Goal: Task Accomplishment & Management: Complete application form

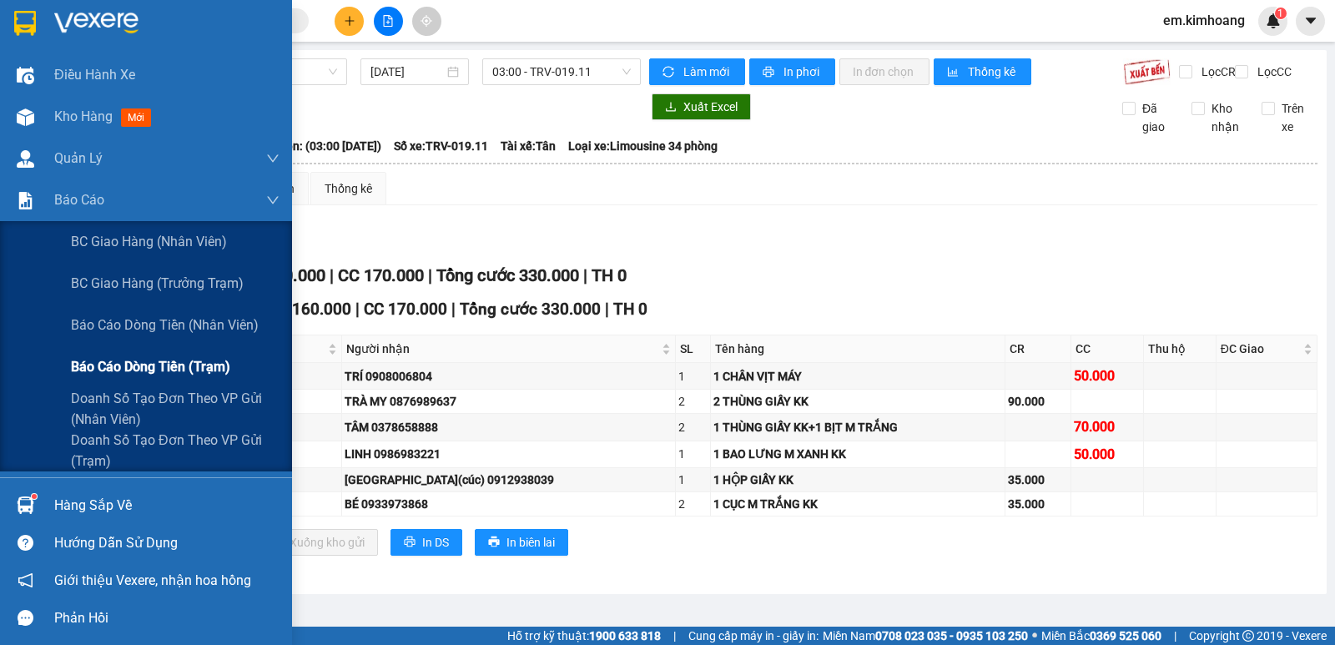
click at [133, 366] on span "Báo cáo dòng tiền (trạm)" at bounding box center [150, 366] width 159 height 21
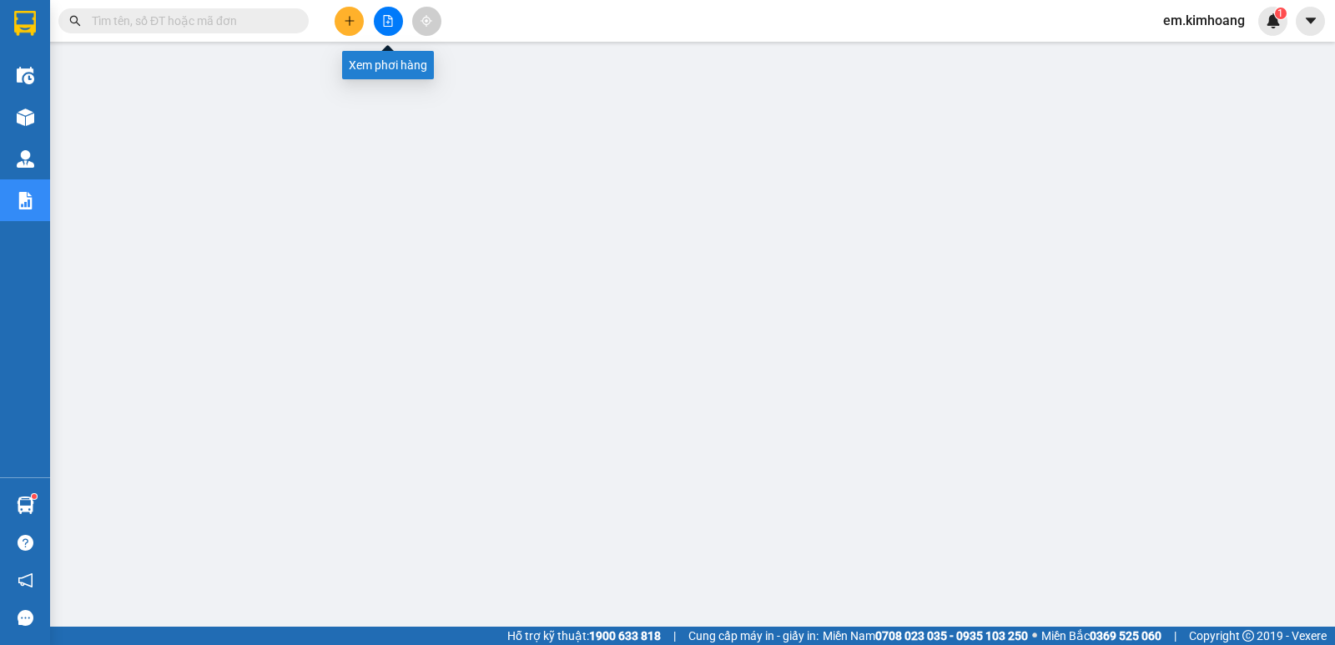
click at [386, 16] on icon "file-add" at bounding box center [388, 21] width 9 height 12
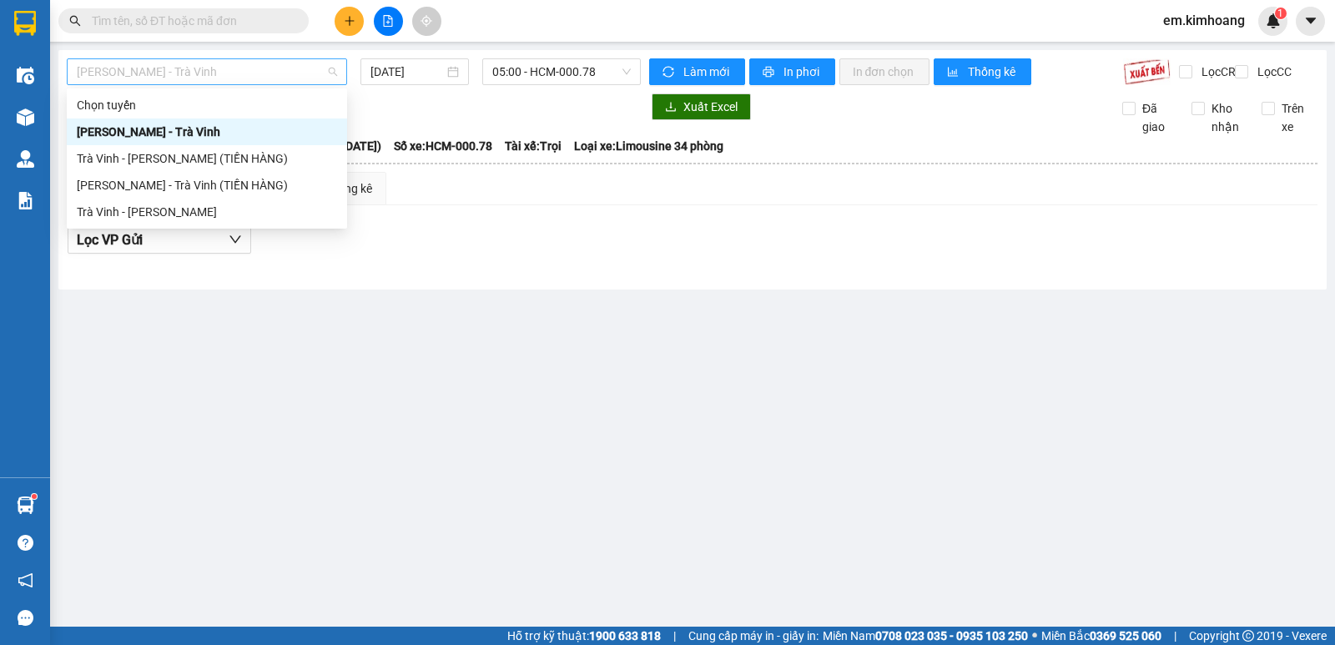
click at [249, 73] on span "[PERSON_NAME] - Trà Vinh" at bounding box center [207, 71] width 260 height 25
click at [258, 215] on div "Trà Vinh - [PERSON_NAME]" at bounding box center [207, 212] width 260 height 18
type input "[DATE]"
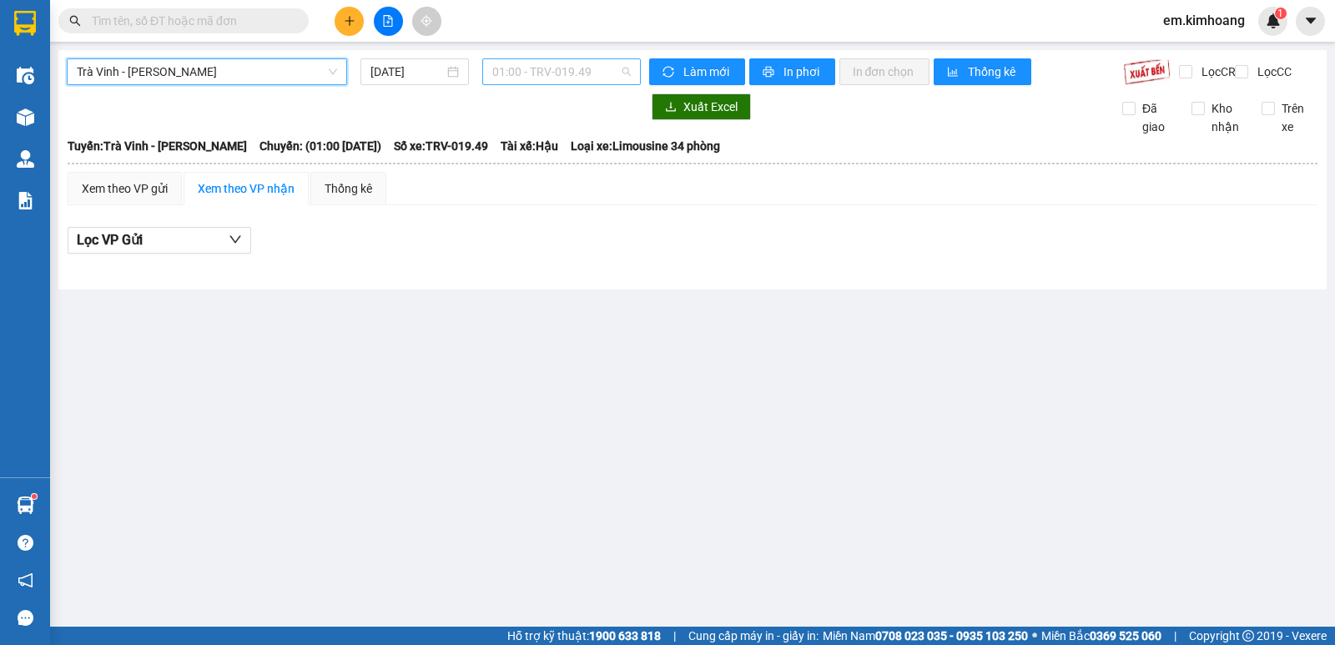
click at [531, 69] on span "01:00 - TRV-019.49" at bounding box center [561, 71] width 138 height 25
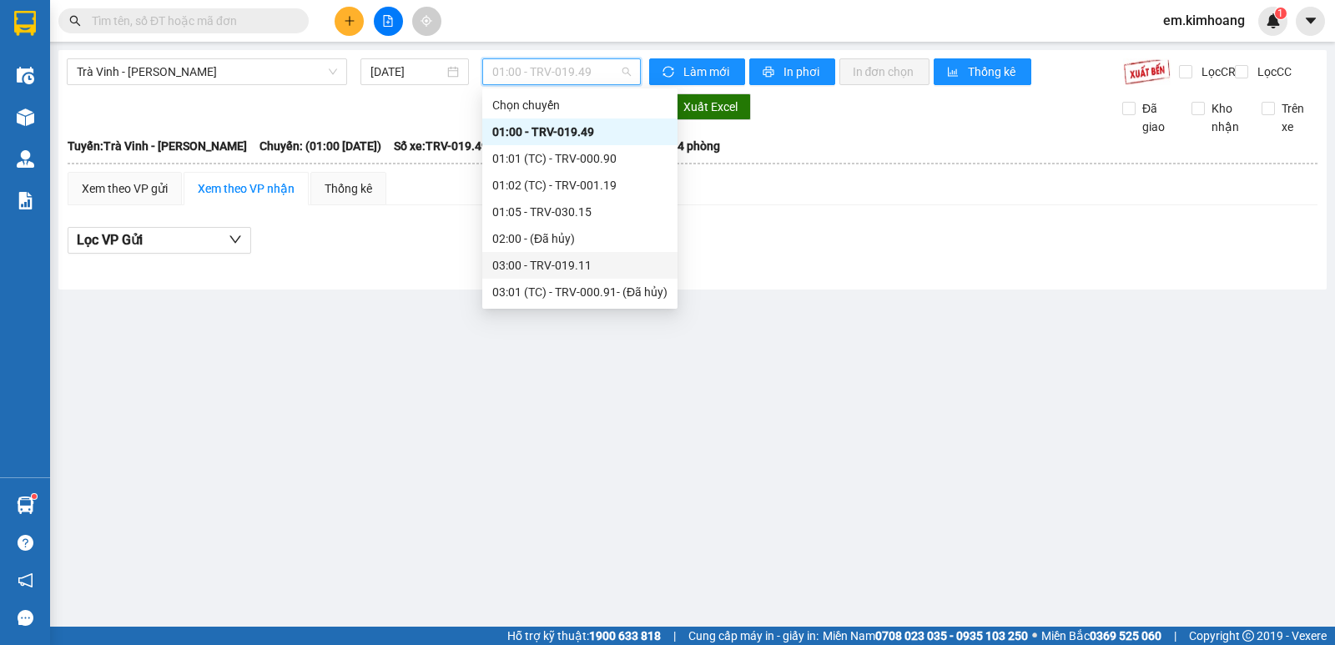
click at [525, 258] on div "03:00 - TRV-019.11" at bounding box center [579, 265] width 175 height 18
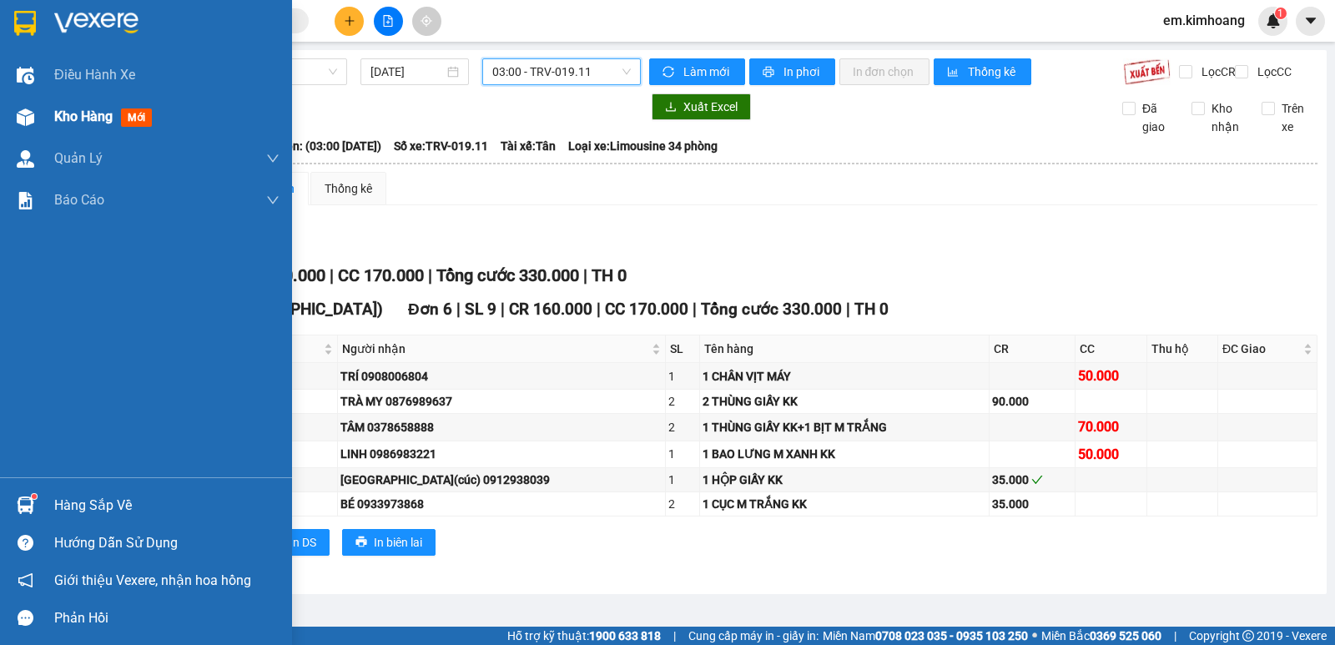
click at [72, 109] on span "Kho hàng" at bounding box center [83, 116] width 58 height 16
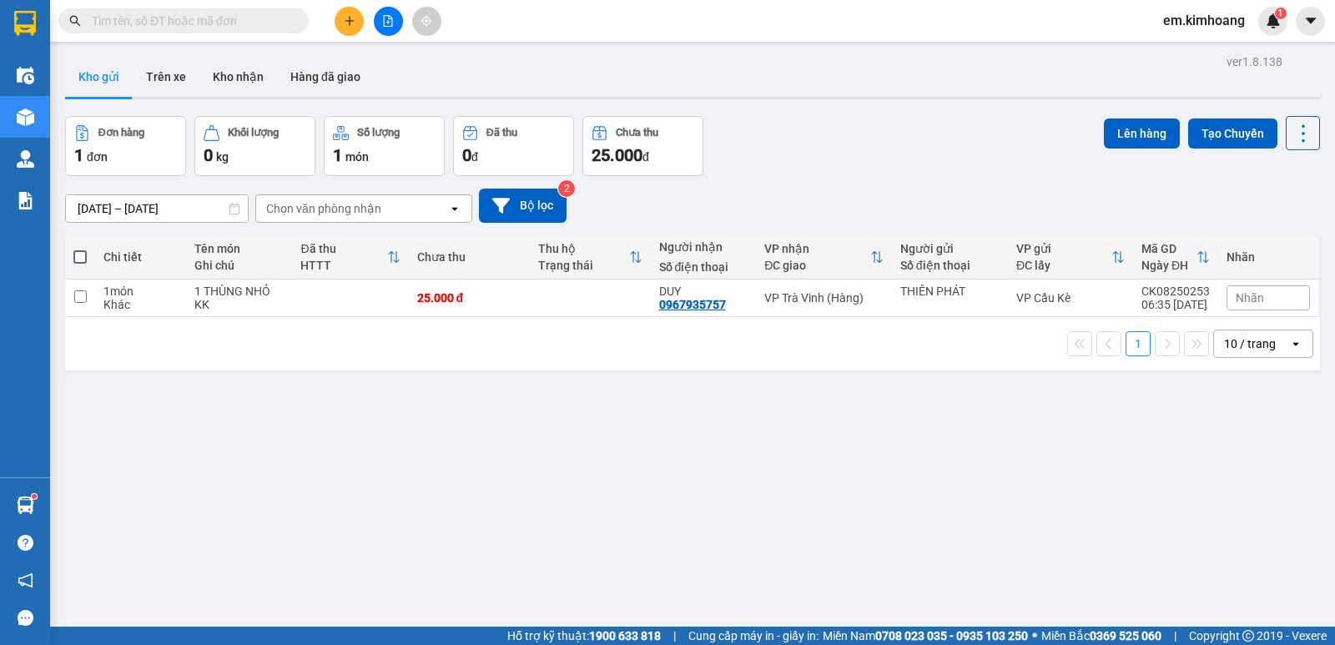
click at [152, 25] on input "text" at bounding box center [190, 21] width 197 height 18
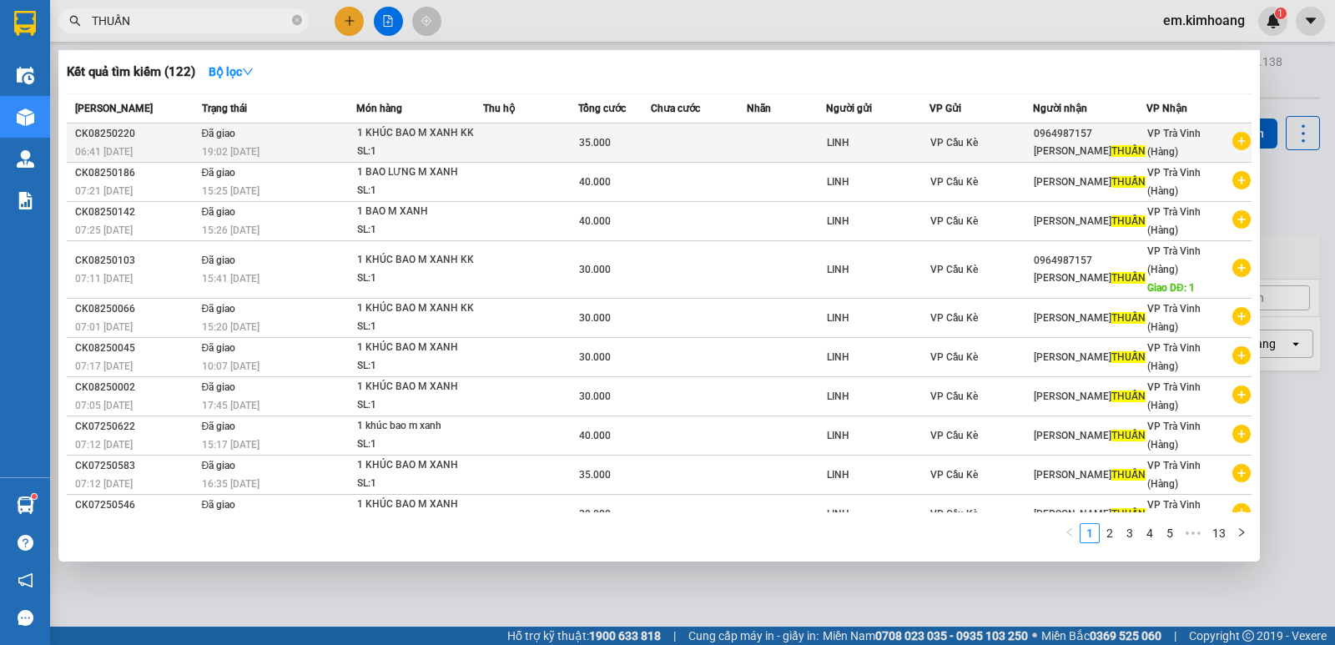
type input "THUẤN"
click at [1240, 143] on icon "plus-circle" at bounding box center [1241, 141] width 18 height 18
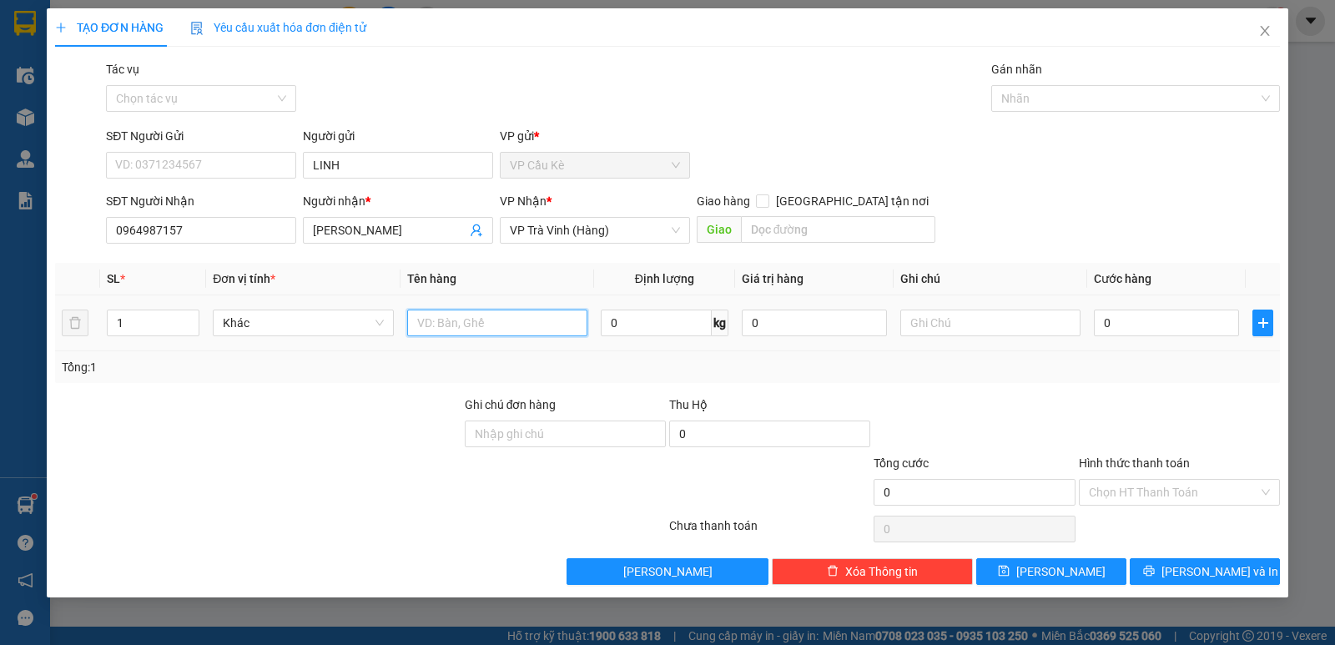
click at [482, 321] on input "text" at bounding box center [497, 323] width 180 height 27
type input "1 KHÚC BAO M XANH"
click at [1191, 332] on input "0" at bounding box center [1166, 323] width 145 height 27
type input "3"
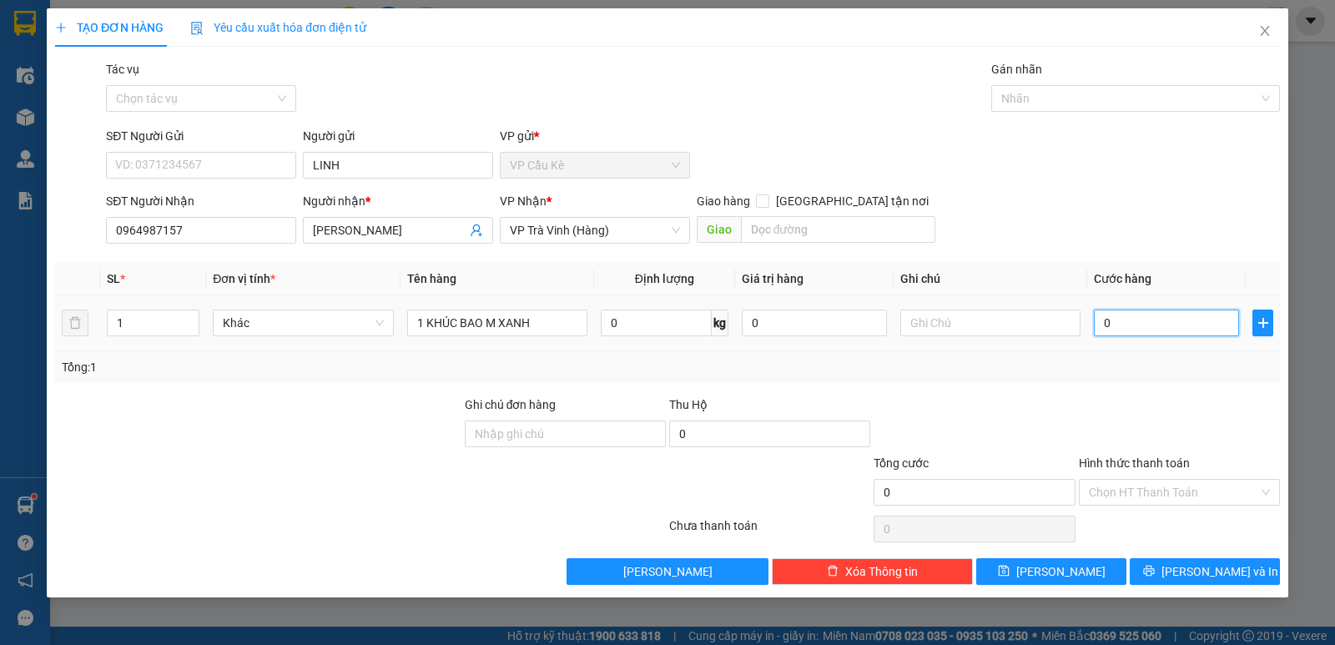
type input "3"
type input "30"
type input "30.000"
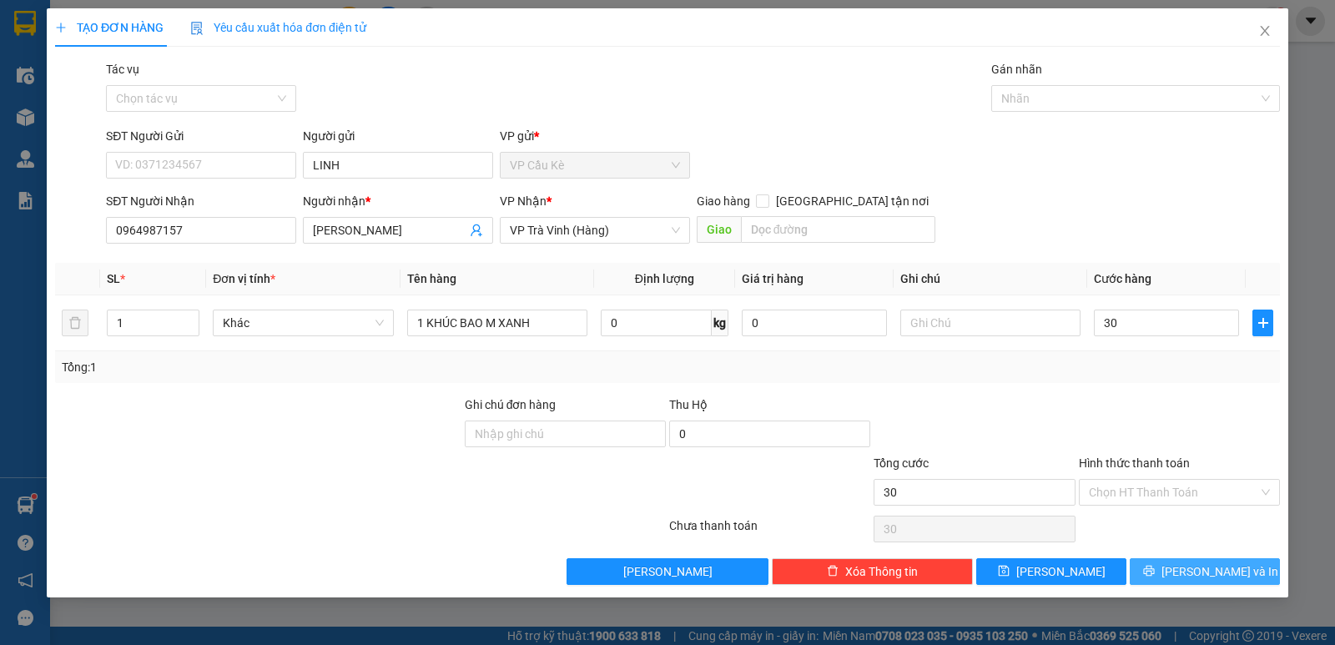
type input "30.000"
click at [1226, 570] on span "[PERSON_NAME] và In" at bounding box center [1219, 571] width 117 height 18
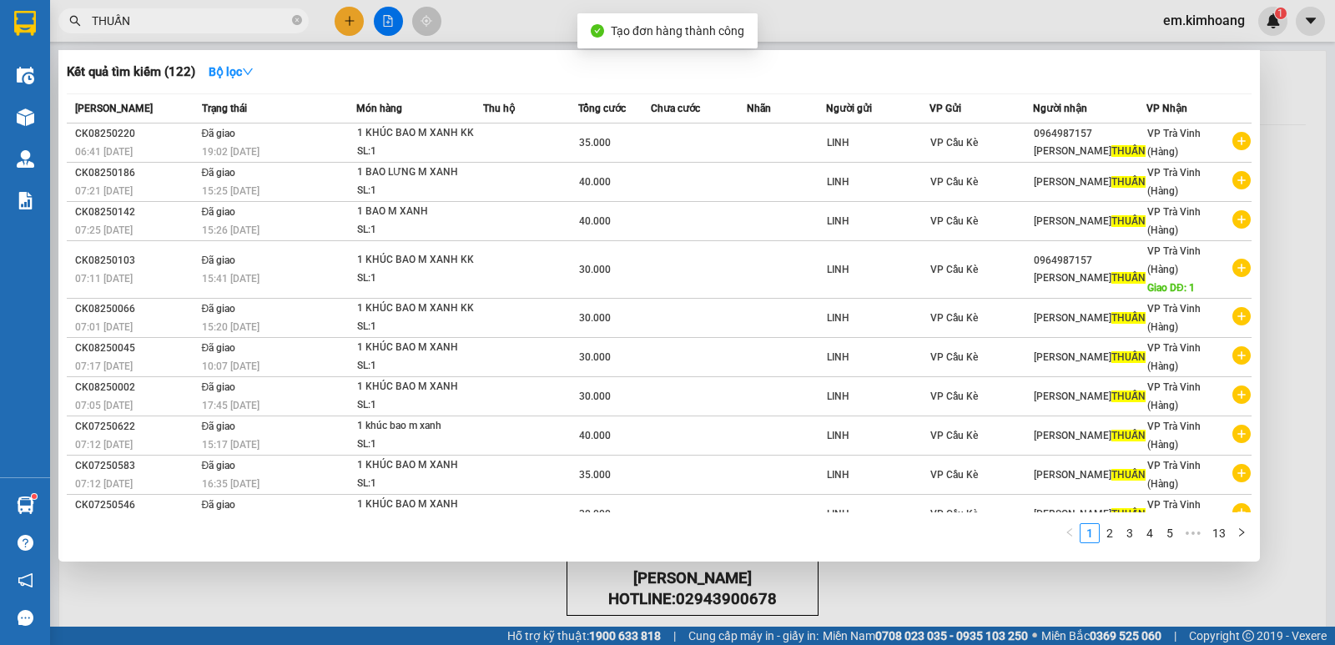
click at [319, 568] on div at bounding box center [667, 322] width 1335 height 645
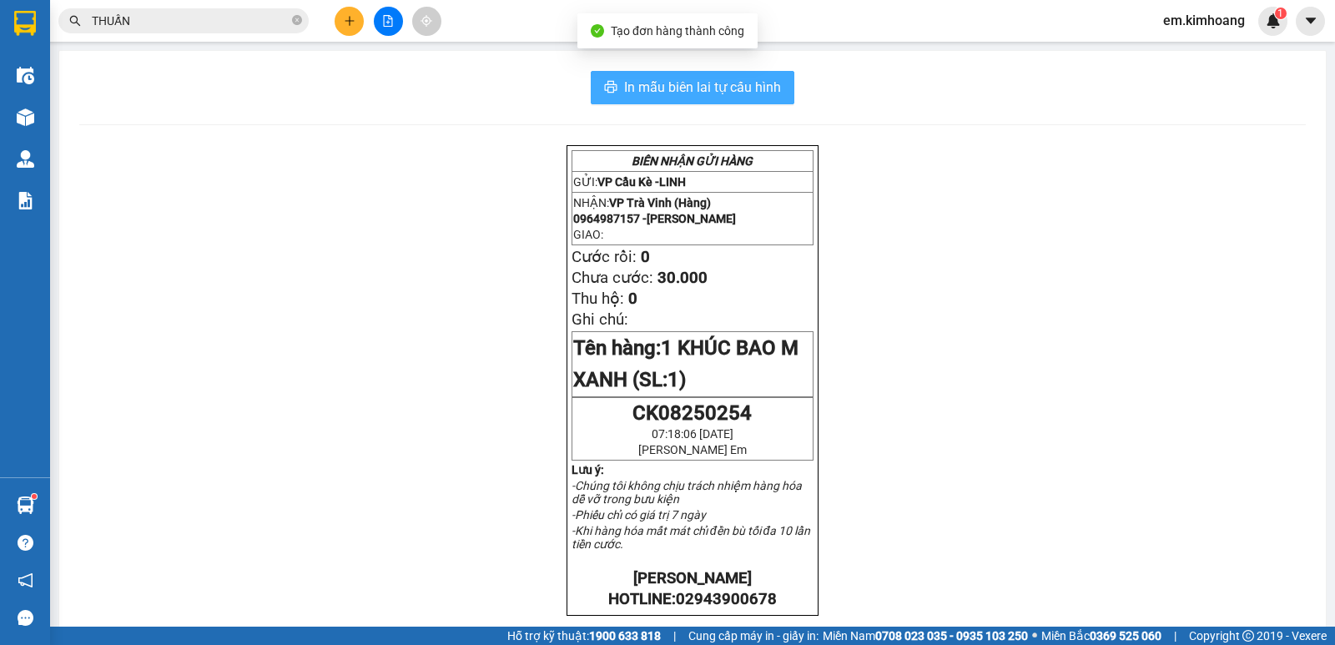
click at [670, 88] on span "In mẫu biên lai tự cấu hình" at bounding box center [702, 87] width 157 height 21
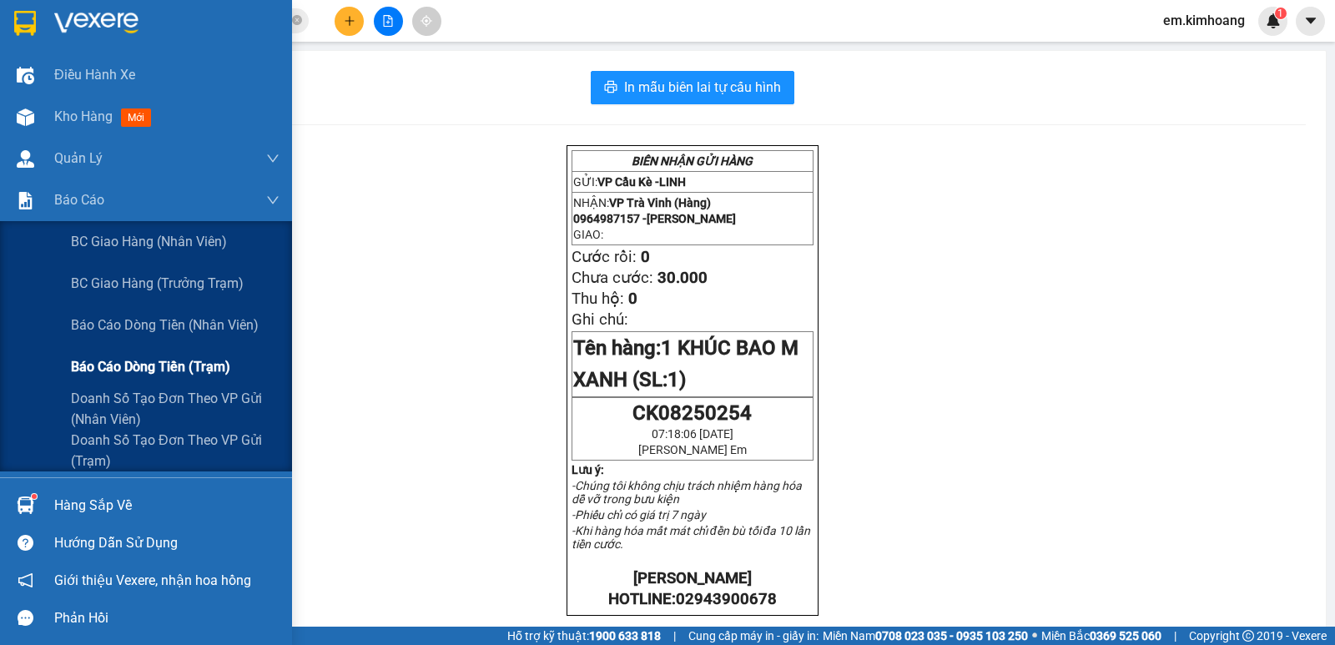
click at [119, 367] on span "Báo cáo dòng tiền (trạm)" at bounding box center [150, 366] width 159 height 21
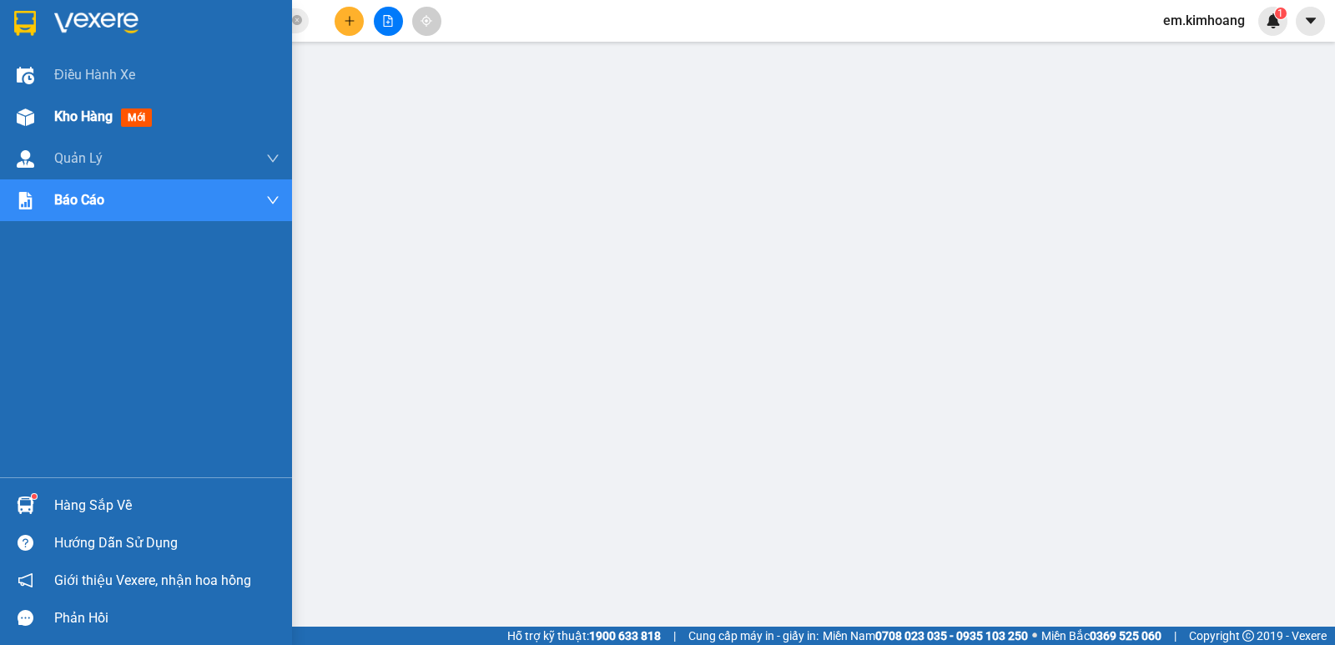
click at [75, 107] on div "Kho hàng mới" at bounding box center [106, 116] width 104 height 21
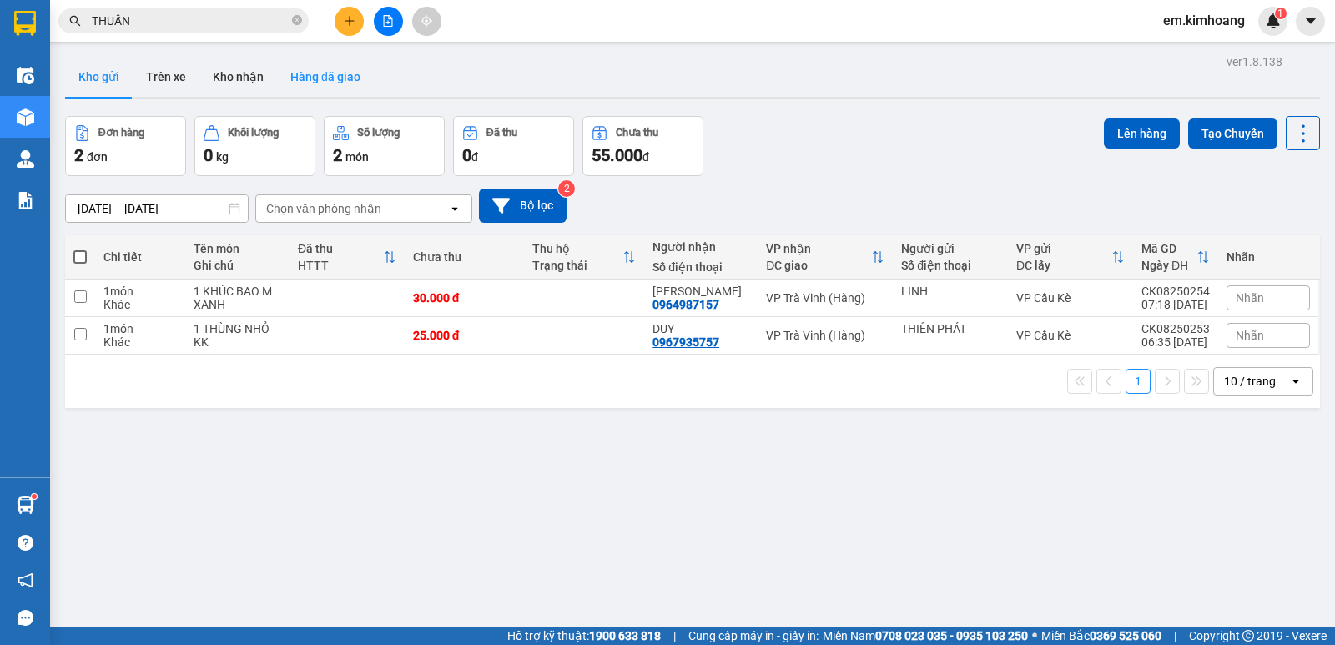
click at [323, 82] on button "Hàng đã giao" at bounding box center [325, 77] width 97 height 40
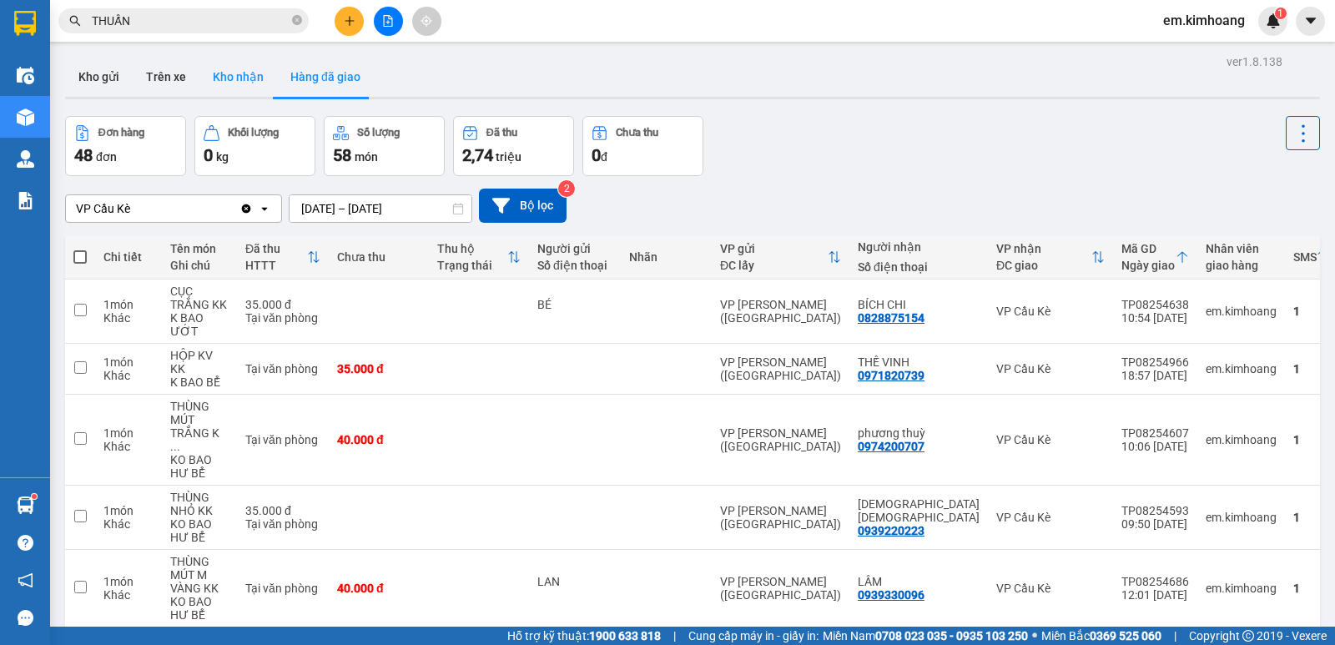
click at [242, 70] on button "Kho nhận" at bounding box center [238, 77] width 78 height 40
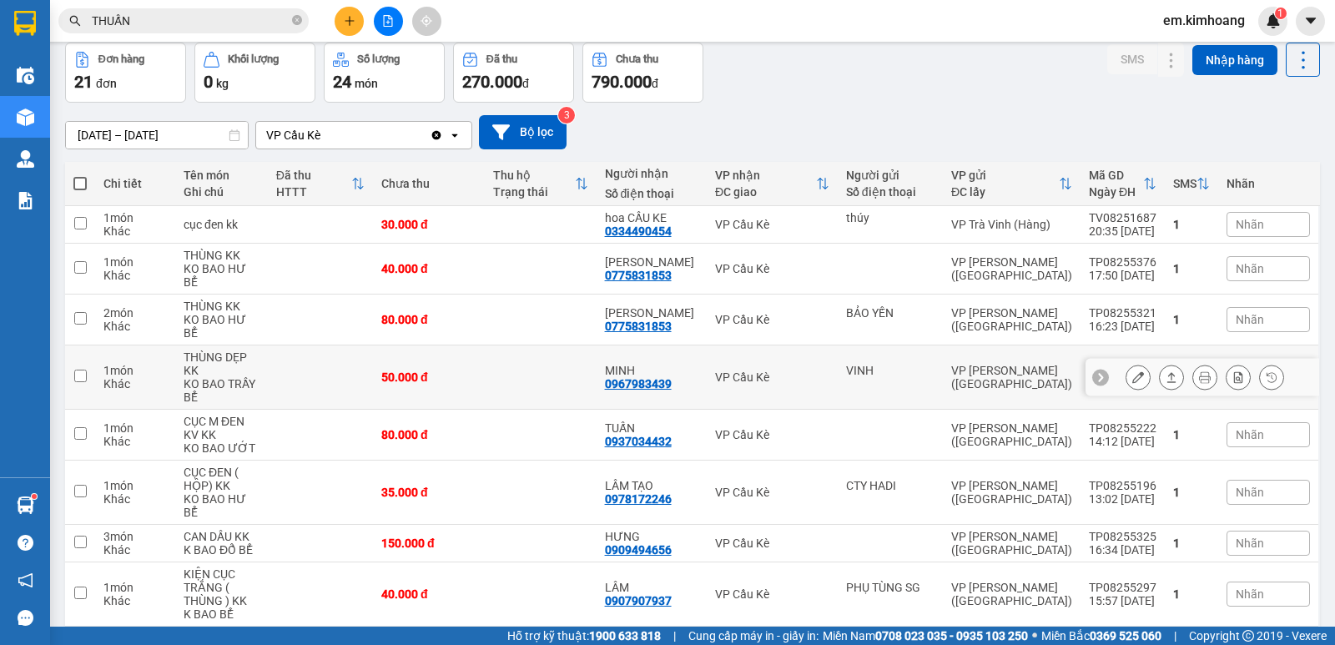
scroll to position [204, 0]
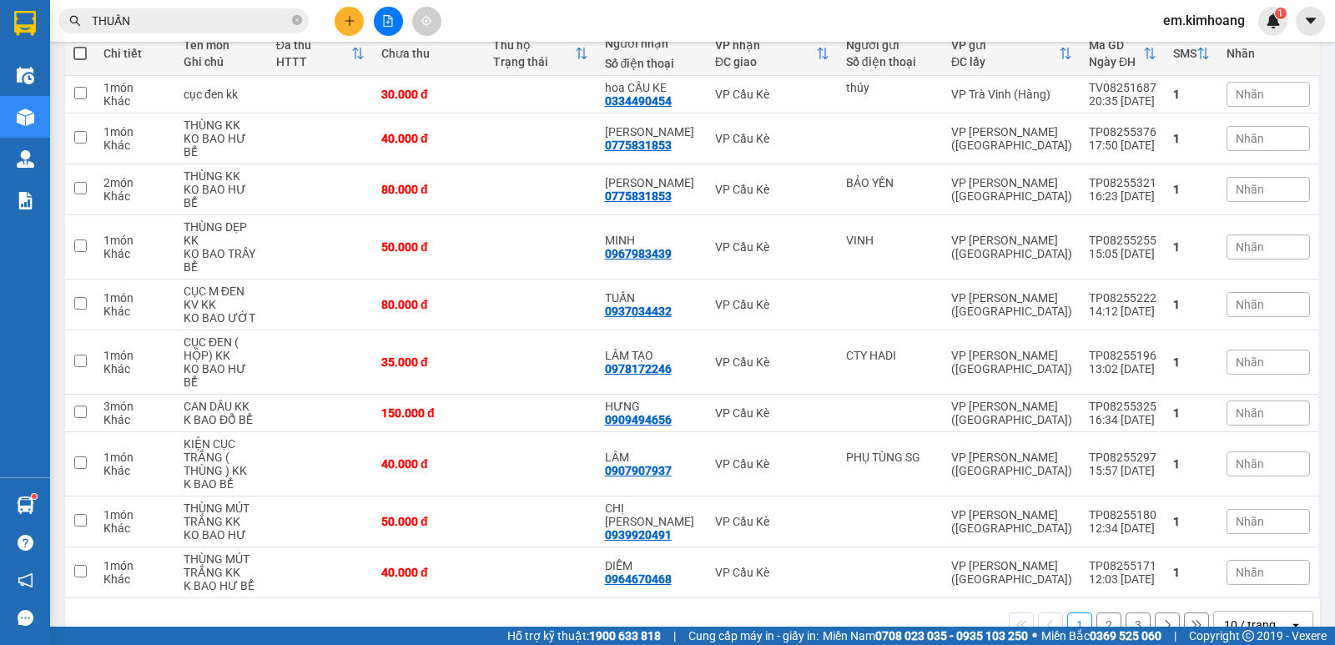
click at [1242, 612] on div "10 / trang" at bounding box center [1251, 625] width 75 height 27
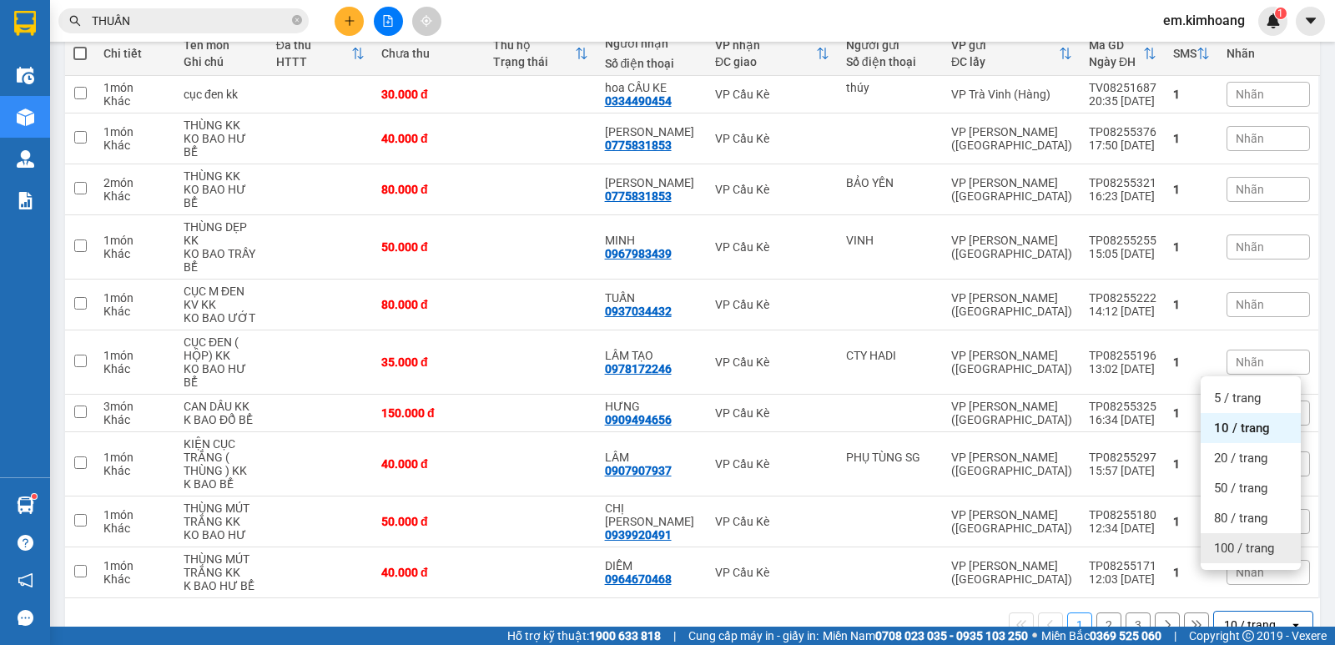
click at [1252, 545] on span "100 / trang" at bounding box center [1244, 548] width 60 height 17
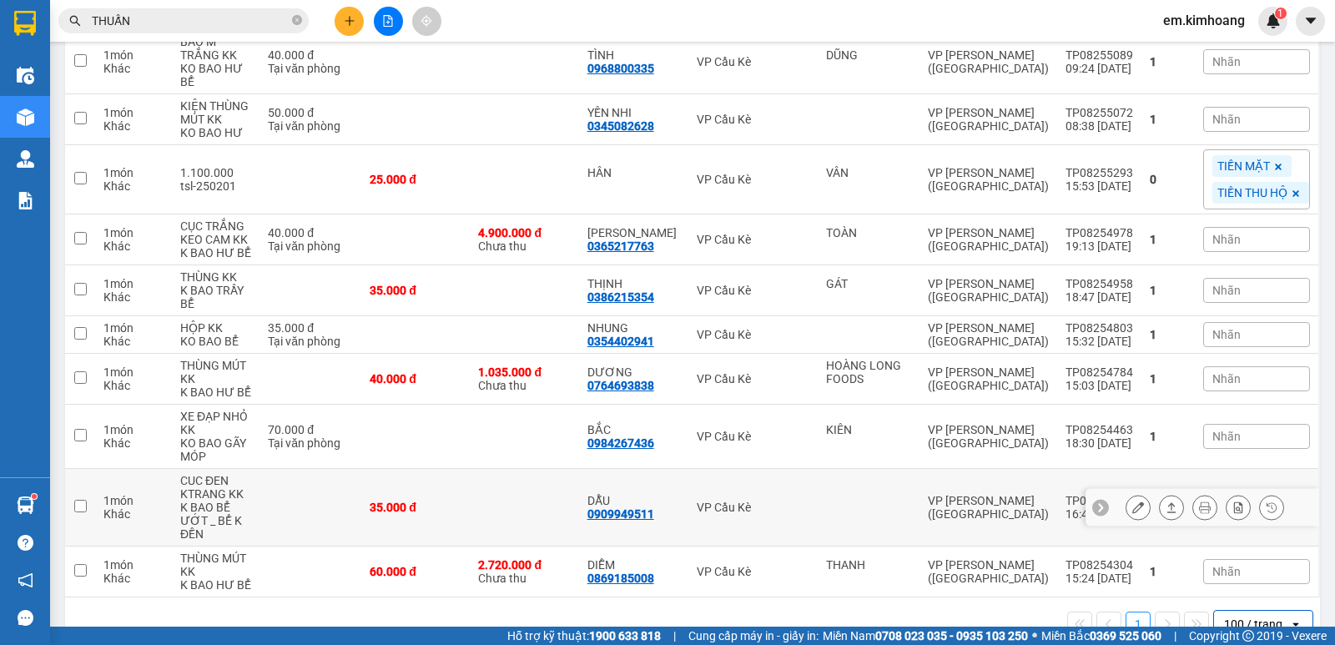
scroll to position [862, 0]
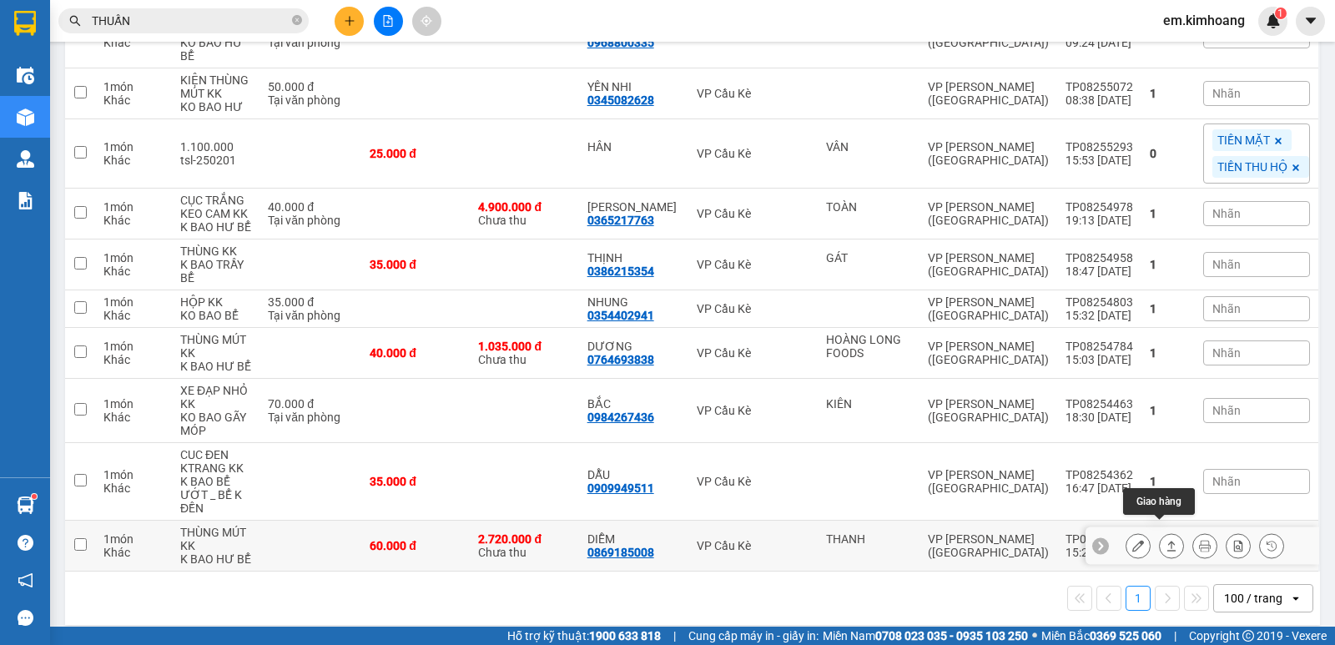
click at [1165, 540] on icon at bounding box center [1171, 546] width 12 height 12
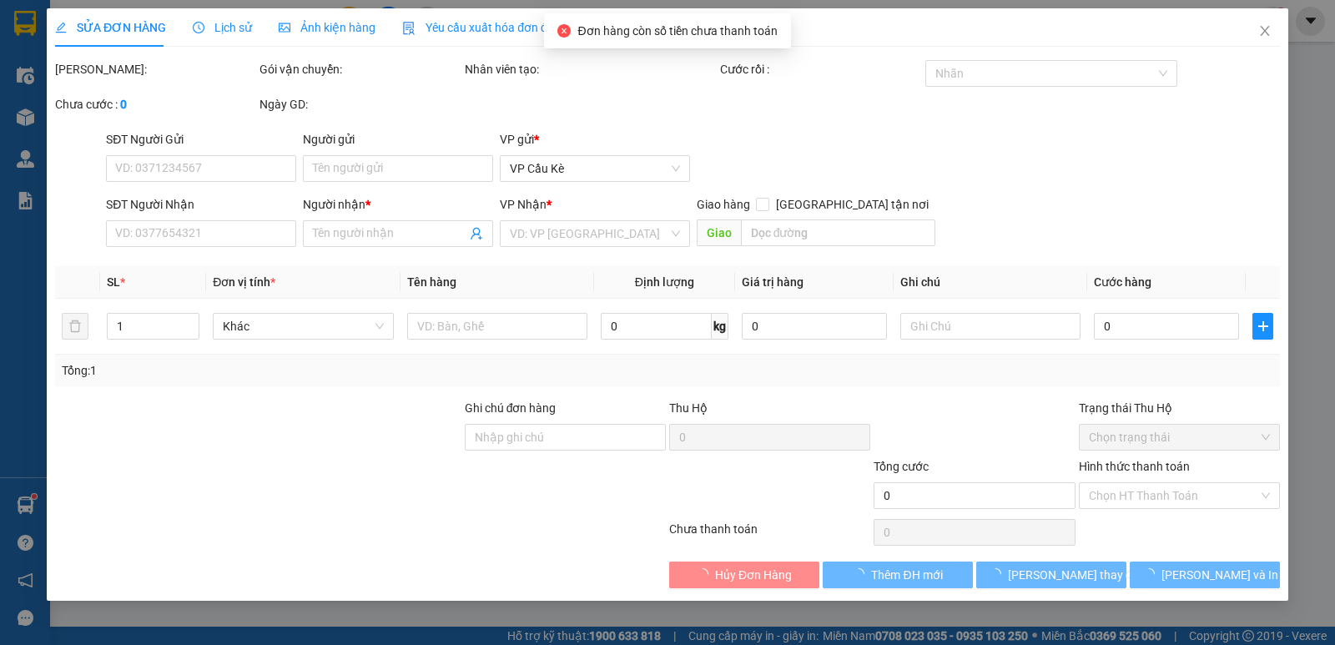
type input "THANH"
type input "0869185008"
type input "DIỄM"
type input "2.720.000"
type input "60.000"
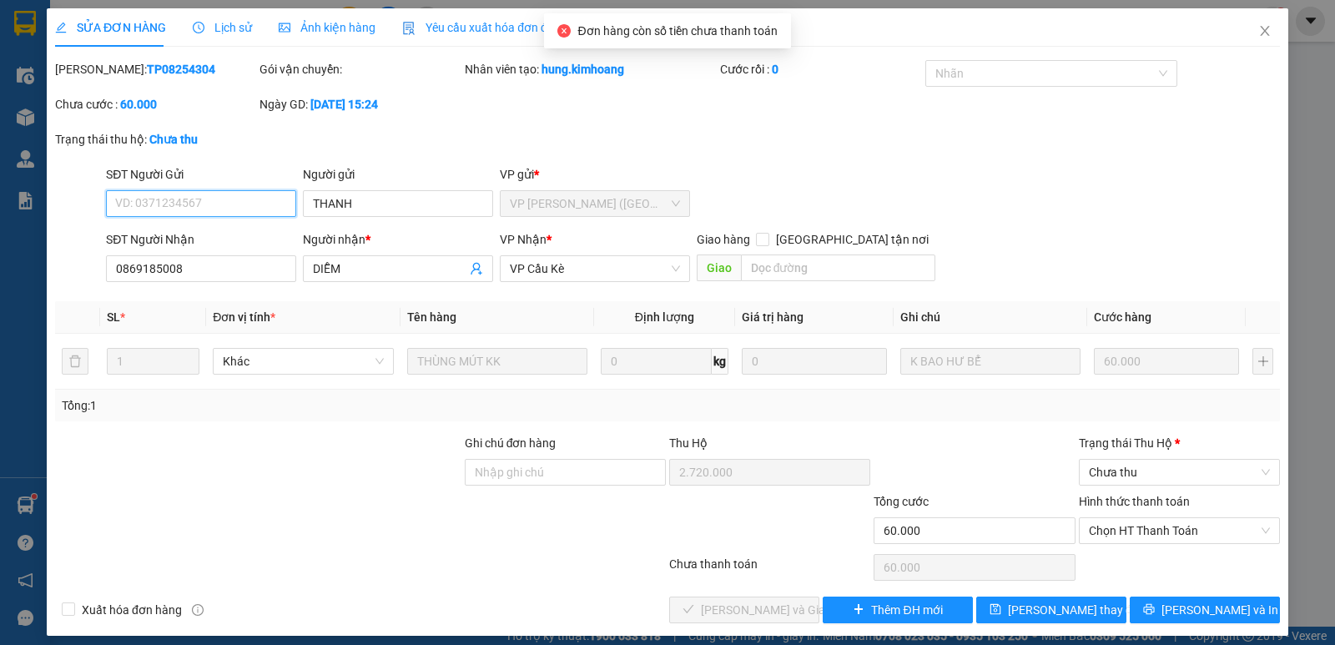
drag, startPoint x: 1146, startPoint y: 481, endPoint x: 1146, endPoint y: 491, distance: 10.8
click at [1146, 480] on span "Chưa thu" at bounding box center [1179, 472] width 181 height 25
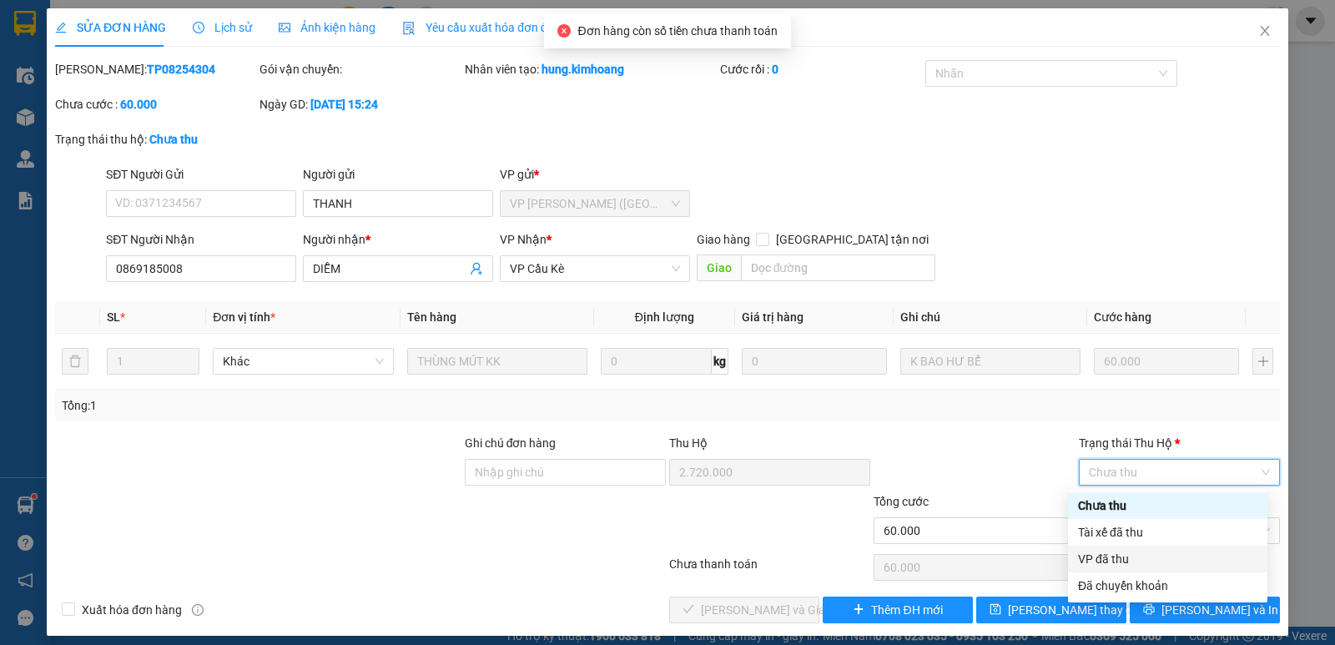
click at [1147, 560] on div "VP đã thu" at bounding box center [1167, 559] width 179 height 18
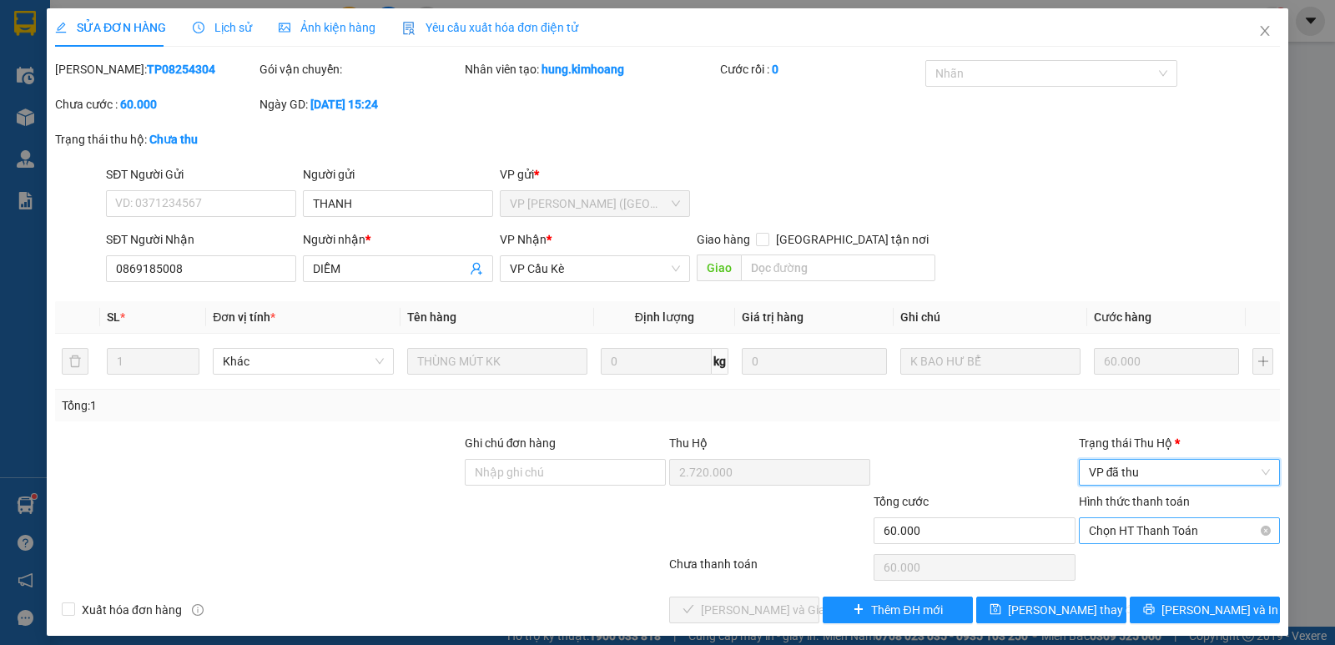
click at [1148, 530] on span "Chọn HT Thanh Toán" at bounding box center [1179, 530] width 181 height 25
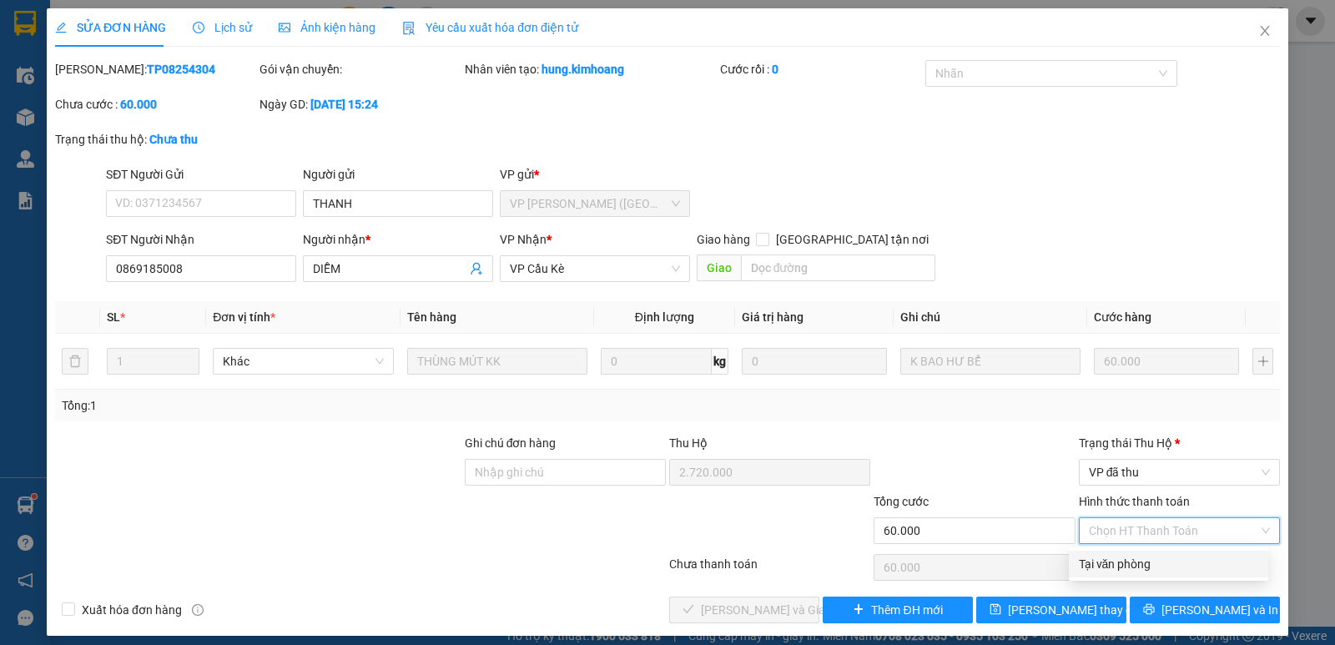
click at [1142, 568] on div "Tại văn phòng" at bounding box center [1168, 564] width 179 height 18
type input "0"
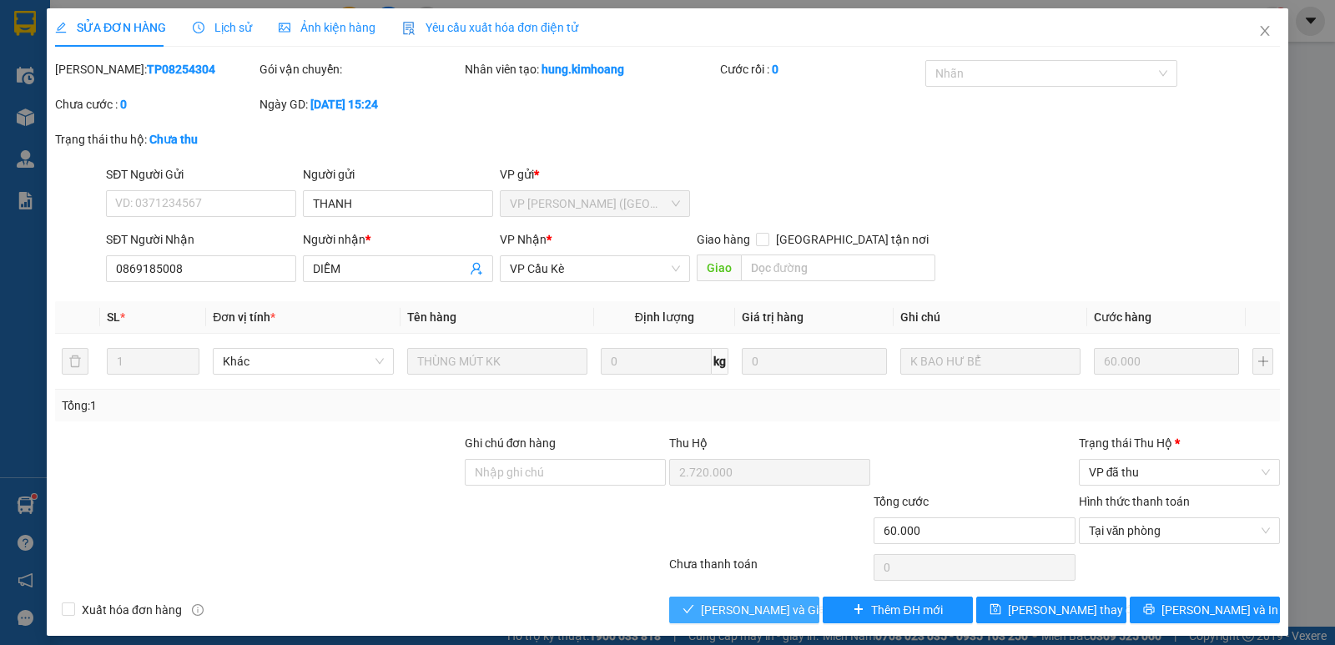
click at [796, 610] on button "[PERSON_NAME] và Giao hàng" at bounding box center [744, 610] width 150 height 27
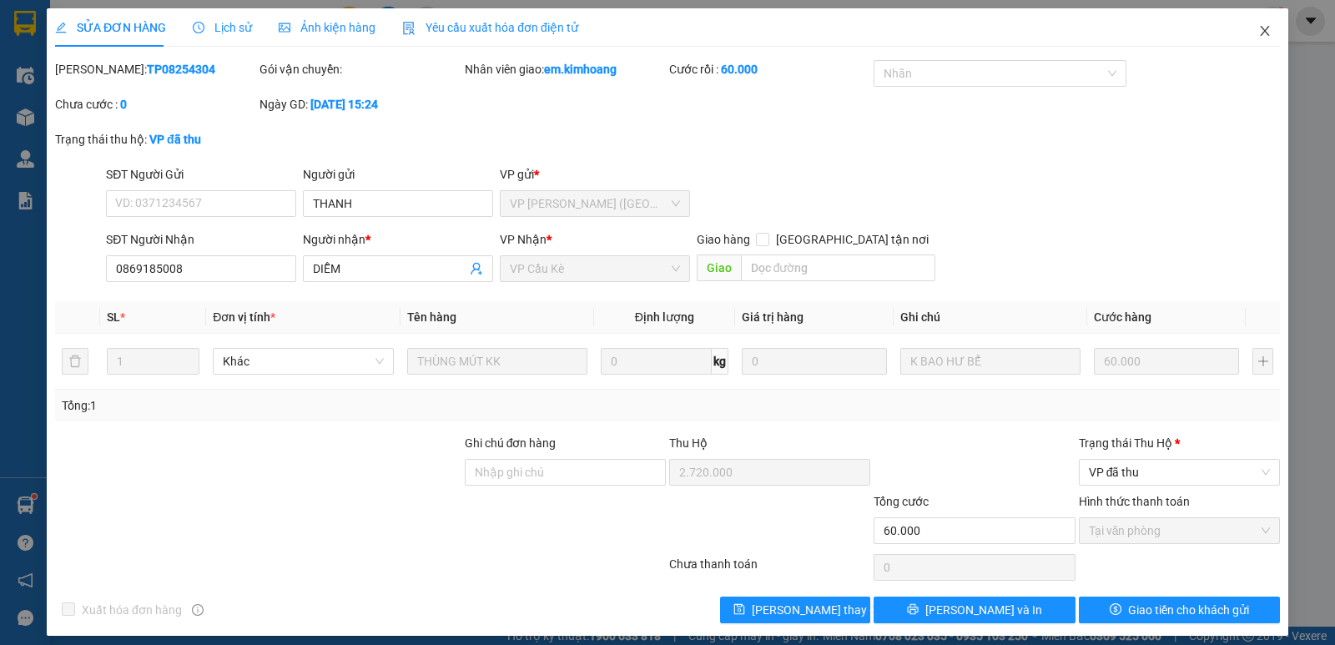
click at [1258, 31] on icon "close" at bounding box center [1264, 30] width 13 height 13
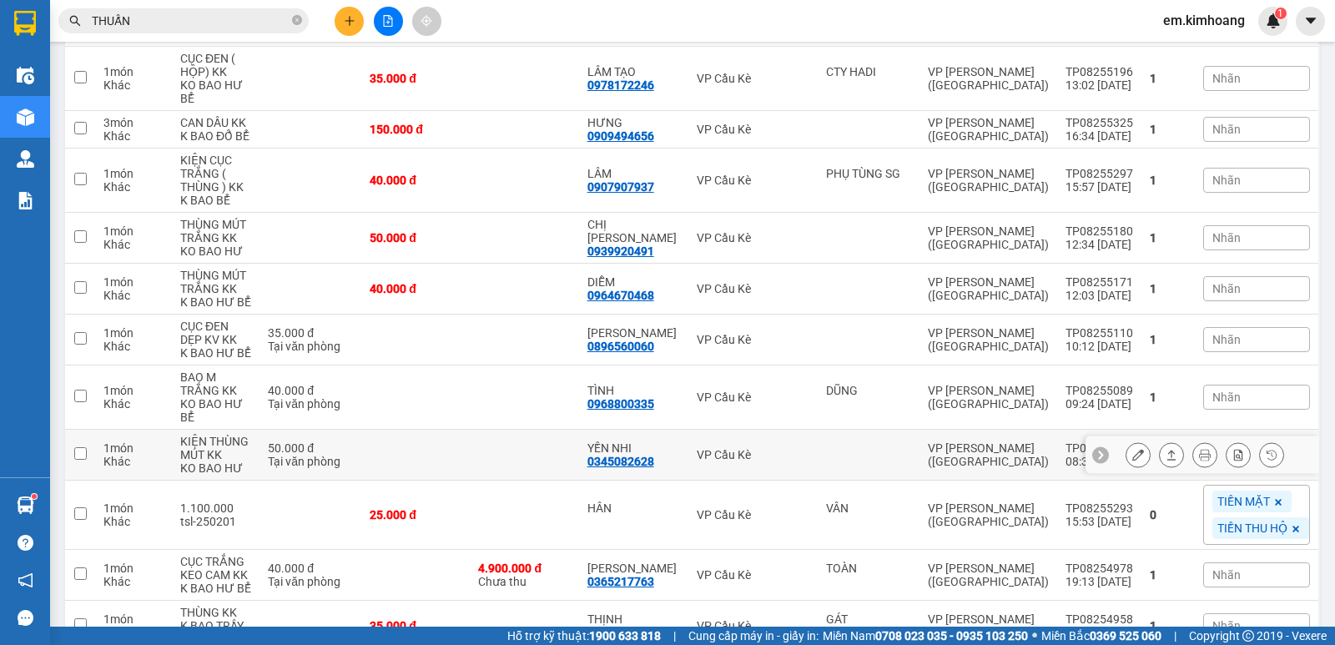
scroll to position [667, 0]
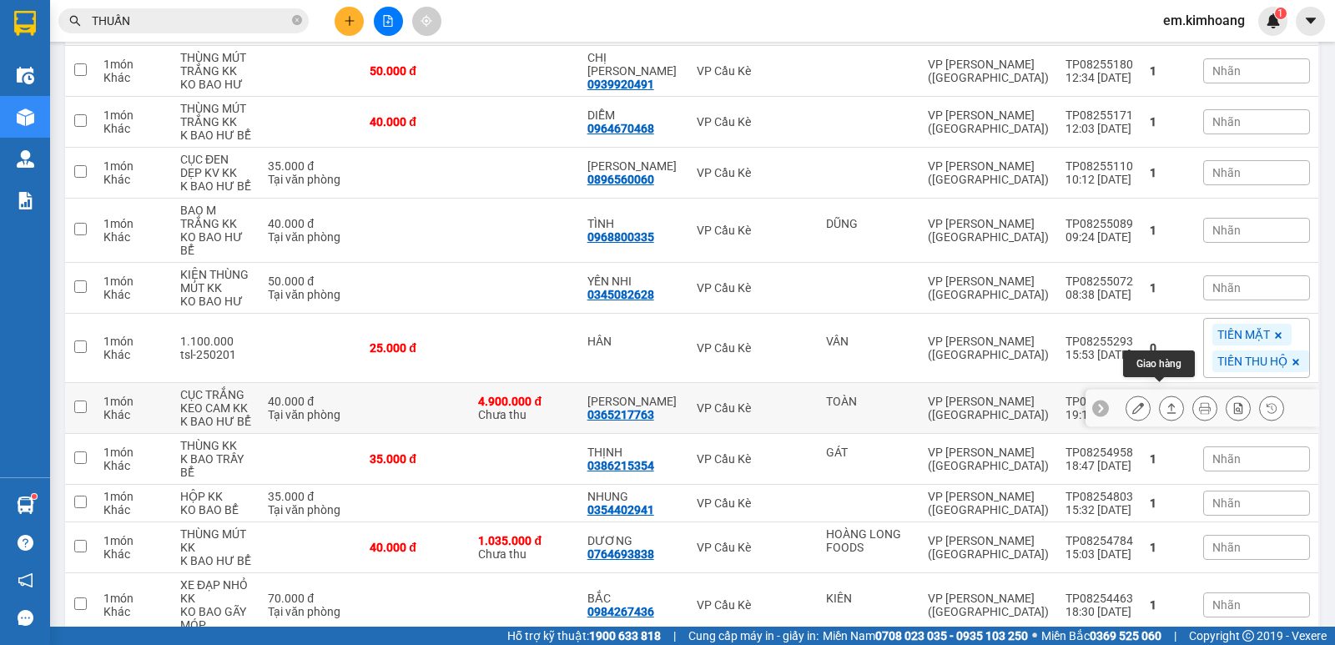
click at [1165, 402] on icon at bounding box center [1171, 408] width 12 height 12
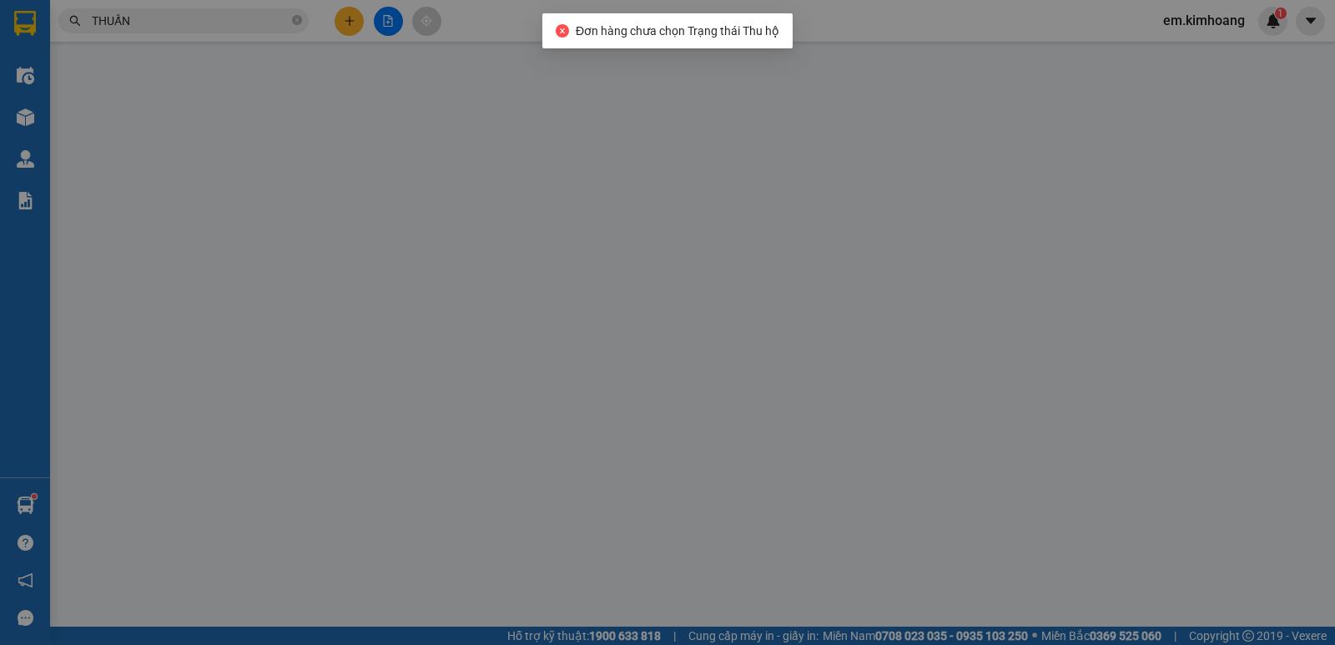
type input "TOÀN"
type input "0365217763"
type input "[PERSON_NAME]"
type input "4.900.000"
type input "40.000"
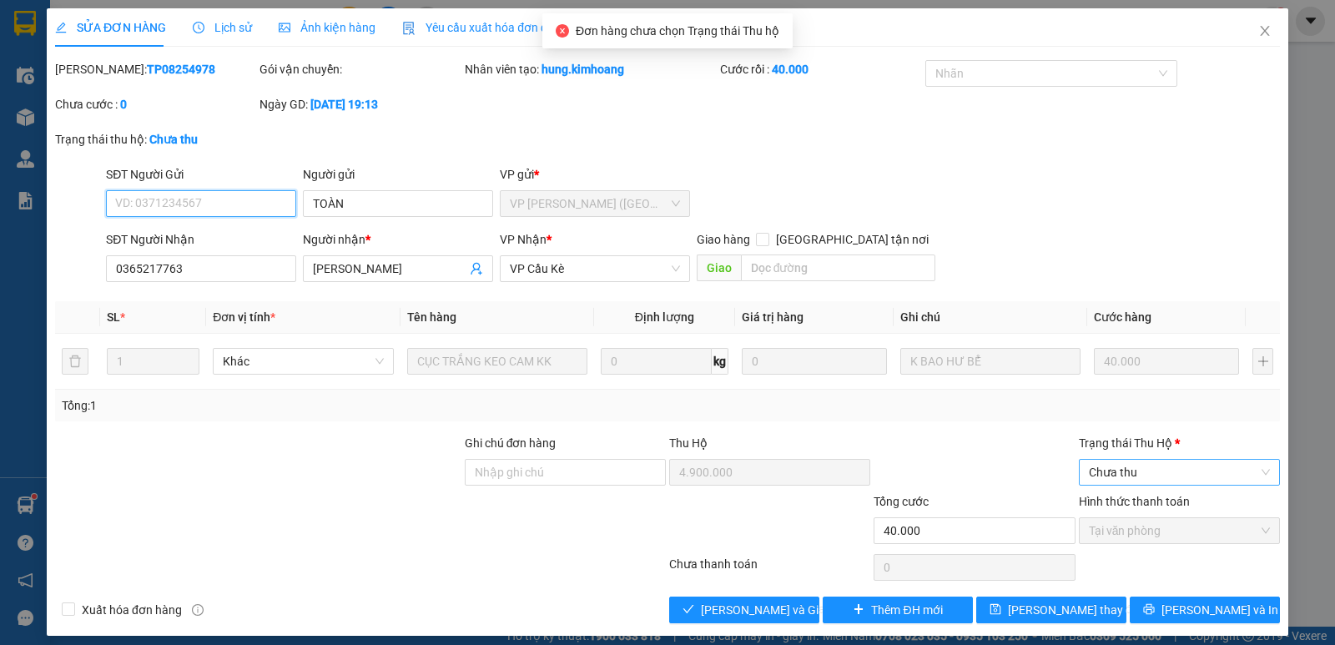
click at [1135, 472] on span "Chưa thu" at bounding box center [1179, 472] width 181 height 25
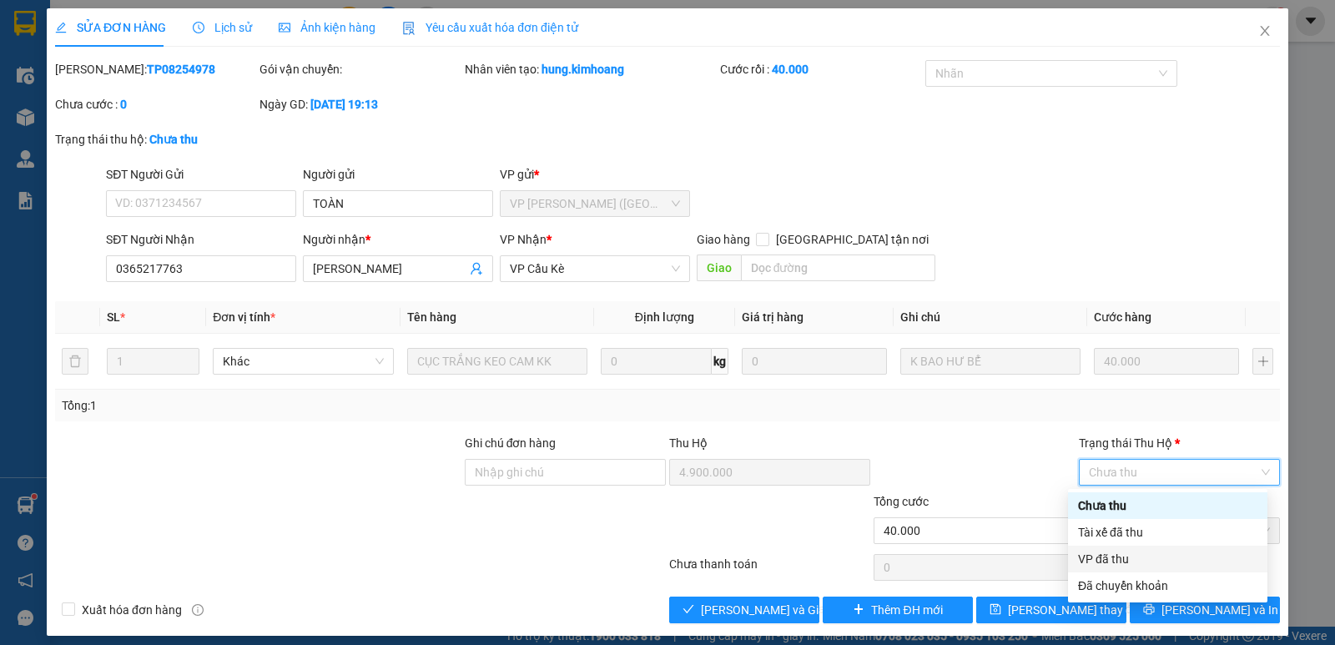
click at [1124, 562] on div "VP đã thu" at bounding box center [1167, 559] width 179 height 18
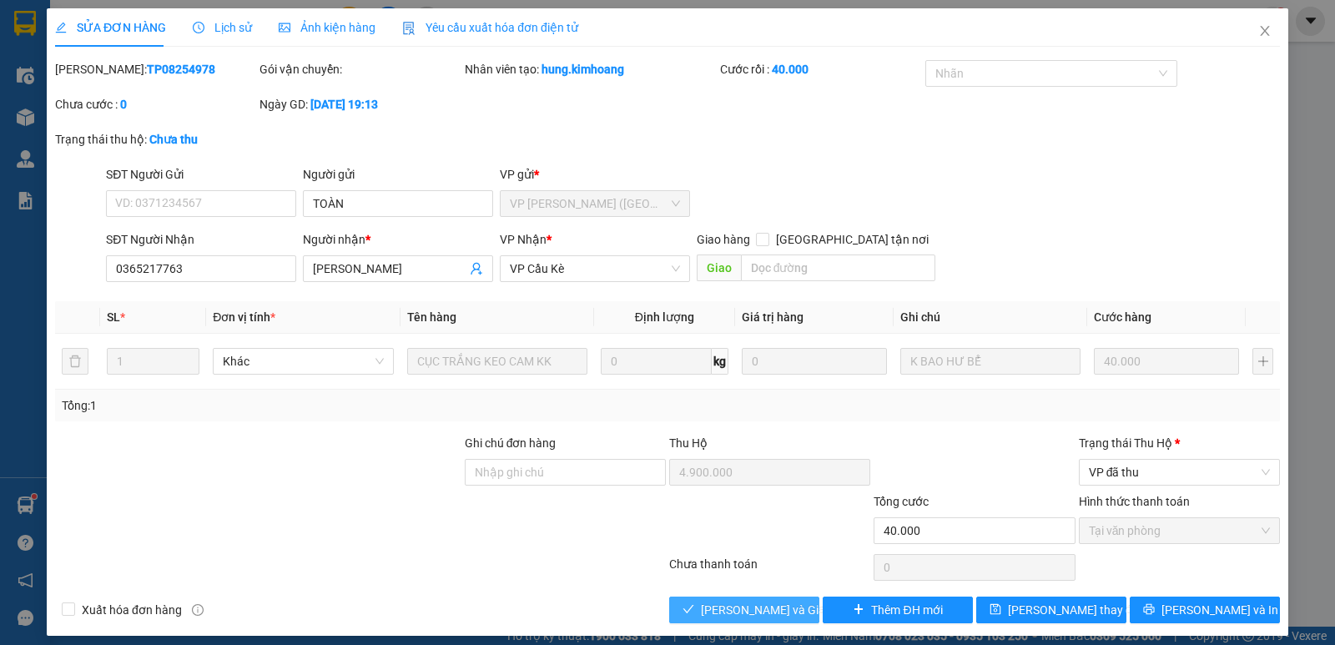
click at [741, 603] on span "[PERSON_NAME] và Giao hàng" at bounding box center [781, 610] width 160 height 18
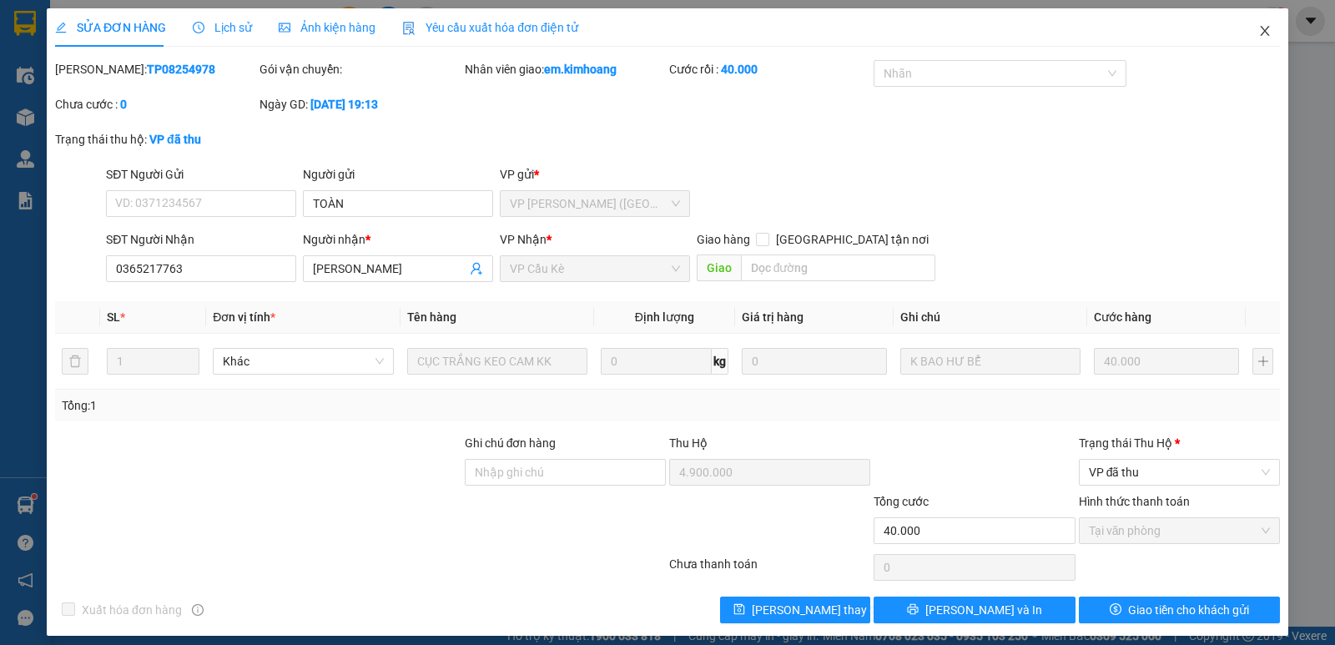
click at [1260, 33] on icon "close" at bounding box center [1264, 31] width 9 height 10
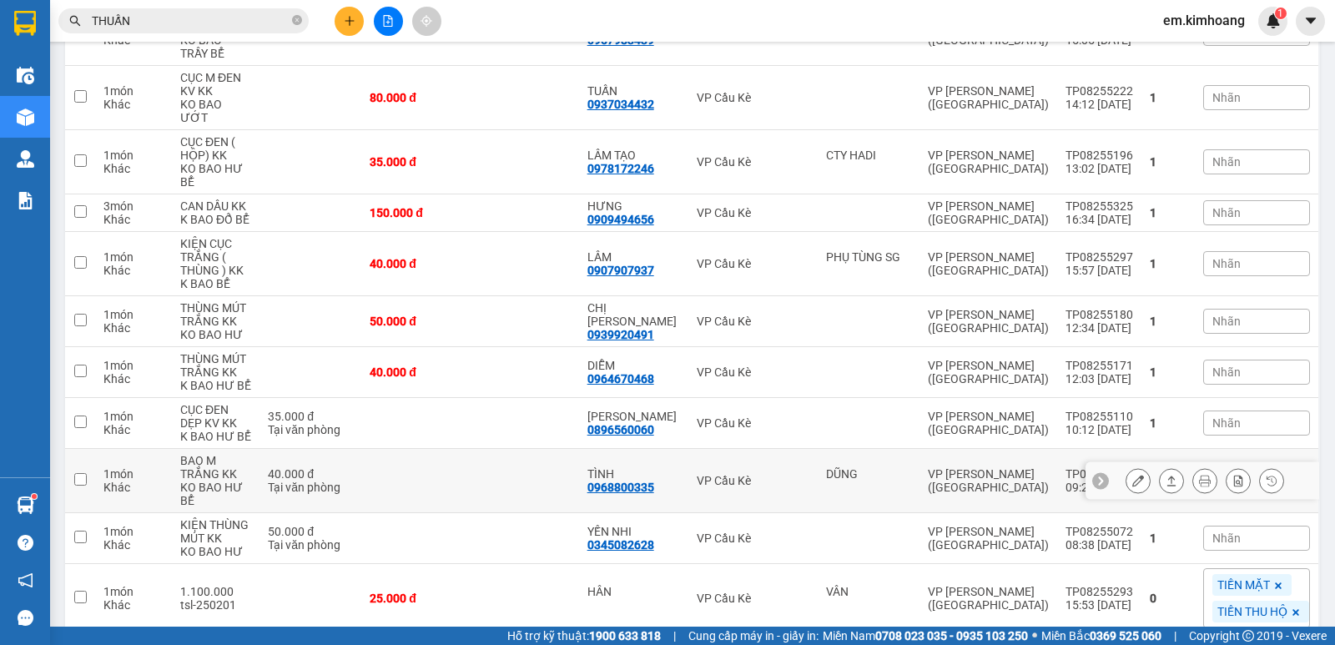
scroll to position [747, 0]
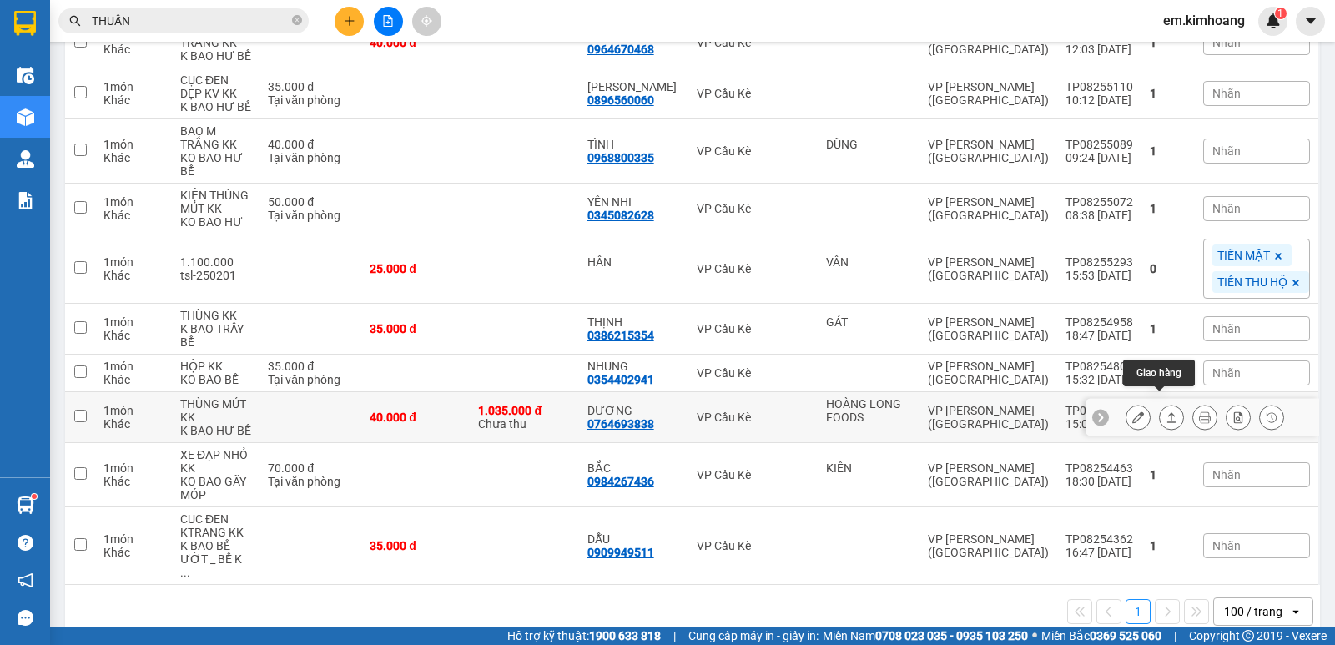
click at [1165, 411] on icon at bounding box center [1171, 417] width 12 height 12
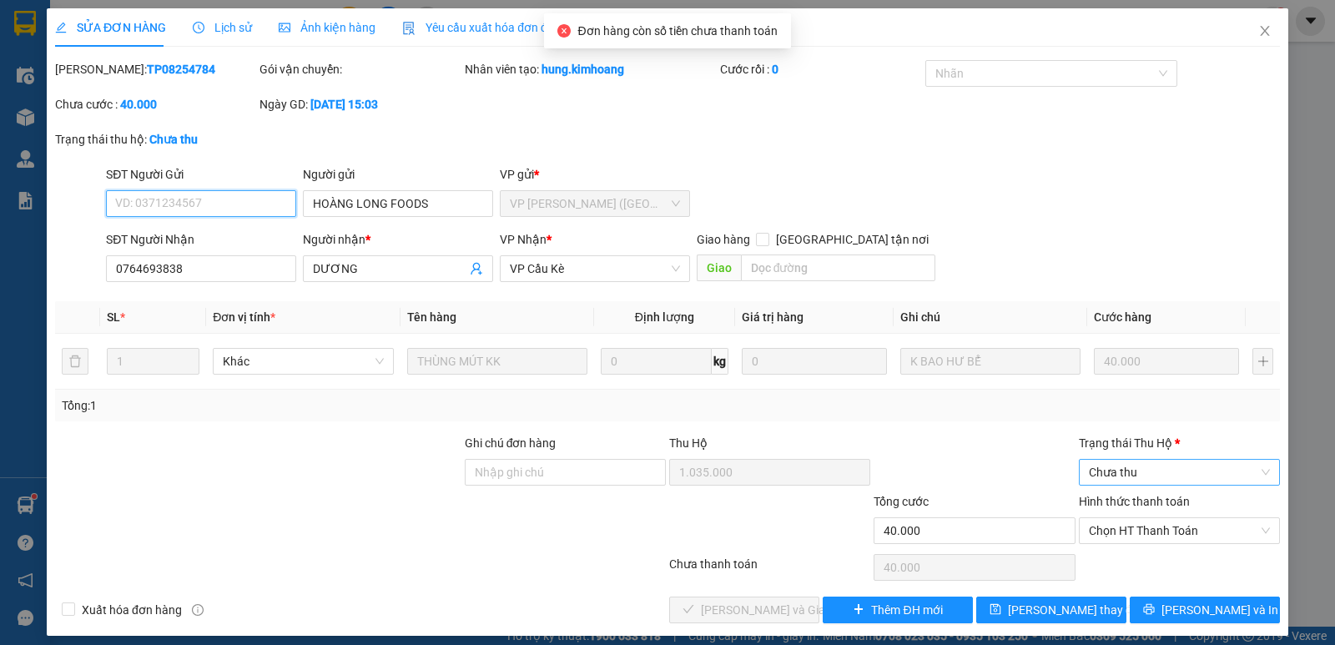
click at [1175, 459] on div "Chưa thu" at bounding box center [1179, 472] width 201 height 27
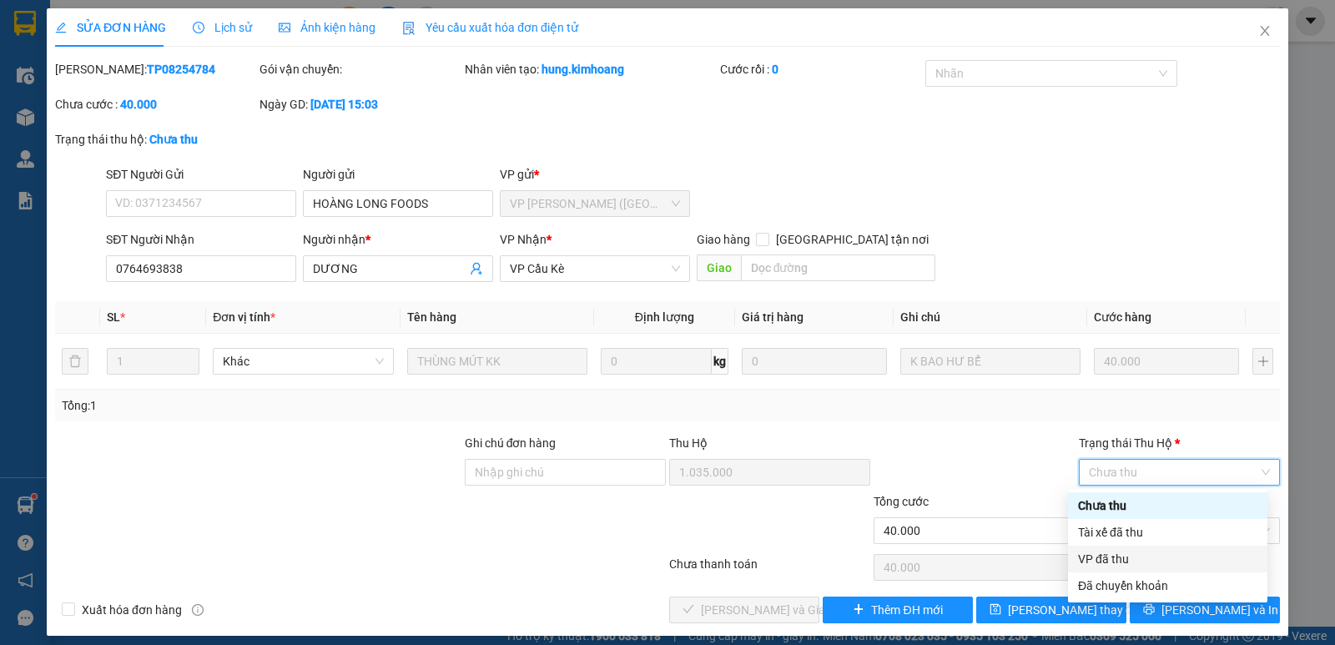
click at [1183, 565] on div "VP đã thu" at bounding box center [1167, 559] width 179 height 18
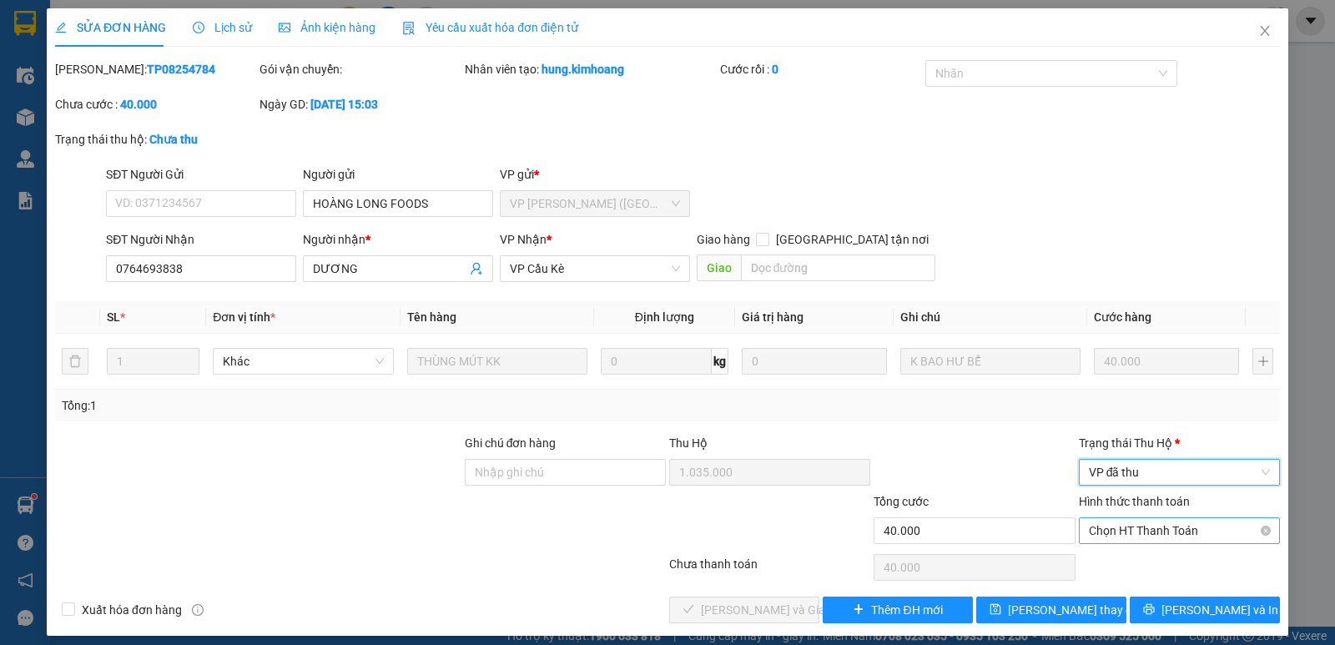
click at [1177, 531] on span "Chọn HT Thanh Toán" at bounding box center [1179, 530] width 181 height 25
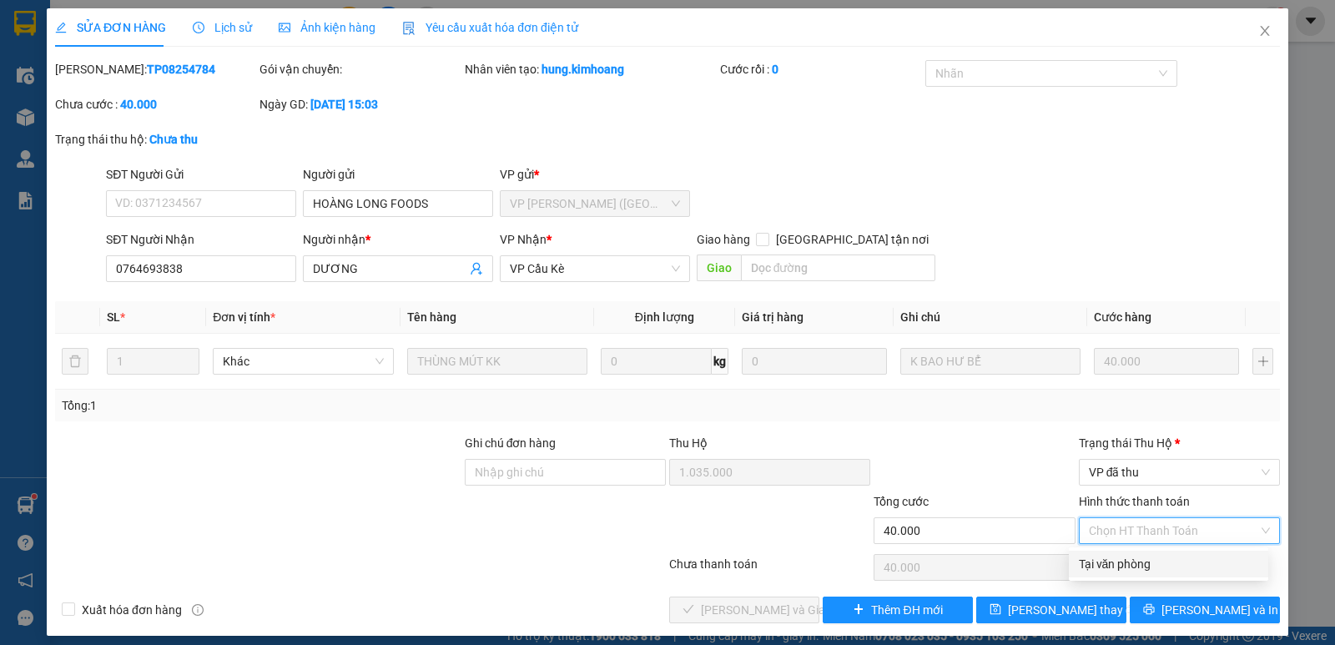
click at [1162, 561] on div "Tại văn phòng" at bounding box center [1168, 564] width 179 height 18
type input "0"
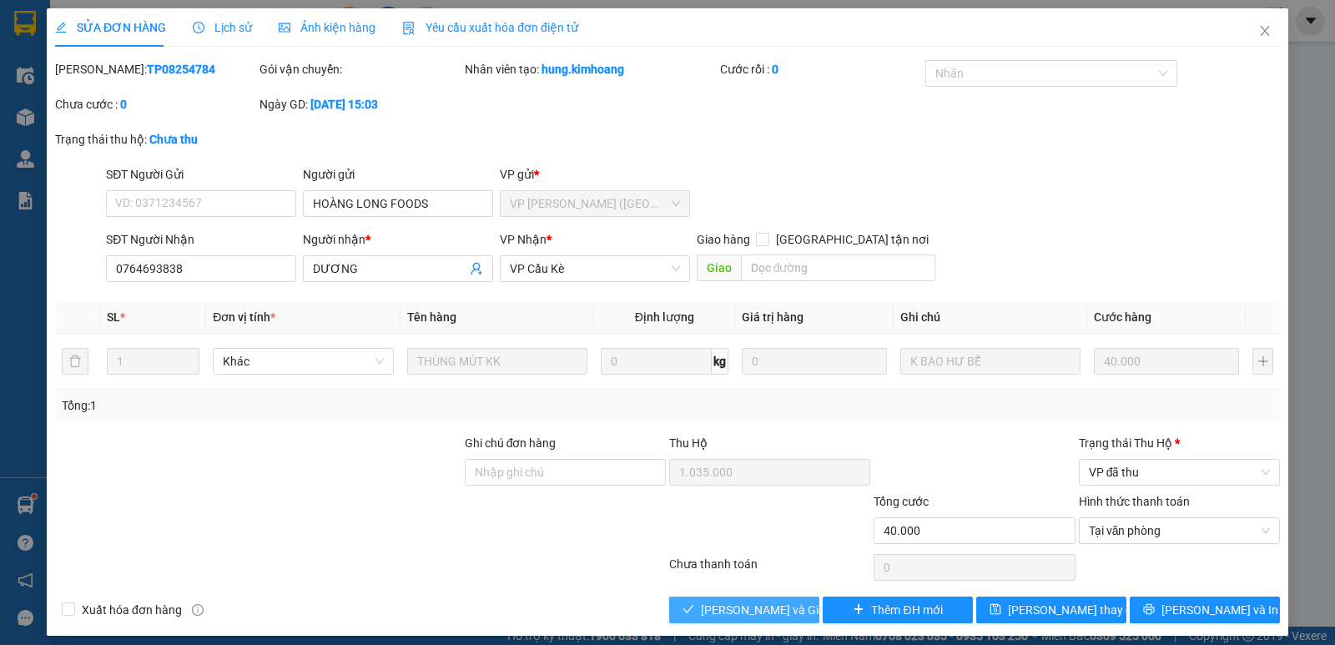
click at [795, 607] on button "[PERSON_NAME] và Giao hàng" at bounding box center [744, 610] width 150 height 27
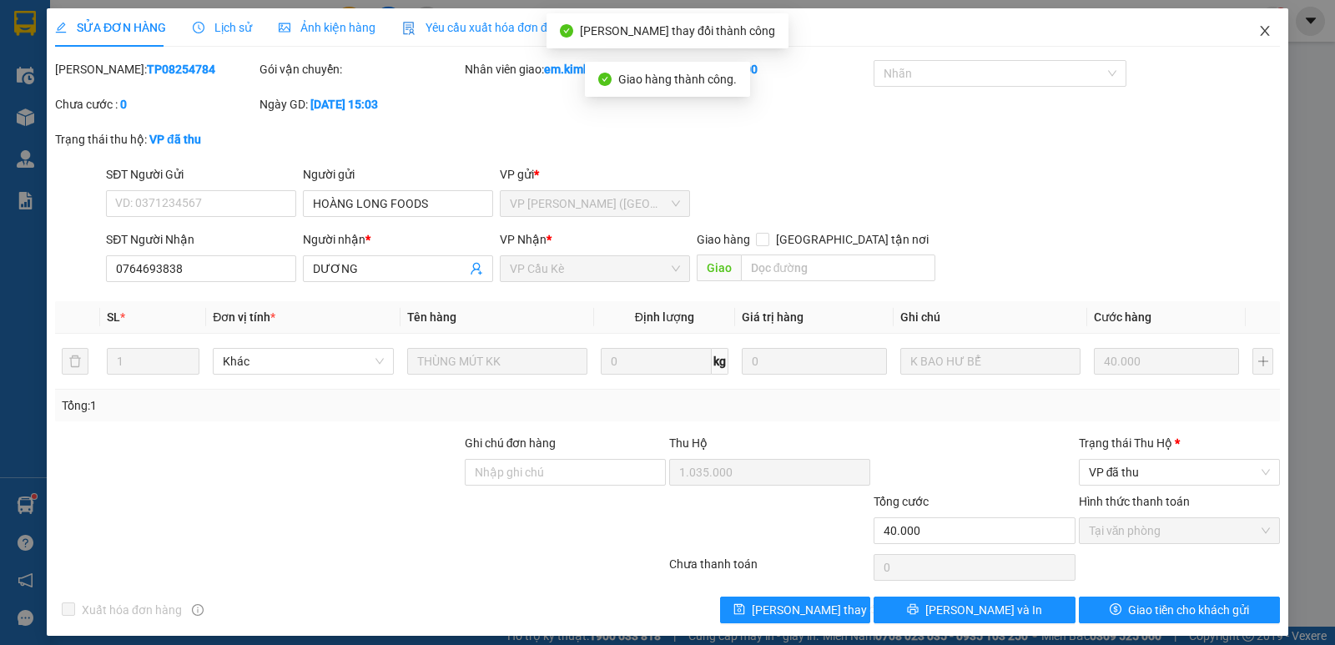
click at [1246, 22] on span "Close" at bounding box center [1264, 31] width 47 height 47
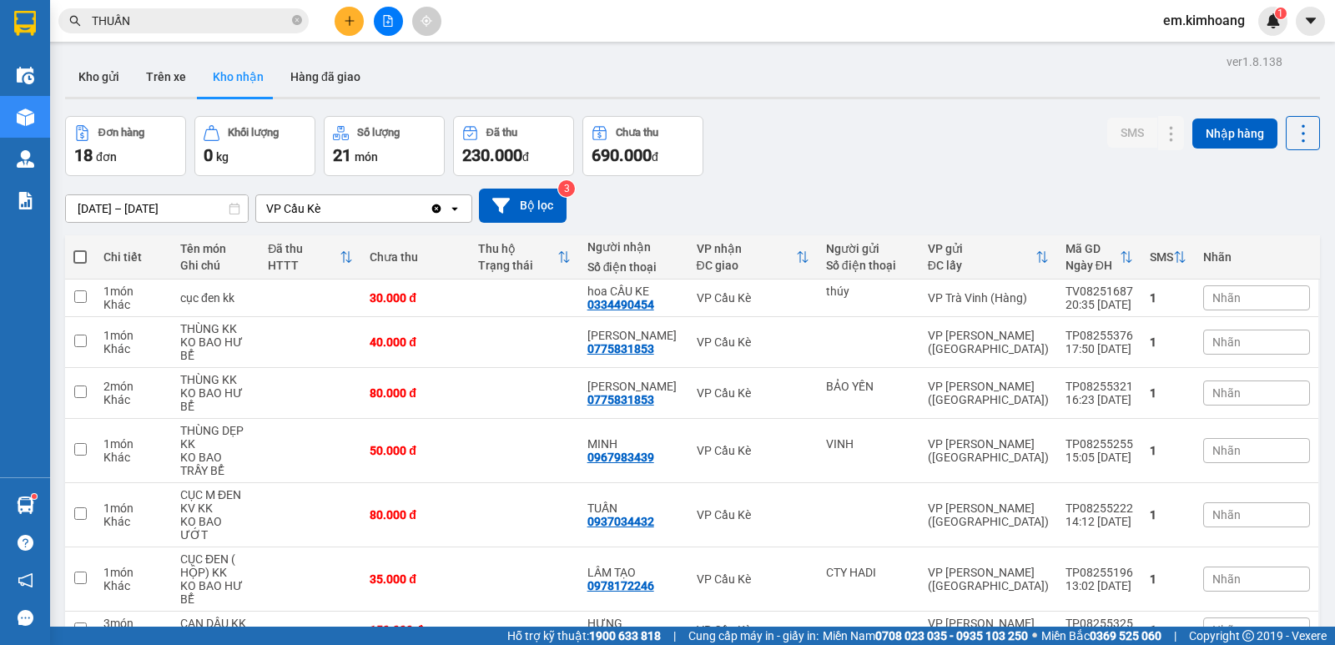
click at [116, 208] on input "[DATE] – [DATE]" at bounding box center [157, 208] width 182 height 27
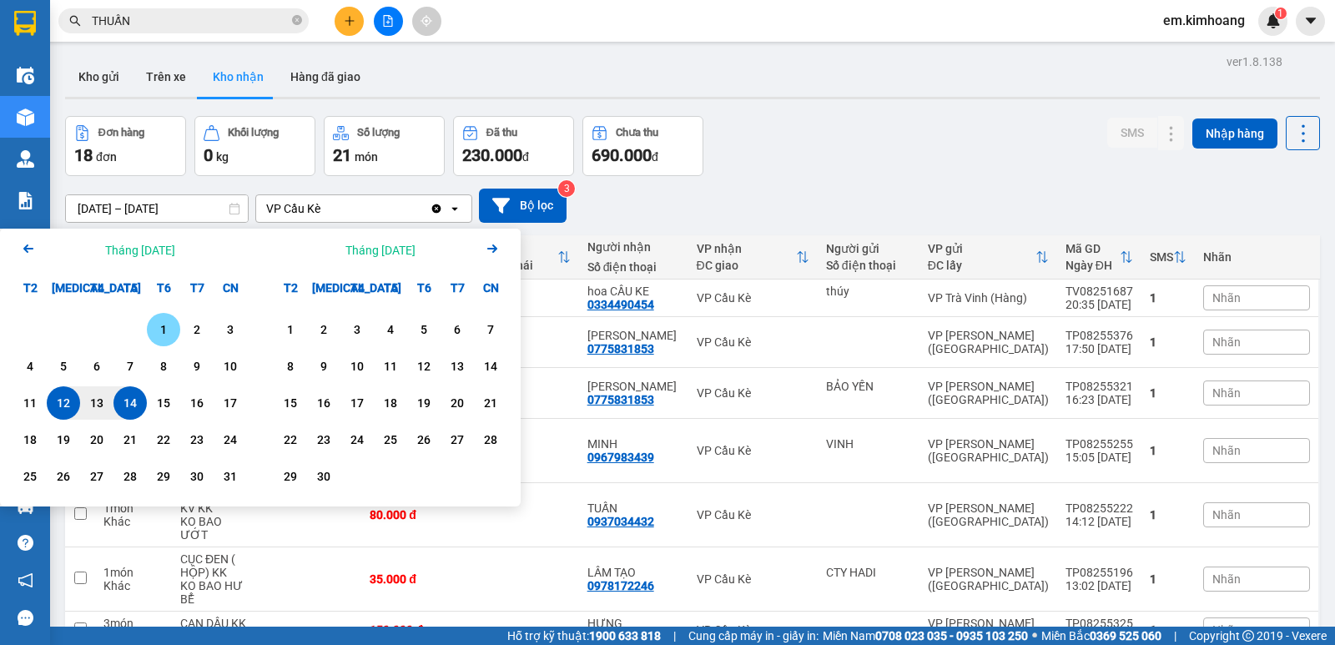
click at [164, 315] on div "1" at bounding box center [163, 329] width 33 height 33
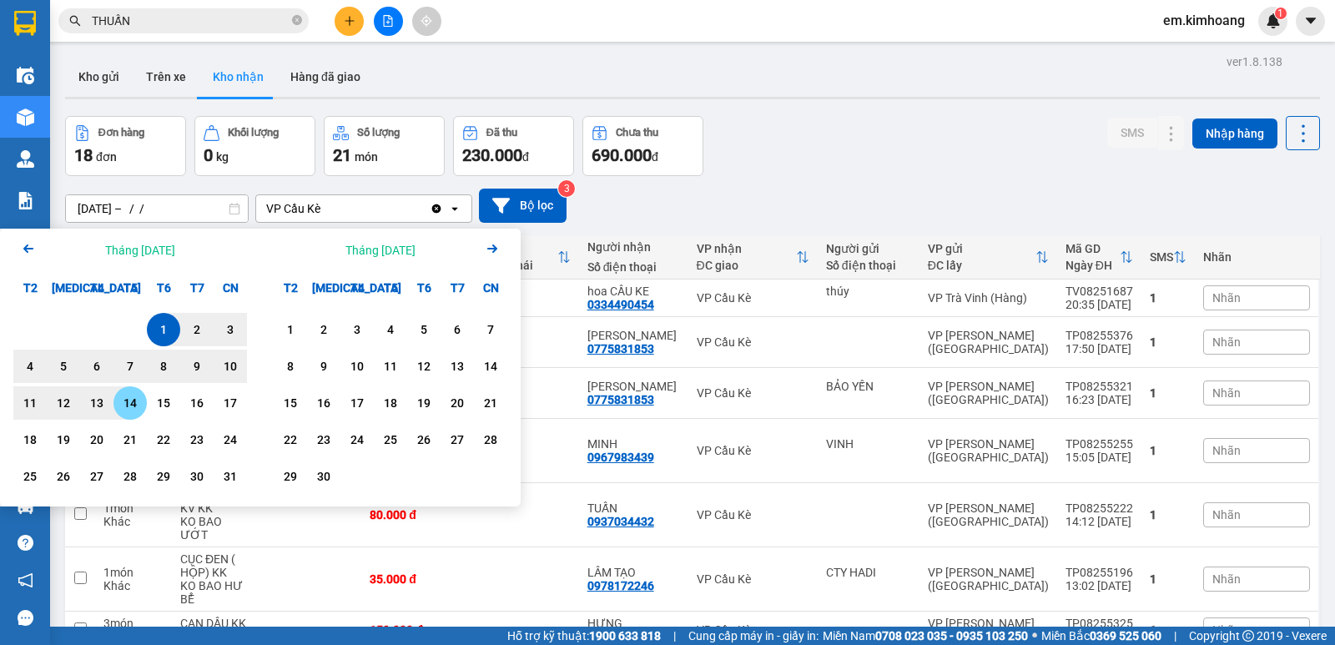
click at [138, 403] on div "14" at bounding box center [129, 403] width 23 height 20
click at [132, 208] on input "[DATE] – [DATE]" at bounding box center [157, 208] width 182 height 27
click at [34, 250] on icon "Arrow Left" at bounding box center [28, 249] width 20 height 20
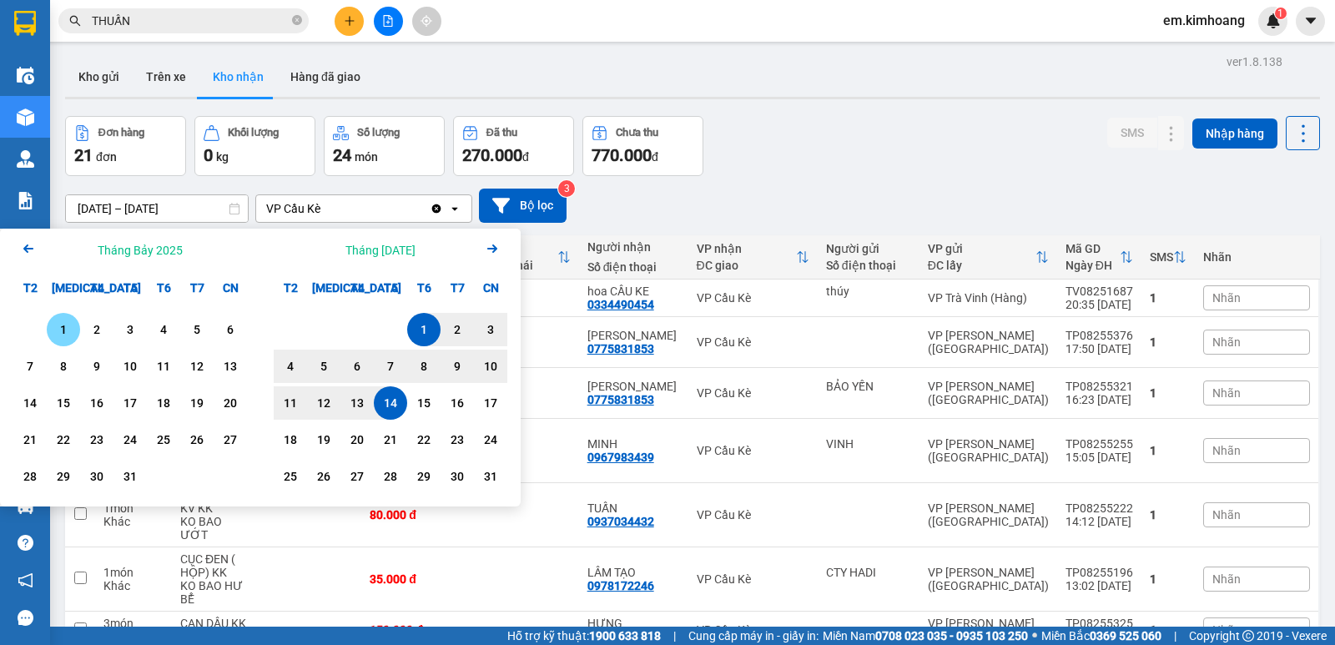
click at [66, 329] on div "1" at bounding box center [63, 330] width 23 height 20
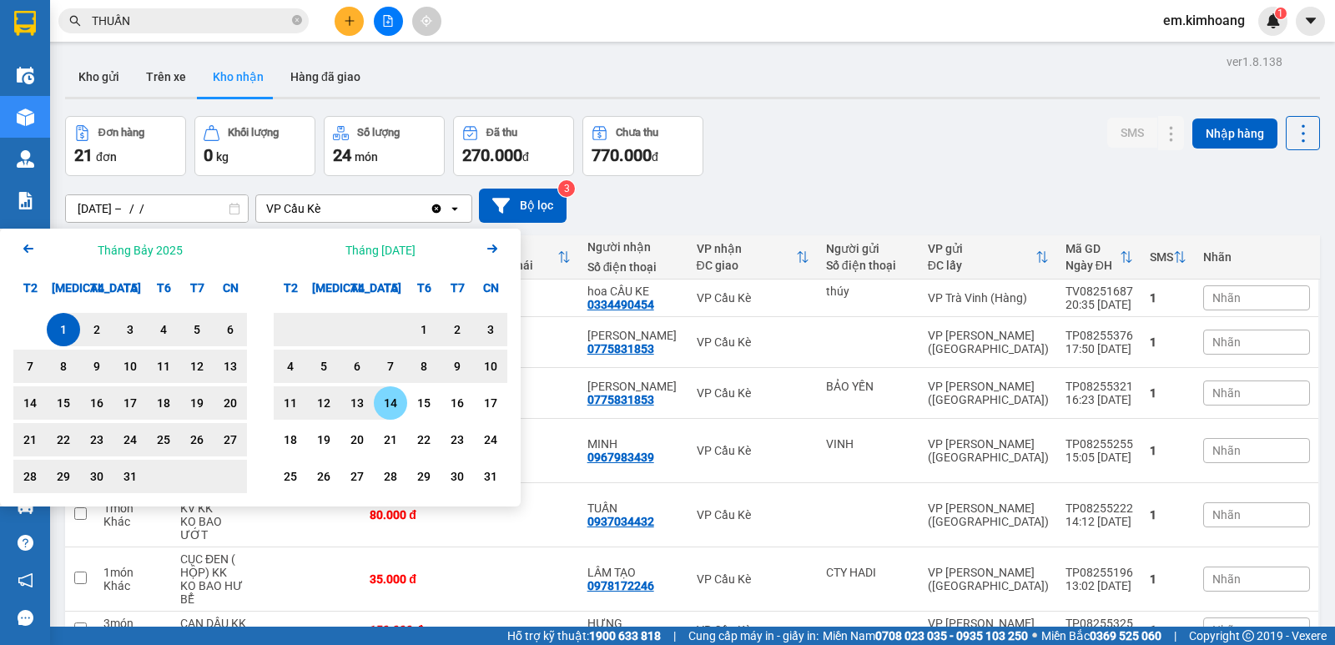
click at [394, 390] on div "14" at bounding box center [390, 402] width 33 height 33
type input "[DATE] – [DATE]"
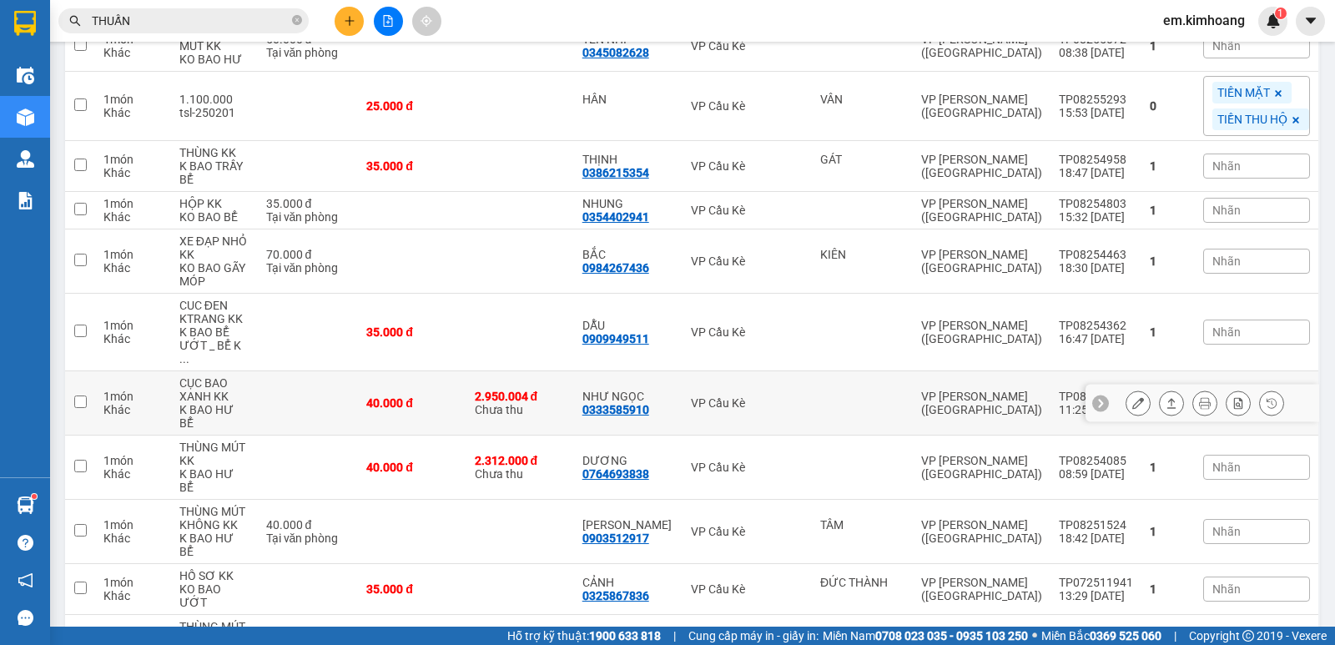
scroll to position [950, 0]
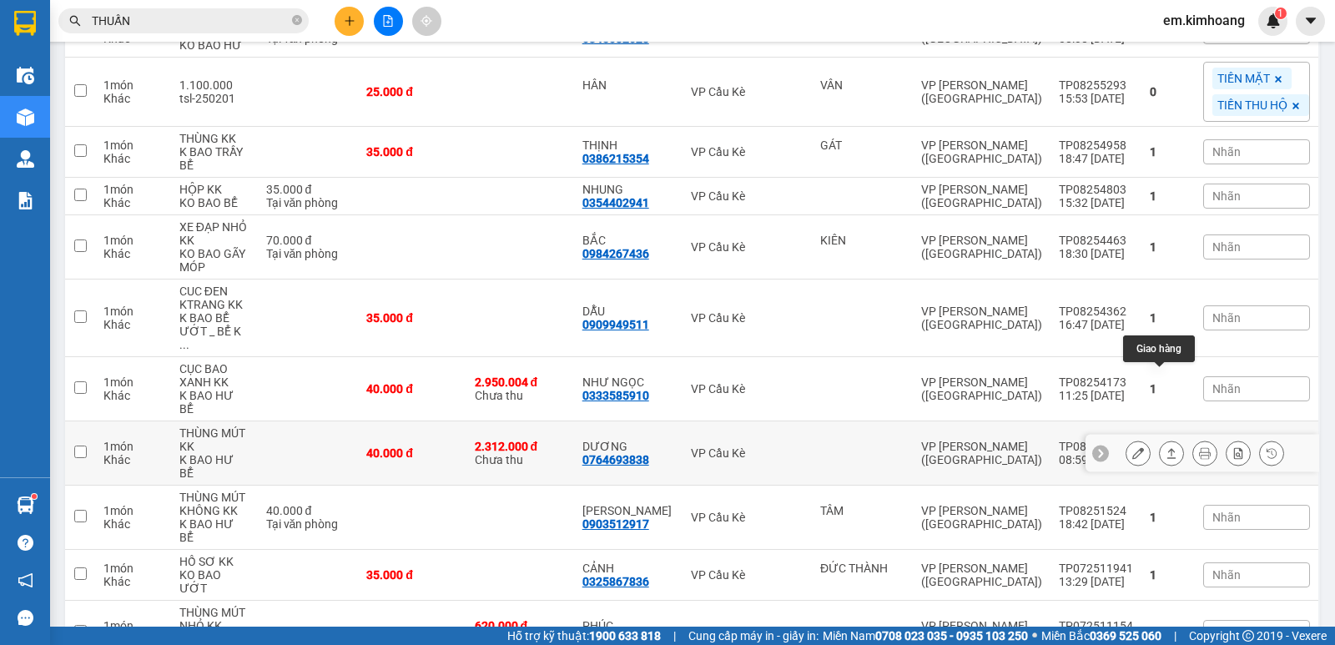
click at [1167, 448] on icon at bounding box center [1171, 453] width 9 height 10
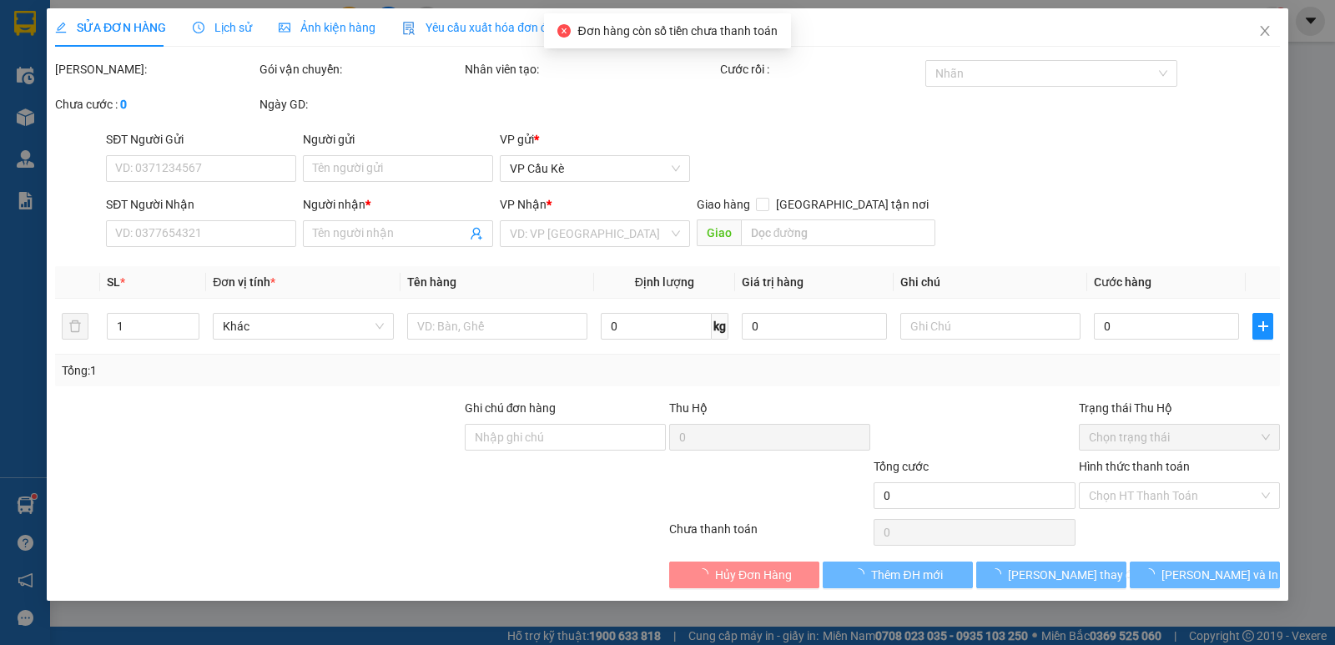
type input "0764693838"
type input "DƯƠNG"
type input "2.312.000"
type input "40.000"
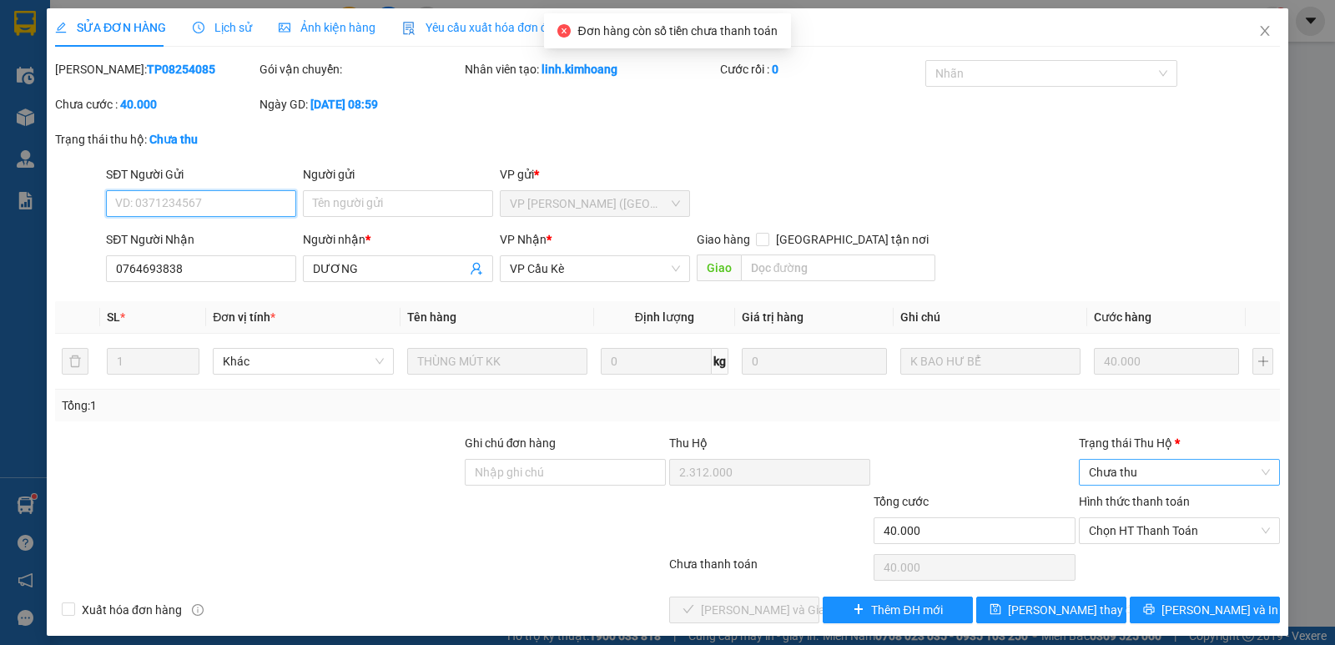
click at [1149, 471] on span "Chưa thu" at bounding box center [1179, 472] width 181 height 25
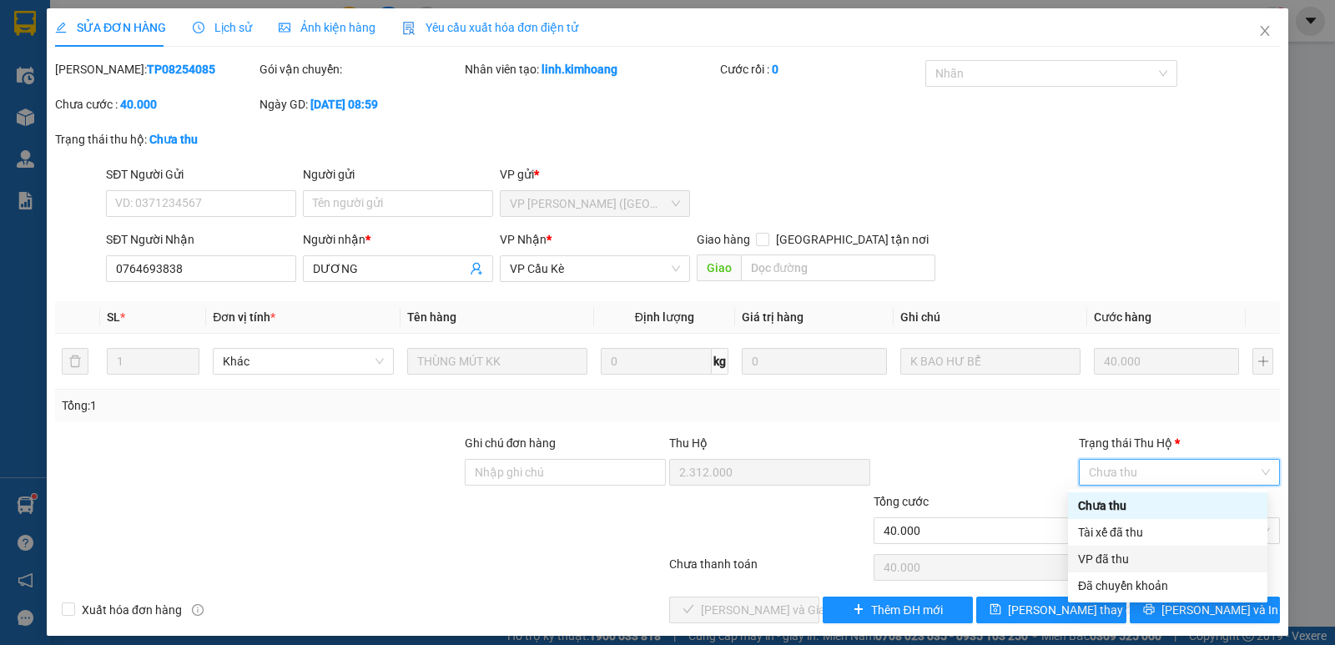
click at [1151, 555] on div "VP đã thu" at bounding box center [1167, 559] width 179 height 18
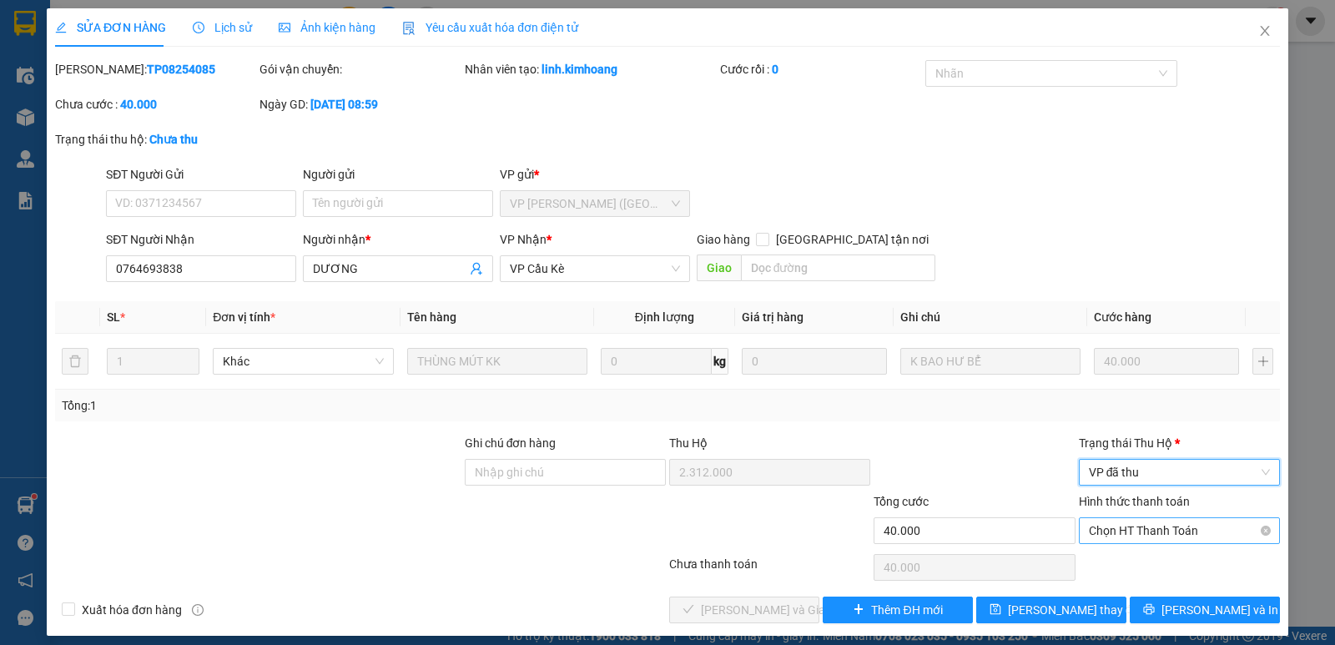
click at [1154, 530] on span "Chọn HT Thanh Toán" at bounding box center [1179, 530] width 181 height 25
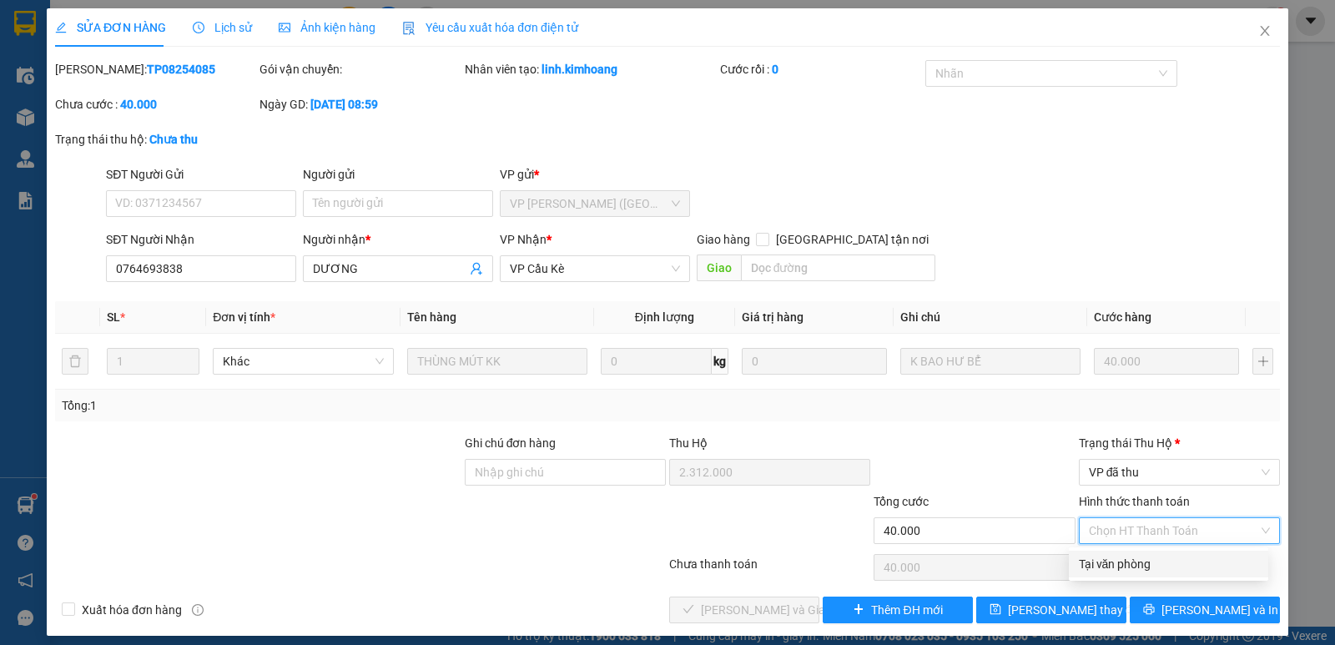
click at [1117, 565] on div "Tại văn phòng" at bounding box center [1168, 564] width 179 height 18
type input "0"
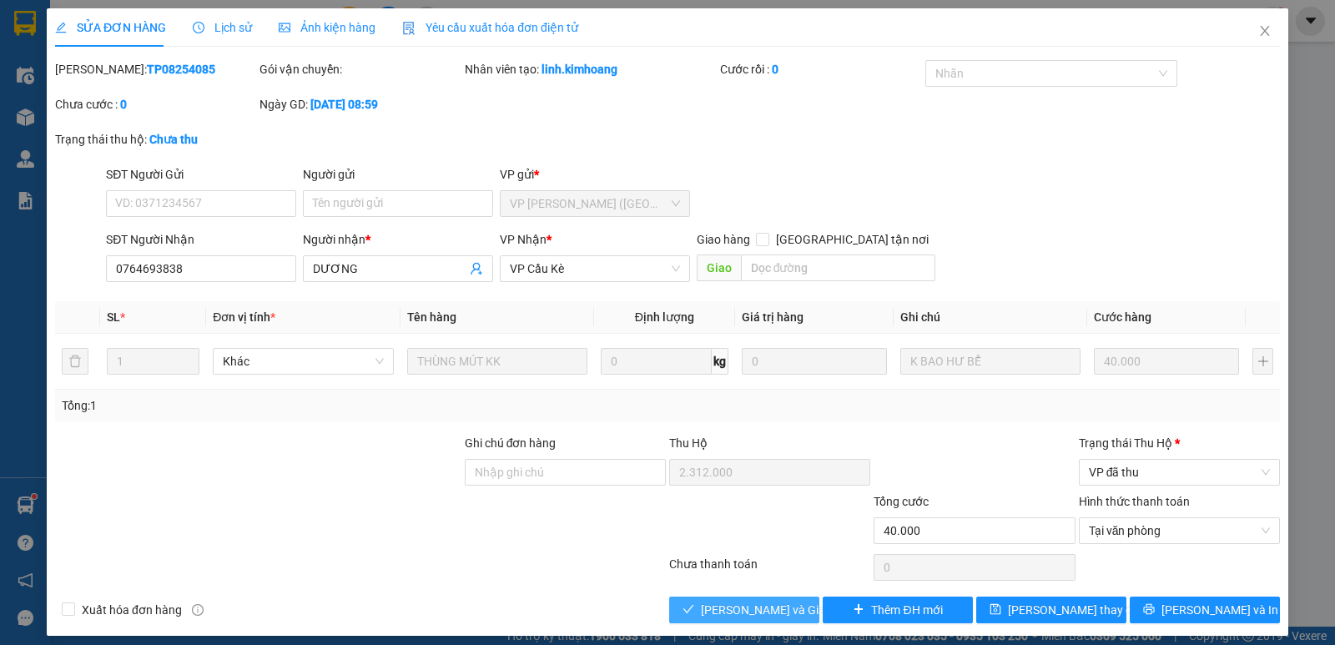
click at [764, 611] on span "[PERSON_NAME] và Giao hàng" at bounding box center [781, 610] width 160 height 18
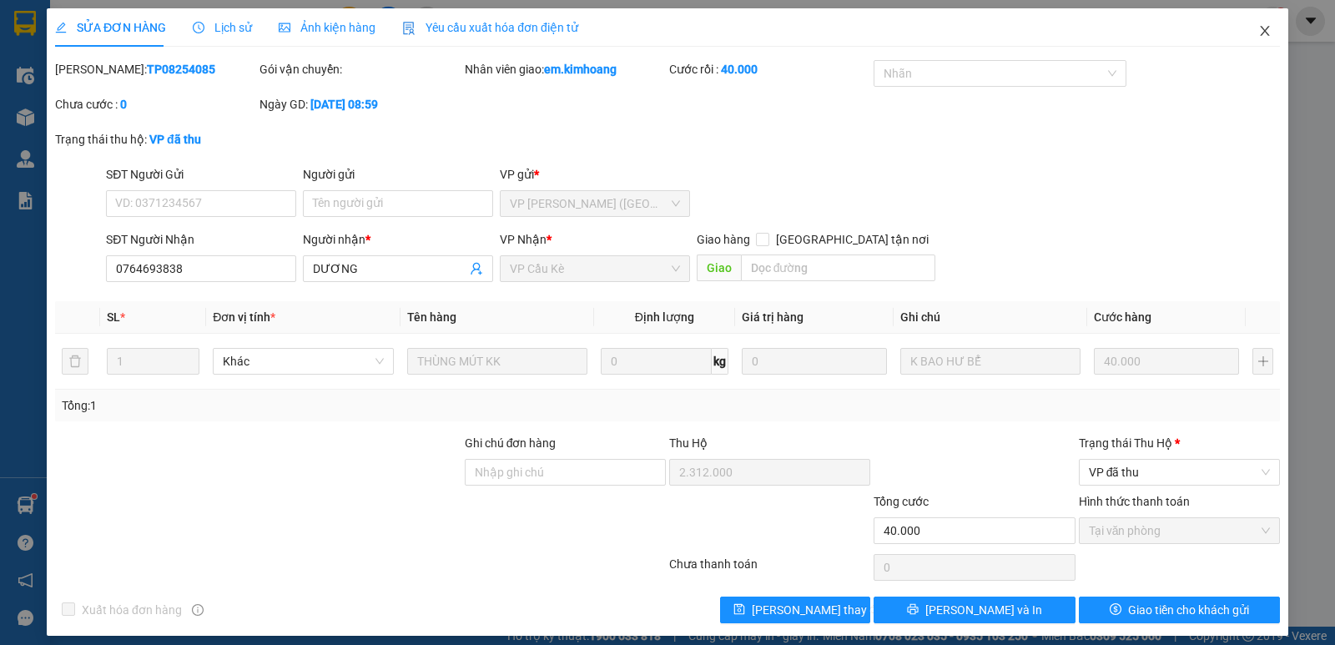
click at [1258, 26] on icon "close" at bounding box center [1264, 30] width 13 height 13
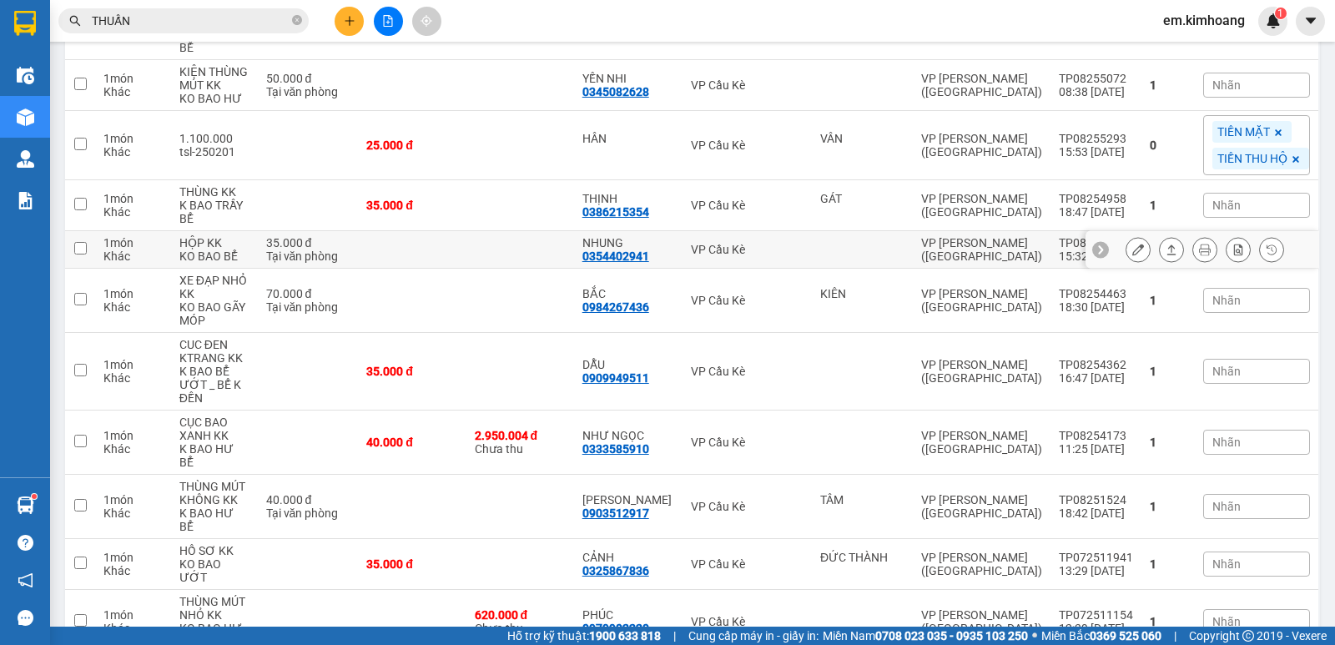
scroll to position [913, 0]
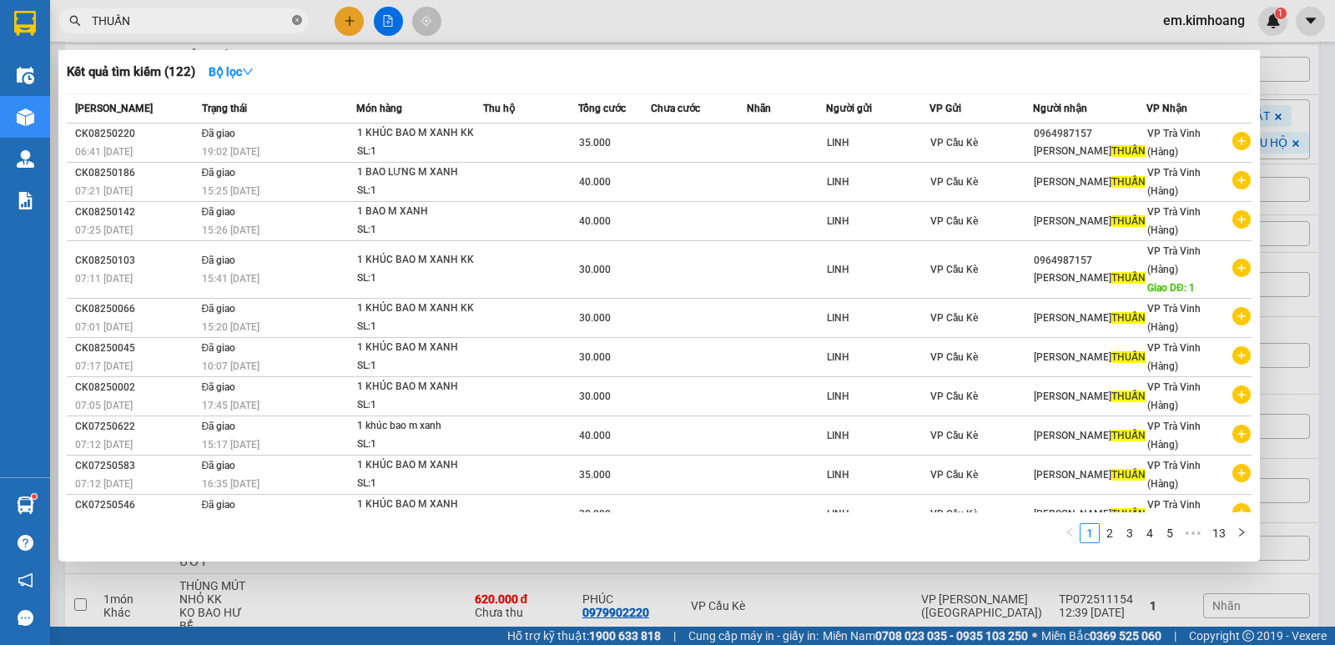
click at [300, 23] on icon "close-circle" at bounding box center [297, 20] width 10 height 10
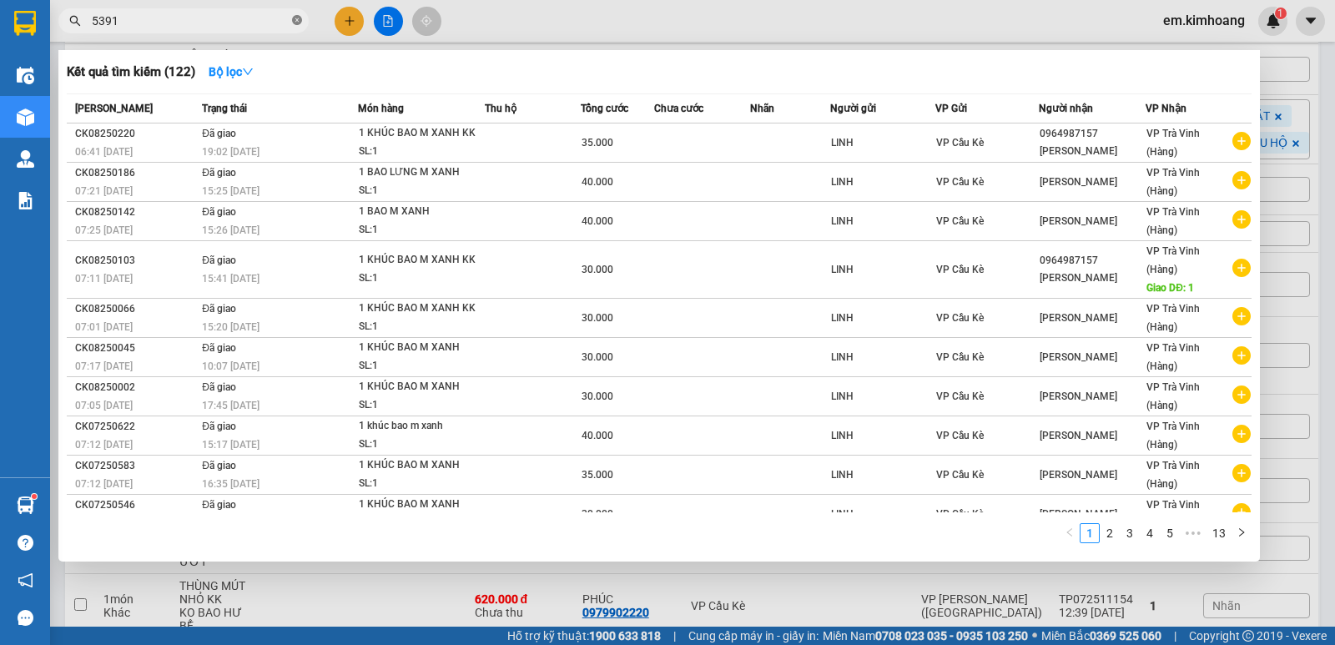
type input "53914"
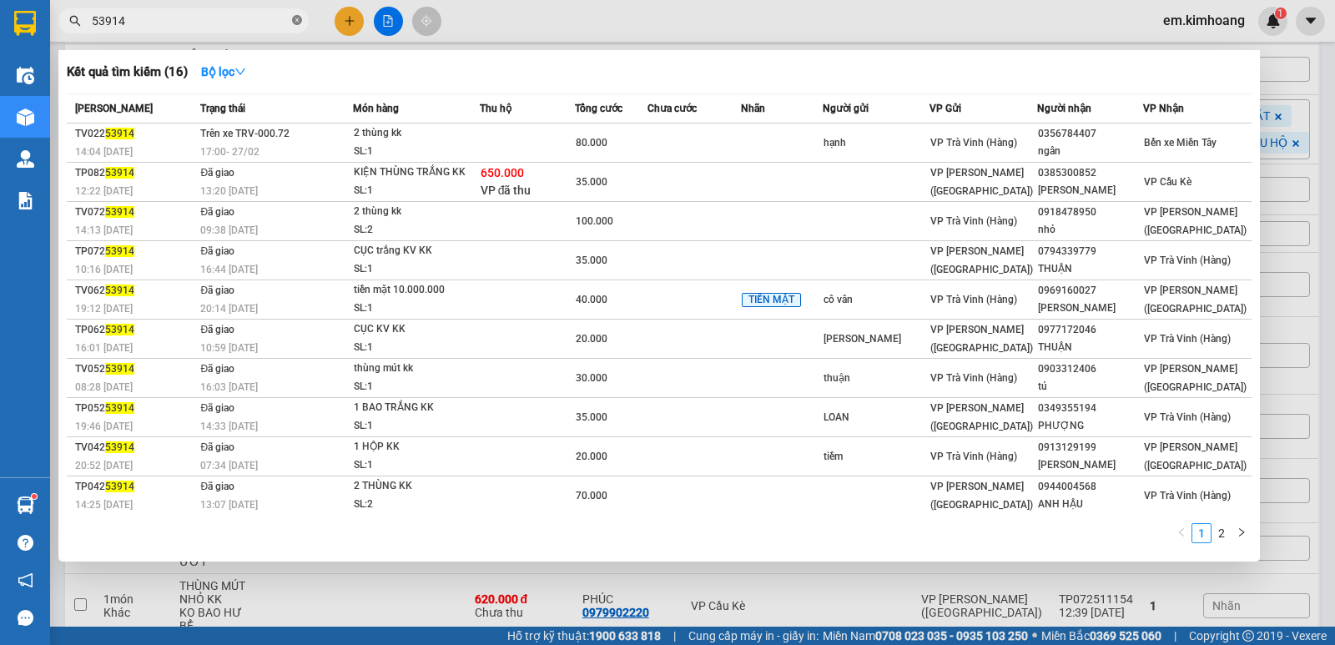
click at [297, 17] on icon "close-circle" at bounding box center [297, 20] width 10 height 10
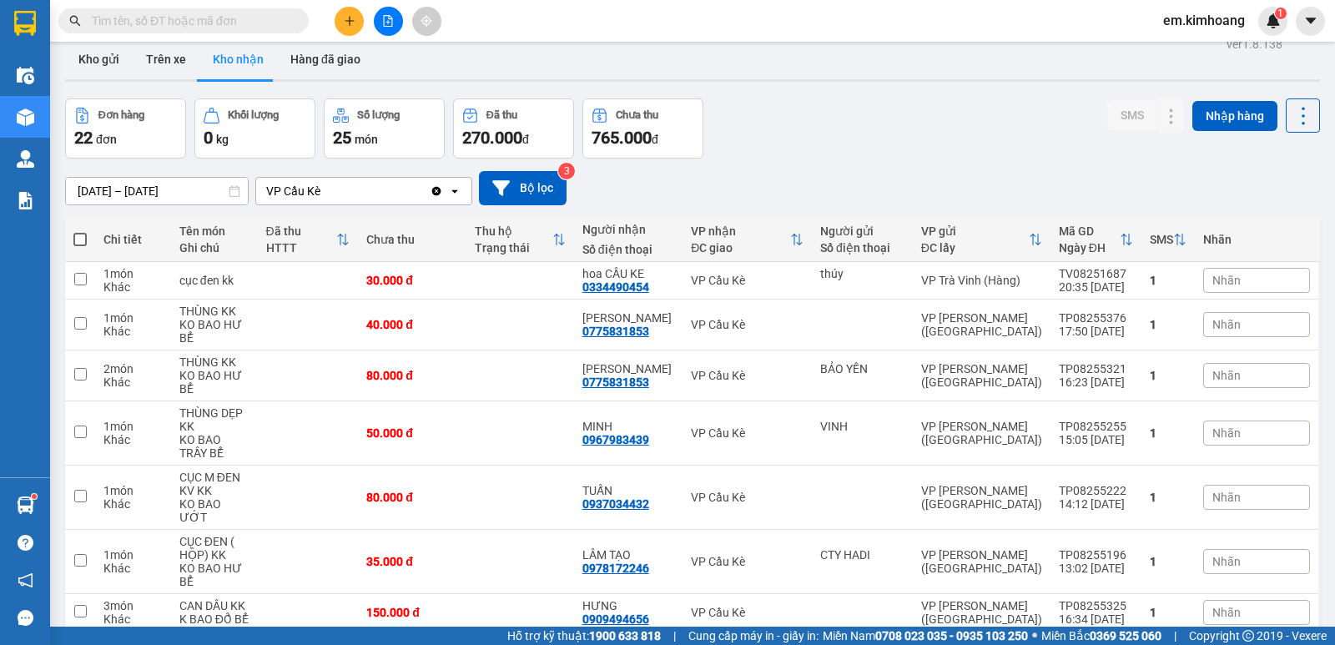
scroll to position [0, 0]
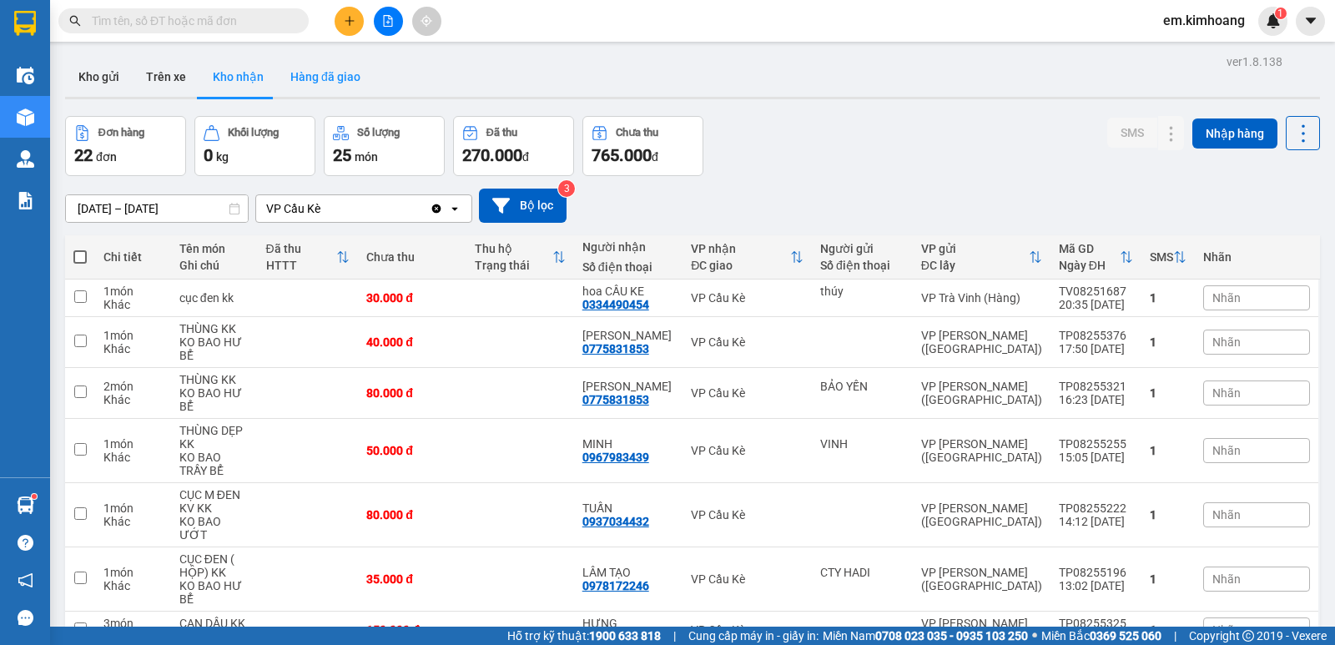
click at [335, 64] on button "Hàng đã giao" at bounding box center [325, 77] width 97 height 40
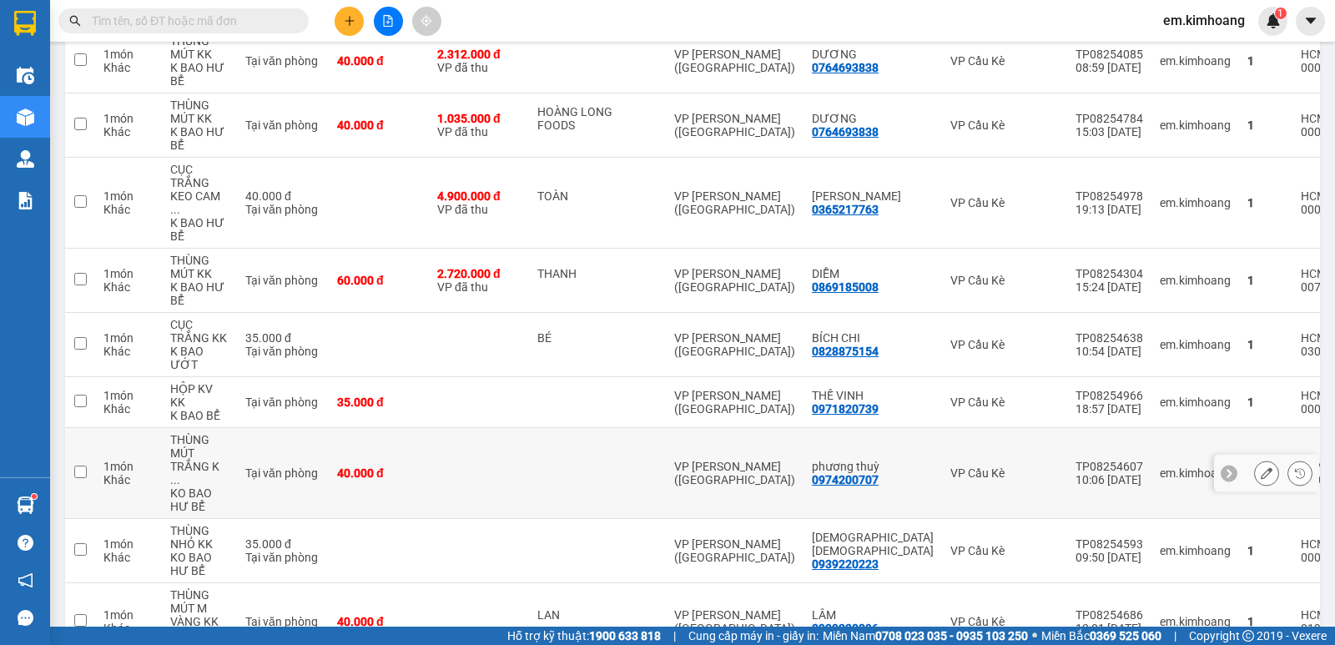
scroll to position [377, 0]
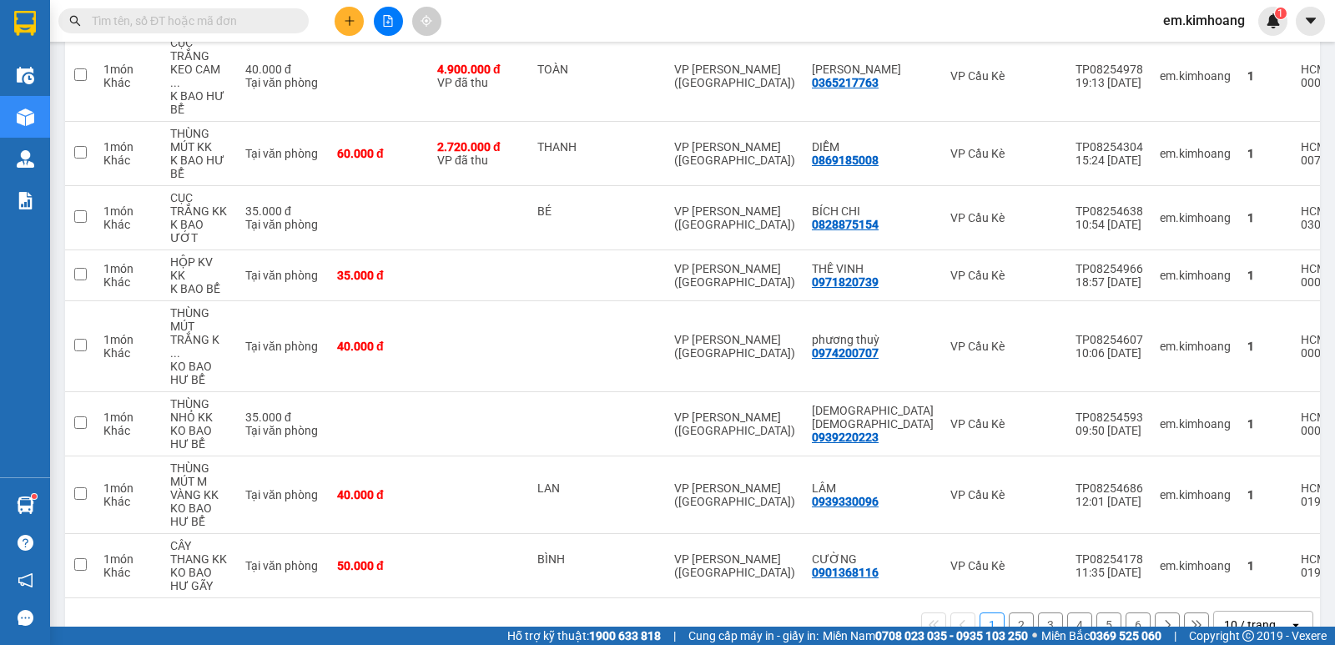
click at [1226, 617] on div "10 / trang" at bounding box center [1250, 625] width 52 height 17
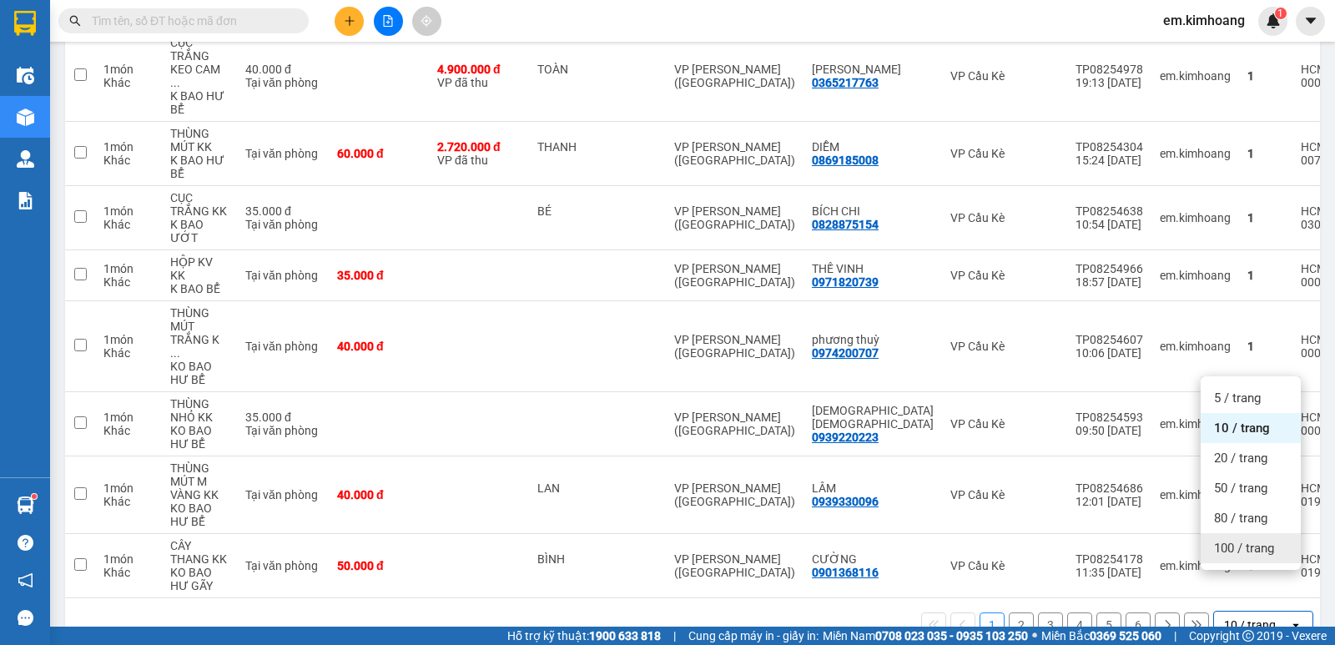
click at [1235, 557] on div "100 / trang" at bounding box center [1251, 548] width 100 height 30
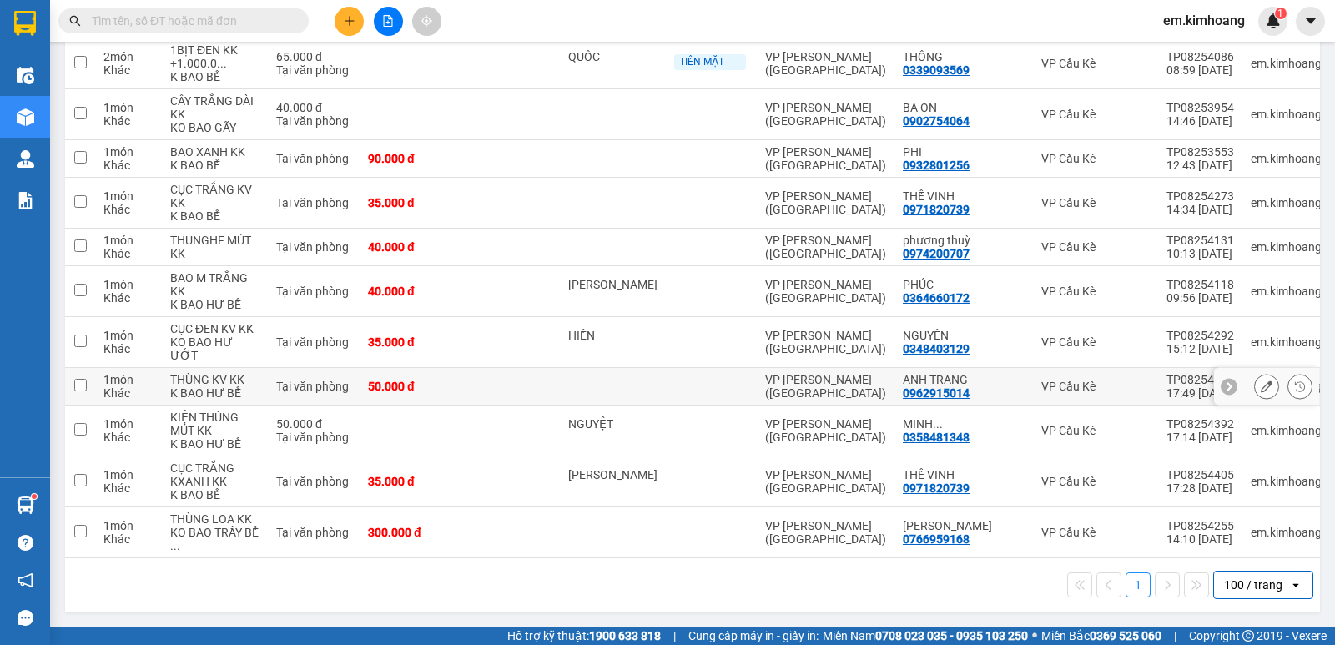
scroll to position [2866, 0]
click at [358, 22] on button at bounding box center [349, 21] width 29 height 29
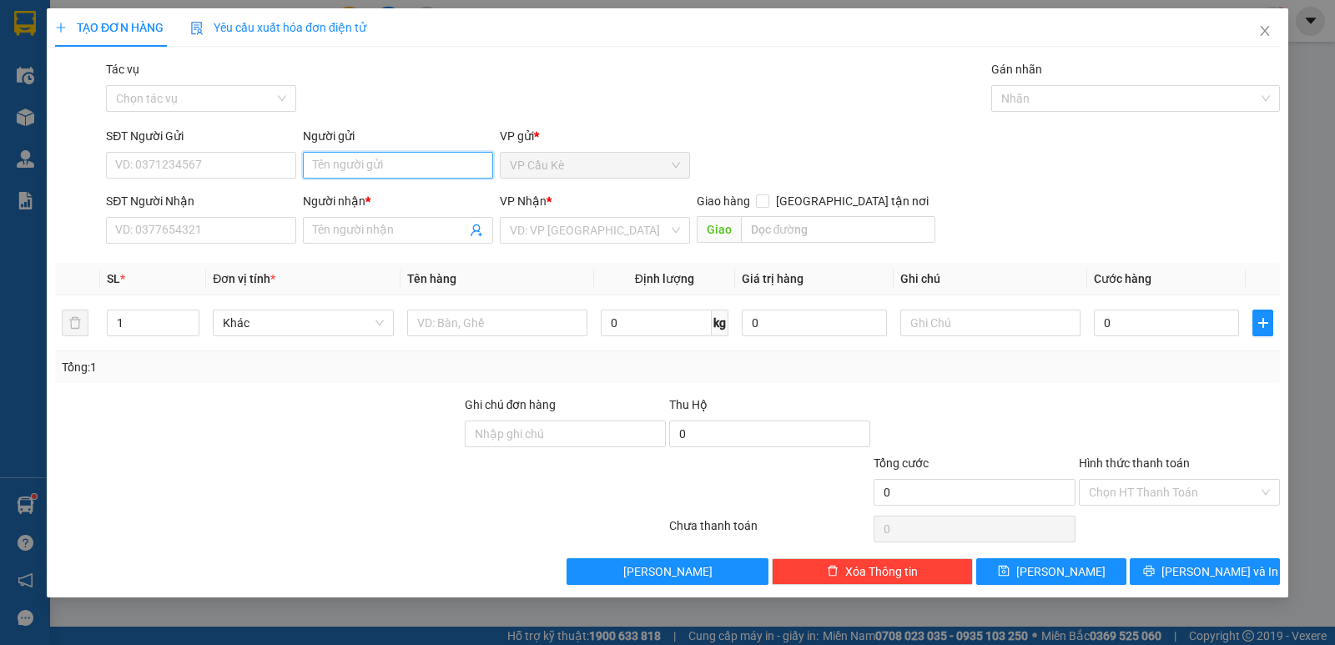
click at [335, 169] on input "Người gửi" at bounding box center [398, 165] width 190 height 27
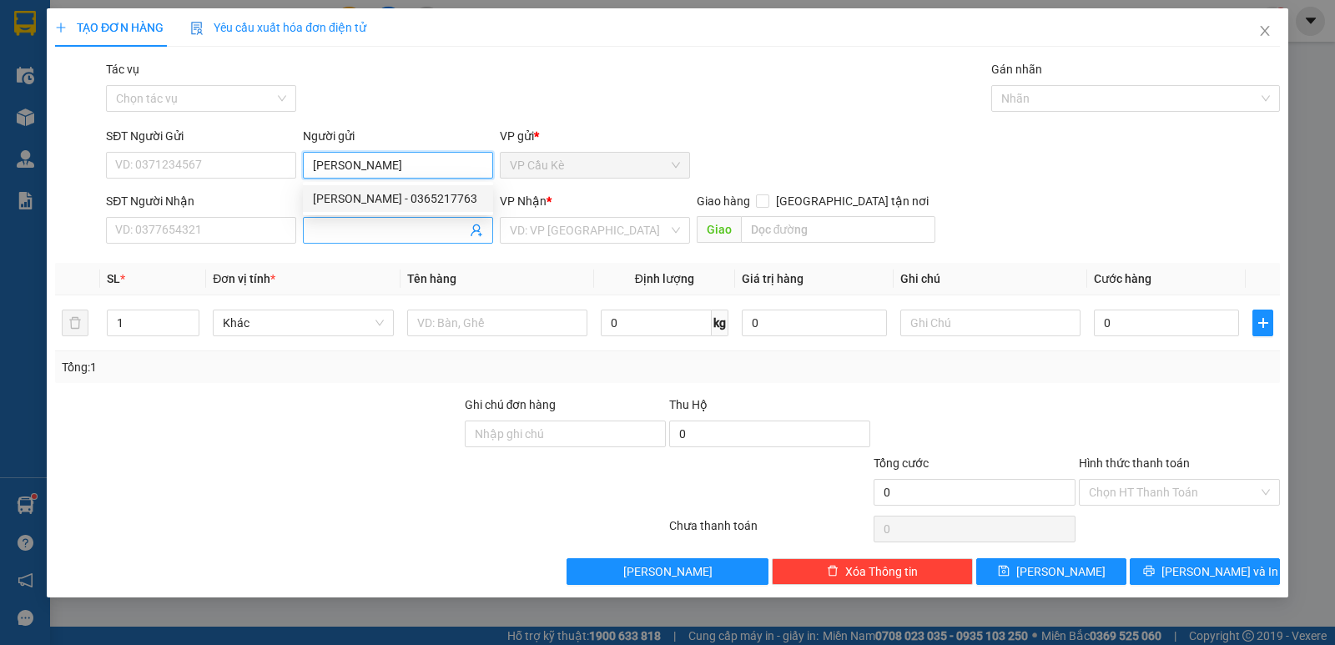
type input "[PERSON_NAME]"
click at [456, 231] on input "Người nhận *" at bounding box center [390, 230] width 154 height 18
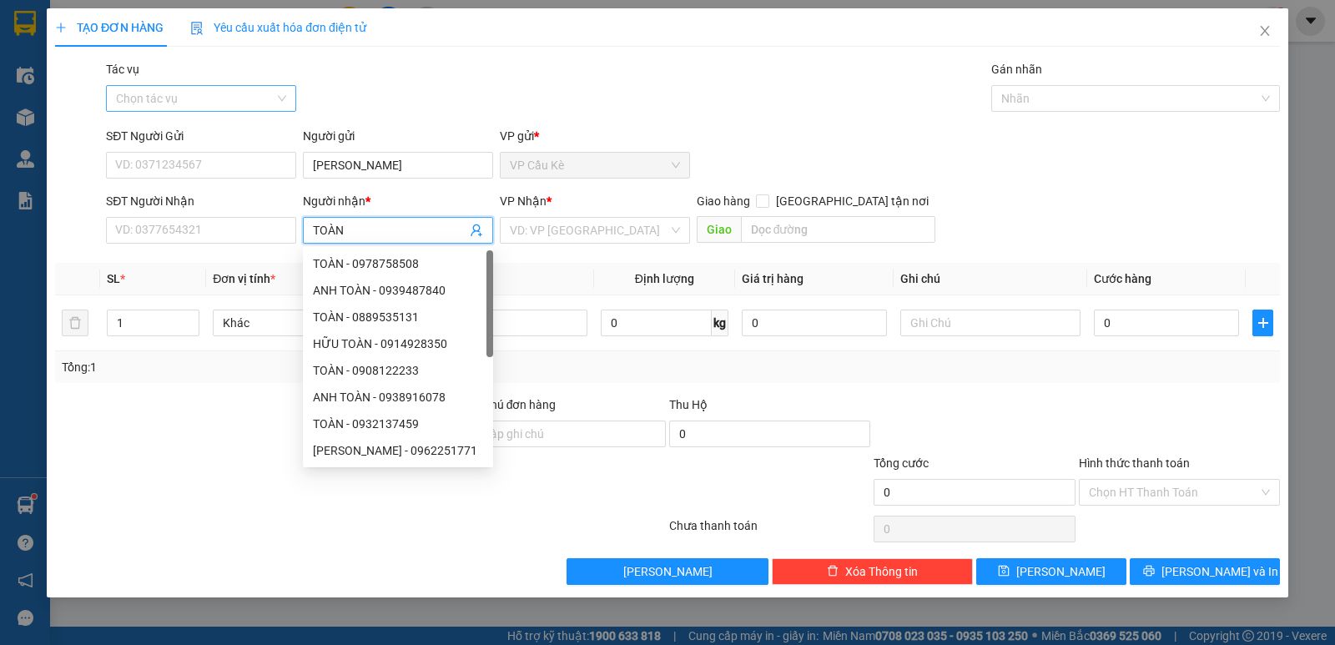
type input "TOÀN"
click at [239, 102] on input "Tác vụ" at bounding box center [195, 98] width 159 height 25
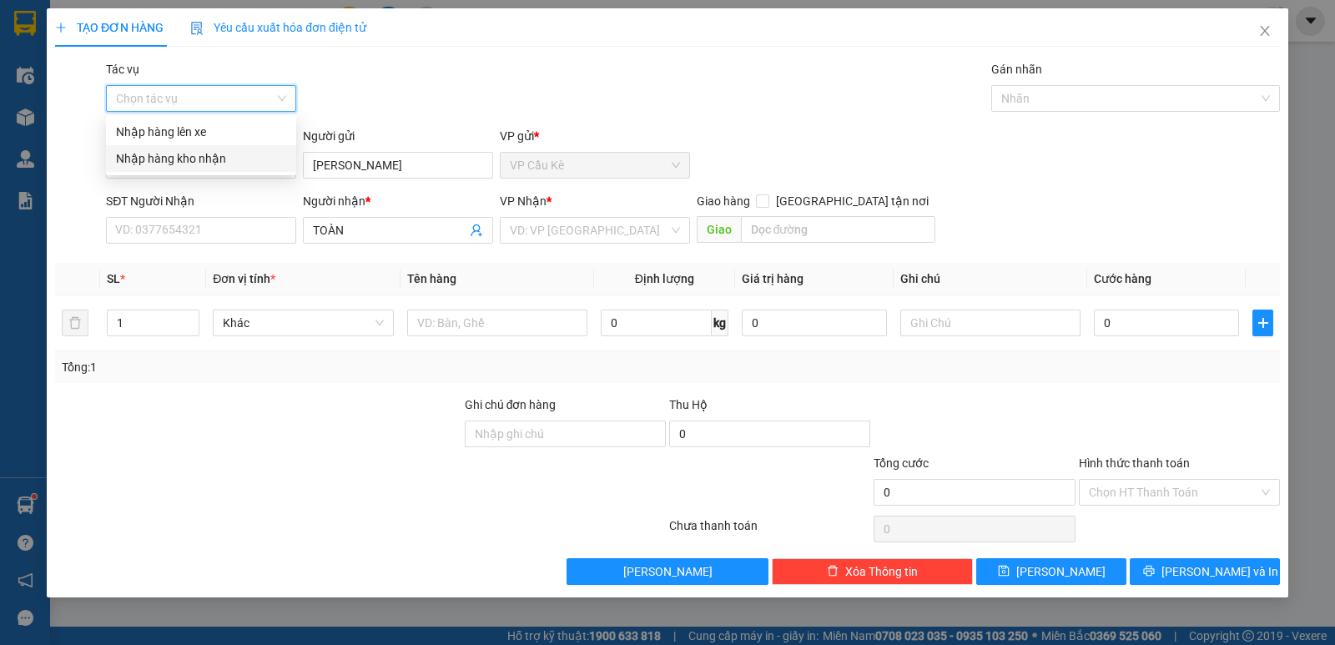
click at [236, 161] on div "Nhập hàng kho nhận" at bounding box center [201, 158] width 170 height 18
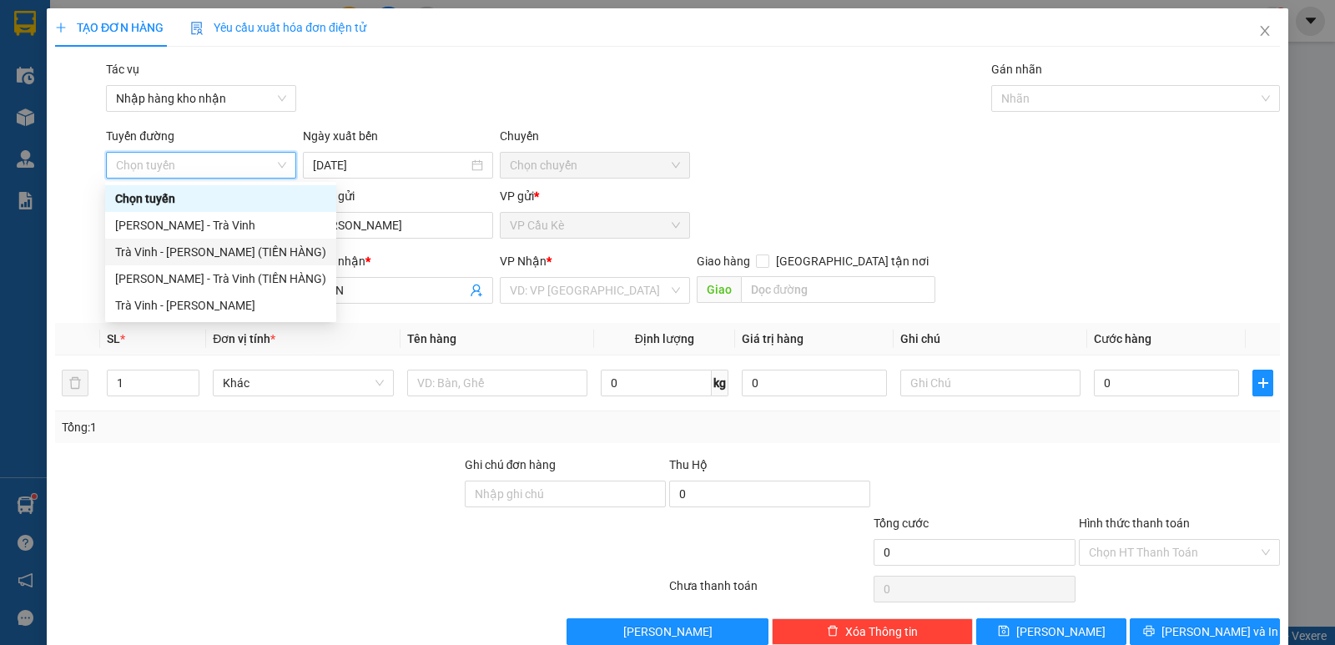
click at [248, 255] on div "Trà Vinh - [PERSON_NAME] (TIỀN HÀNG)" at bounding box center [220, 252] width 211 height 18
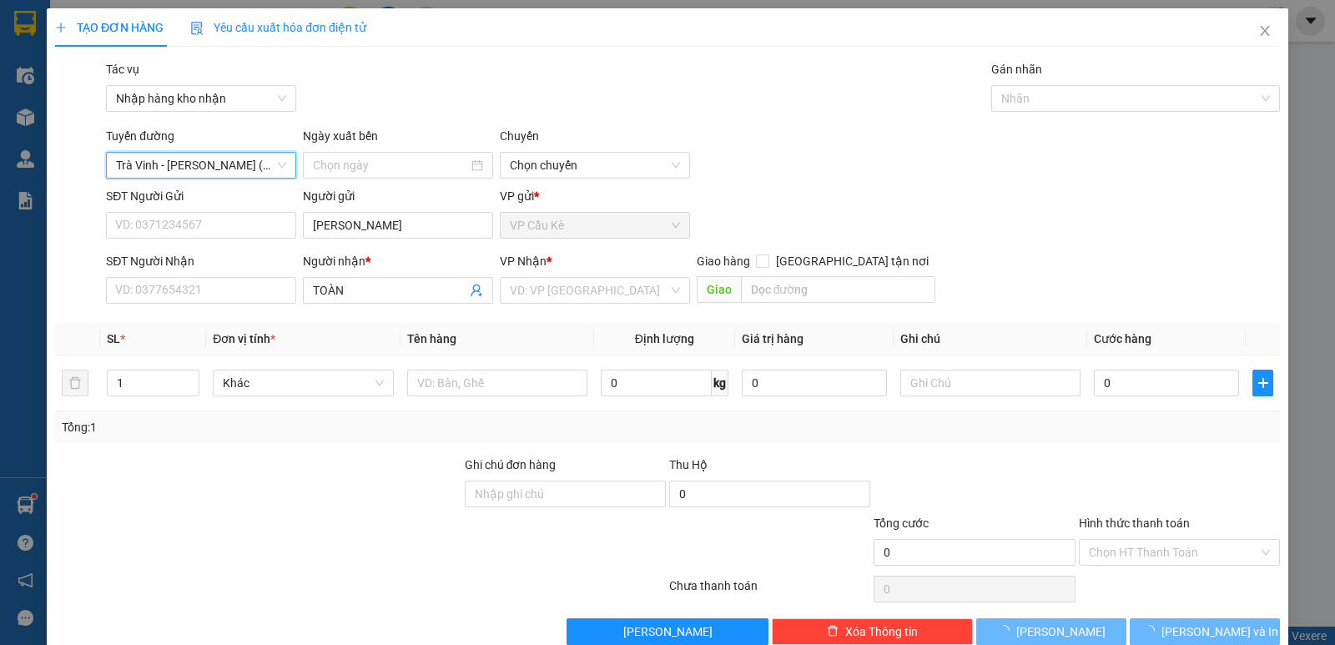
type input "[DATE]"
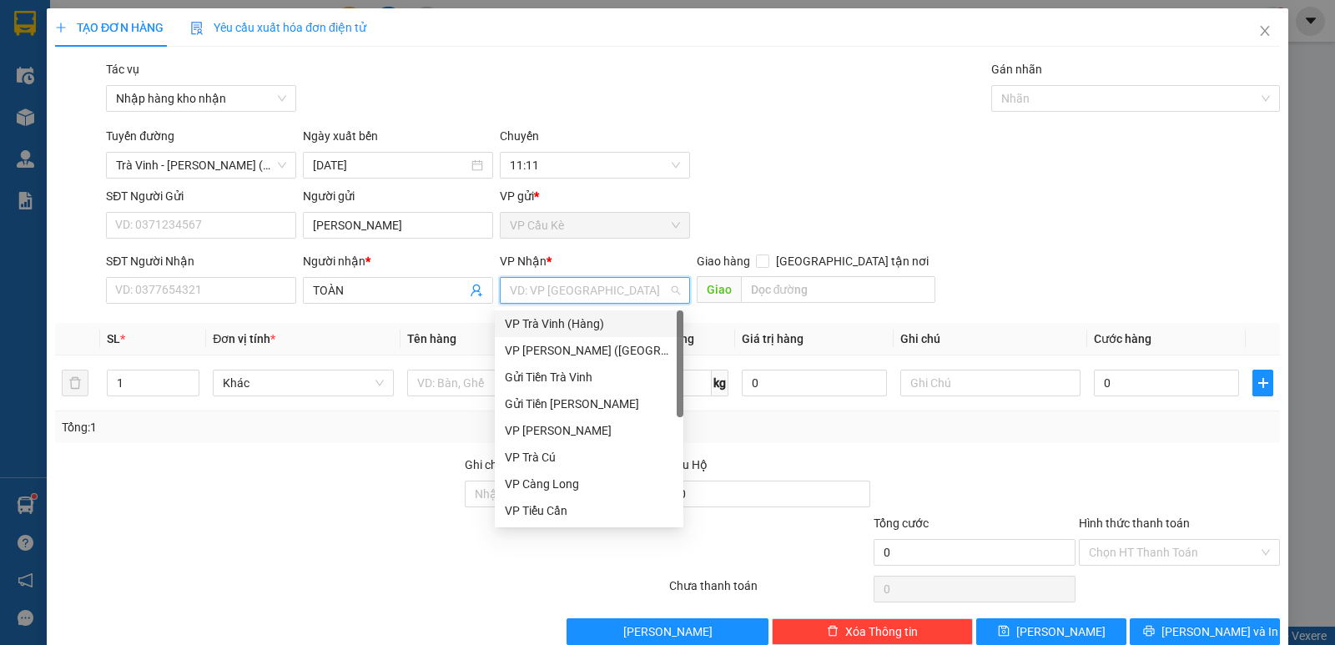
click at [568, 285] on input "search" at bounding box center [589, 290] width 159 height 25
click at [587, 348] on div "VP [PERSON_NAME] ([GEOGRAPHIC_DATA])" at bounding box center [589, 350] width 169 height 18
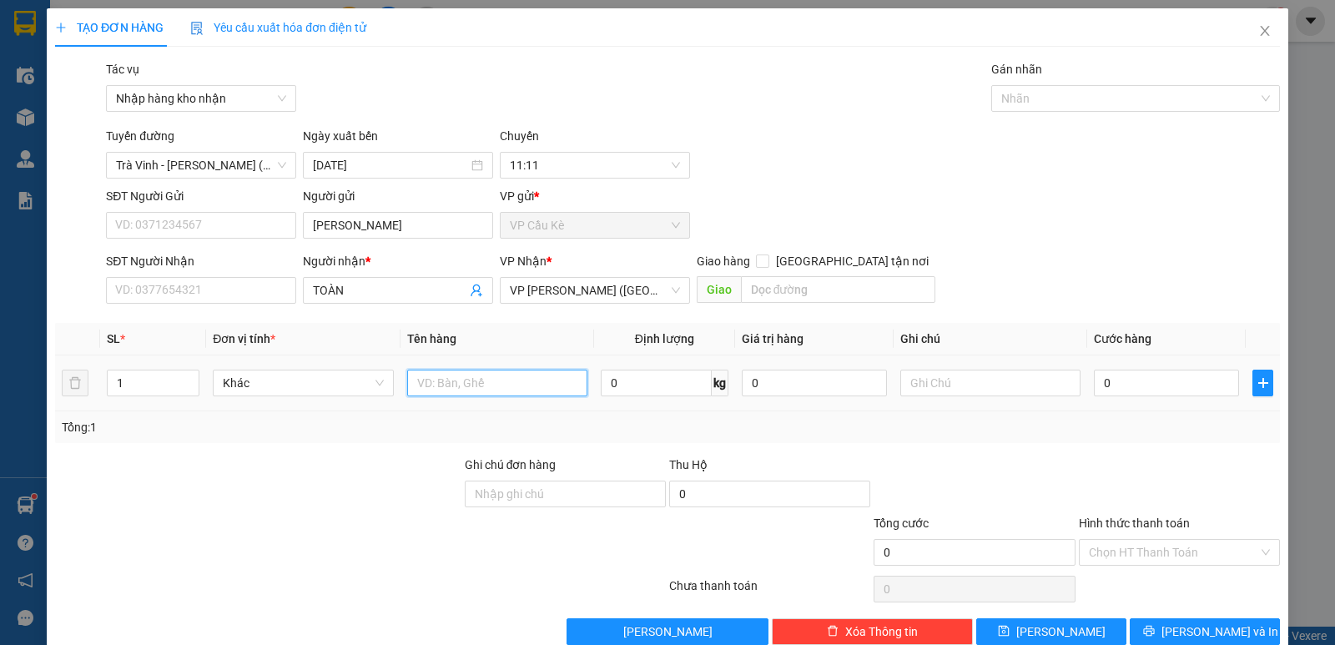
click at [481, 379] on input "text" at bounding box center [497, 383] width 180 height 27
click at [1126, 98] on div at bounding box center [1127, 98] width 264 height 20
type input "4.900.000 TIỀN SL:54978"
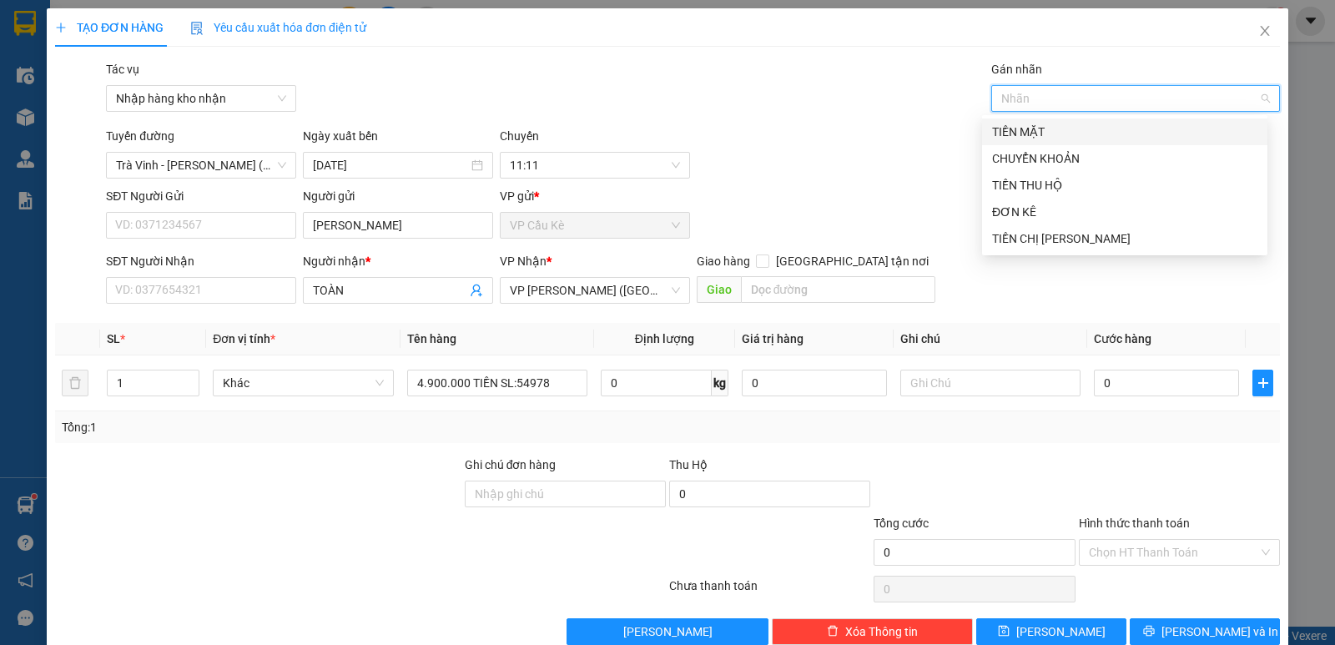
click at [1139, 122] on div "TIỀN MẶT" at bounding box center [1124, 131] width 285 height 27
click at [1148, 185] on div "TIỀN THU HỘ" at bounding box center [1124, 185] width 265 height 18
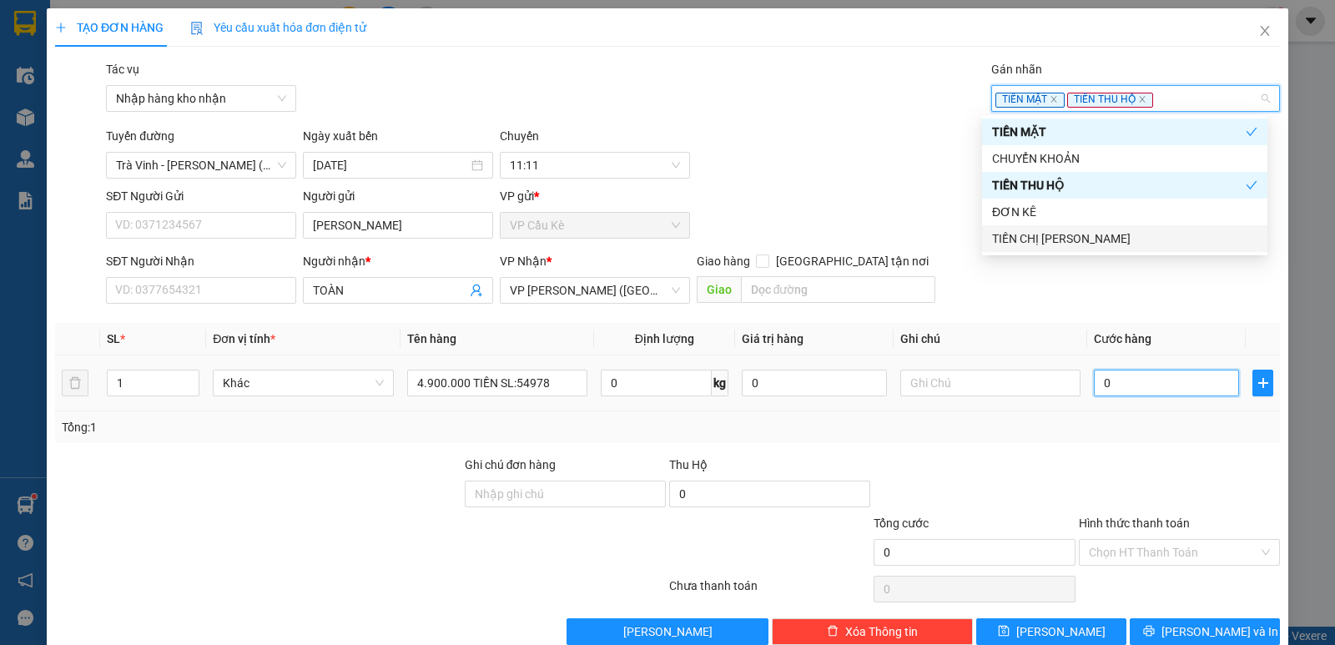
click at [1117, 380] on input "0" at bounding box center [1166, 383] width 145 height 27
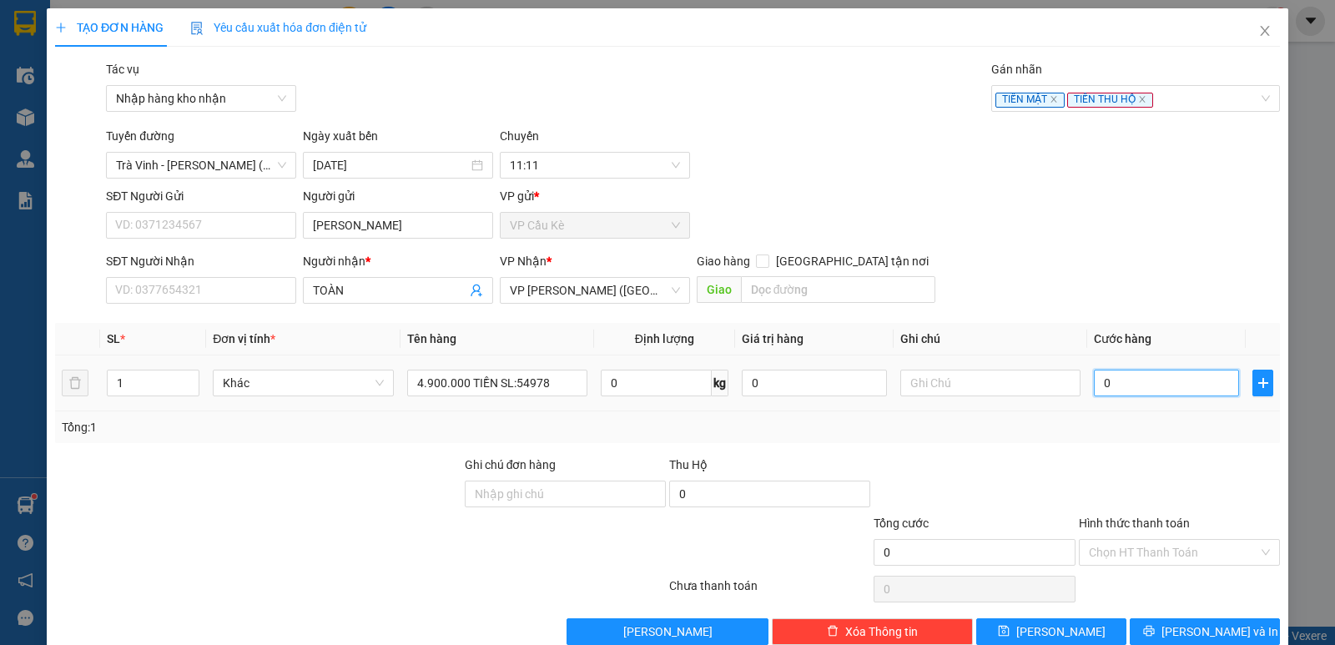
type input "4"
type input "40"
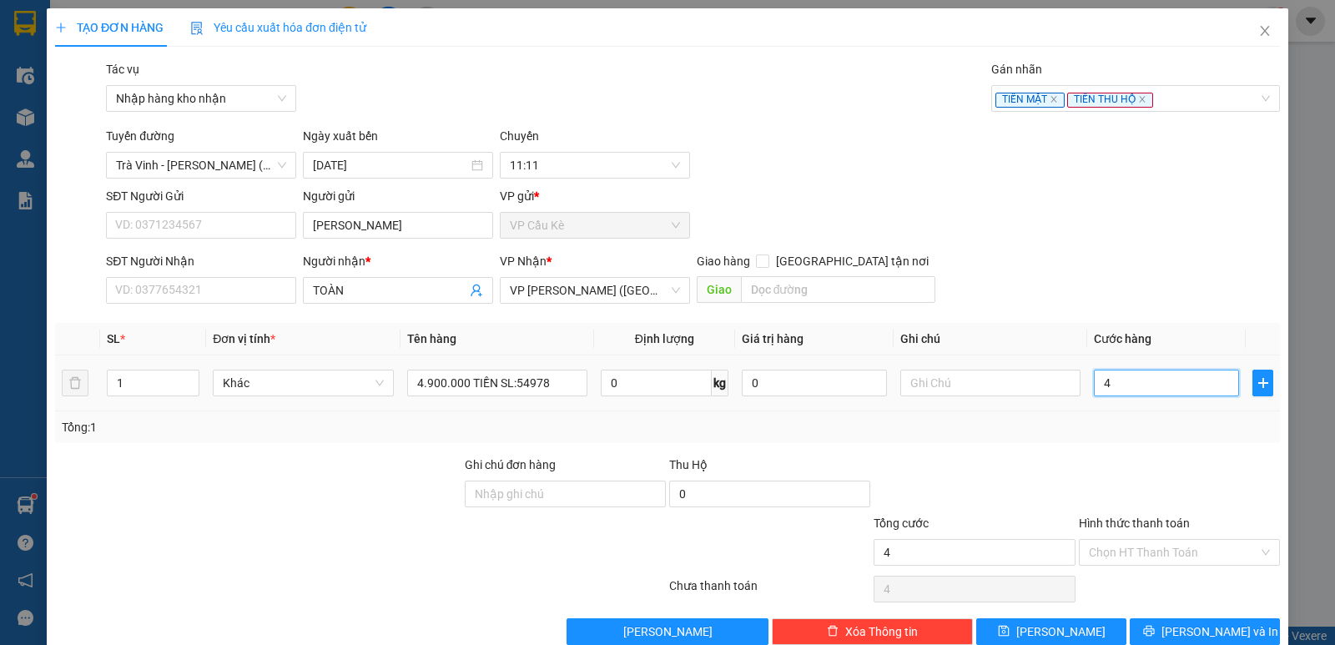
type input "40"
type input "40.000"
click at [1194, 627] on span "[PERSON_NAME] và In" at bounding box center [1219, 631] width 117 height 18
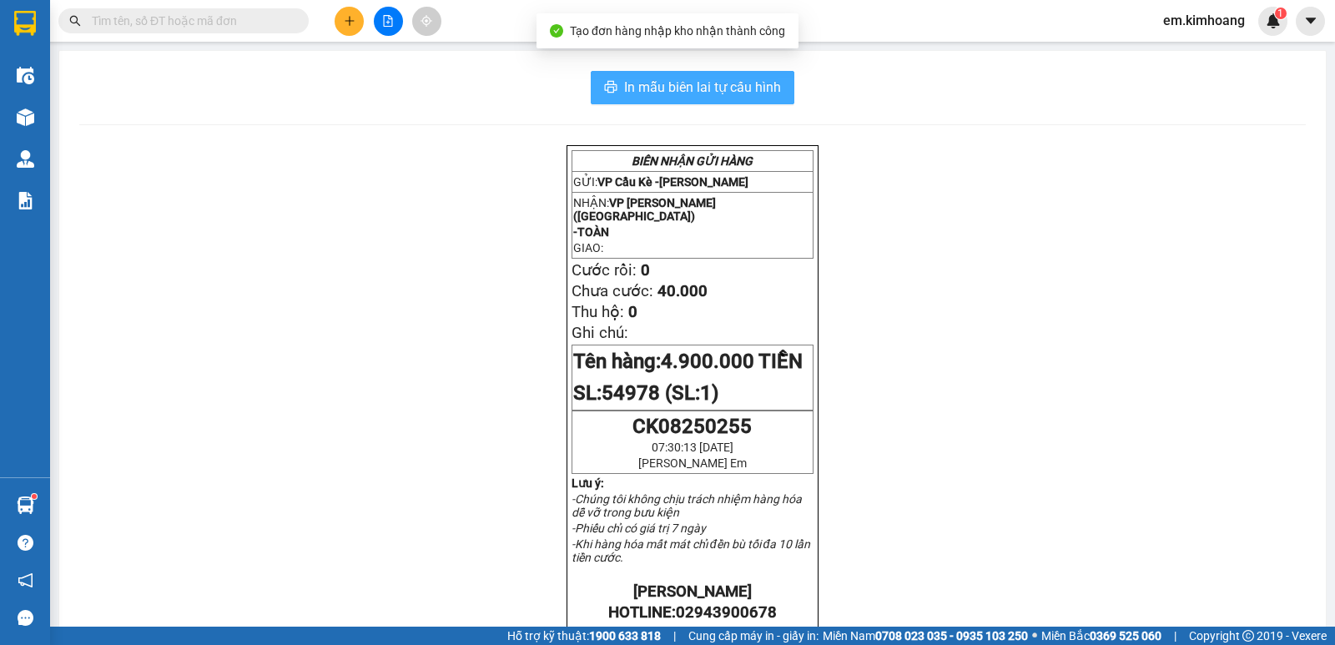
click at [715, 100] on button "In mẫu biên lai tự cấu hình" at bounding box center [693, 87] width 204 height 33
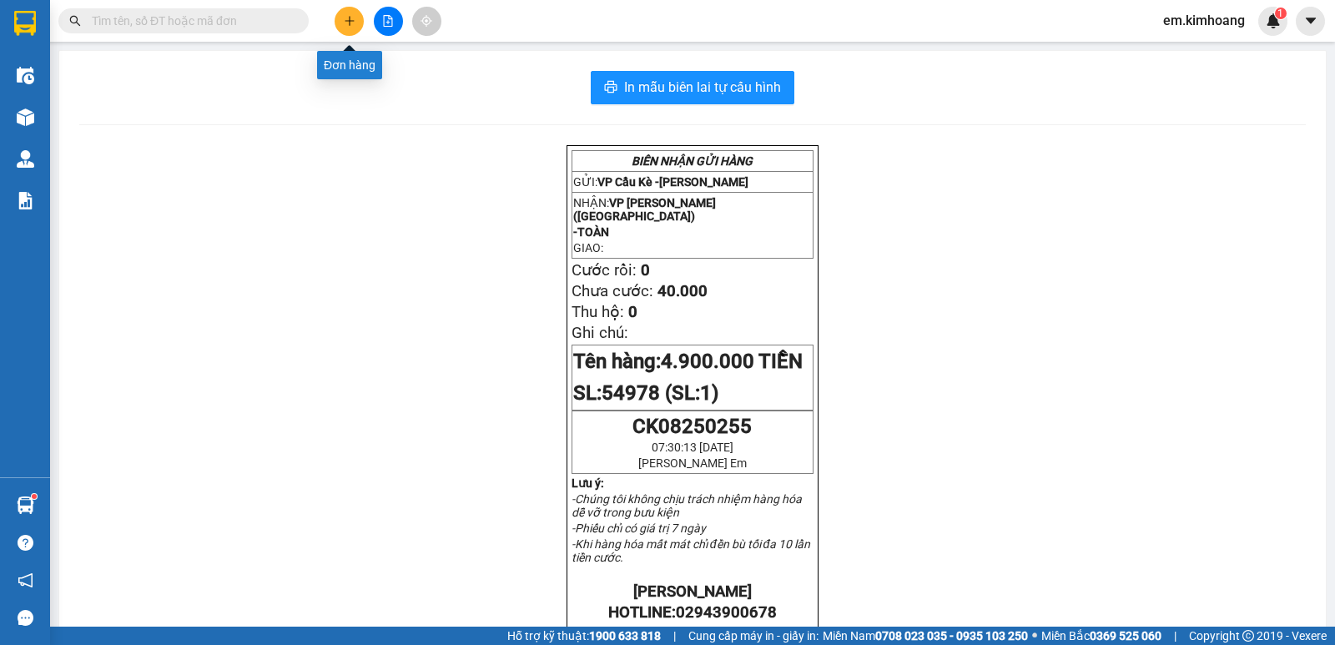
click at [341, 17] on button at bounding box center [349, 21] width 29 height 29
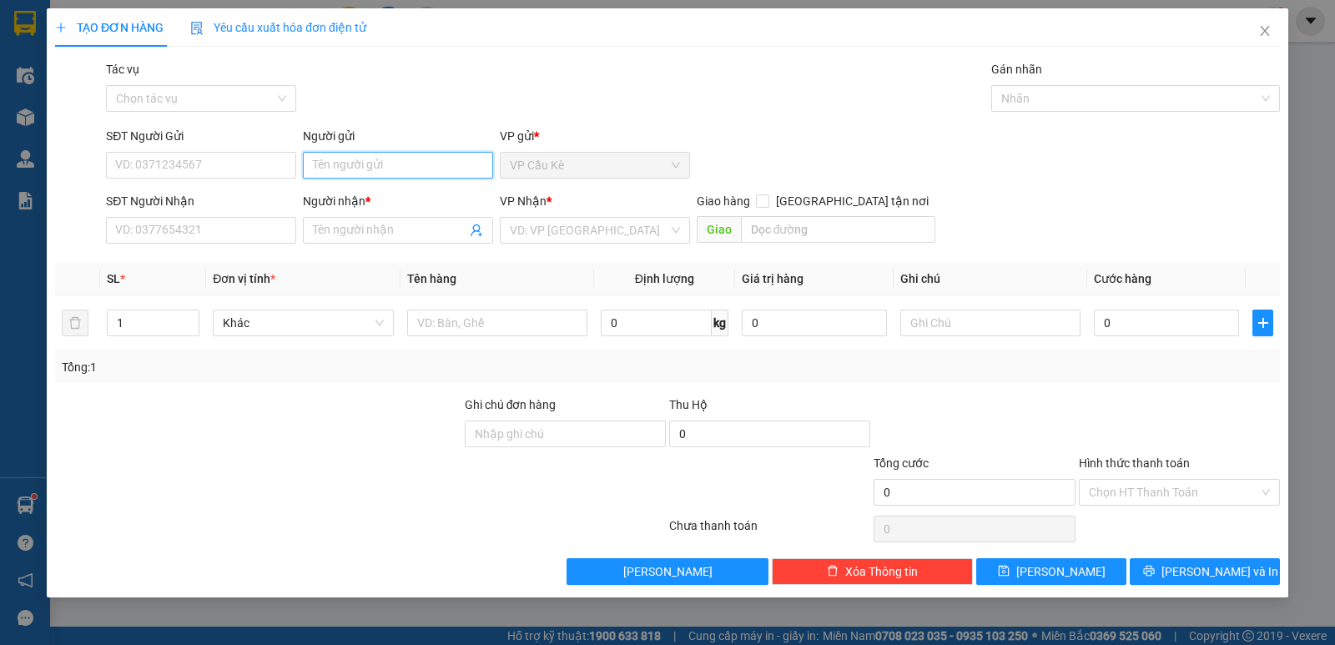
click at [361, 155] on input "Người gửi" at bounding box center [398, 165] width 190 height 27
click at [182, 98] on input "Tác vụ" at bounding box center [195, 98] width 159 height 25
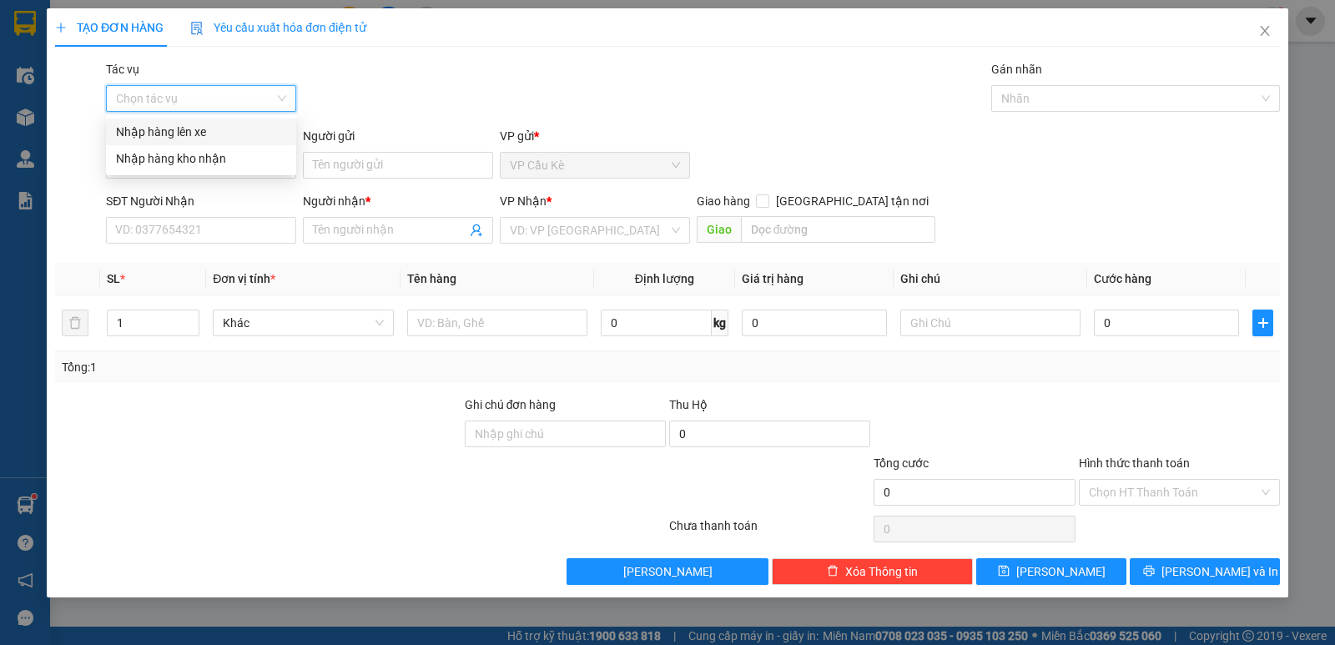
click at [233, 126] on div "Nhập hàng lên xe" at bounding box center [201, 132] width 170 height 18
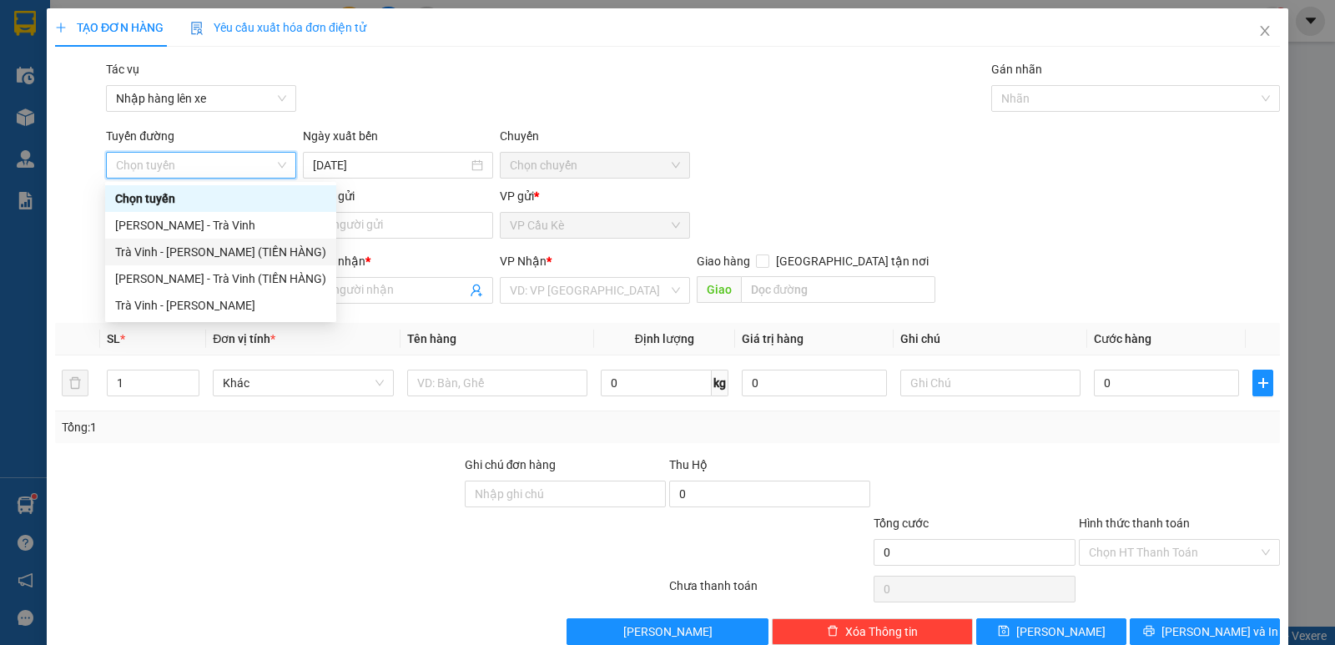
click at [244, 247] on div "Trà Vinh - [PERSON_NAME] (TIỀN HÀNG)" at bounding box center [220, 252] width 211 height 18
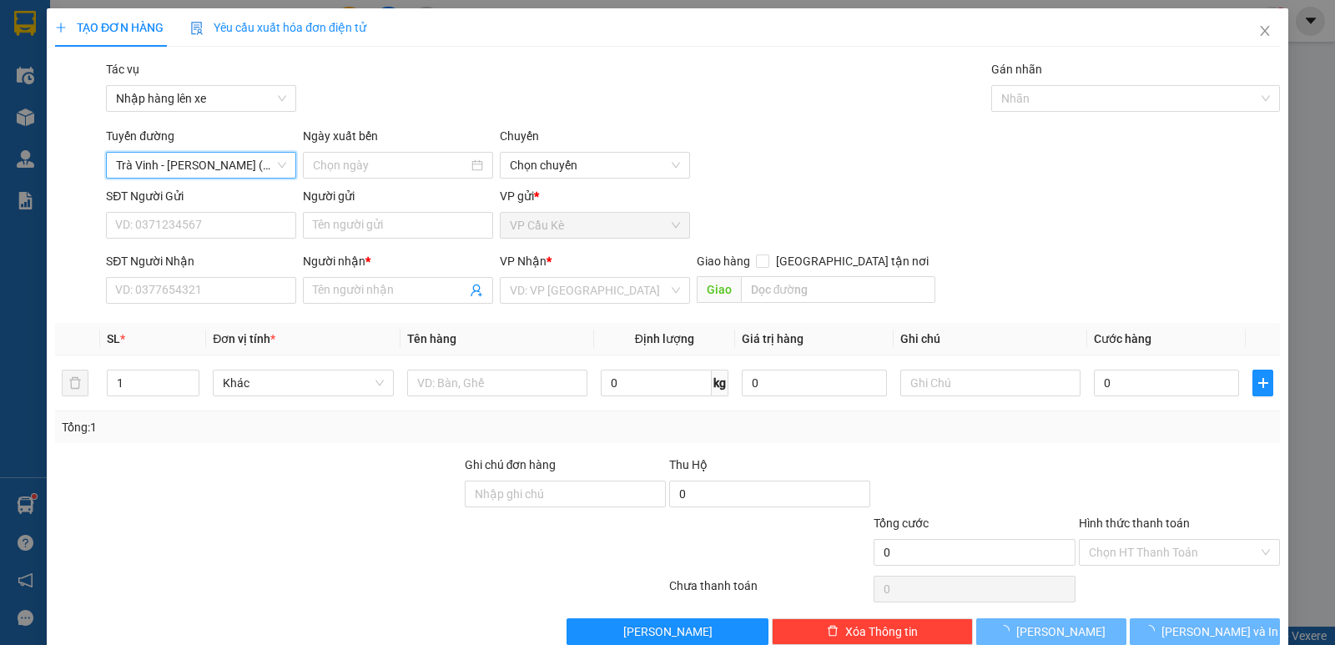
type input "[DATE]"
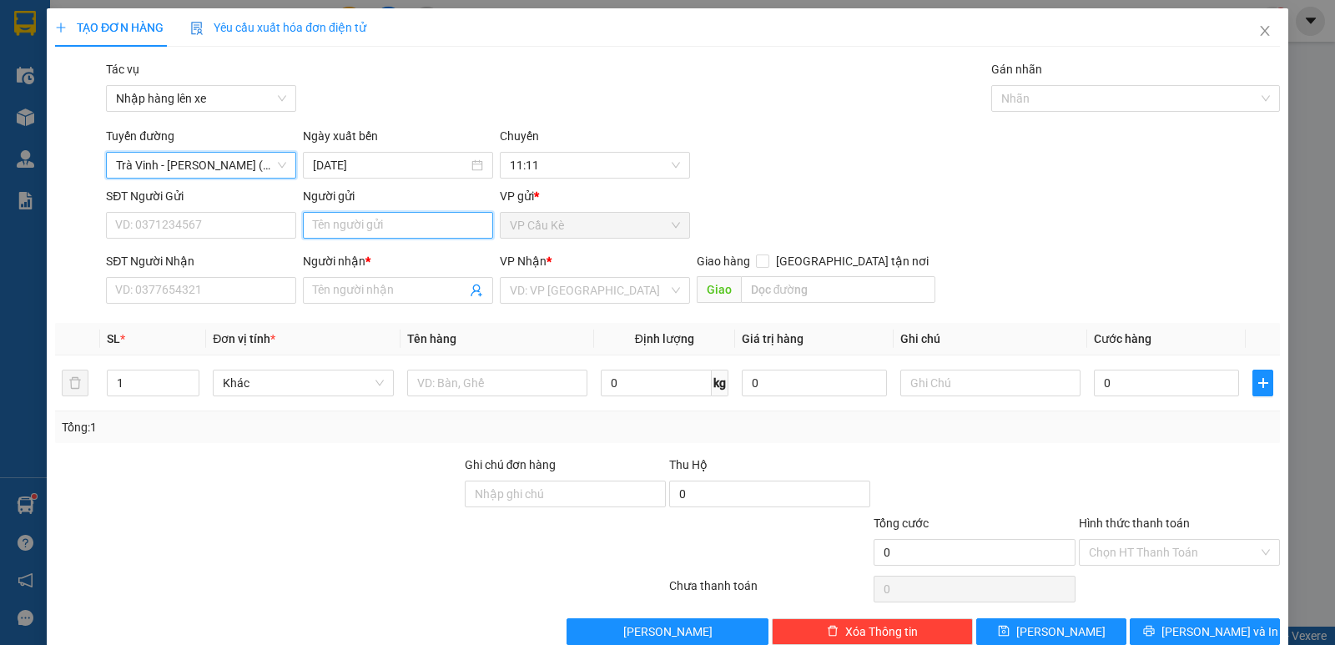
click at [434, 238] on input "Người gửi" at bounding box center [398, 225] width 190 height 27
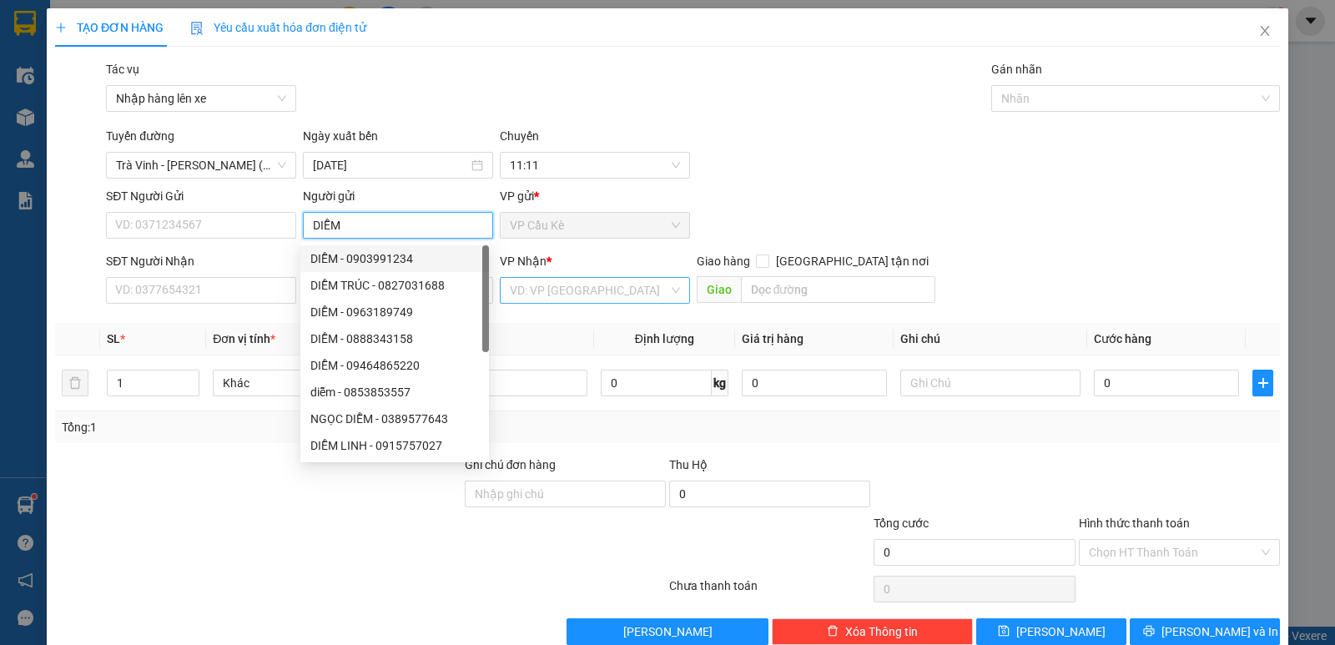
type input "DIỄM"
click at [598, 289] on input "search" at bounding box center [589, 290] width 159 height 25
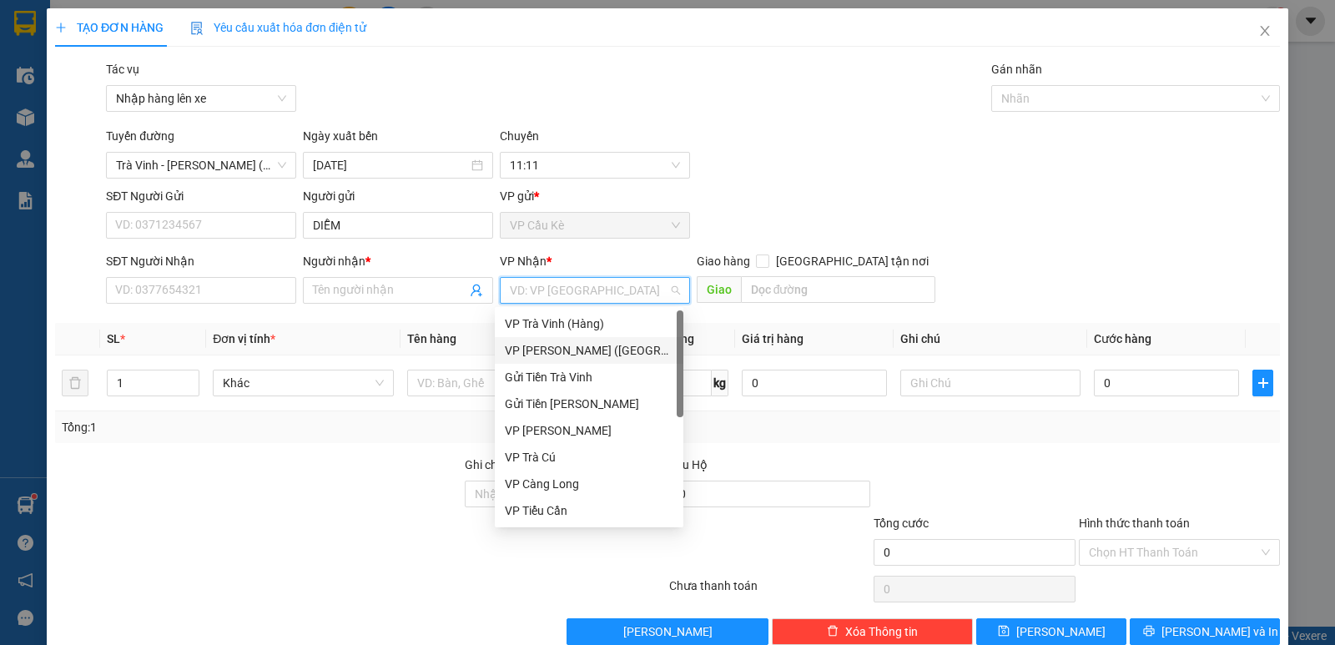
click at [616, 353] on div "VP [PERSON_NAME] ([GEOGRAPHIC_DATA])" at bounding box center [589, 350] width 169 height 18
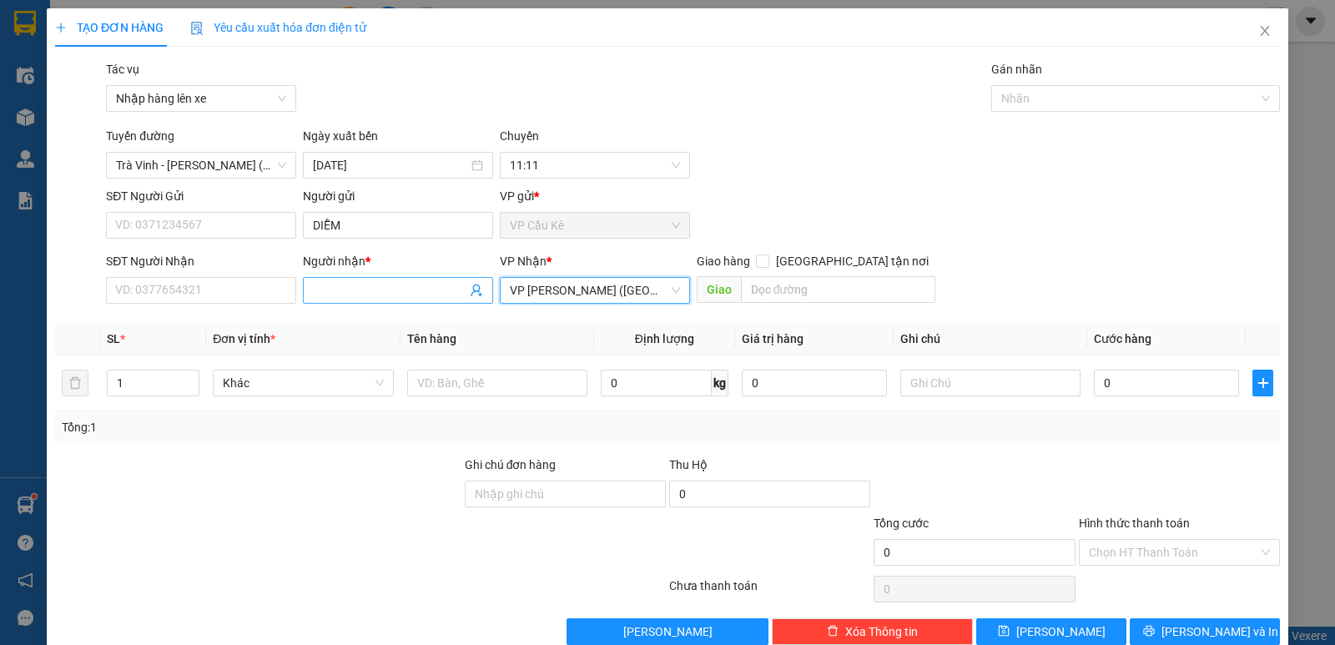
click at [395, 288] on input "Người nhận *" at bounding box center [390, 290] width 154 height 18
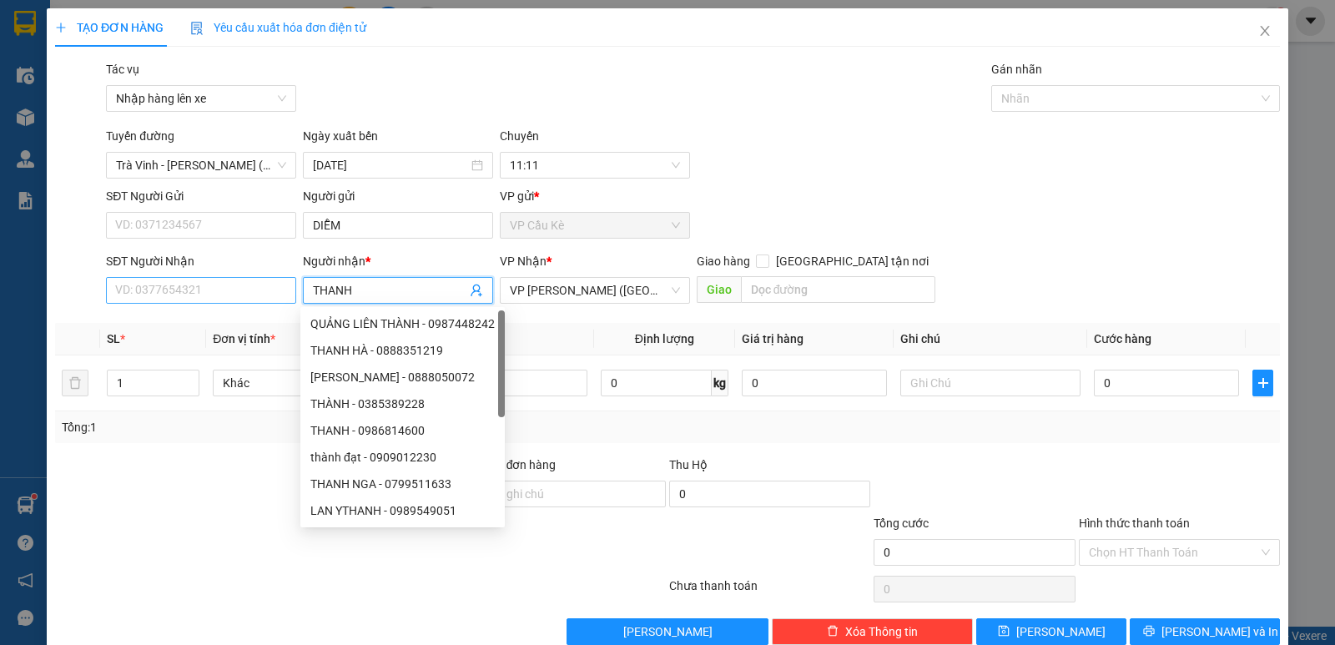
type input "THANH"
click at [240, 294] on input "SĐT Người Nhận" at bounding box center [201, 290] width 190 height 27
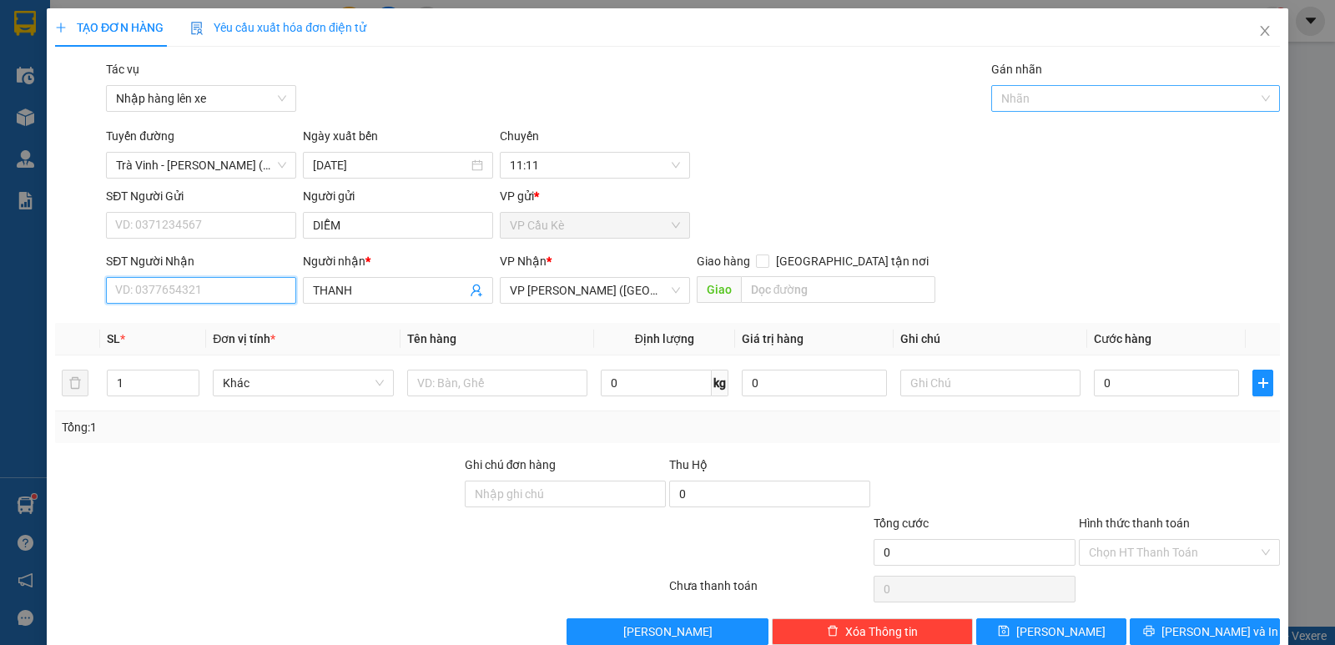
click at [1095, 103] on div at bounding box center [1127, 98] width 264 height 20
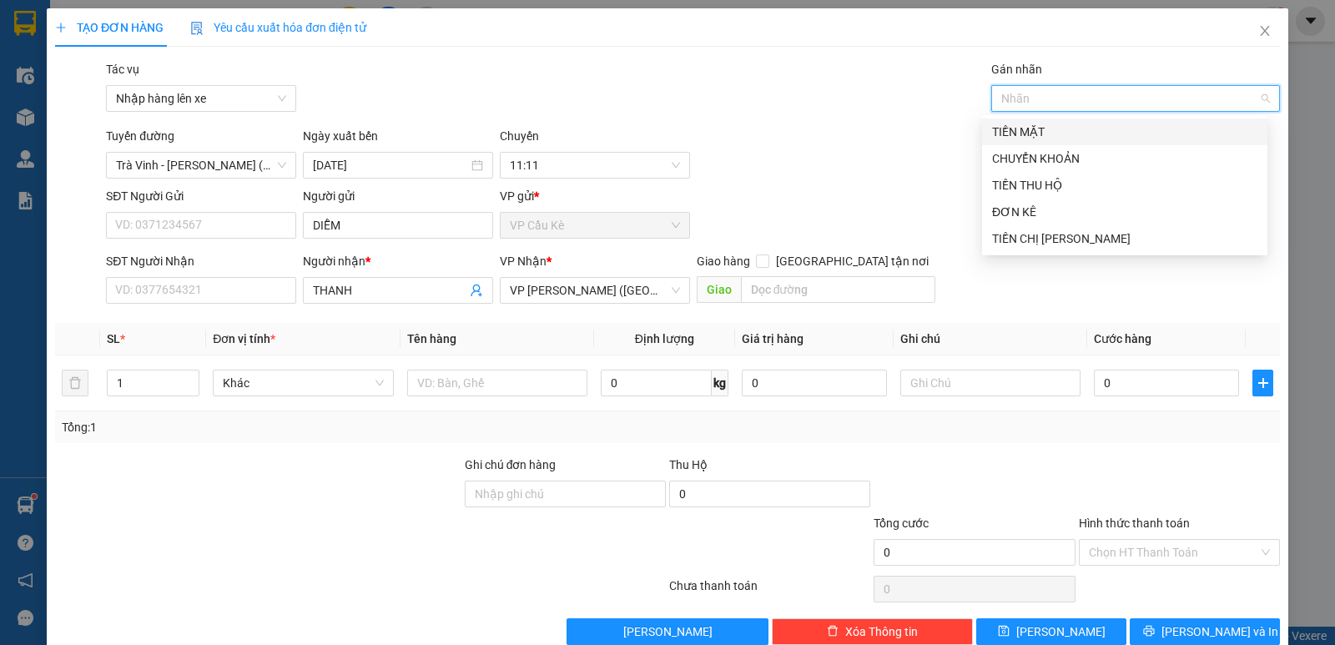
click at [1126, 128] on div "TIỀN MẶT" at bounding box center [1124, 132] width 265 height 18
click at [1122, 184] on div "TIỀN THU HỘ" at bounding box center [1124, 185] width 265 height 18
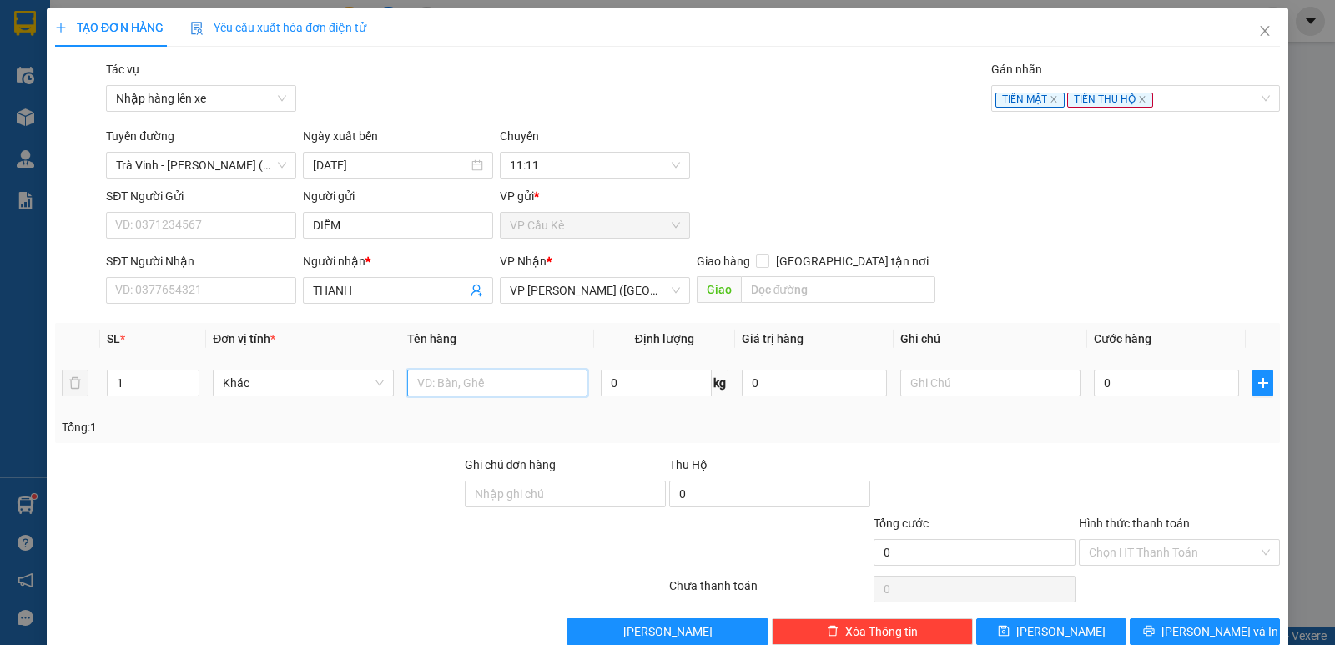
click at [461, 380] on input "text" at bounding box center [497, 383] width 180 height 27
type input "2.720.000"
click at [1107, 387] on input "0" at bounding box center [1166, 383] width 145 height 27
type input "3"
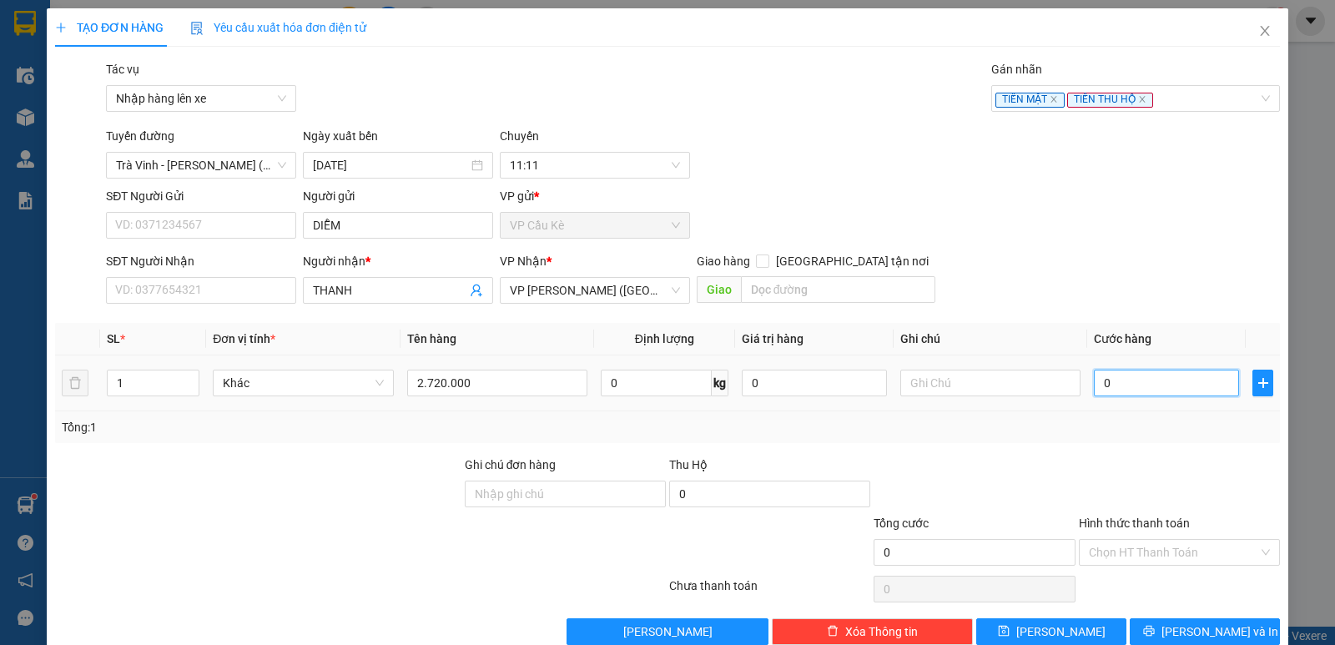
type input "3"
type input "30"
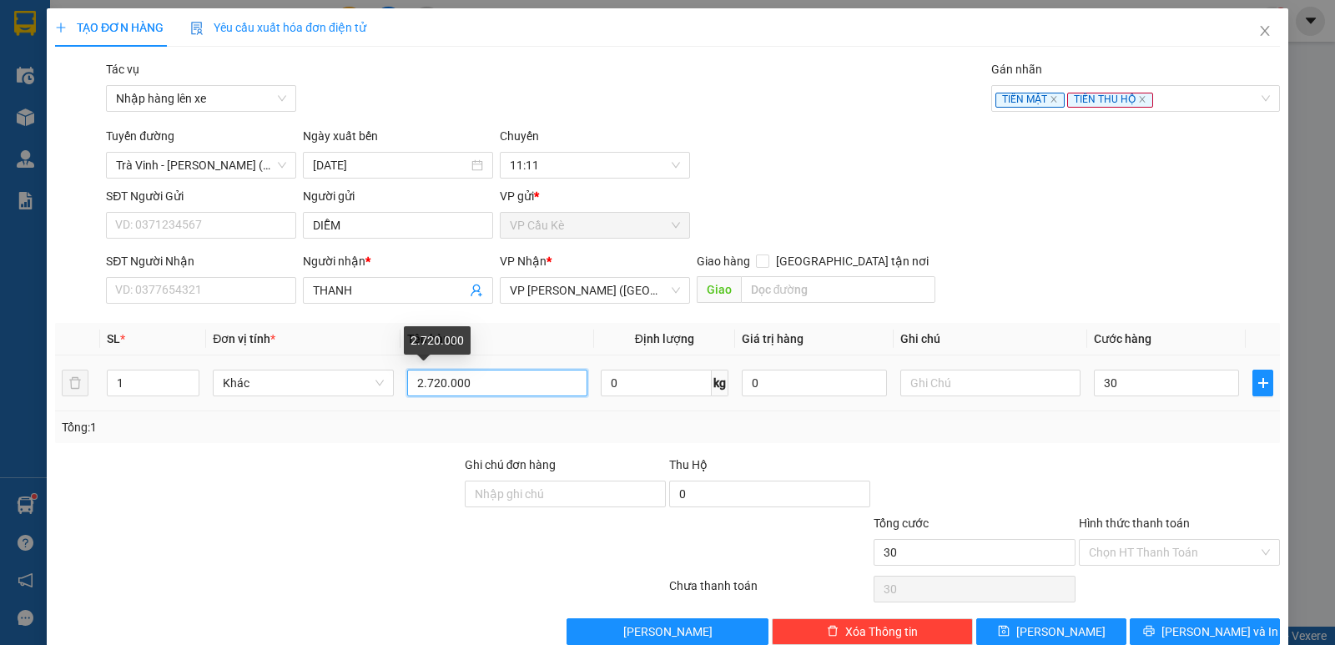
type input "30.000"
click at [515, 385] on input "2.720.000" at bounding box center [497, 383] width 180 height 27
type input "2.720.000 TIỀN SL:54304"
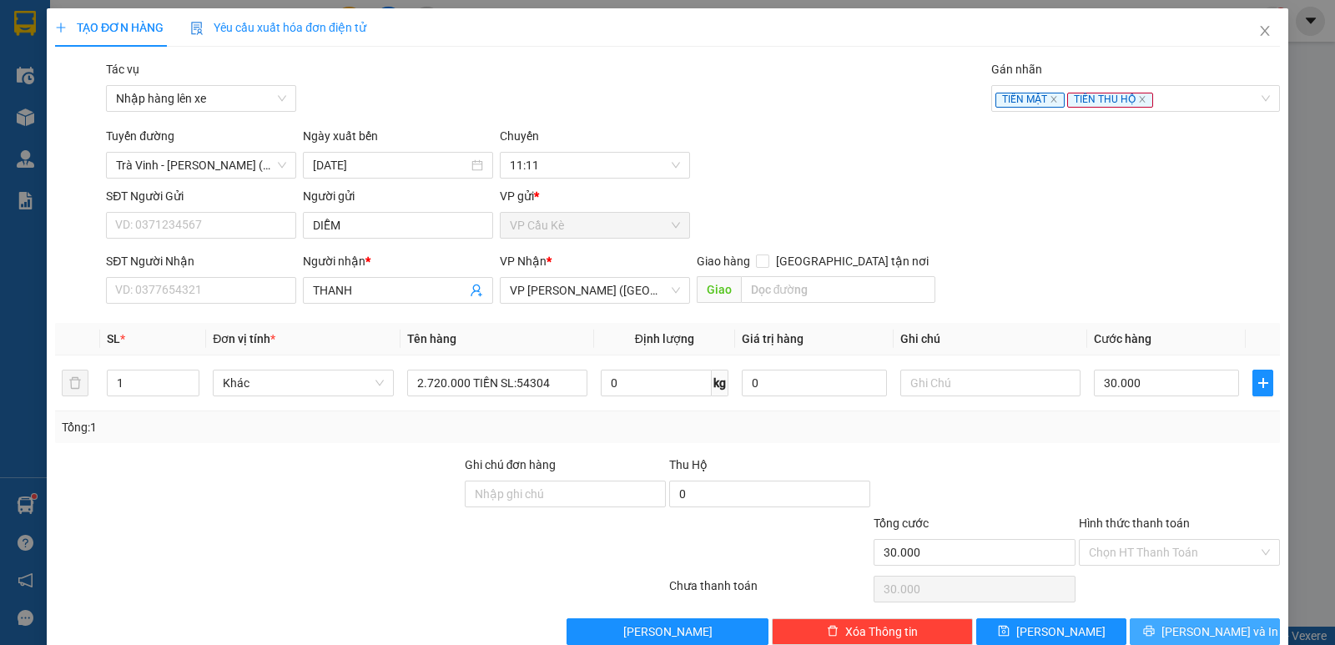
click at [1226, 630] on span "[PERSON_NAME] và In" at bounding box center [1219, 631] width 117 height 18
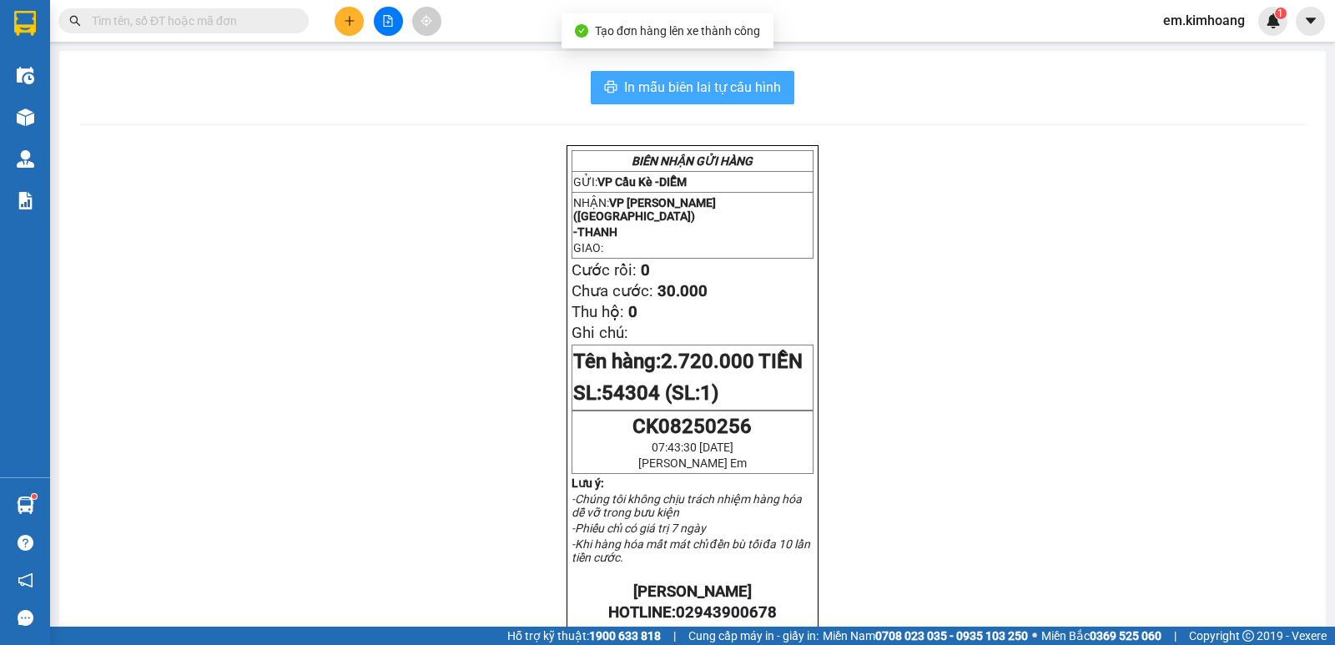
click at [693, 83] on span "In mẫu biên lai tự cấu hình" at bounding box center [702, 87] width 157 height 21
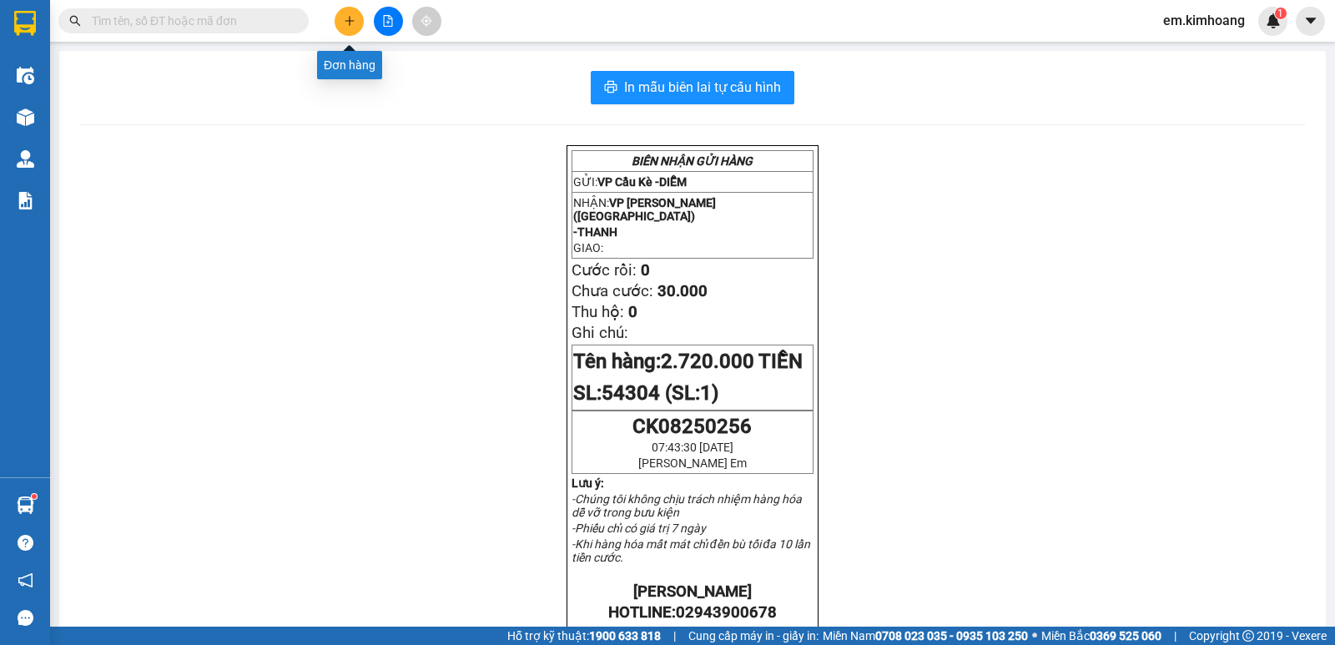
click at [345, 14] on button at bounding box center [349, 21] width 29 height 29
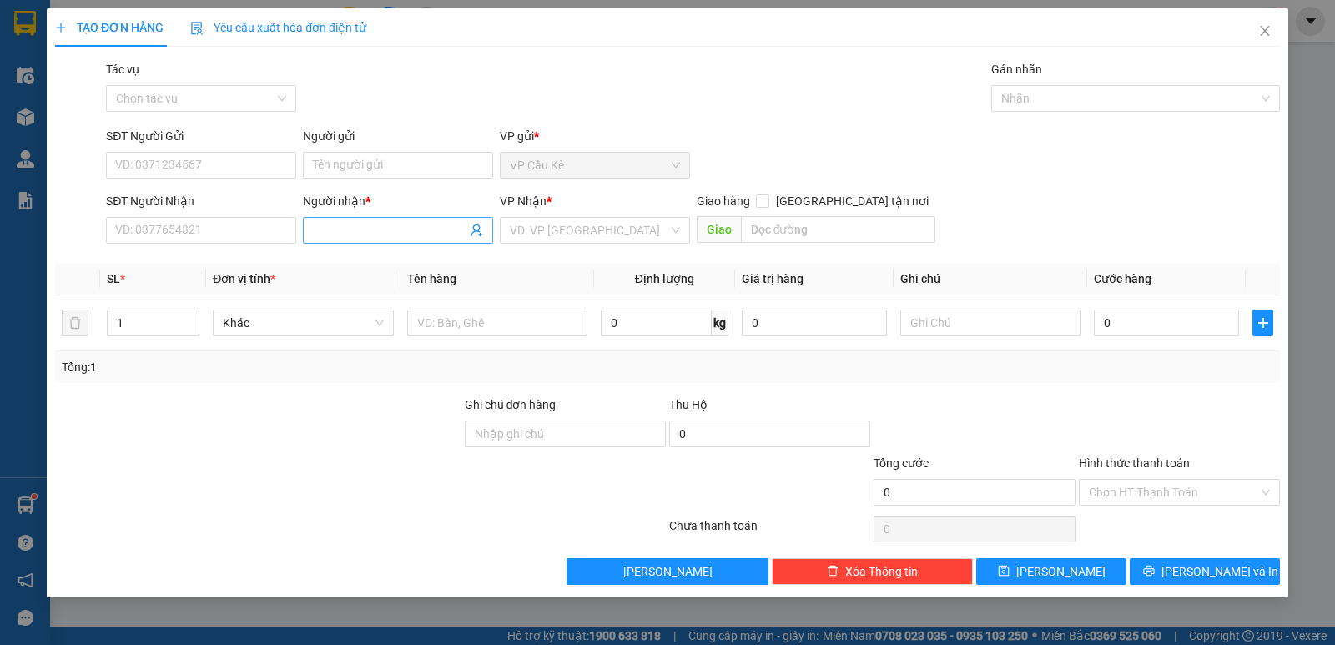
click at [409, 231] on input "Người nhận *" at bounding box center [390, 230] width 154 height 18
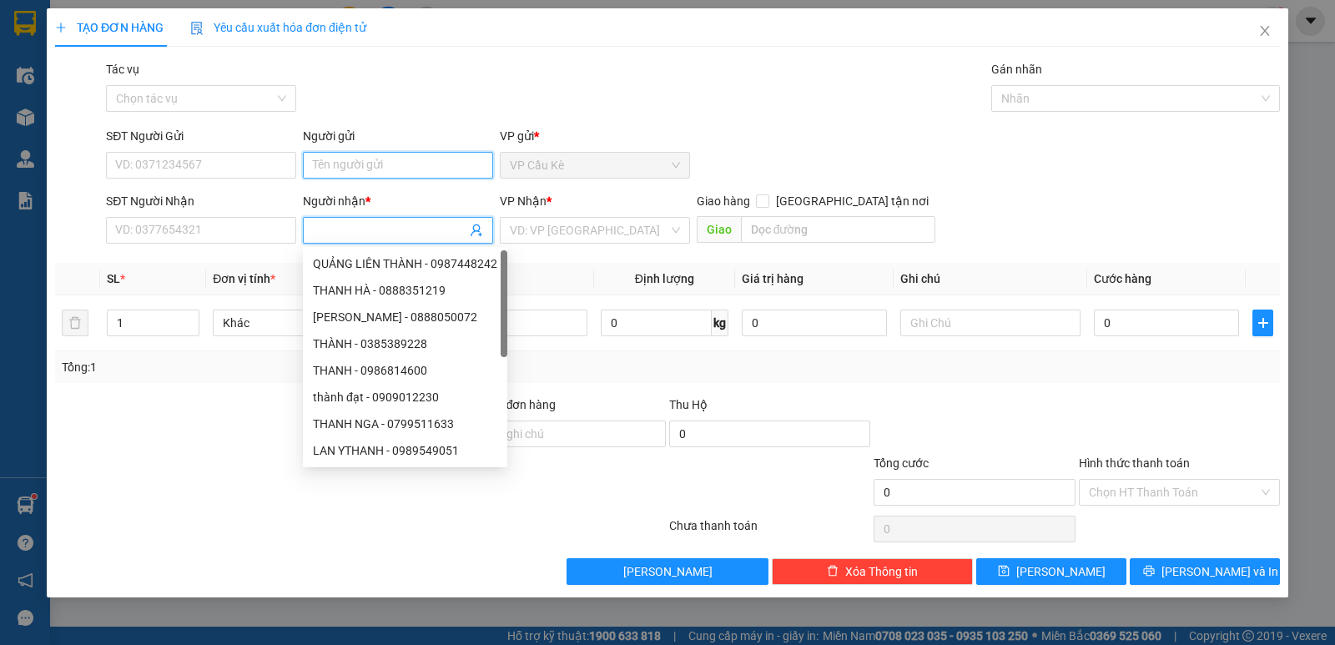
click at [391, 165] on input "Người gửi" at bounding box center [398, 165] width 190 height 27
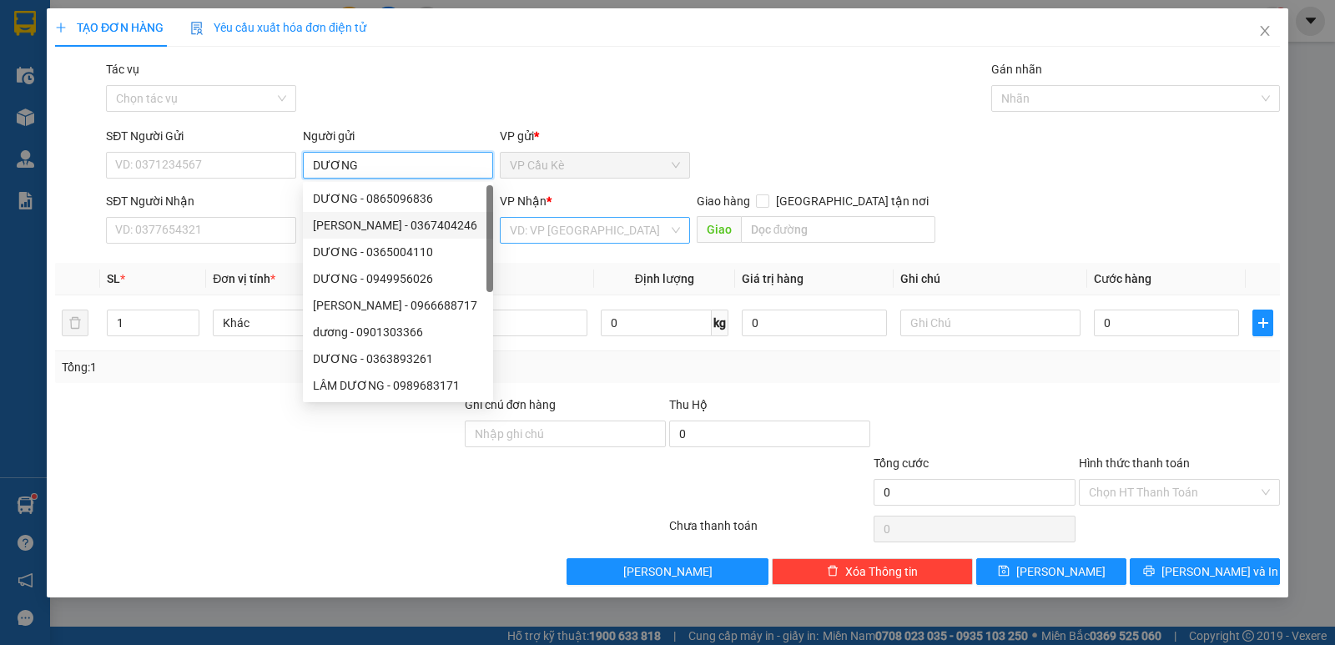
type input "DƯƠNG"
drag, startPoint x: 583, startPoint y: 229, endPoint x: 588, endPoint y: 245, distance: 17.4
click at [585, 229] on input "search" at bounding box center [589, 230] width 159 height 25
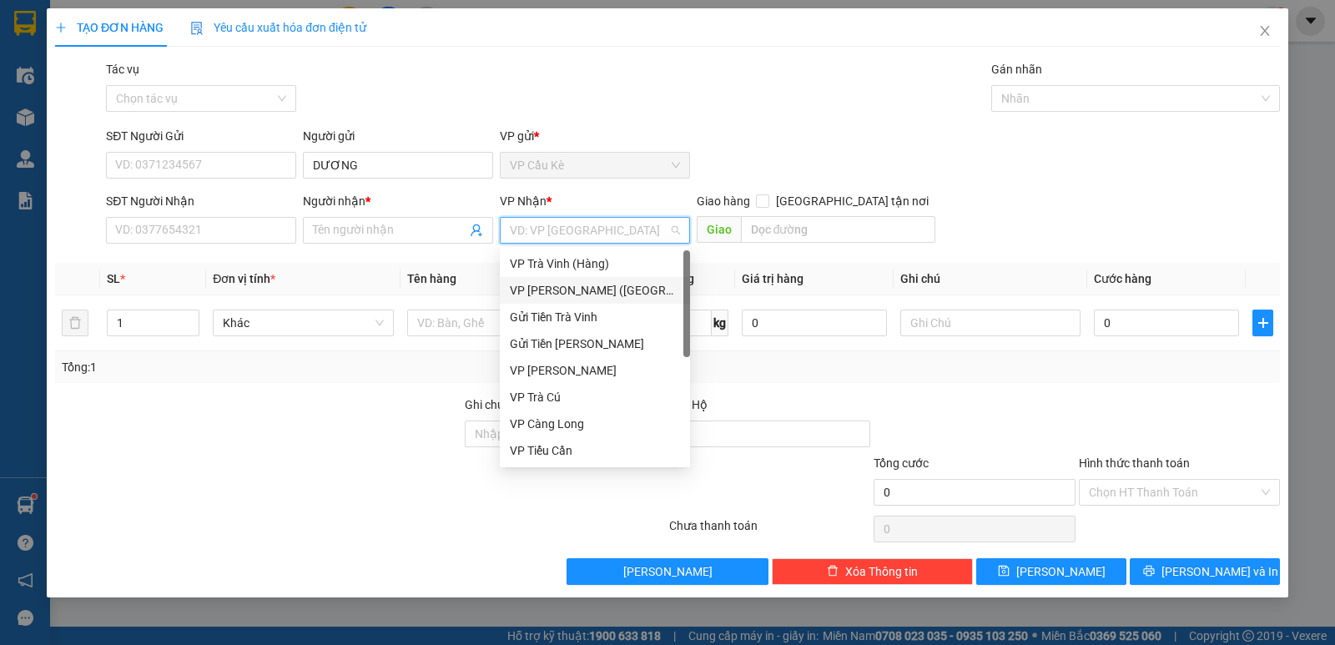
click at [612, 289] on div "VP [PERSON_NAME] ([GEOGRAPHIC_DATA])" at bounding box center [595, 290] width 170 height 18
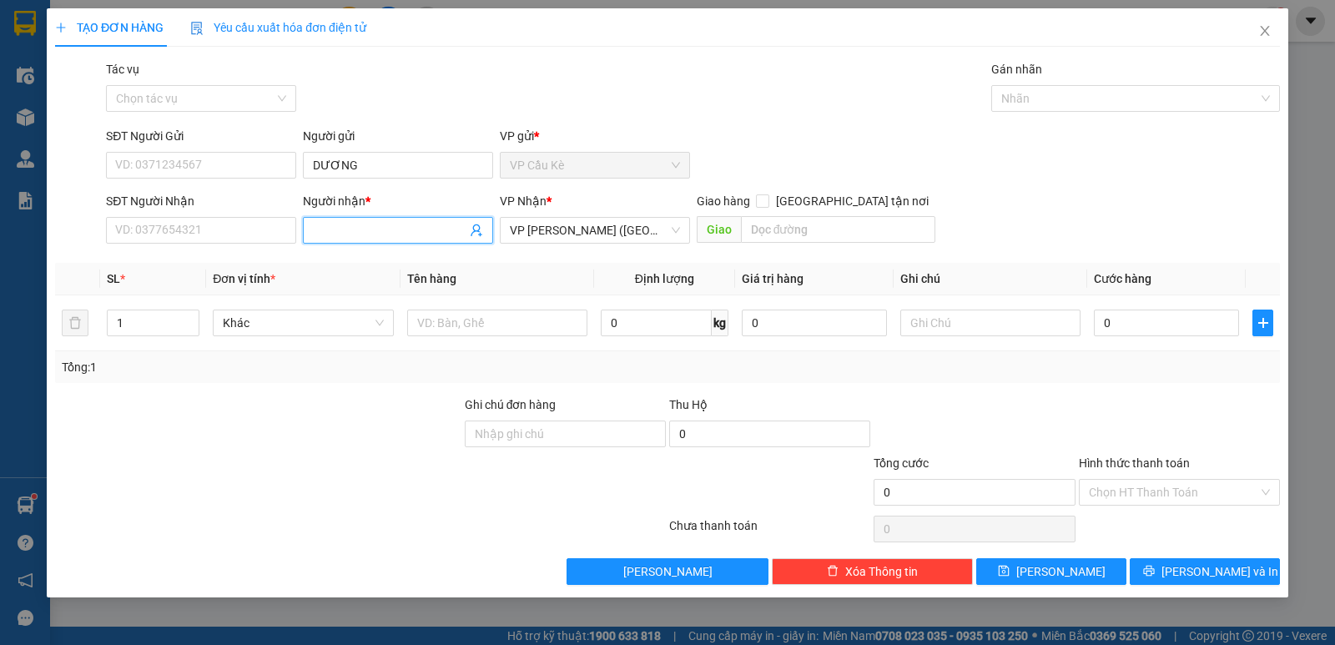
click at [408, 235] on input "Người nhận *" at bounding box center [390, 230] width 154 height 18
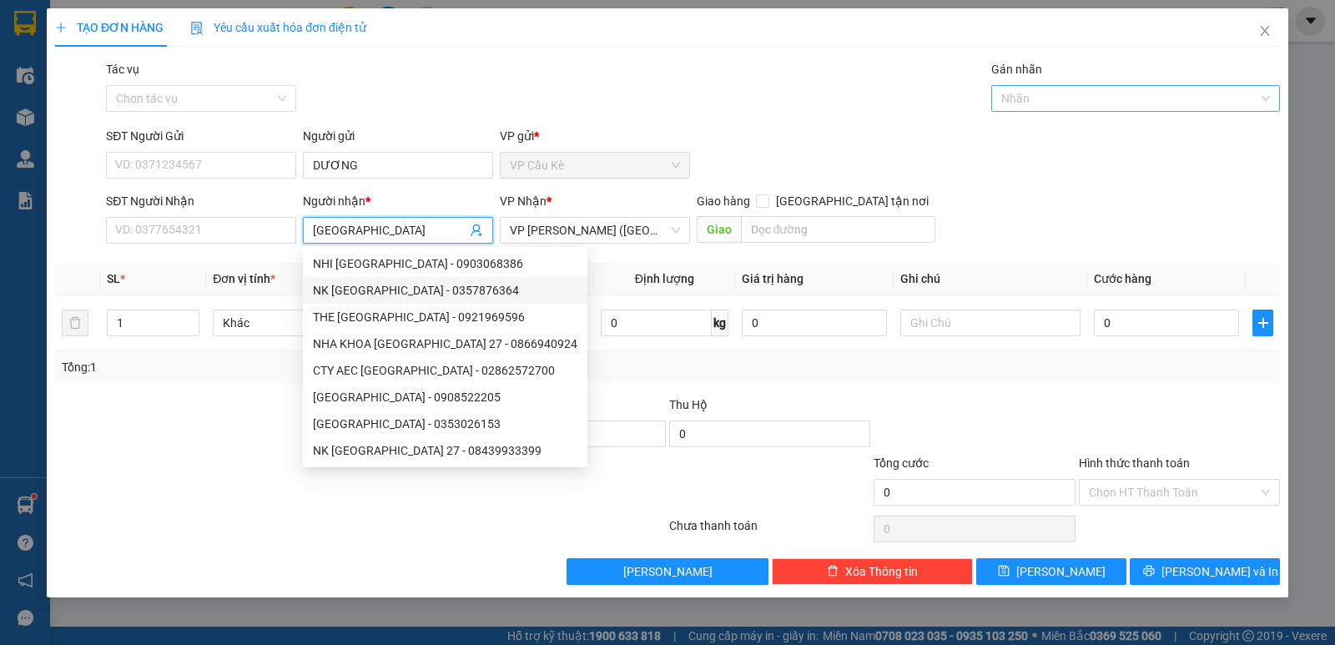
click at [1157, 100] on div at bounding box center [1127, 98] width 264 height 20
type input "[GEOGRAPHIC_DATA]"
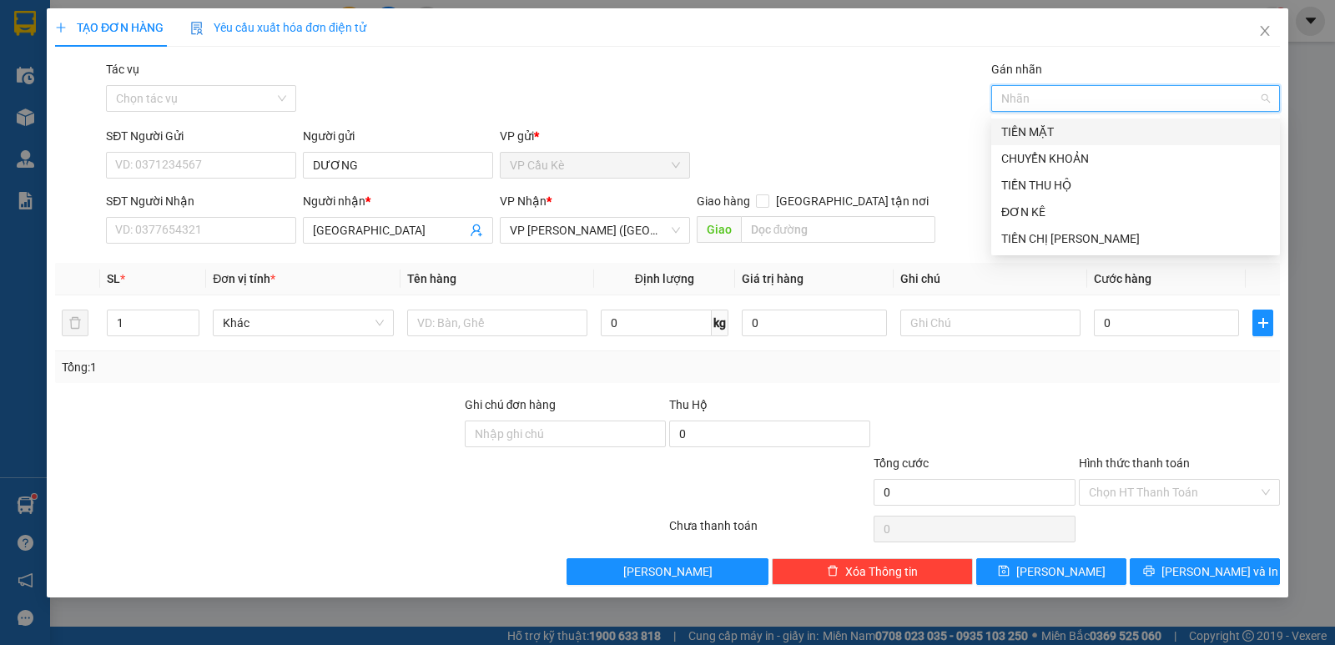
click at [1150, 123] on div "TIỀN MẶT" at bounding box center [1135, 132] width 269 height 18
click at [1154, 179] on div "TIỀN THU HỘ" at bounding box center [1135, 185] width 269 height 18
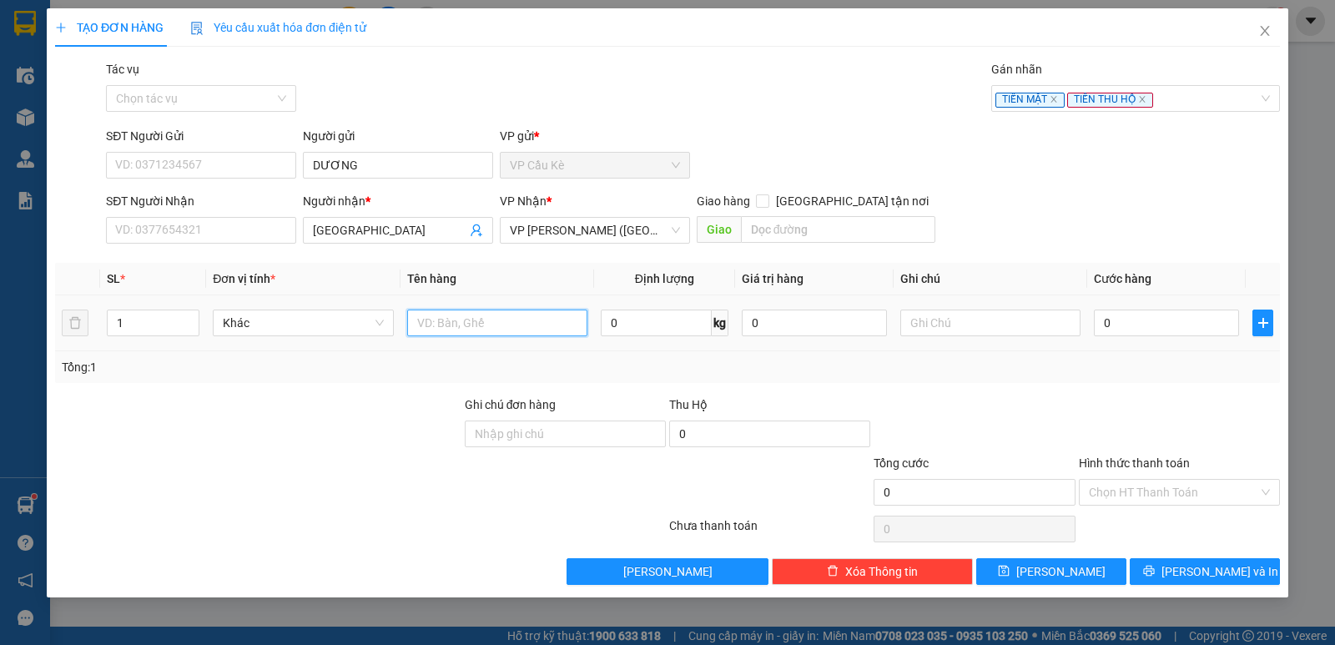
click at [506, 333] on input "text" at bounding box center [497, 323] width 180 height 27
type input "2.312.000"
click at [1178, 315] on input "0" at bounding box center [1166, 323] width 145 height 27
type input "3"
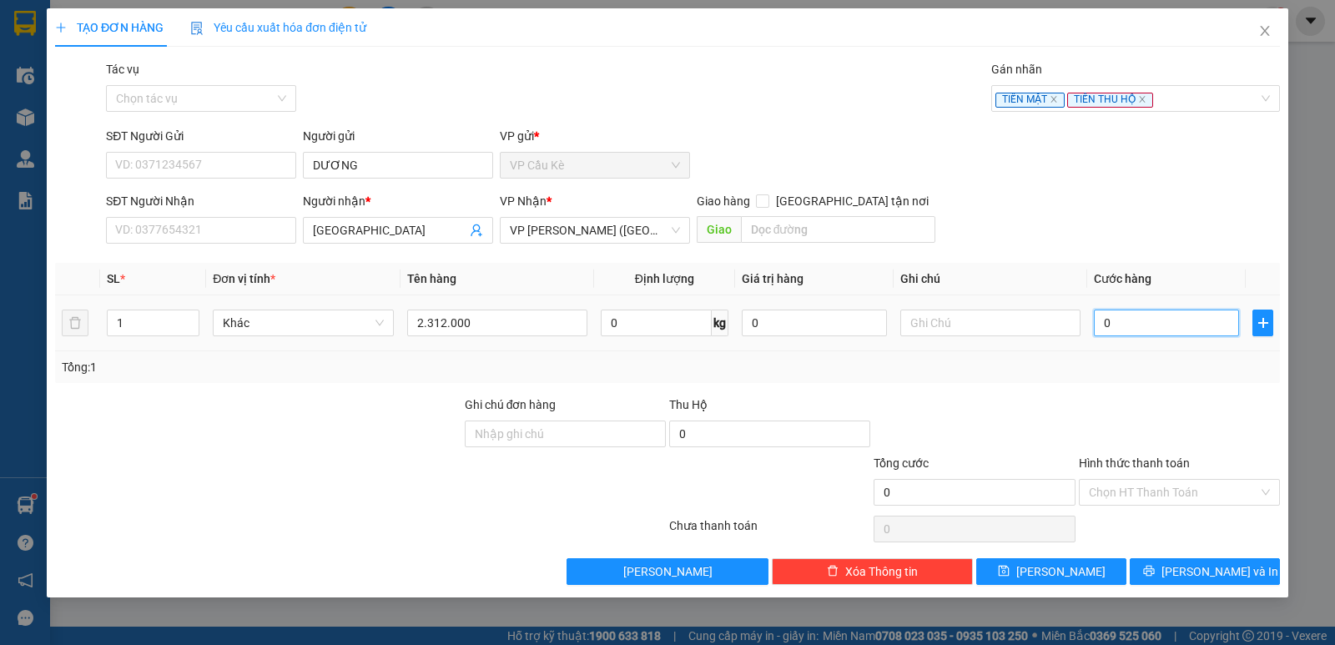
type input "3"
type input "30"
type input "30.000"
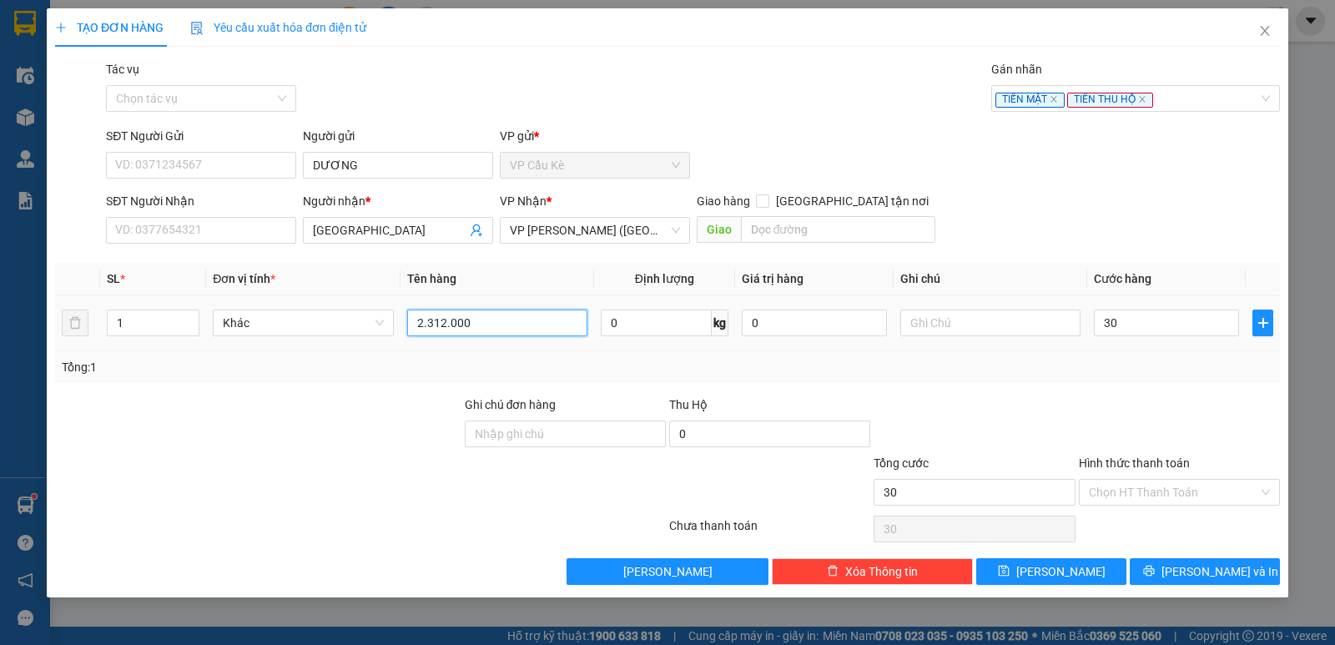
type input "30.000"
click at [544, 326] on input "2.312.000" at bounding box center [497, 323] width 180 height 27
type input "2.312.000 TIỀN SL:54085"
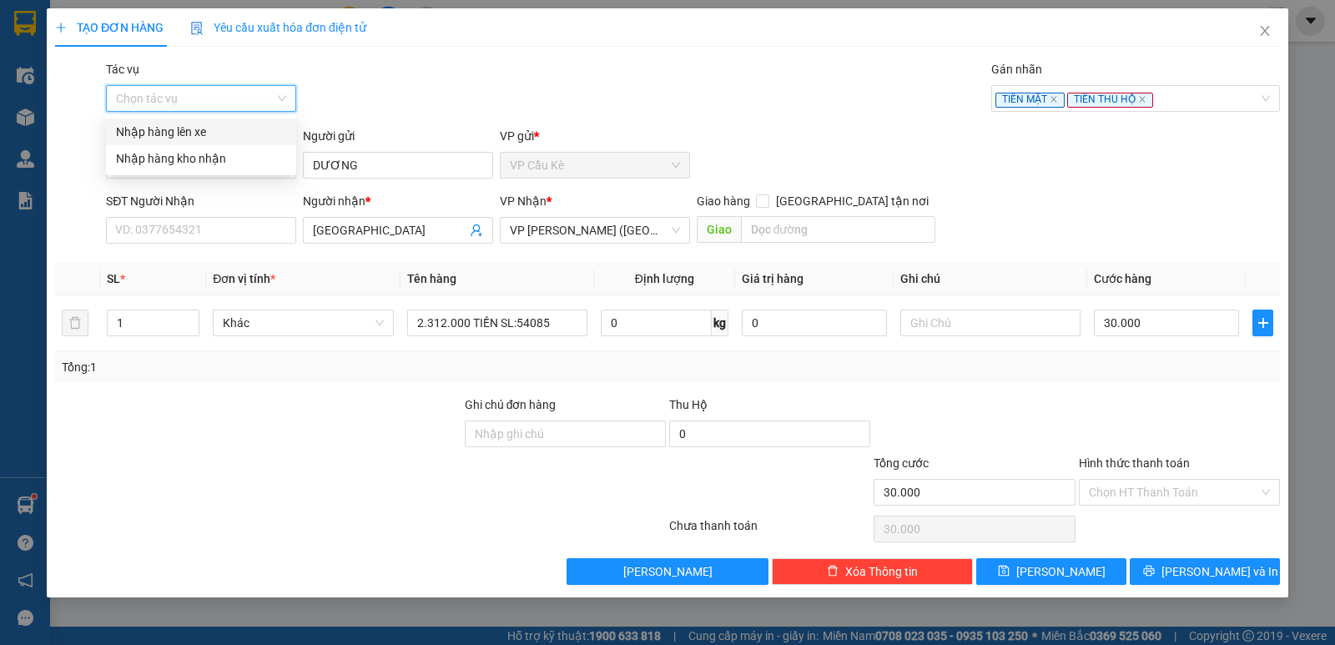
click at [264, 99] on input "Tác vụ" at bounding box center [195, 98] width 159 height 25
click at [254, 154] on div "Nhập hàng kho nhận" at bounding box center [201, 158] width 170 height 18
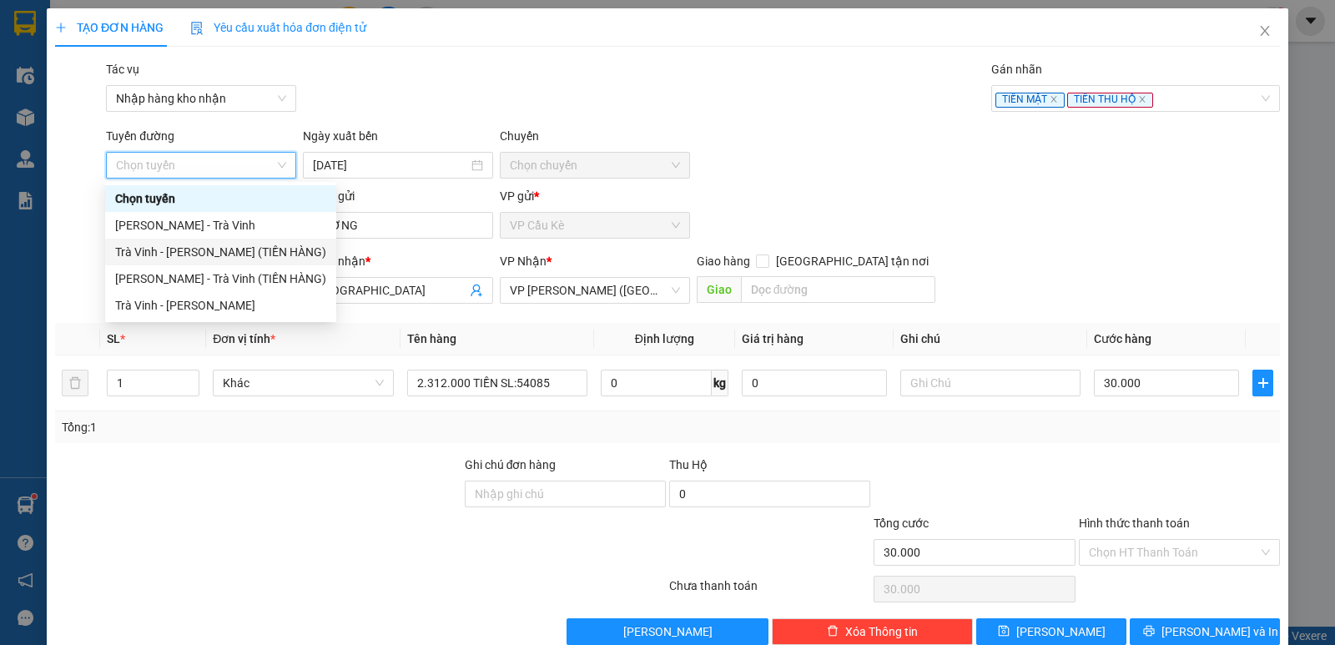
click at [253, 251] on div "Trà Vinh - [PERSON_NAME] (TIỀN HÀNG)" at bounding box center [220, 252] width 211 height 18
type input "[DATE]"
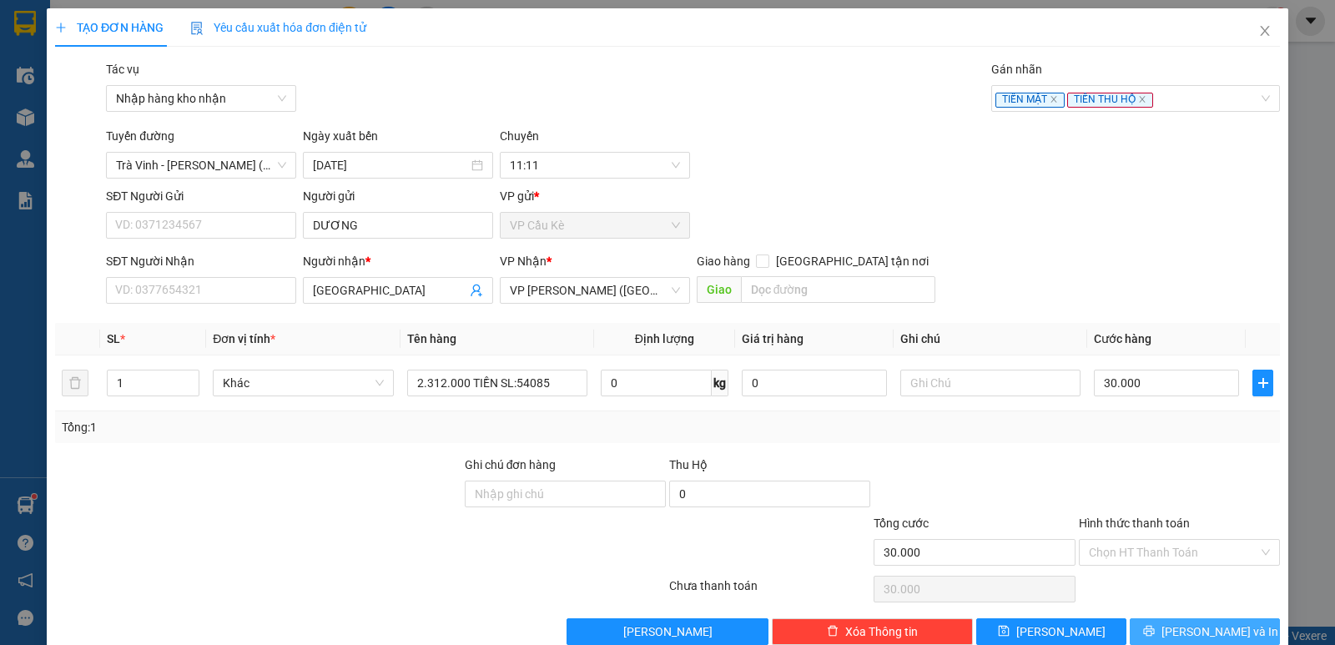
click at [1142, 625] on button "[PERSON_NAME] và In" at bounding box center [1205, 631] width 150 height 27
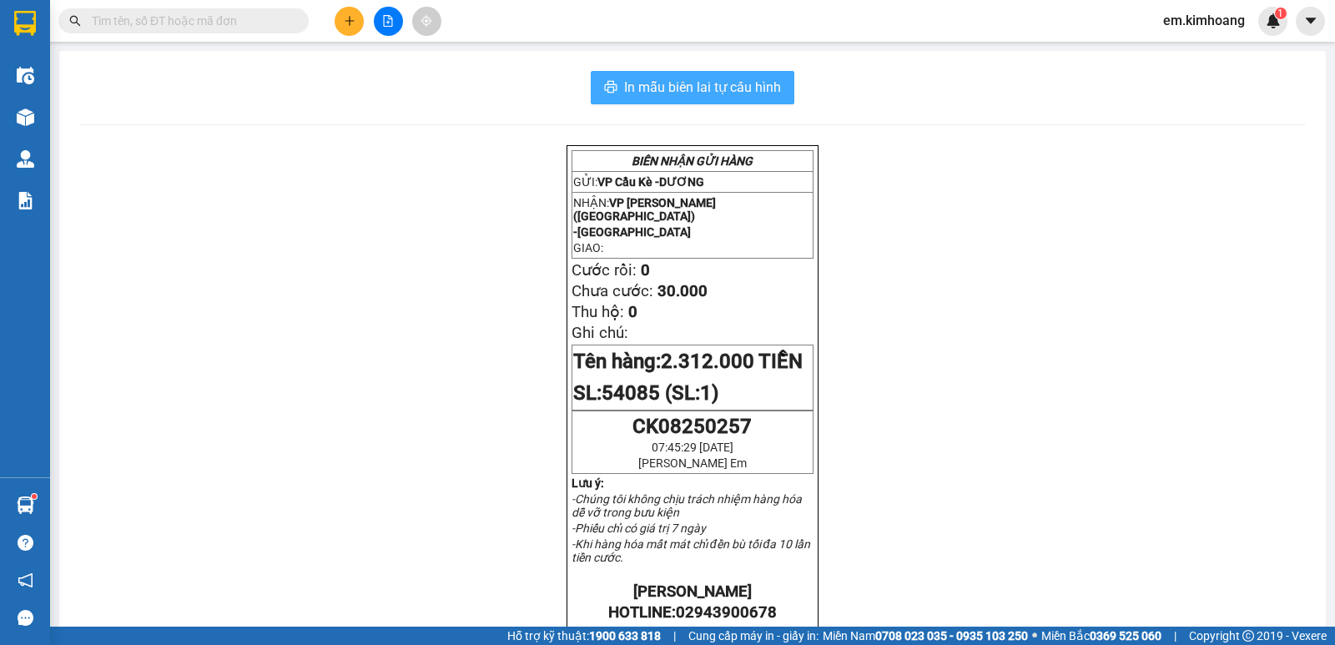
click at [697, 82] on span "In mẫu biên lai tự cấu hình" at bounding box center [702, 87] width 157 height 21
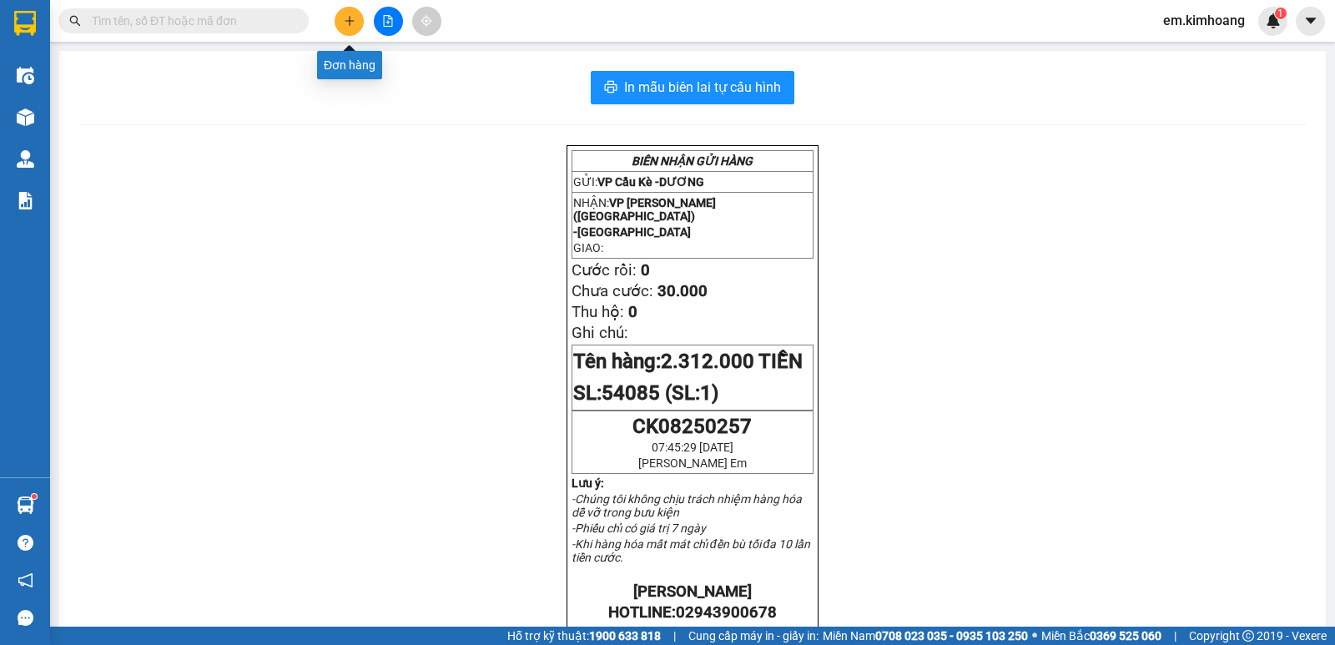
click at [347, 21] on icon "plus" at bounding box center [349, 20] width 9 height 1
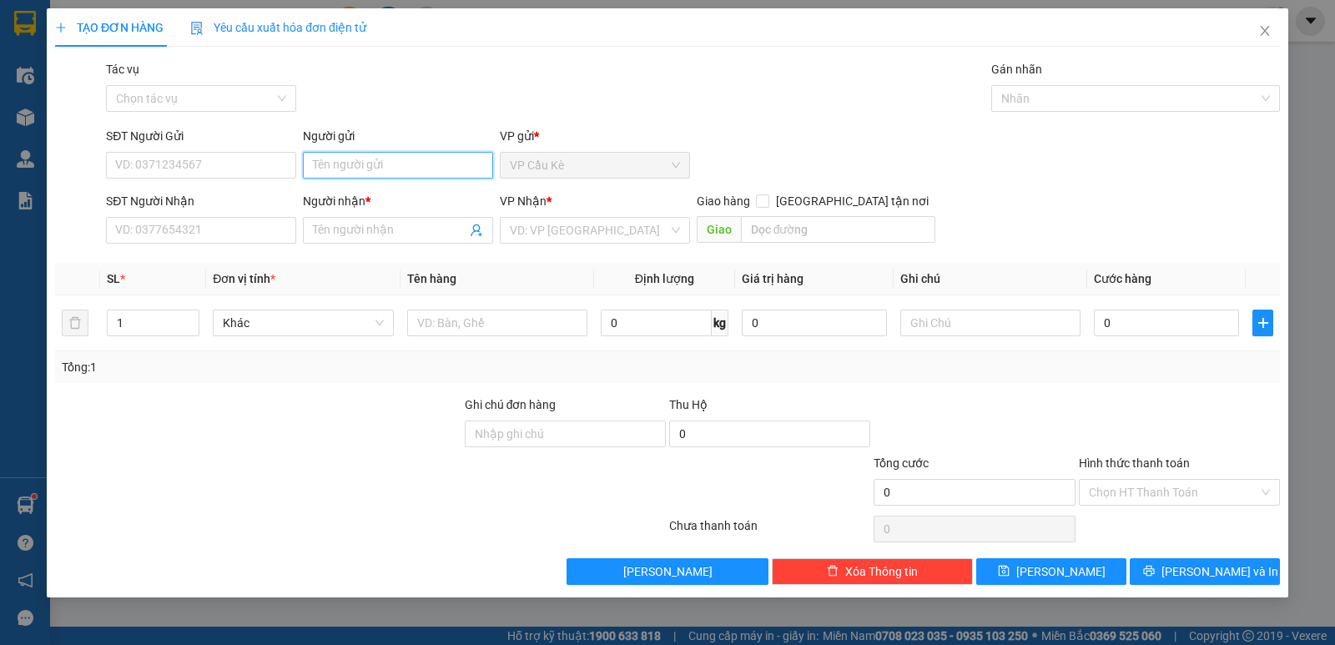
click at [410, 161] on input "Người gửi" at bounding box center [398, 165] width 190 height 27
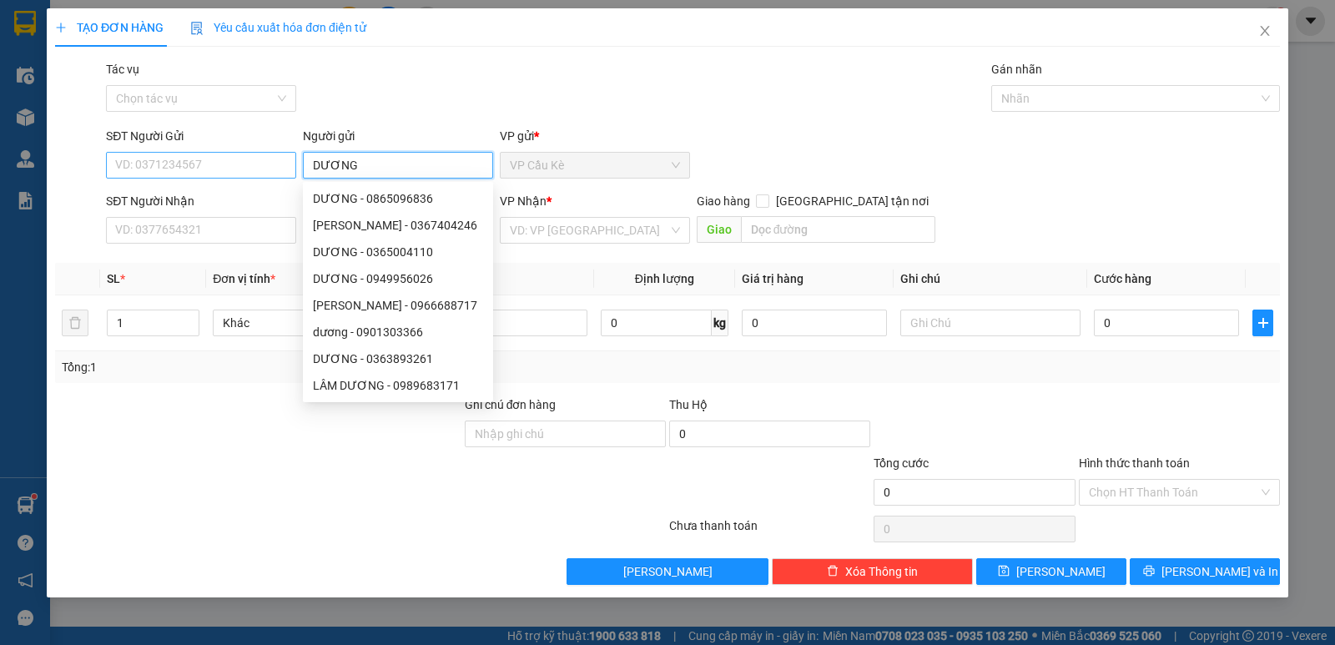
type input "DƯƠNG"
click at [257, 164] on input "SĐT Người Gửi" at bounding box center [201, 165] width 190 height 27
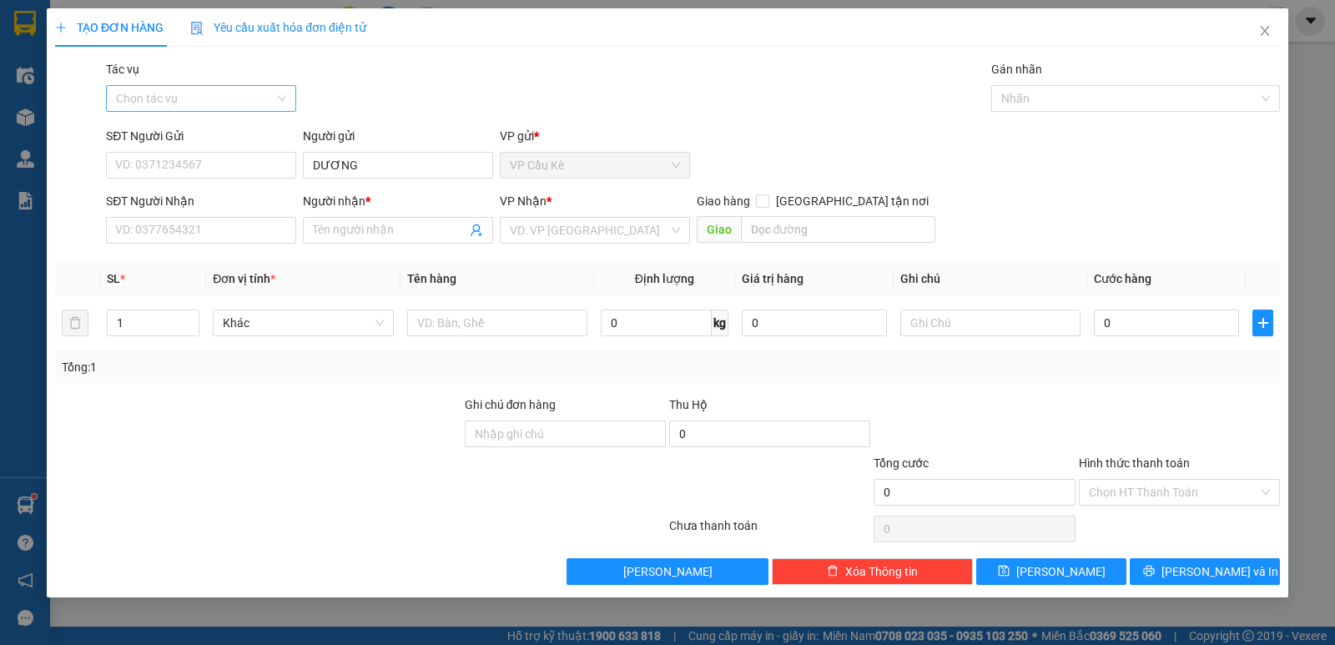
click at [251, 103] on input "Tác vụ" at bounding box center [195, 98] width 159 height 25
click at [259, 161] on div "Nhập hàng kho nhận" at bounding box center [201, 158] width 170 height 18
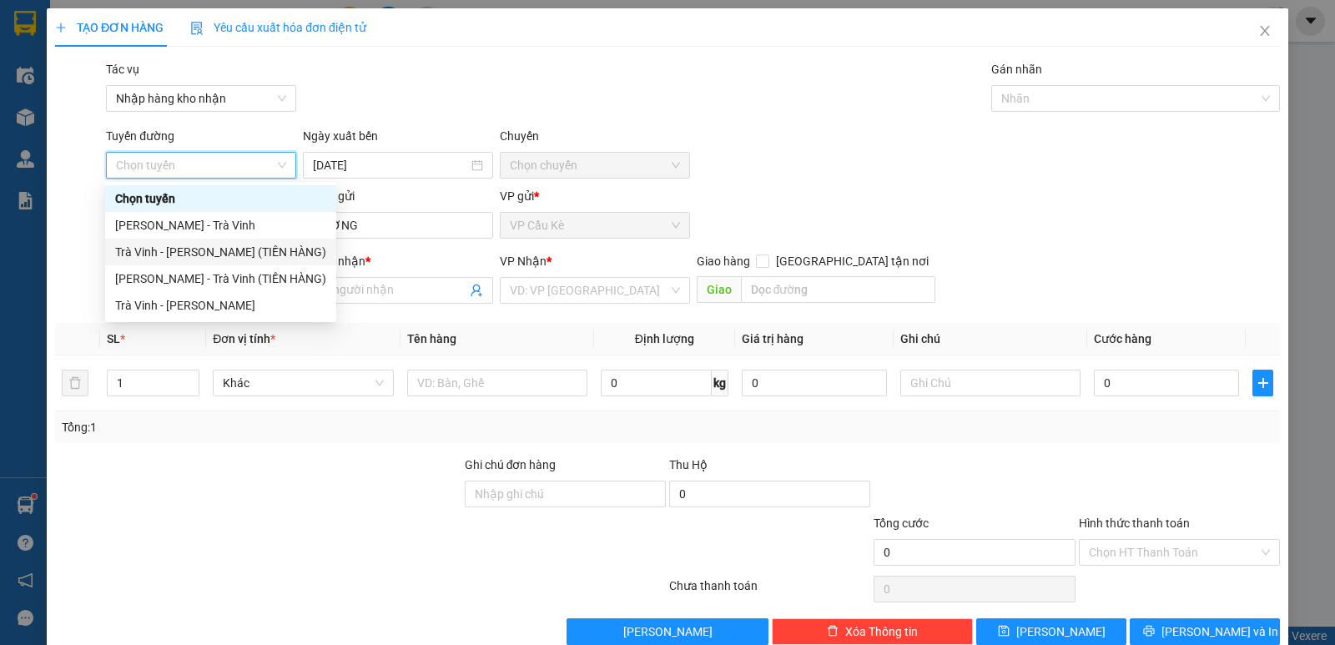
click at [269, 250] on div "Trà Vinh - [PERSON_NAME] (TIỀN HÀNG)" at bounding box center [220, 252] width 211 height 18
type input "[DATE]"
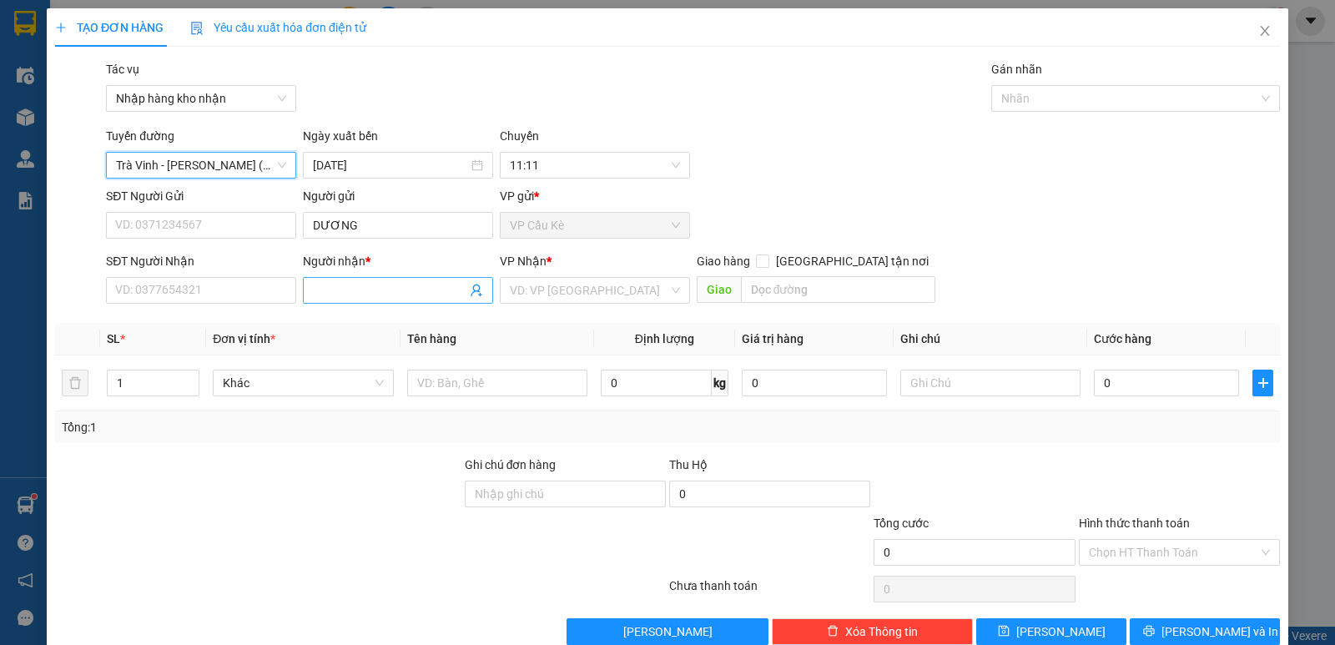
click at [411, 280] on span at bounding box center [398, 290] width 190 height 27
click at [404, 284] on input "HOÀNG LONG FÔDS" at bounding box center [390, 290] width 154 height 18
type input "HOÀNG LONG FOODS"
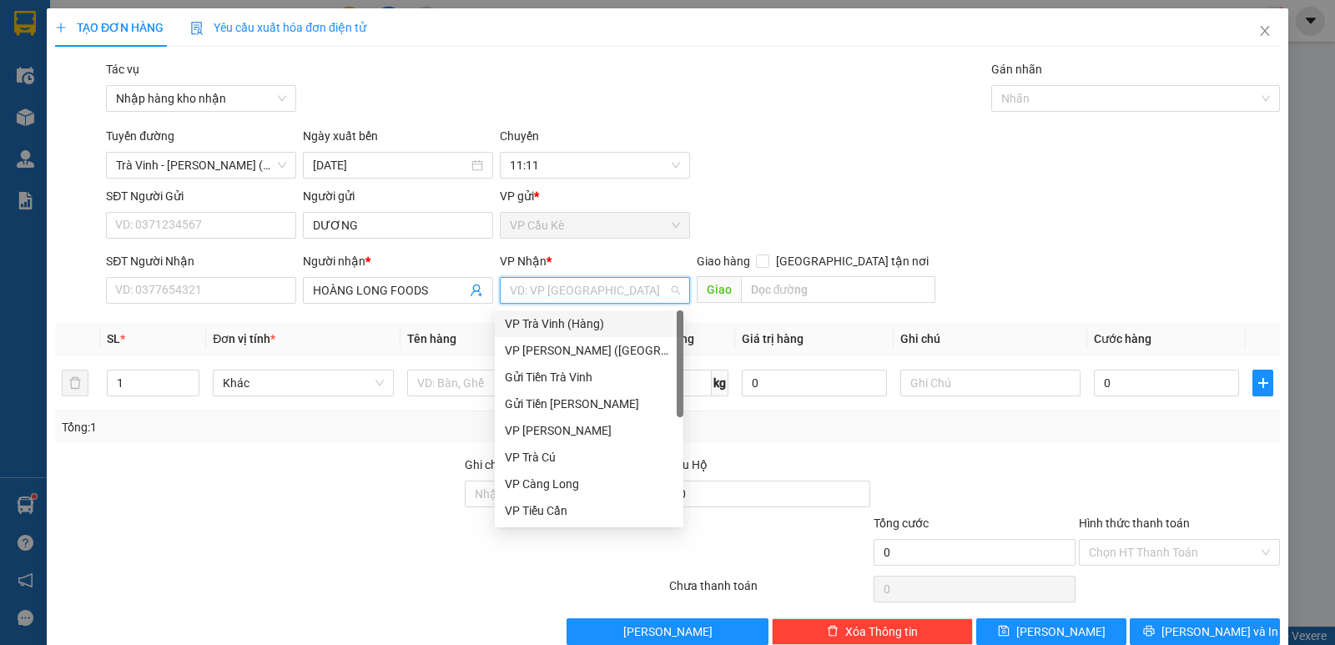
drag, startPoint x: 616, startPoint y: 291, endPoint x: 632, endPoint y: 325, distance: 36.9
click at [619, 298] on input "search" at bounding box center [589, 290] width 159 height 25
drag, startPoint x: 636, startPoint y: 335, endPoint x: 639, endPoint y: 353, distance: 17.8
click at [639, 353] on div "VP [PERSON_NAME] (Hàng) VP [PERSON_NAME] (Hàng) Gửi Tiền Trà Vinh Gửi Tiền Trần…" at bounding box center [589, 443] width 189 height 267
click at [639, 350] on div "VP [PERSON_NAME] ([GEOGRAPHIC_DATA])" at bounding box center [589, 350] width 169 height 18
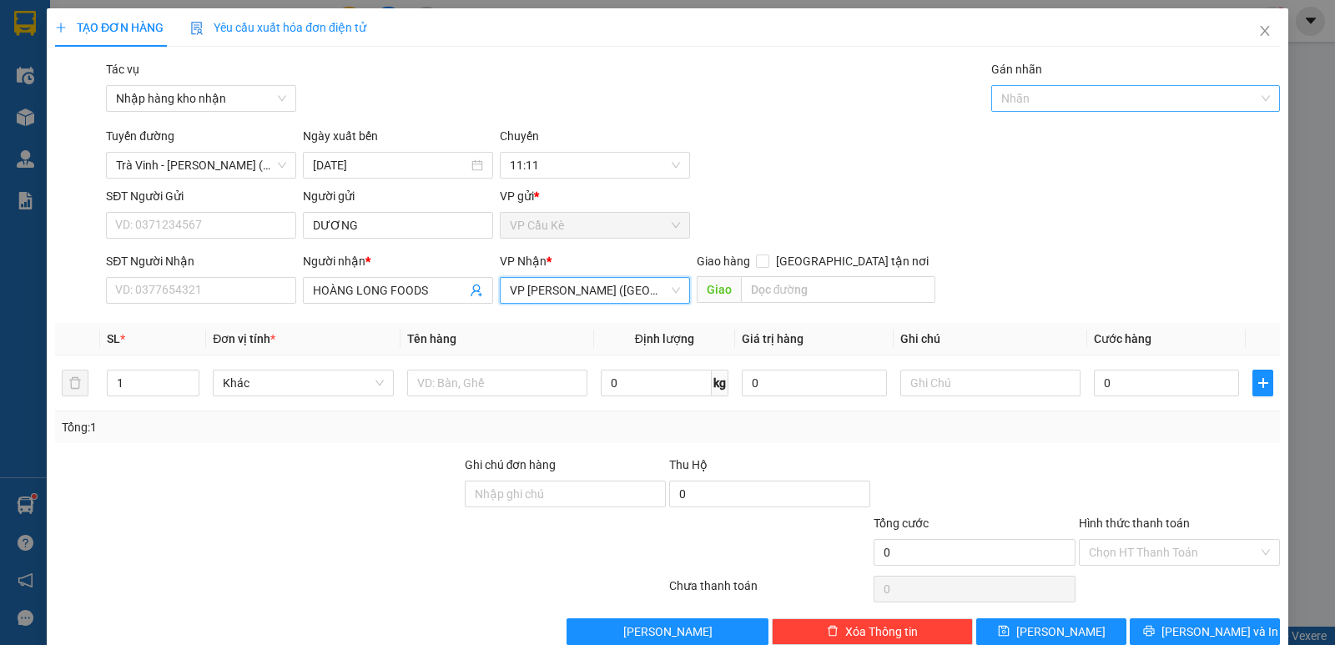
click at [1164, 92] on div at bounding box center [1127, 98] width 264 height 20
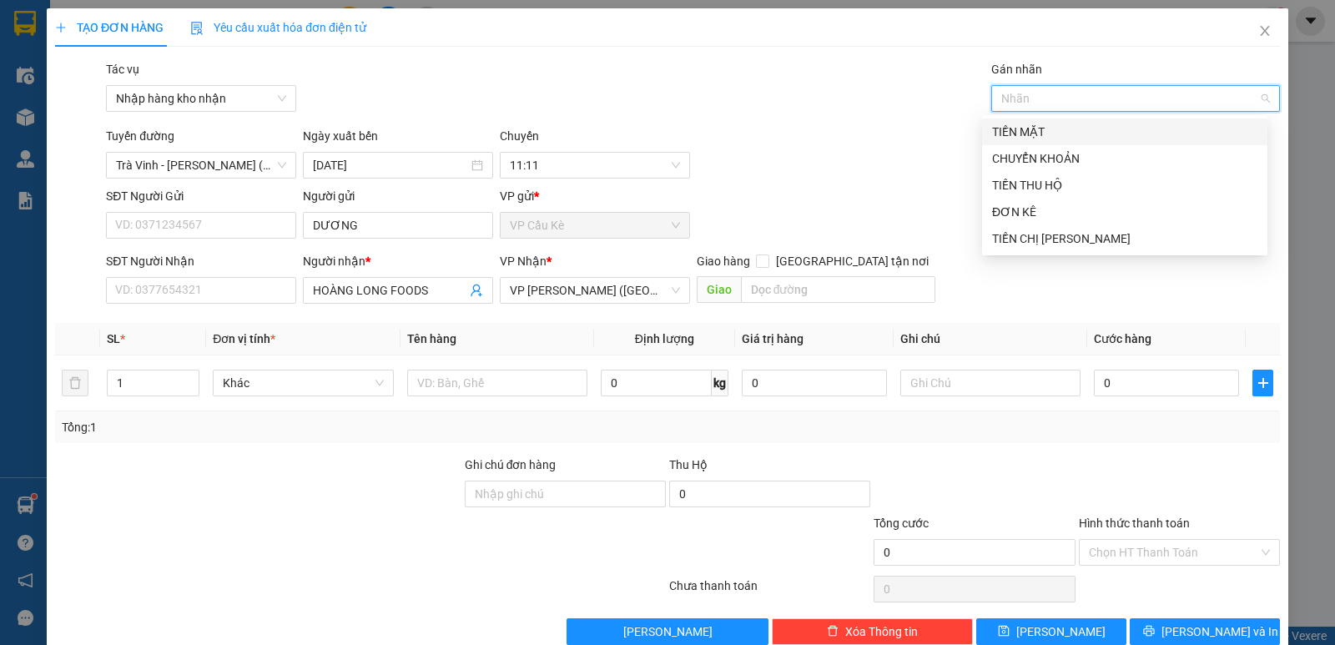
click at [1168, 132] on div "TIỀN MẶT" at bounding box center [1124, 132] width 265 height 18
click at [1173, 183] on div "TIỀN THU HỘ" at bounding box center [1124, 185] width 265 height 18
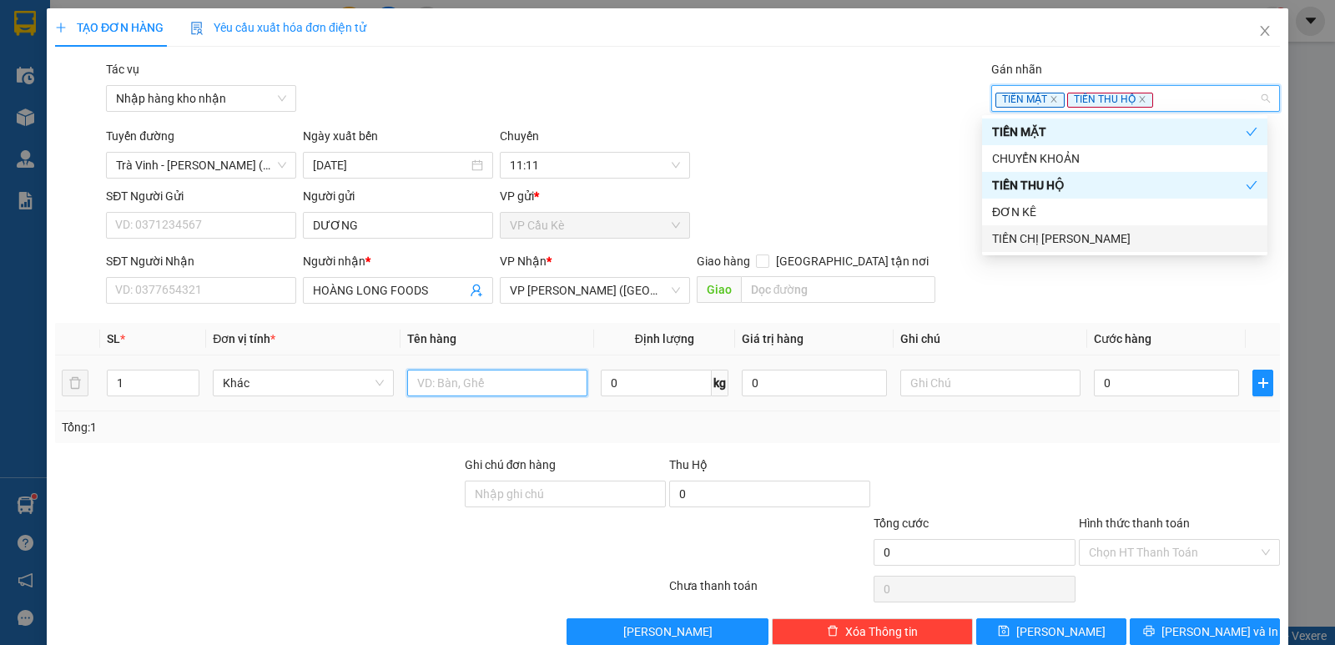
click at [500, 382] on input "text" at bounding box center [497, 383] width 180 height 27
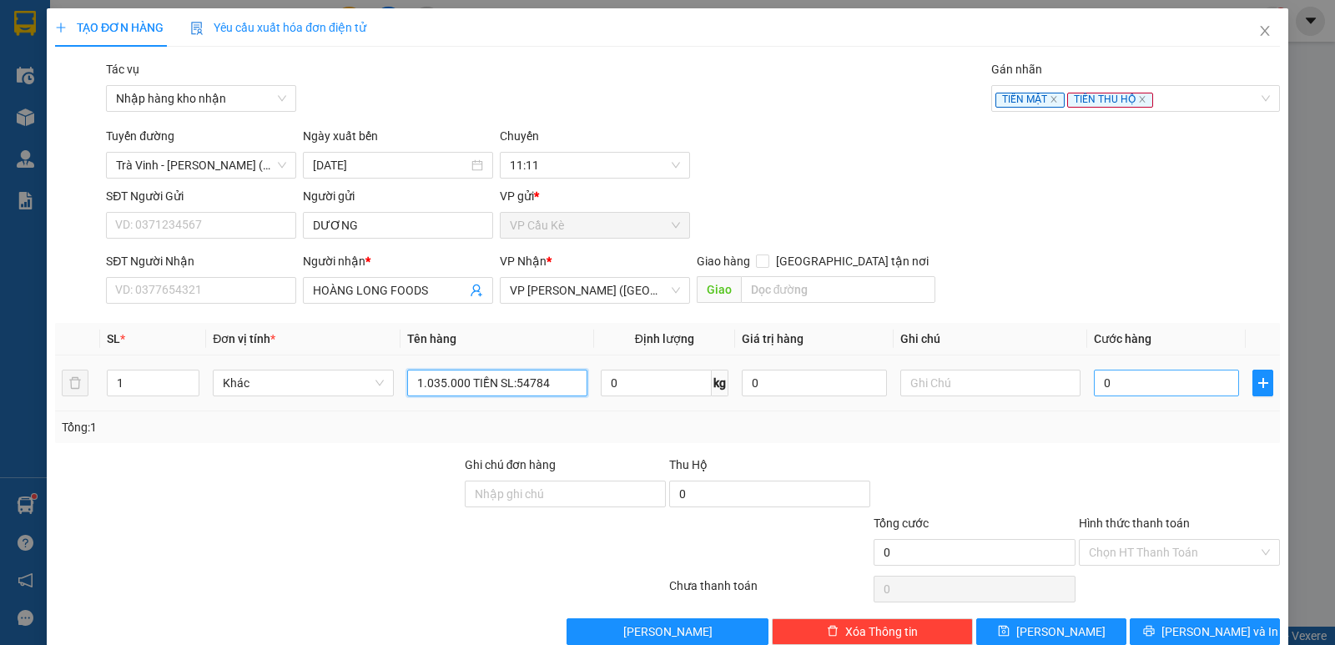
type input "1.035.000 TIỀN SL:54784"
click at [1214, 384] on input "0" at bounding box center [1166, 383] width 145 height 27
type input "2"
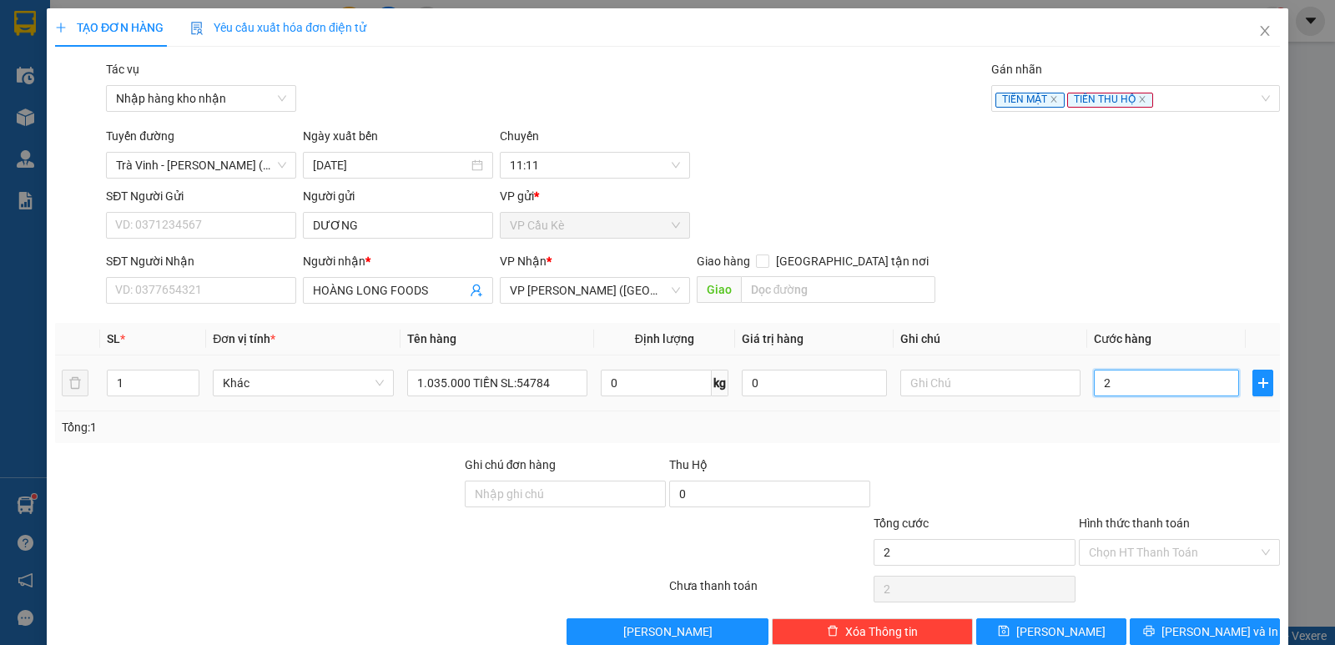
type input "25"
type input "25.000"
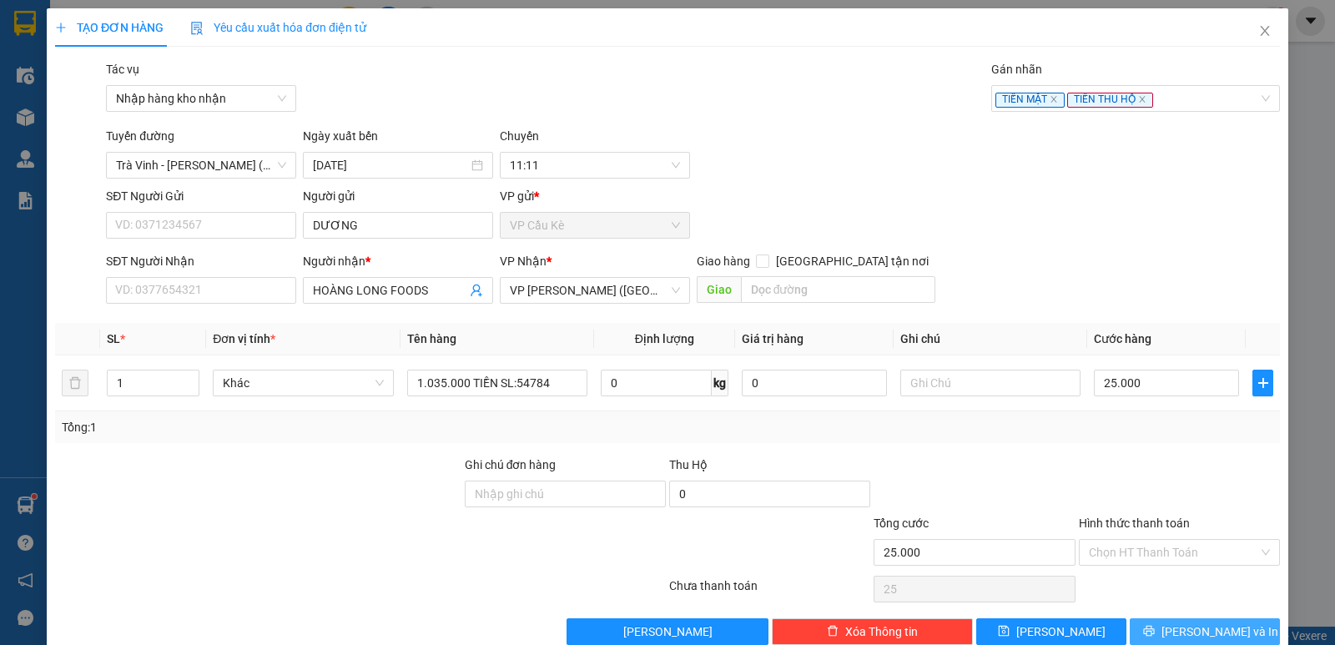
type input "25.000"
click at [1196, 633] on span "[PERSON_NAME] và In" at bounding box center [1219, 631] width 117 height 18
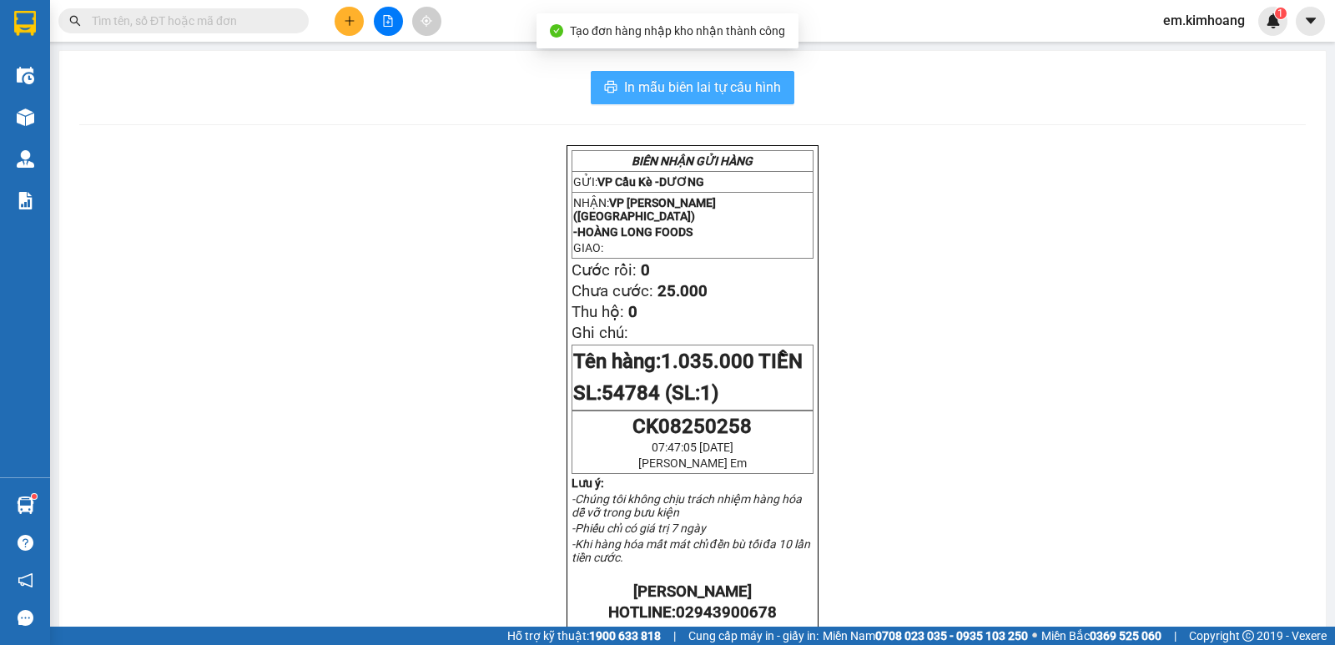
click at [737, 89] on span "In mẫu biên lai tự cấu hình" at bounding box center [702, 87] width 157 height 21
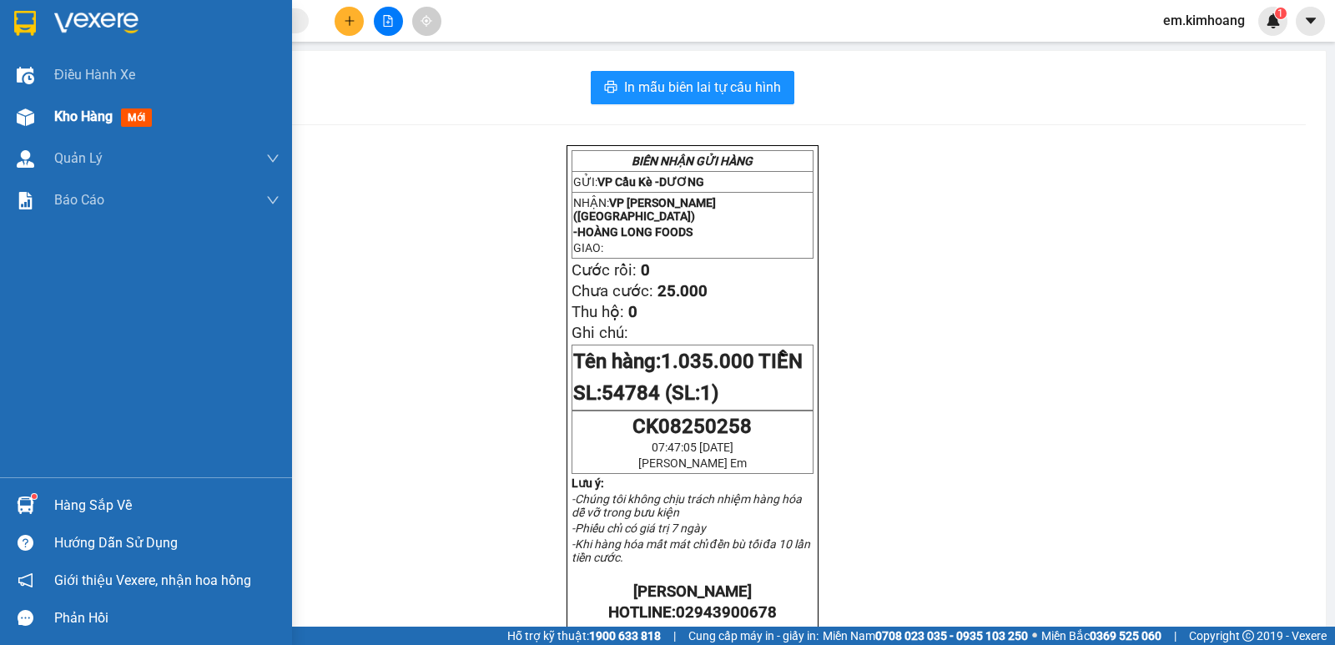
click at [90, 114] on span "Kho hàng" at bounding box center [83, 116] width 58 height 16
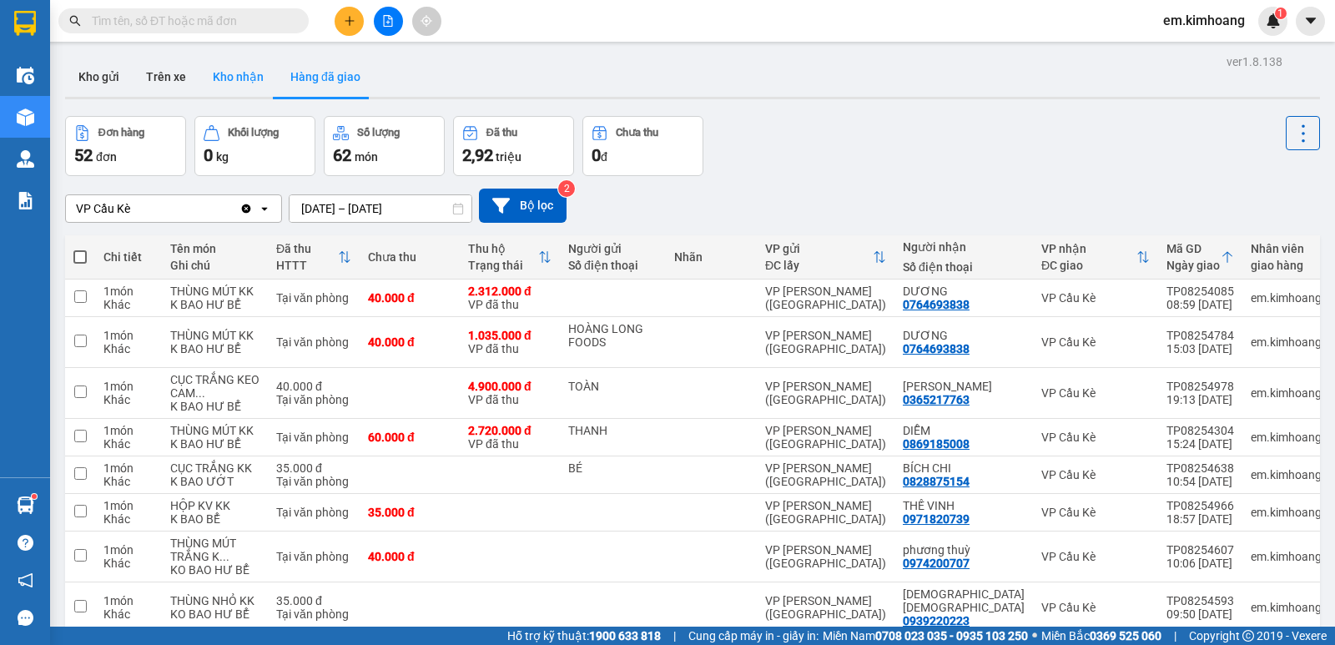
click at [259, 75] on button "Kho nhận" at bounding box center [238, 77] width 78 height 40
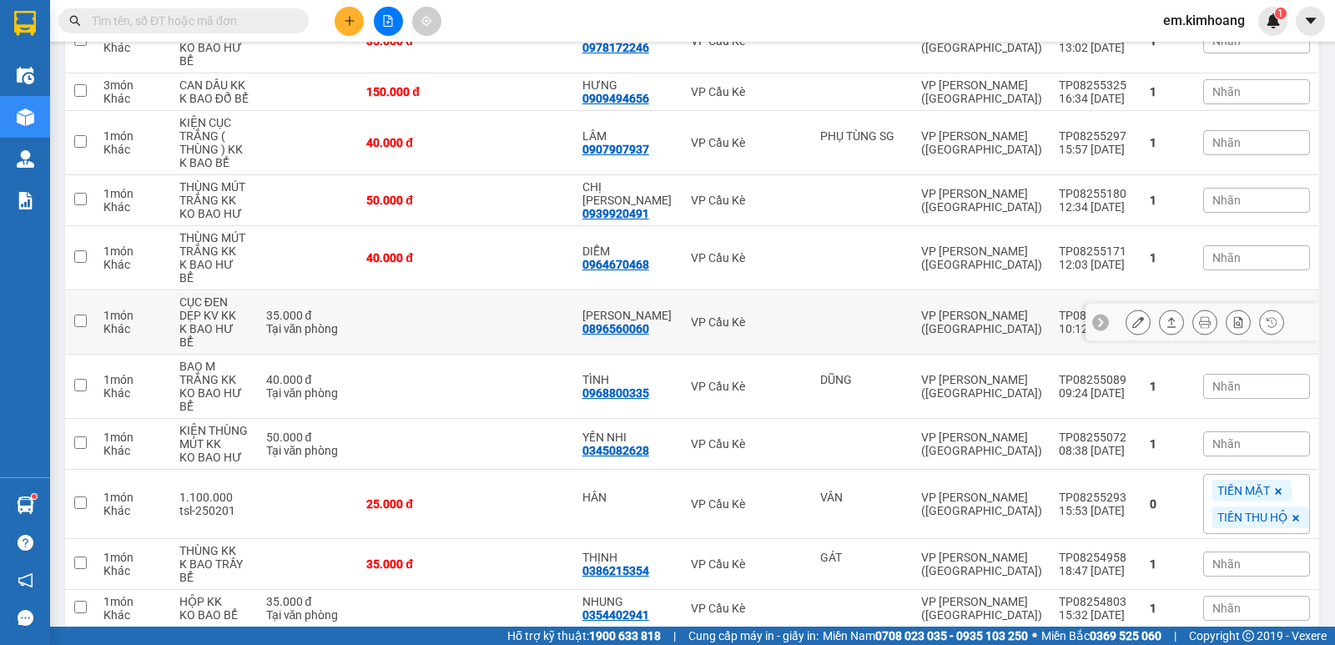
scroll to position [751, 0]
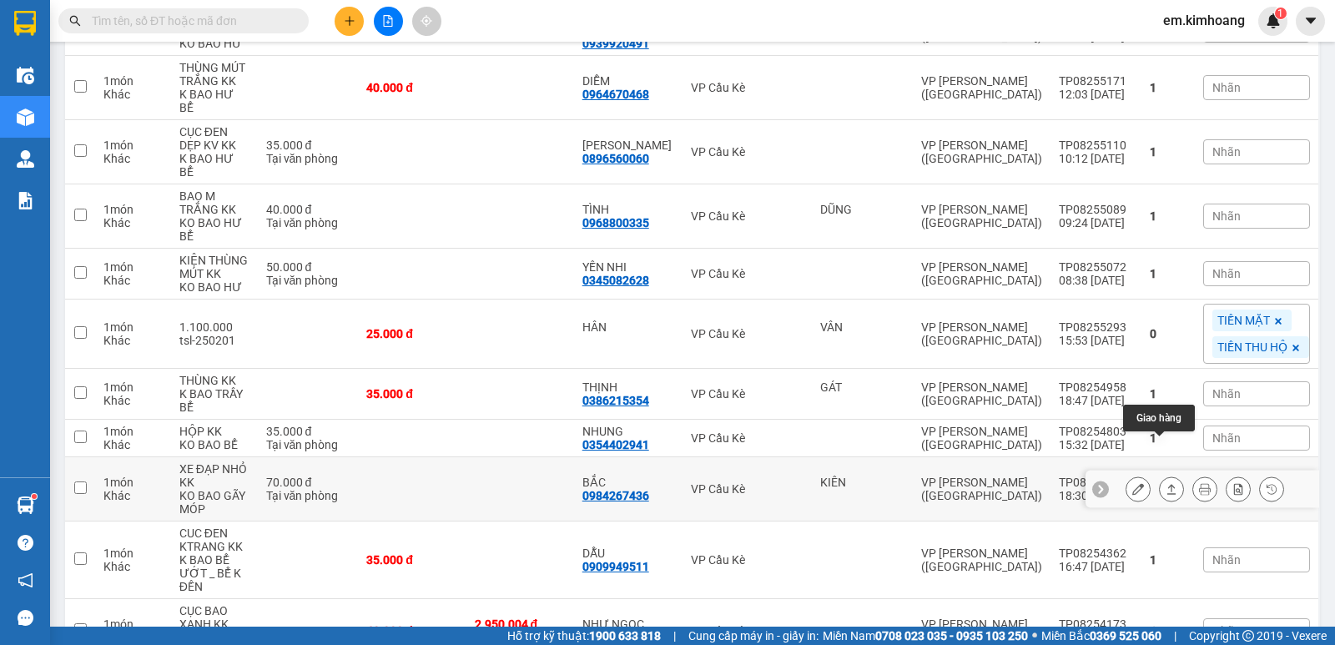
click at [1165, 483] on icon at bounding box center [1171, 489] width 12 height 12
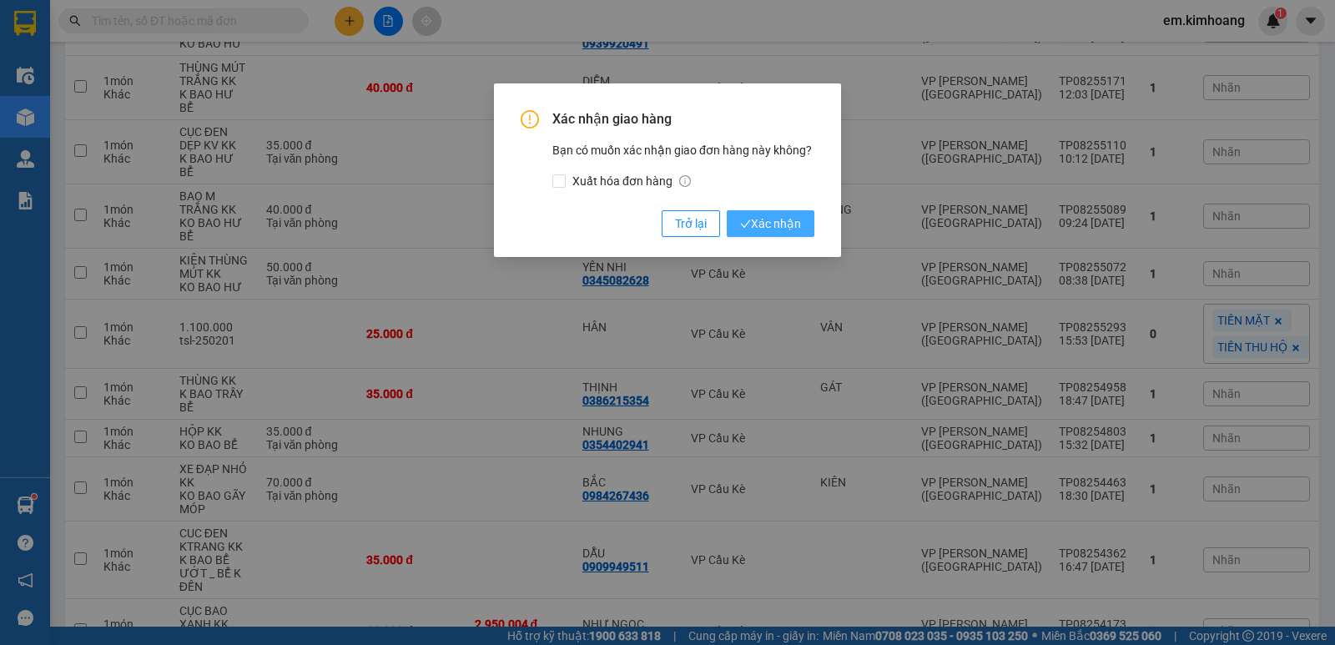
click at [793, 218] on span "Xác nhận" at bounding box center [770, 223] width 61 height 18
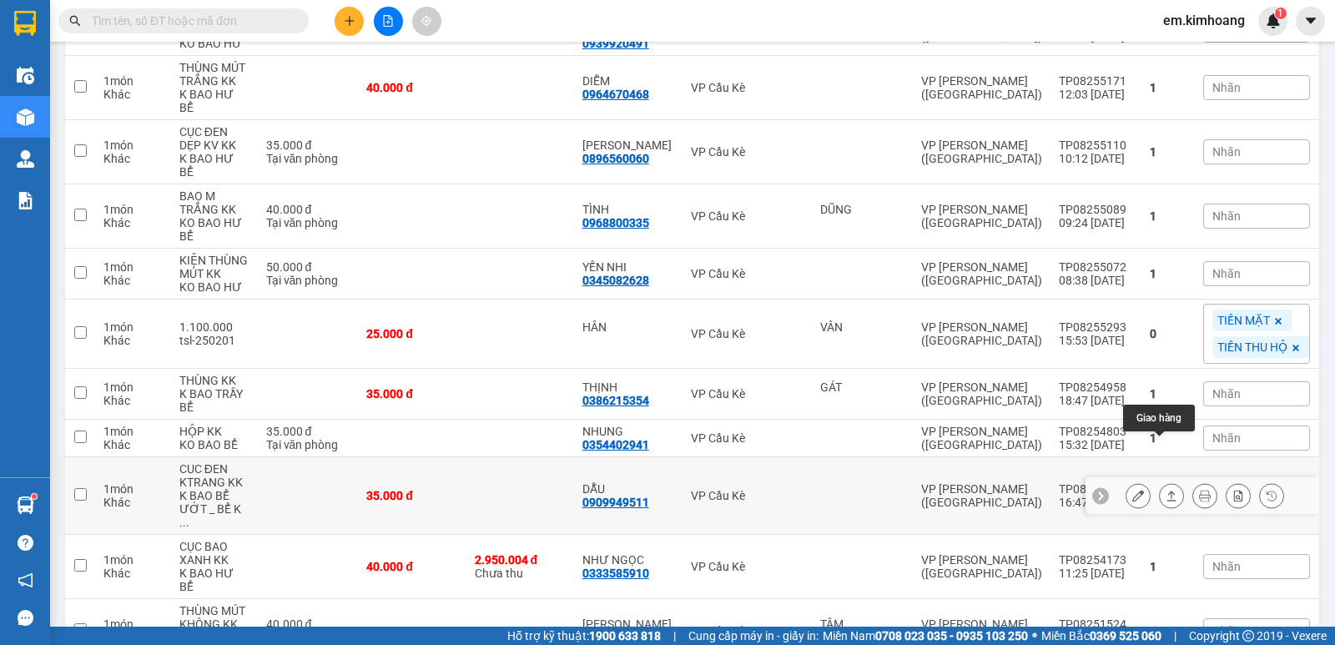
click at [1165, 481] on button at bounding box center [1171, 495] width 23 height 29
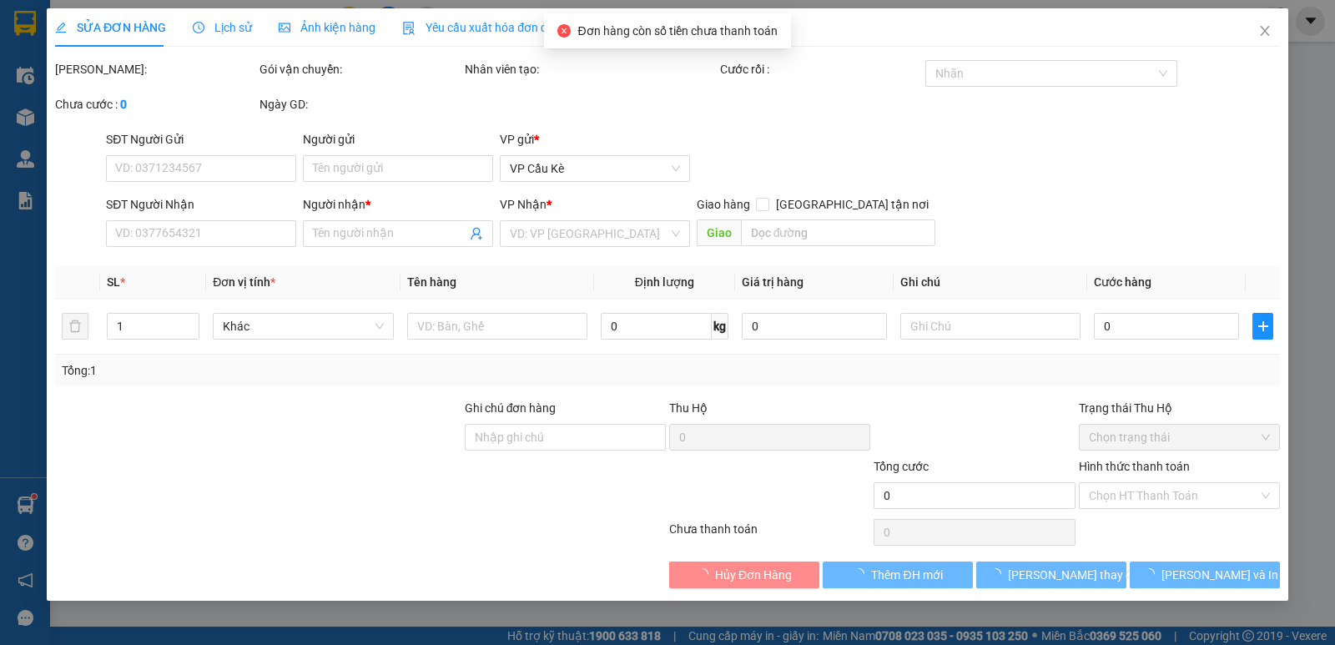
type input "0909949511"
type input "DẪU"
type input "35.000"
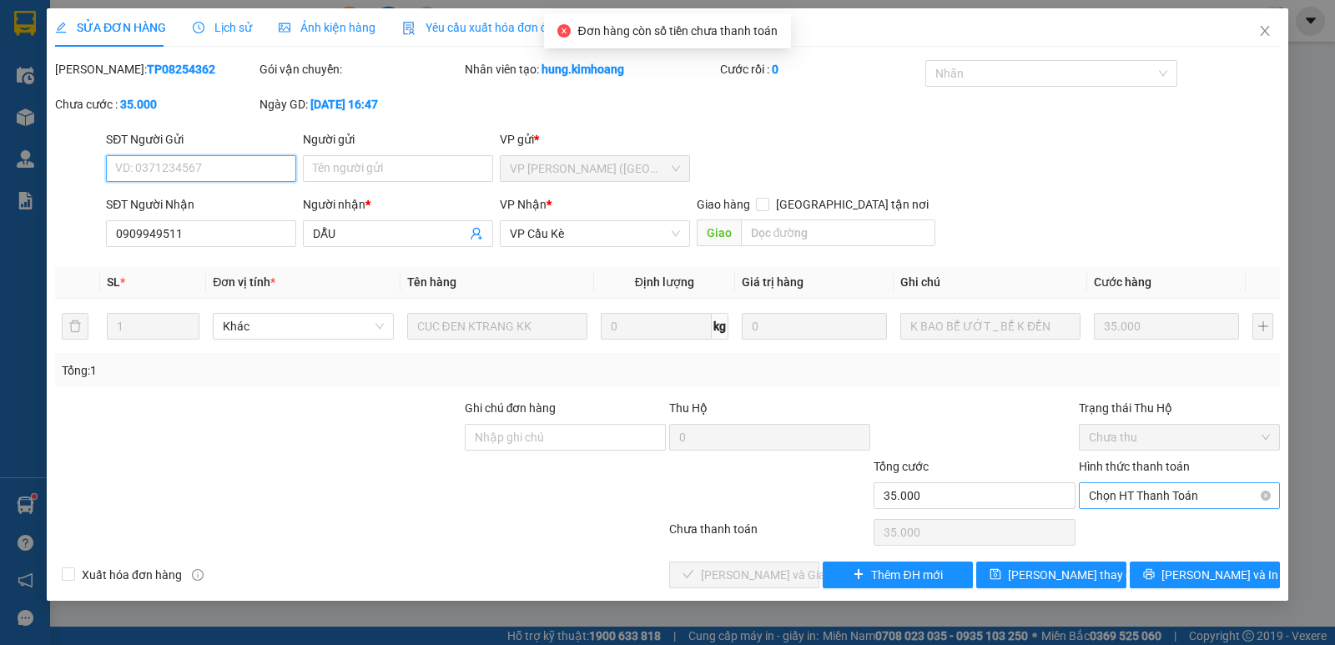
click at [1159, 495] on span "Chọn HT Thanh Toán" at bounding box center [1179, 495] width 181 height 25
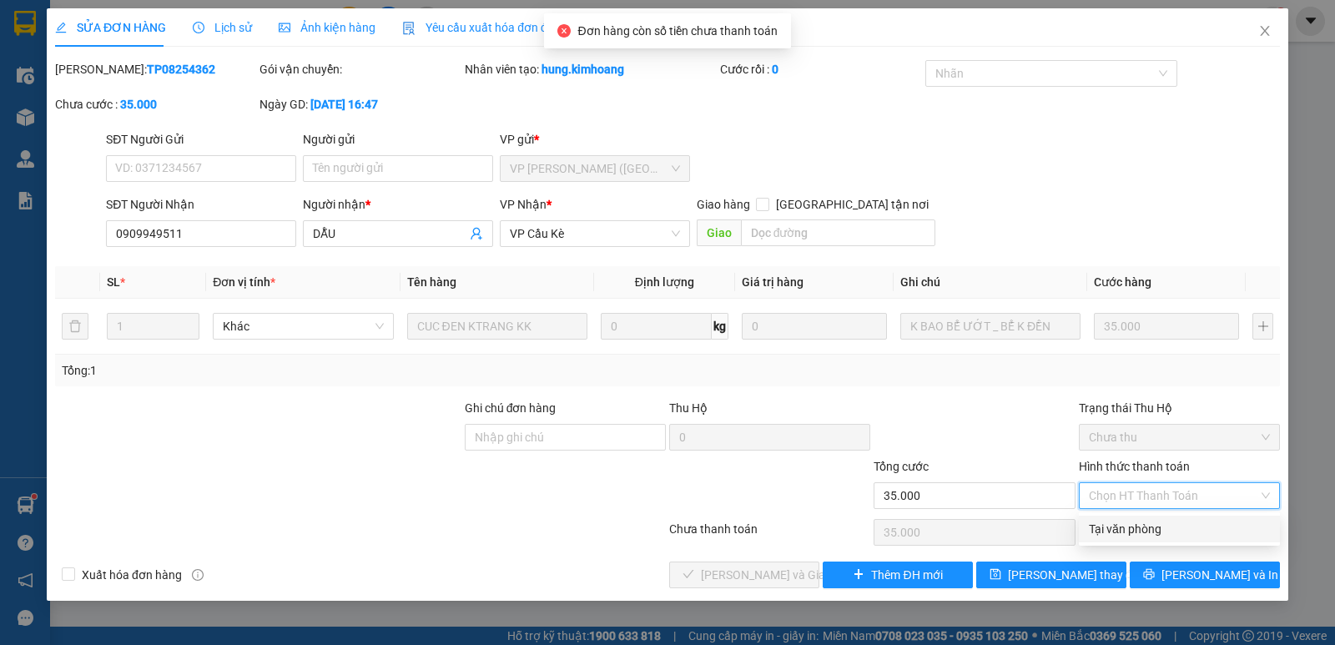
click at [1148, 536] on div "Tại văn phòng" at bounding box center [1179, 529] width 181 height 18
type input "0"
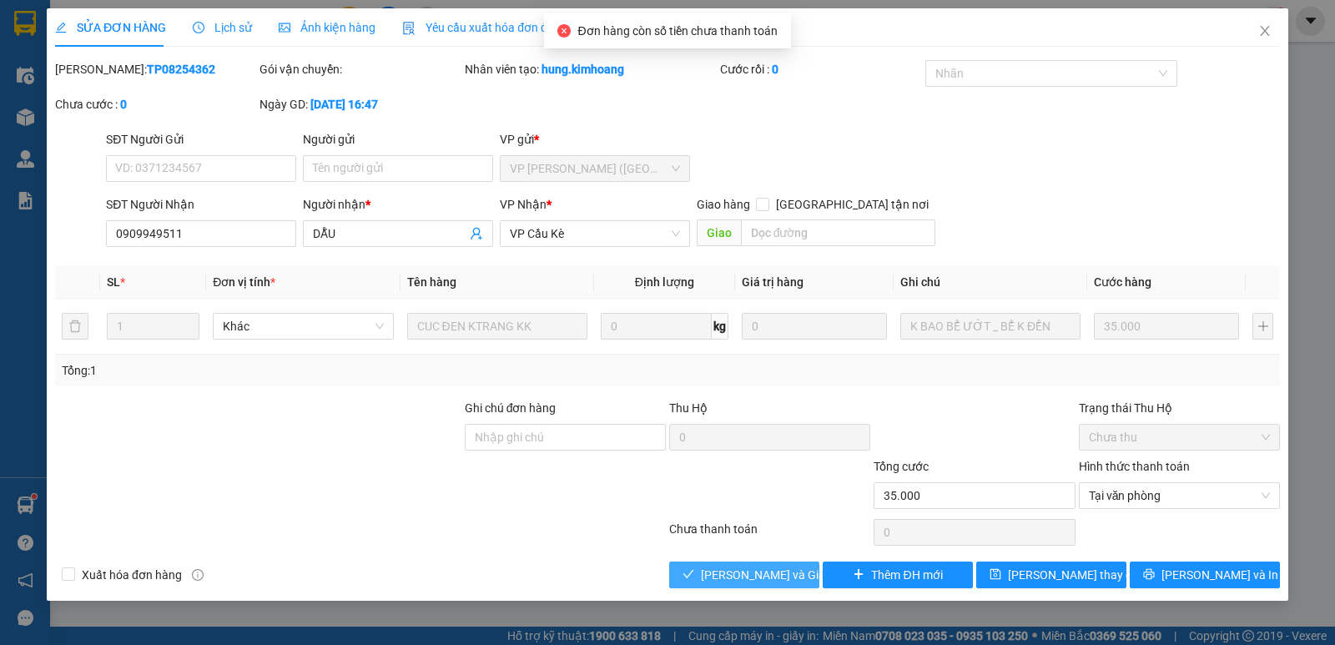
click at [792, 566] on span "[PERSON_NAME] và Giao hàng" at bounding box center [781, 575] width 160 height 18
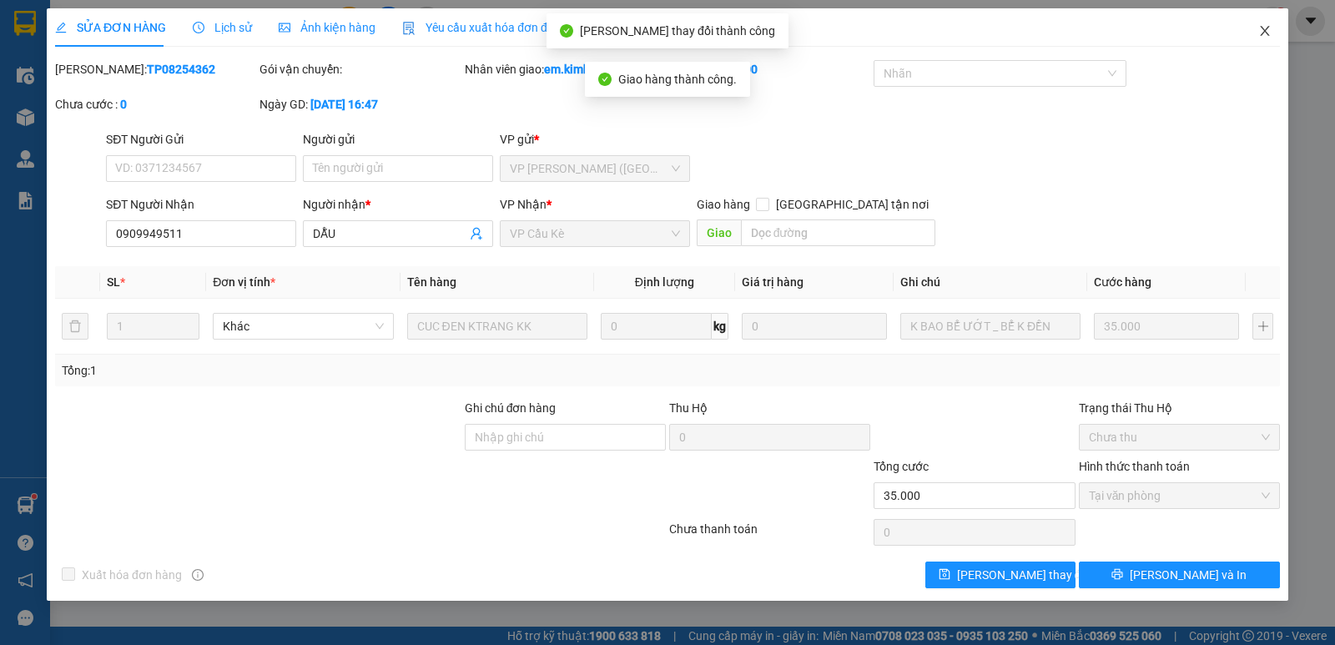
click at [1266, 28] on icon "close" at bounding box center [1264, 30] width 13 height 13
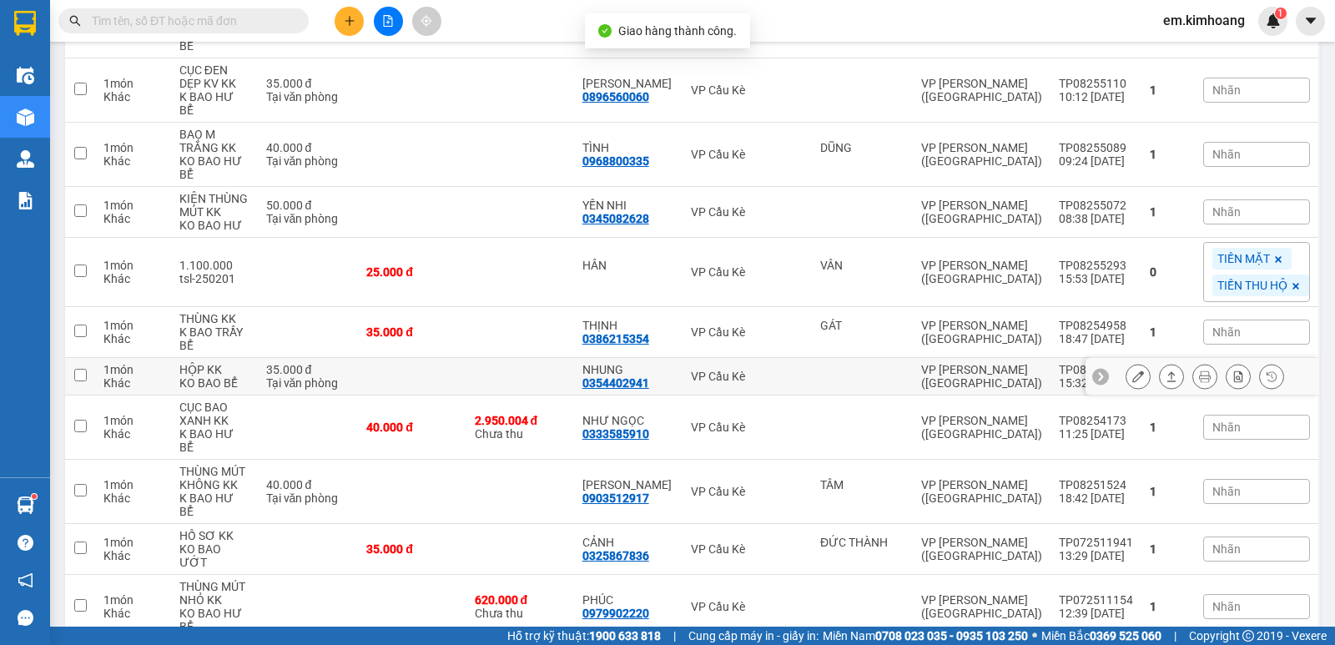
scroll to position [813, 0]
click at [1165, 370] on icon at bounding box center [1171, 376] width 12 height 12
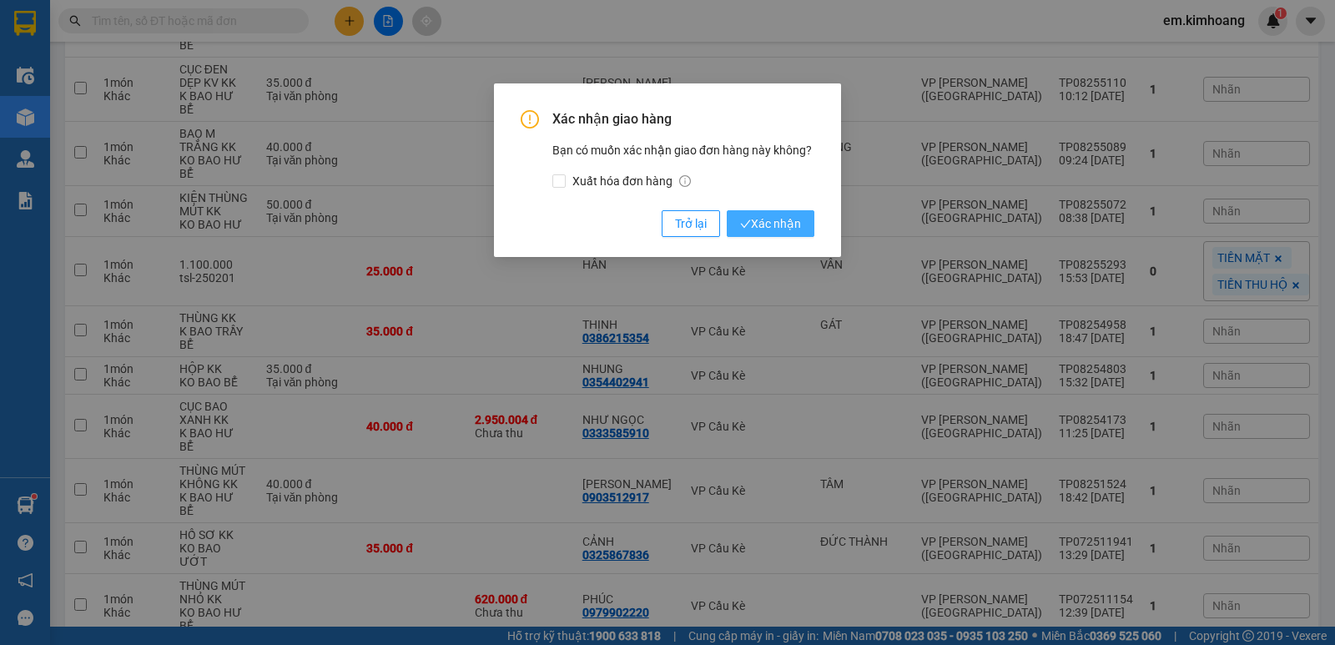
click at [750, 217] on span "Xác nhận" at bounding box center [770, 223] width 61 height 18
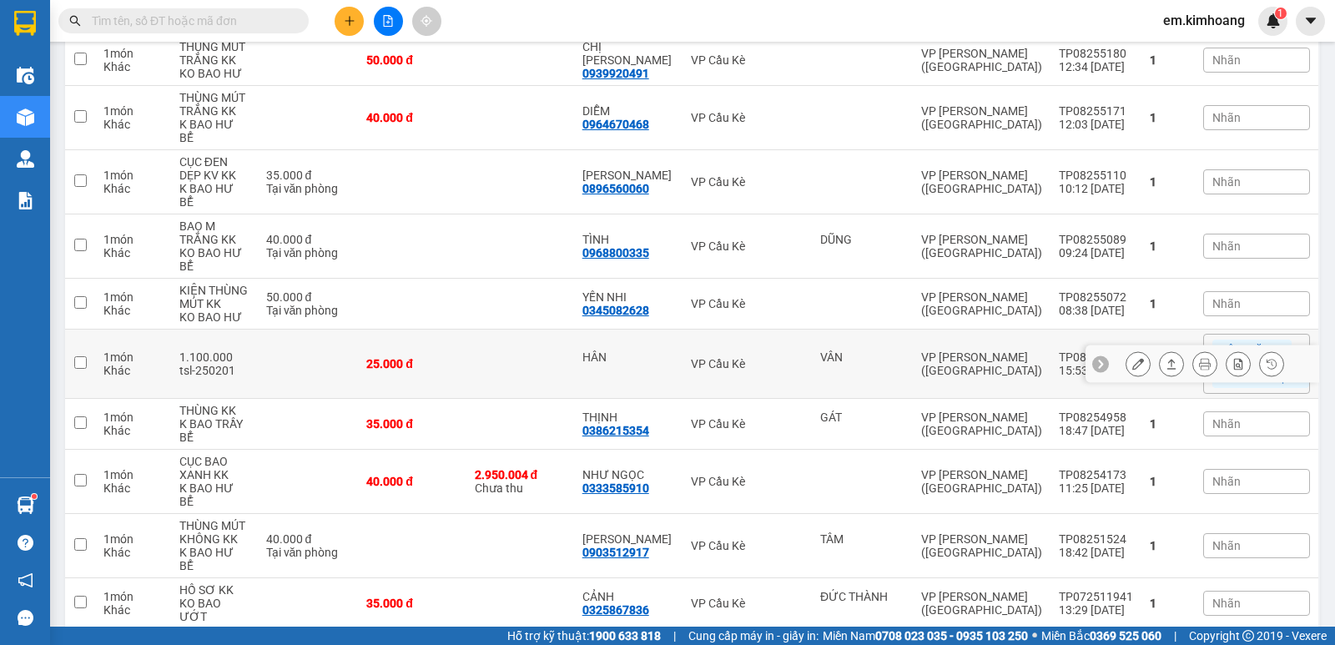
scroll to position [692, 0]
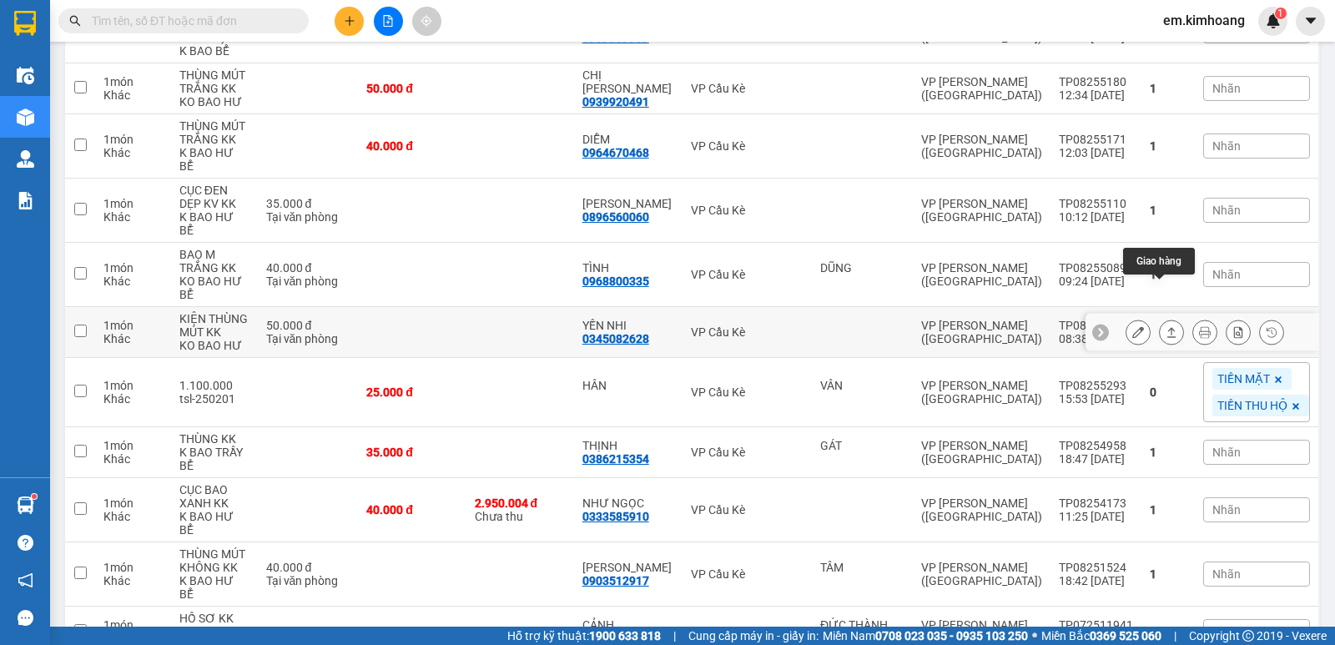
click at [1167, 327] on icon at bounding box center [1171, 332] width 9 height 10
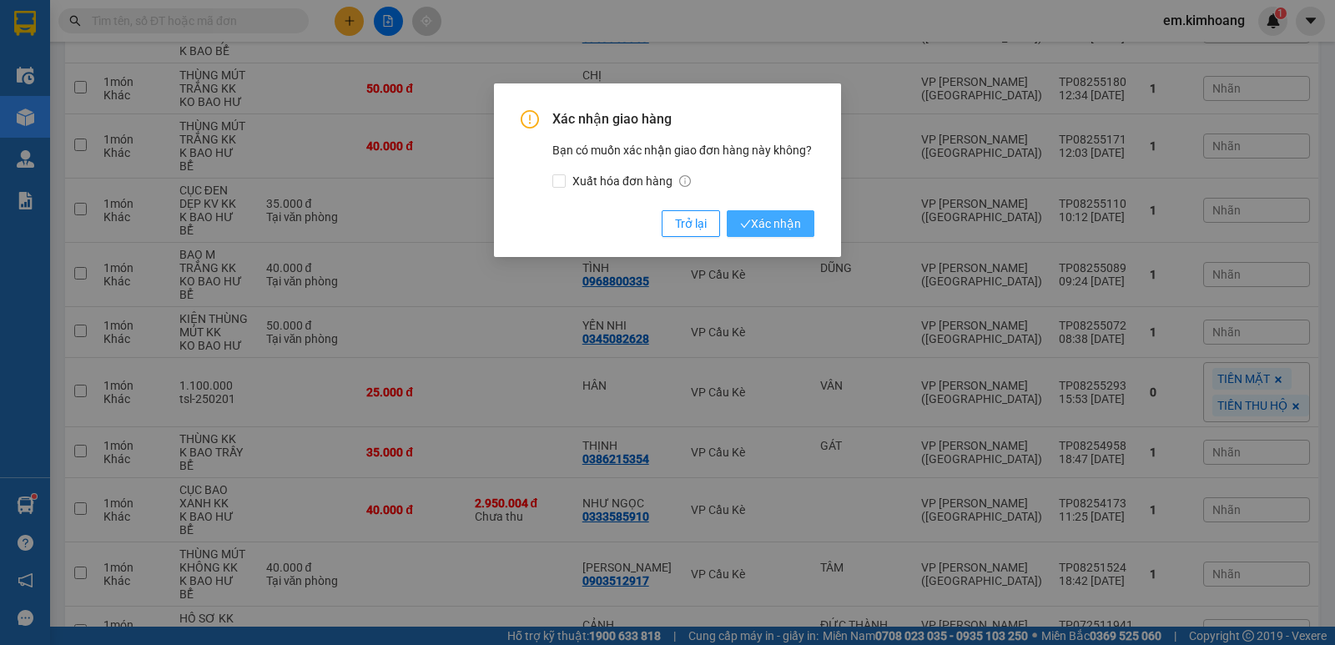
click at [782, 218] on span "Xác nhận" at bounding box center [770, 223] width 61 height 18
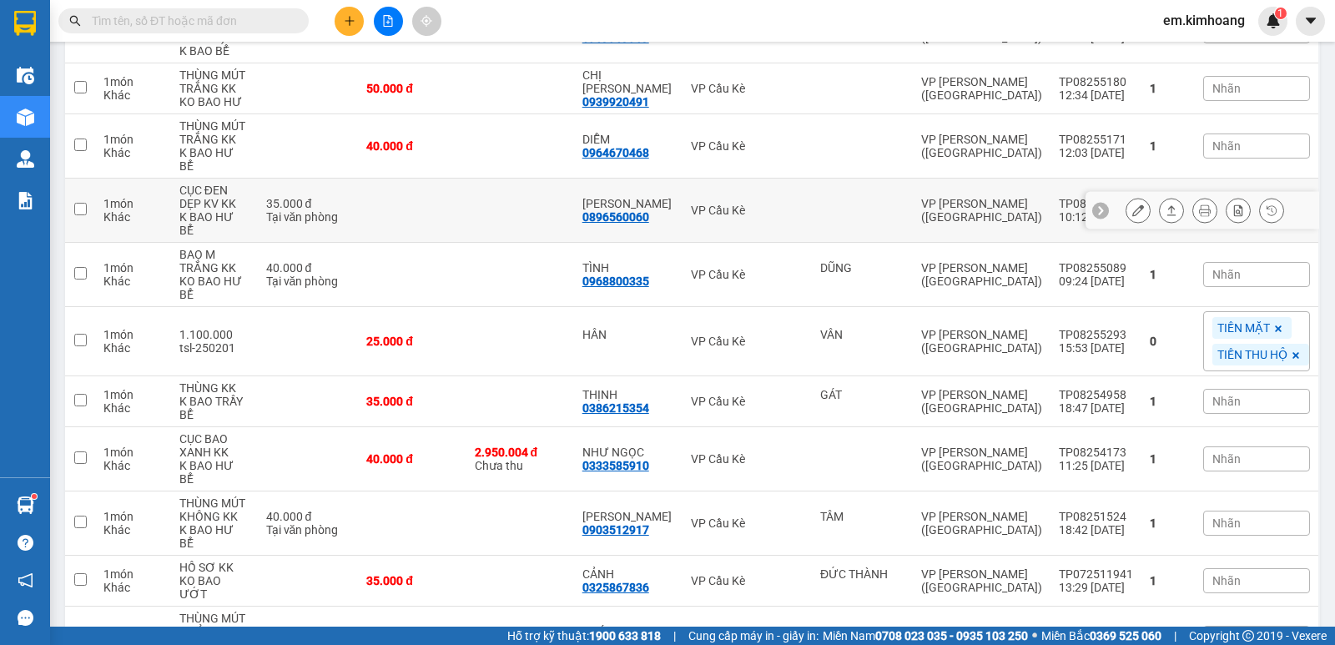
scroll to position [609, 0]
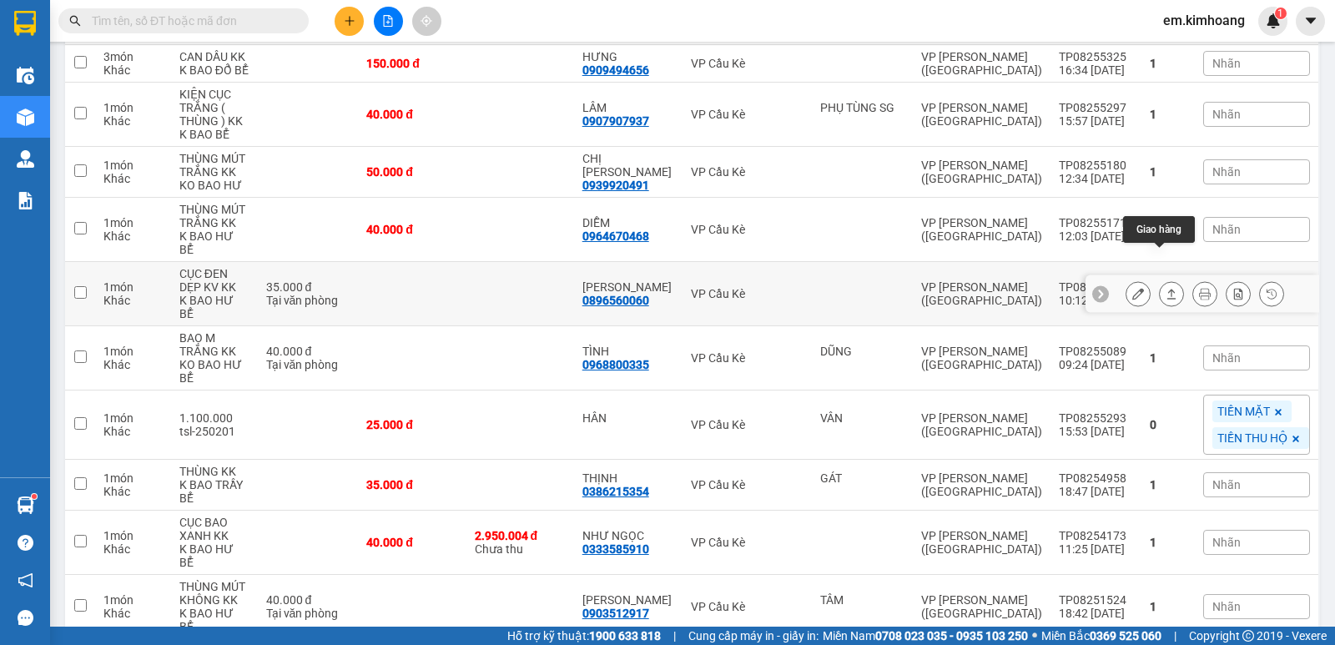
click at [1165, 279] on button at bounding box center [1171, 293] width 23 height 29
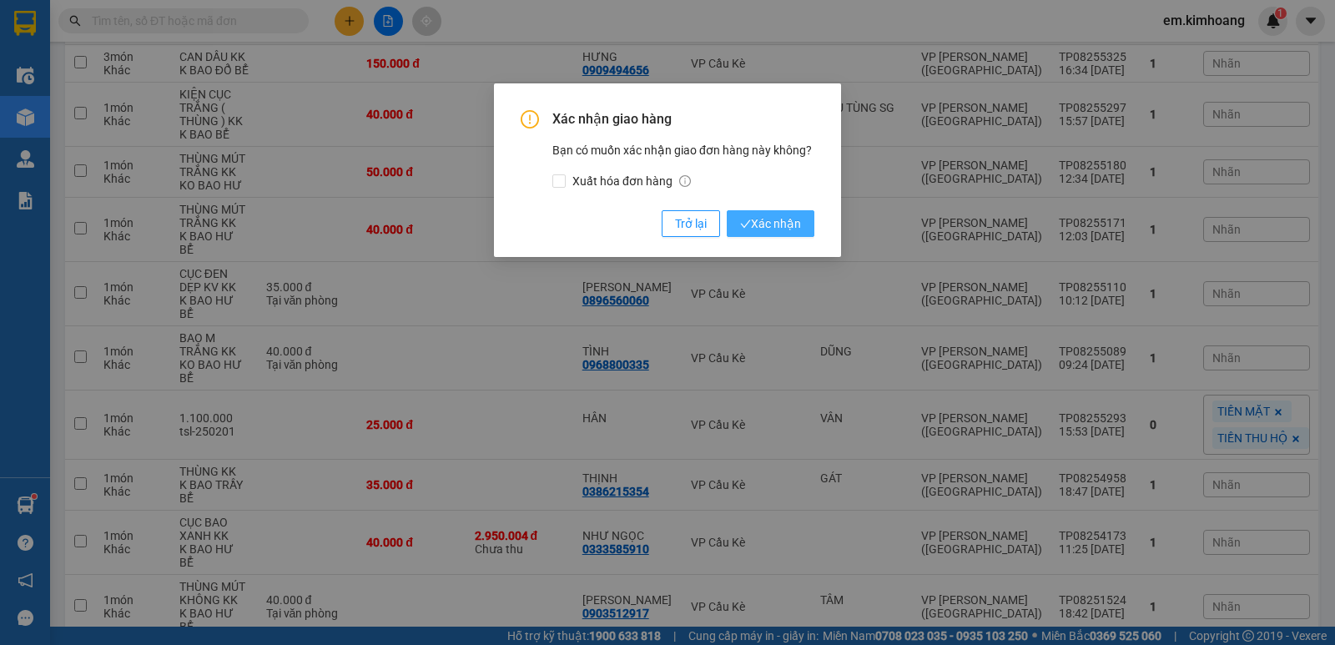
click at [789, 225] on span "Xác nhận" at bounding box center [770, 223] width 61 height 18
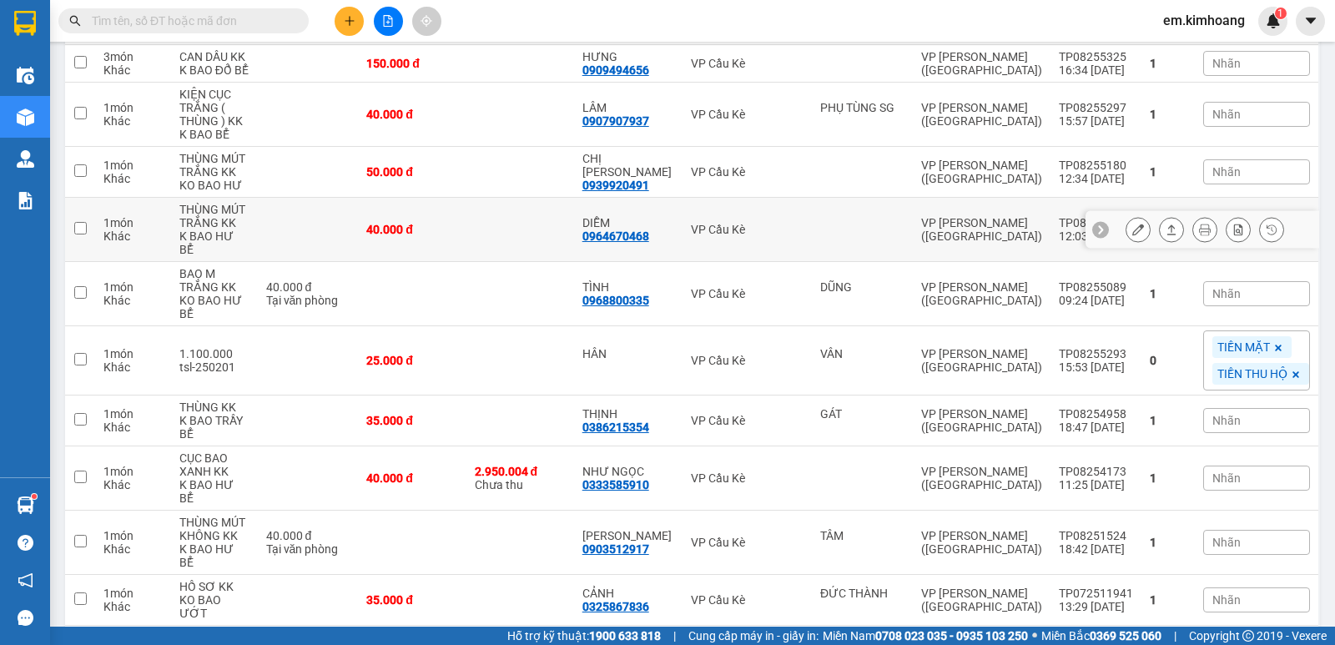
click at [1160, 215] on button at bounding box center [1171, 229] width 23 height 29
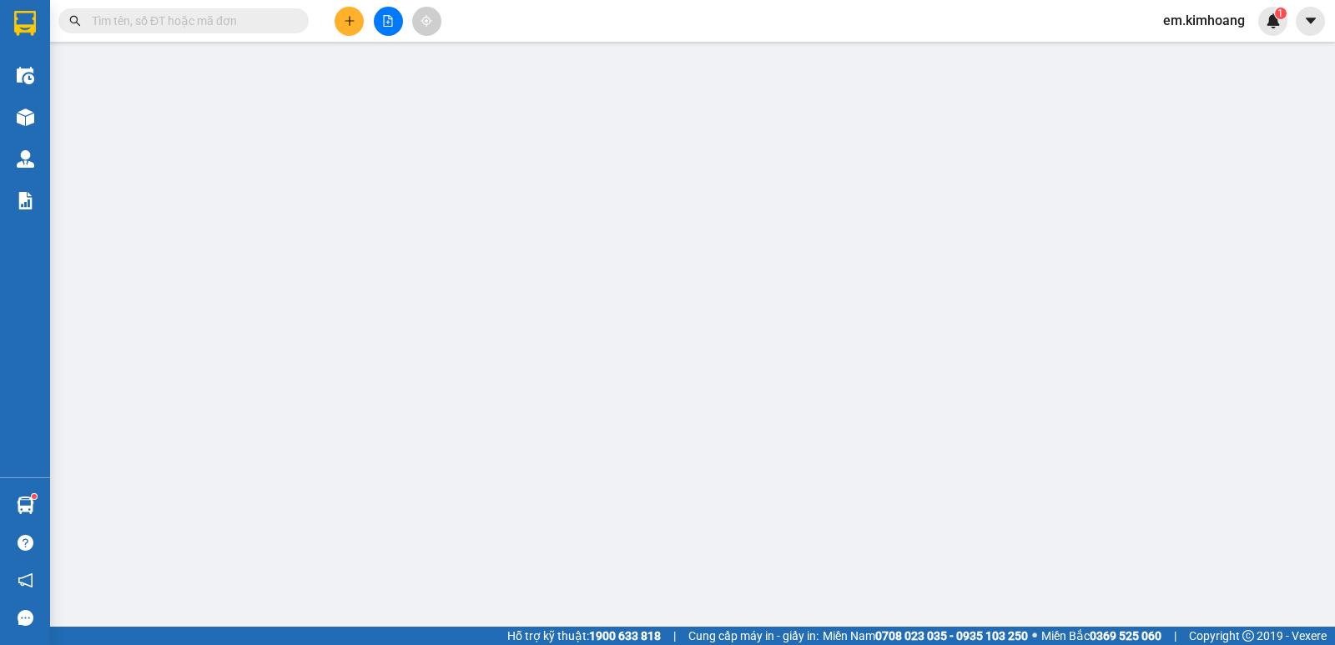
type input "0964670468"
type input "DIỄM"
type input "40.000"
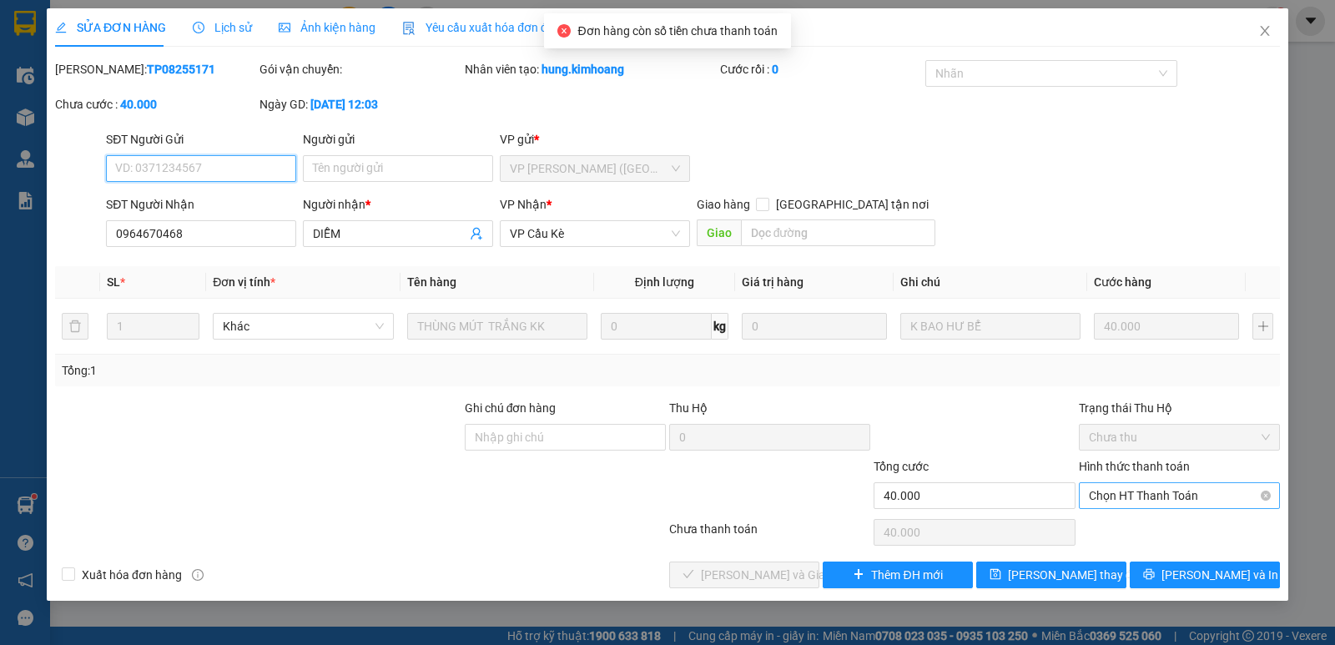
click at [1107, 491] on span "Chọn HT Thanh Toán" at bounding box center [1179, 495] width 181 height 25
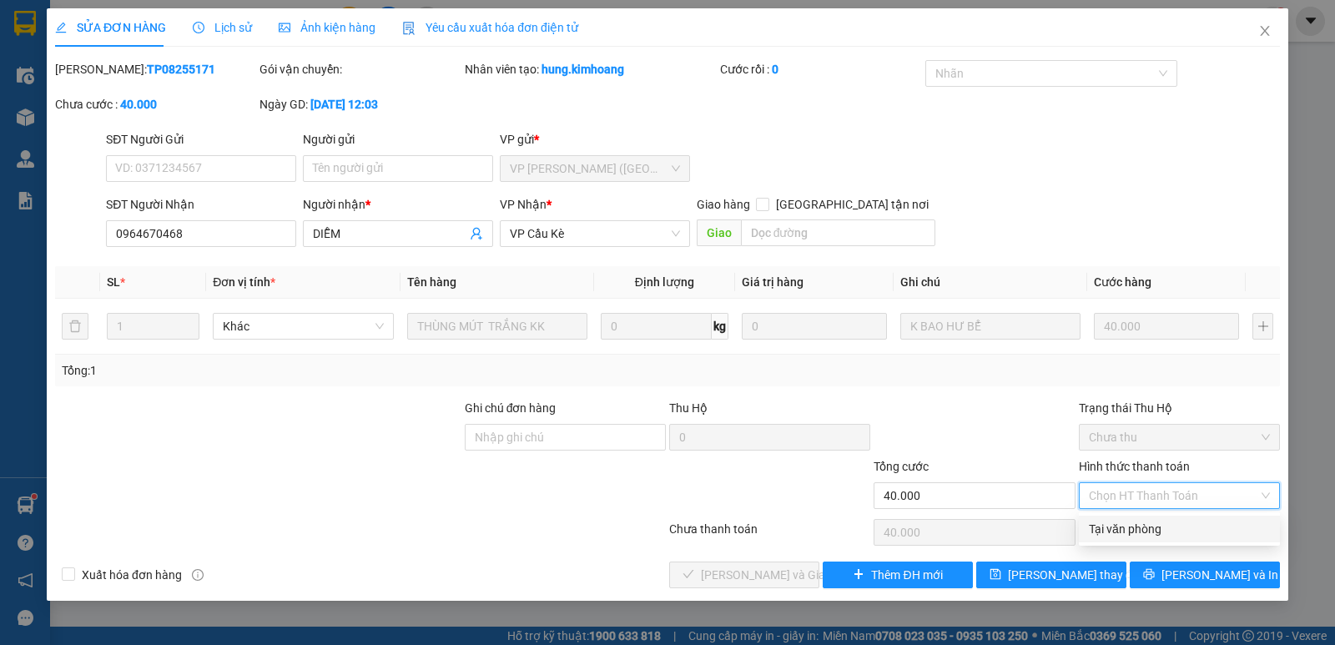
click at [1162, 525] on div "Tại văn phòng" at bounding box center [1179, 529] width 181 height 18
type input "0"
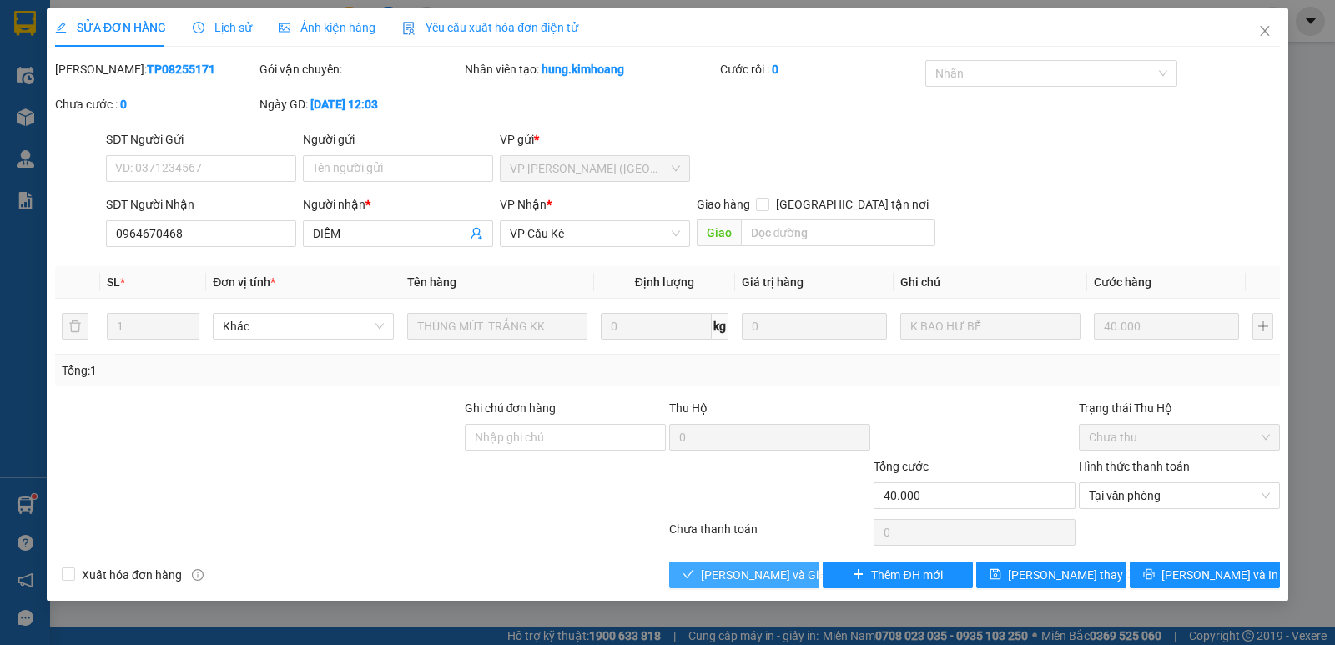
click at [803, 576] on button "[PERSON_NAME] và Giao hàng" at bounding box center [744, 574] width 150 height 27
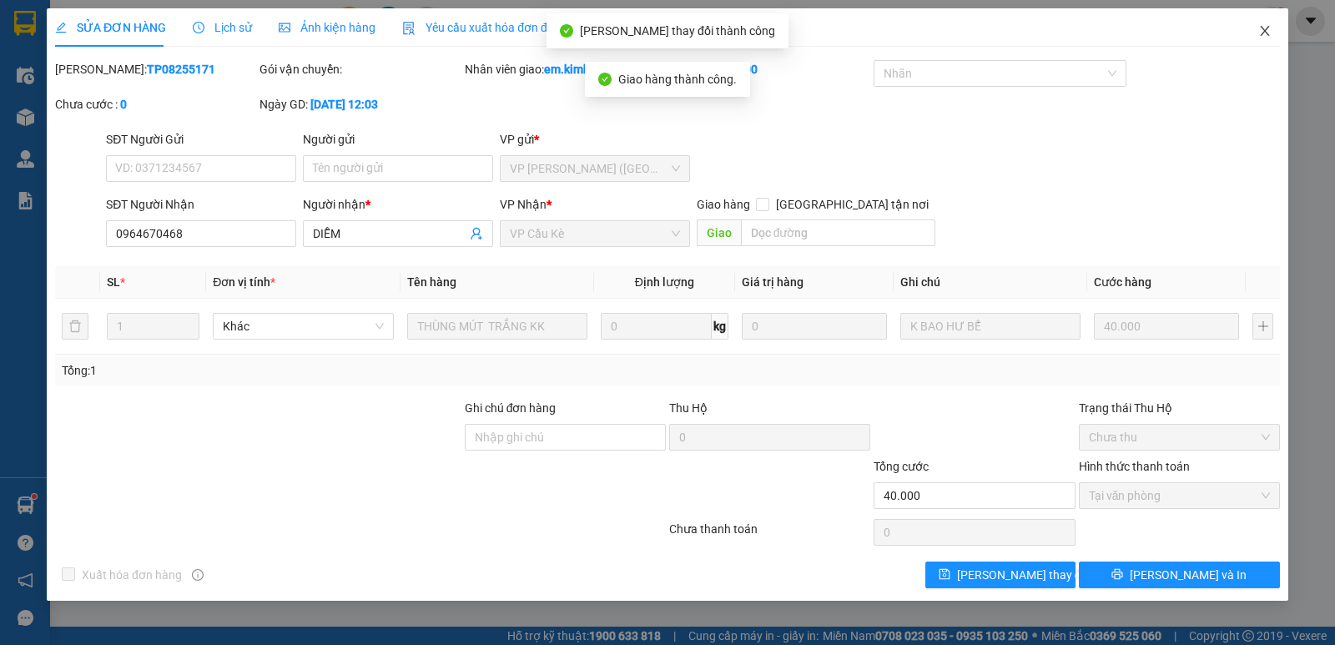
click at [1271, 28] on icon "close" at bounding box center [1264, 30] width 13 height 13
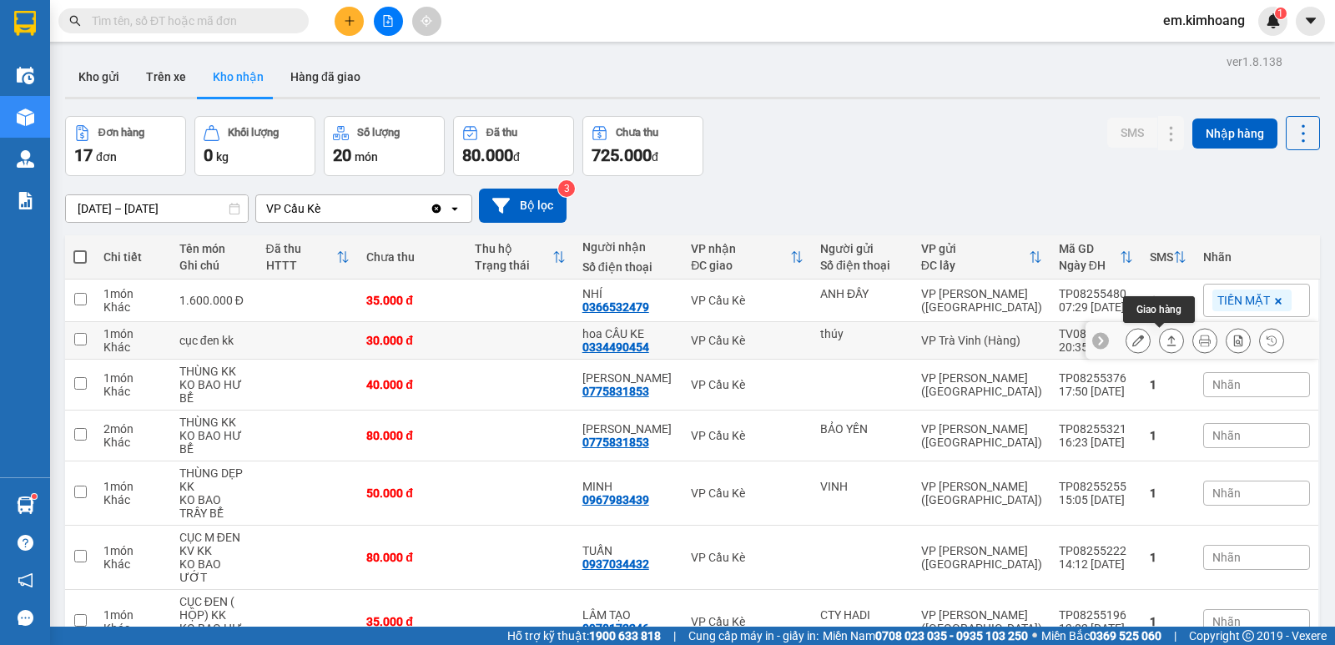
click at [1165, 340] on icon at bounding box center [1171, 341] width 12 height 12
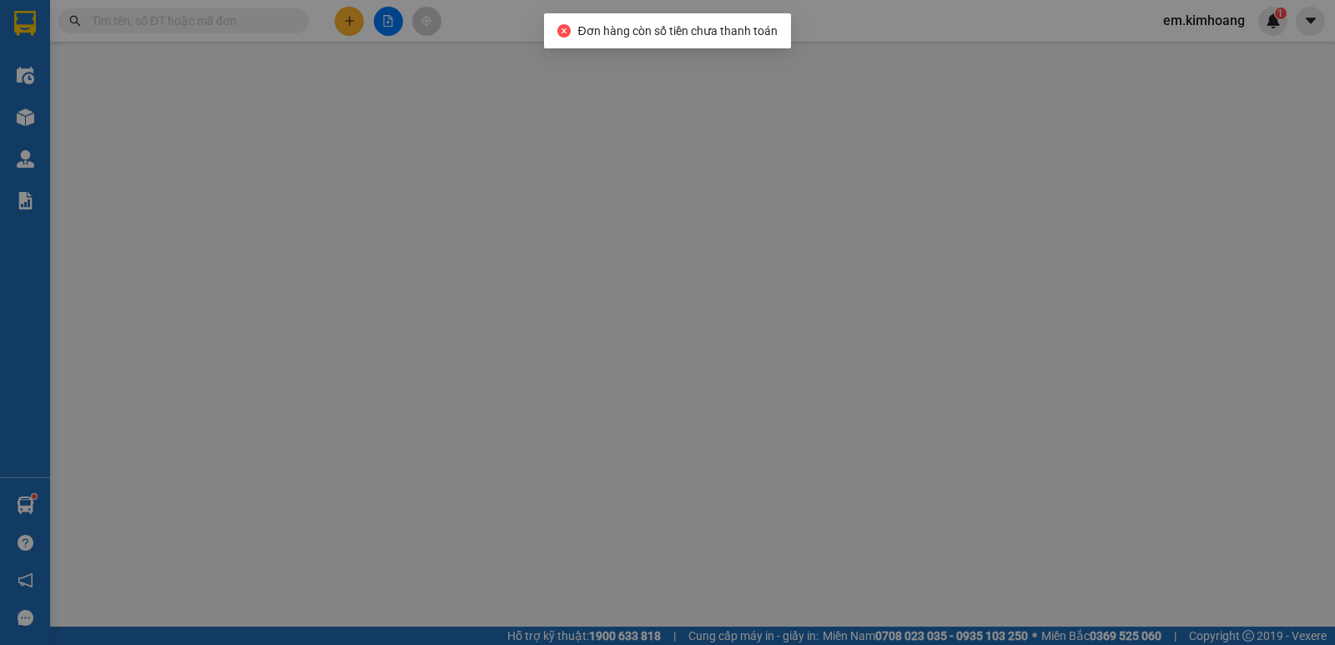
type input "thúy"
type input "0334490454"
type input "hoa CẦU KE"
type input "30.000"
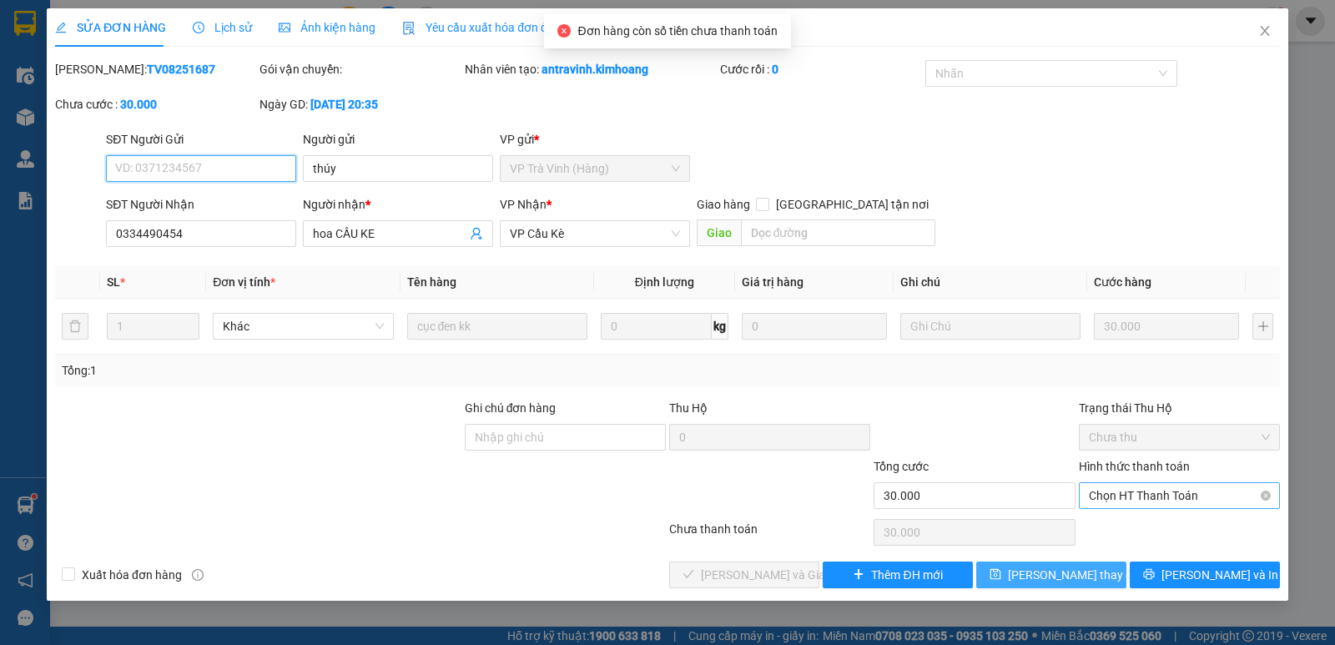
click at [1140, 498] on span "Chọn HT Thanh Toán" at bounding box center [1179, 495] width 181 height 25
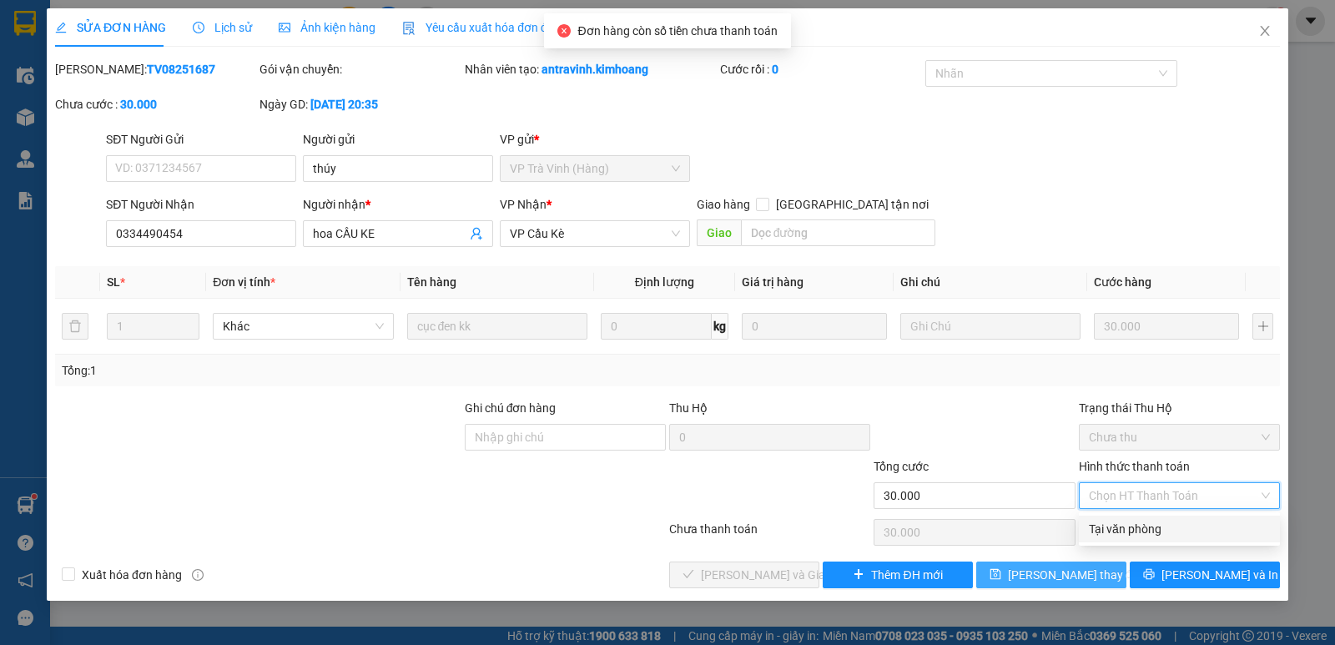
click at [1131, 526] on div "Tại văn phòng" at bounding box center [1179, 529] width 181 height 18
type input "0"
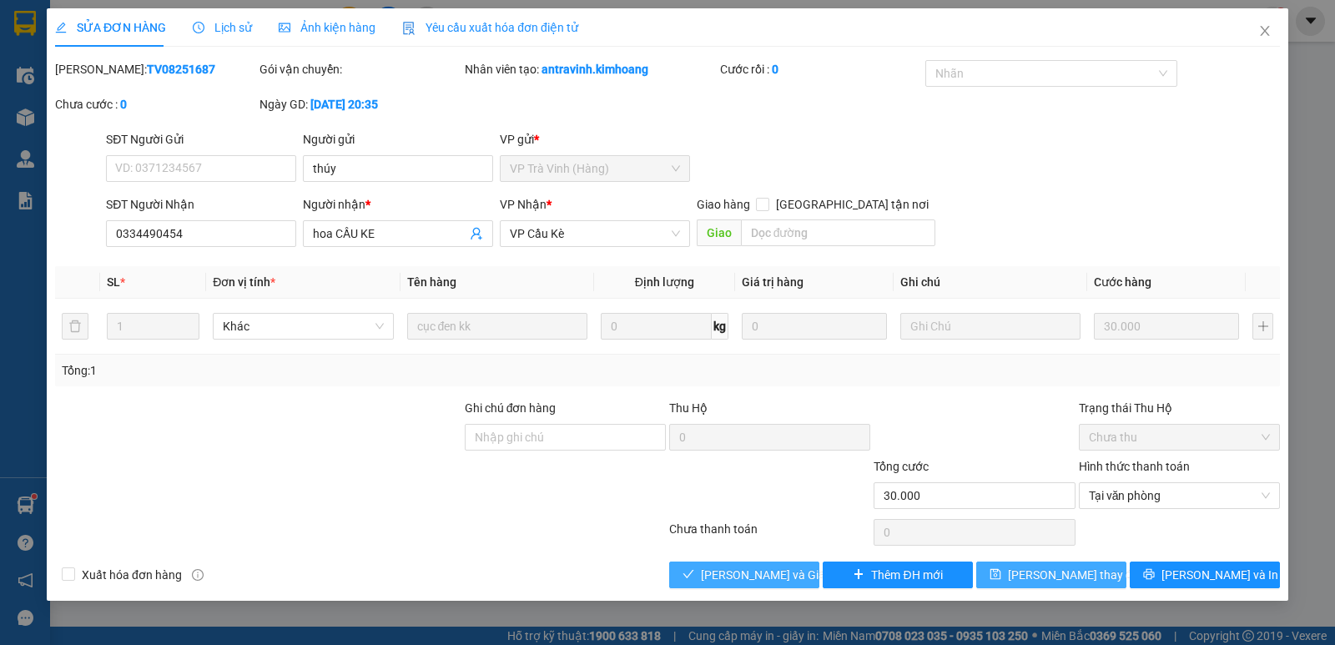
click at [751, 578] on span "[PERSON_NAME] và Giao hàng" at bounding box center [781, 575] width 160 height 18
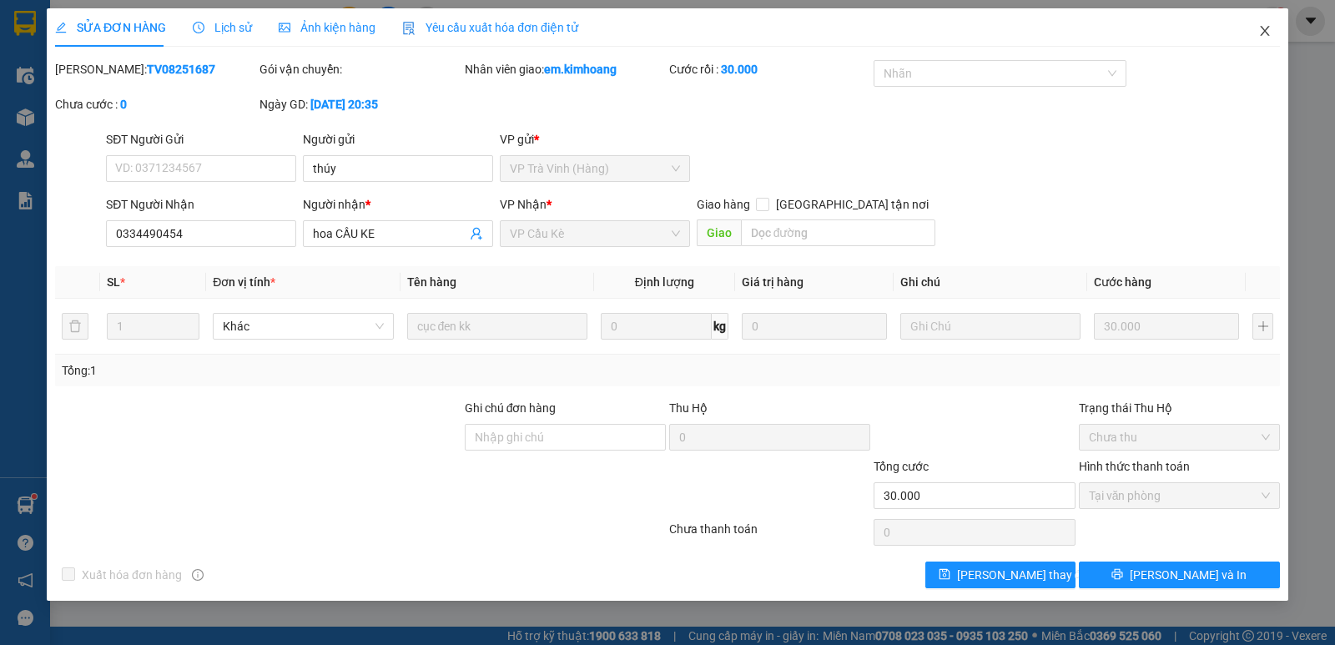
click at [1266, 33] on icon "close" at bounding box center [1264, 30] width 13 height 13
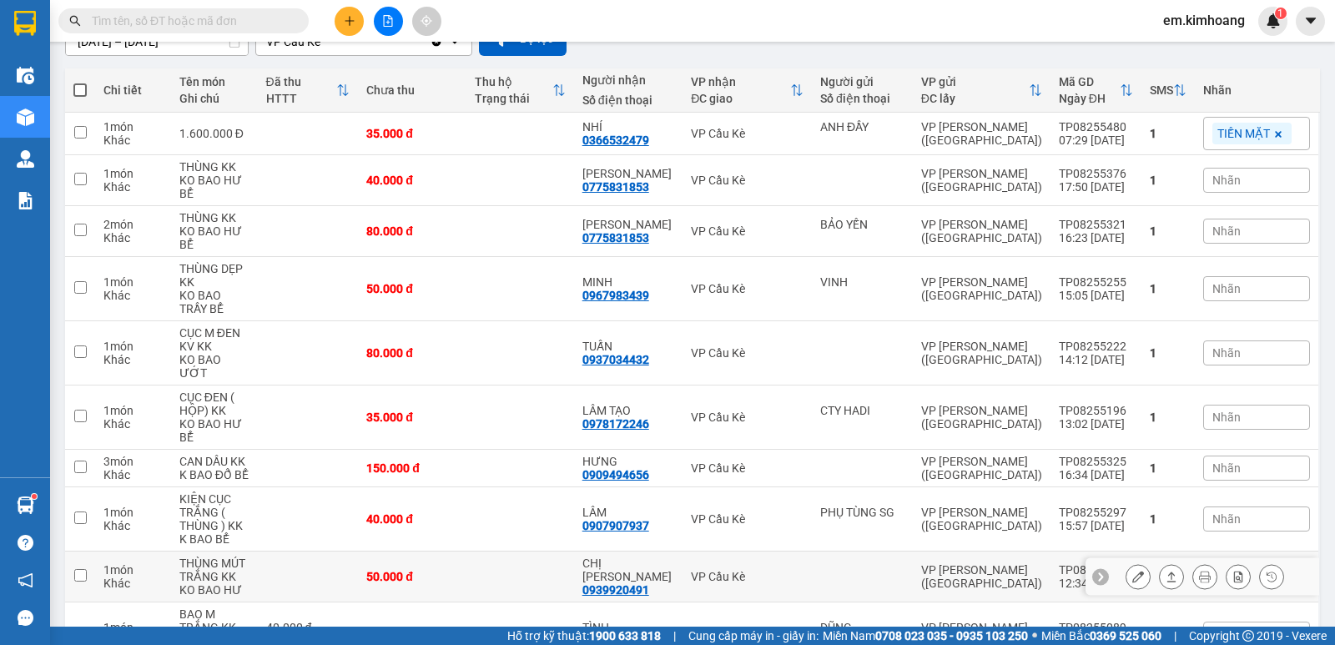
scroll to position [250, 0]
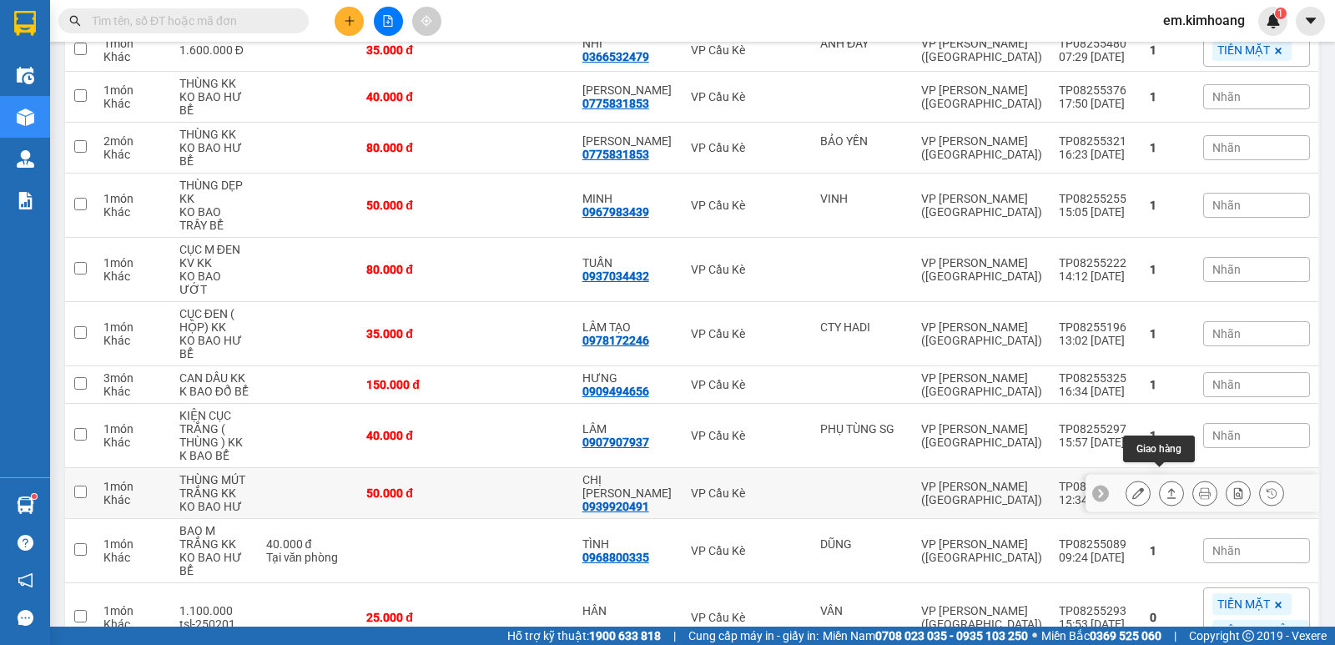
click at [1165, 487] on icon at bounding box center [1171, 493] width 12 height 12
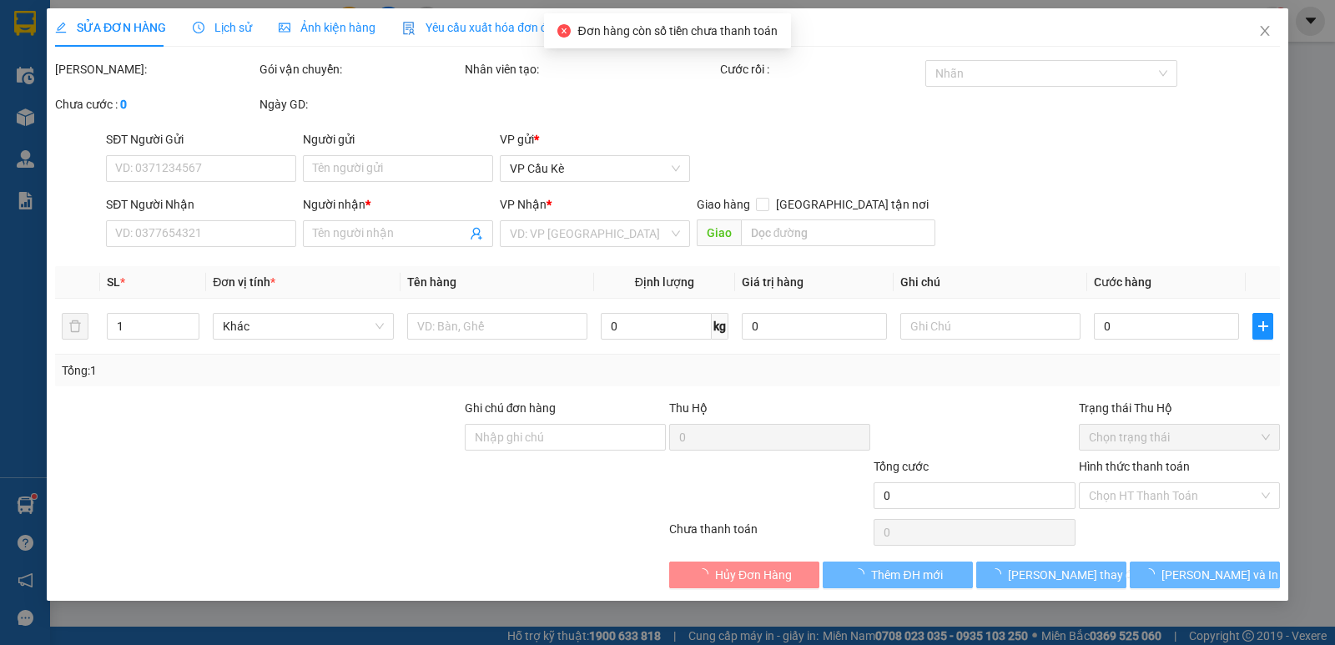
type input "0939920491"
type input "CHỊ [PERSON_NAME]"
type input "50.000"
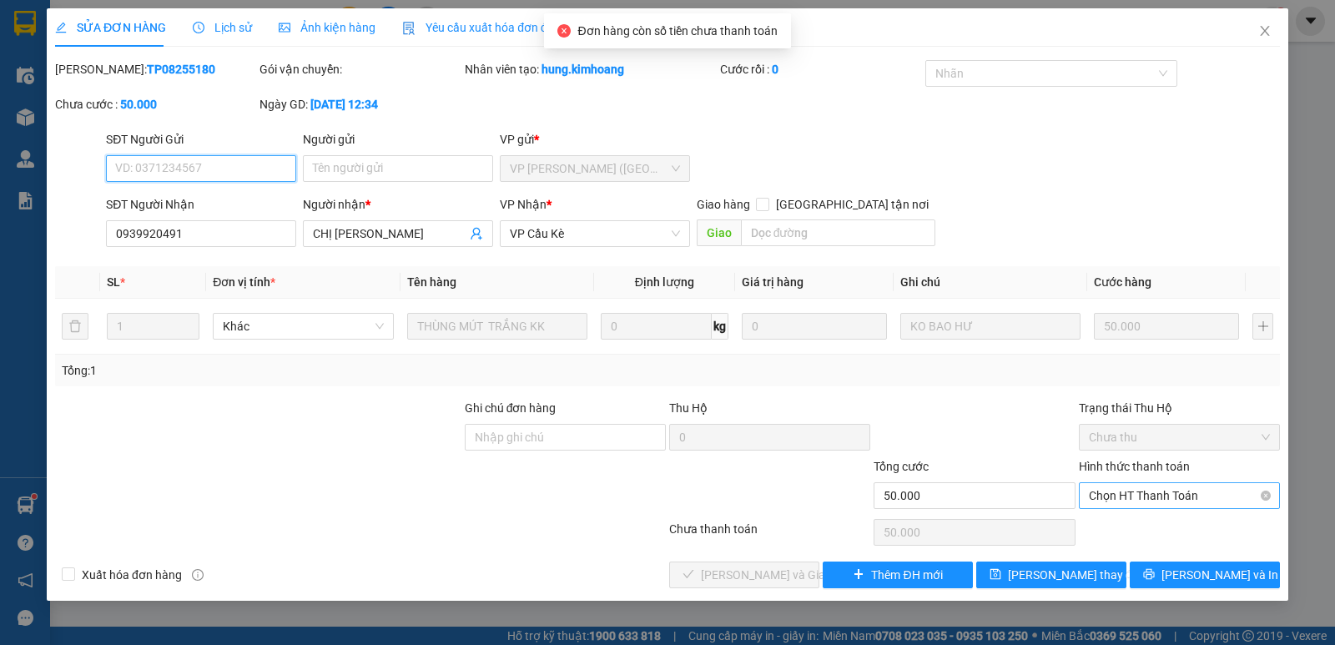
click at [1150, 502] on span "Chọn HT Thanh Toán" at bounding box center [1179, 495] width 181 height 25
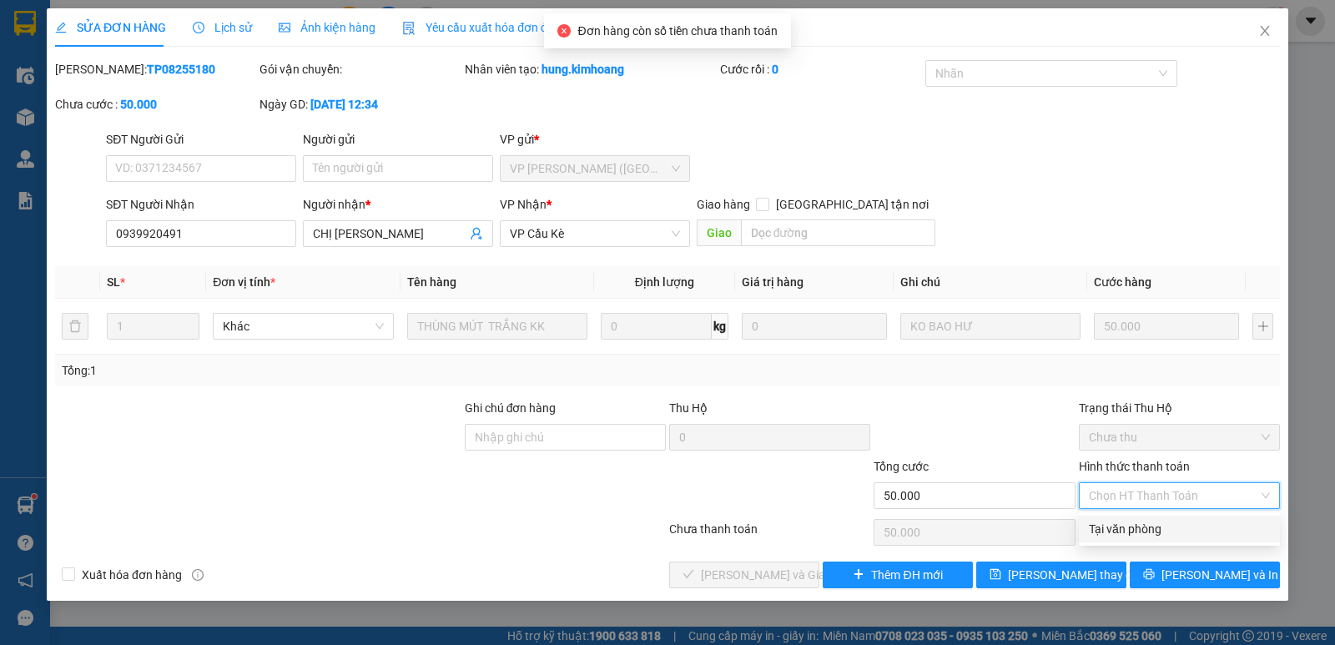
click at [1152, 533] on div "Tại văn phòng" at bounding box center [1179, 529] width 181 height 18
type input "0"
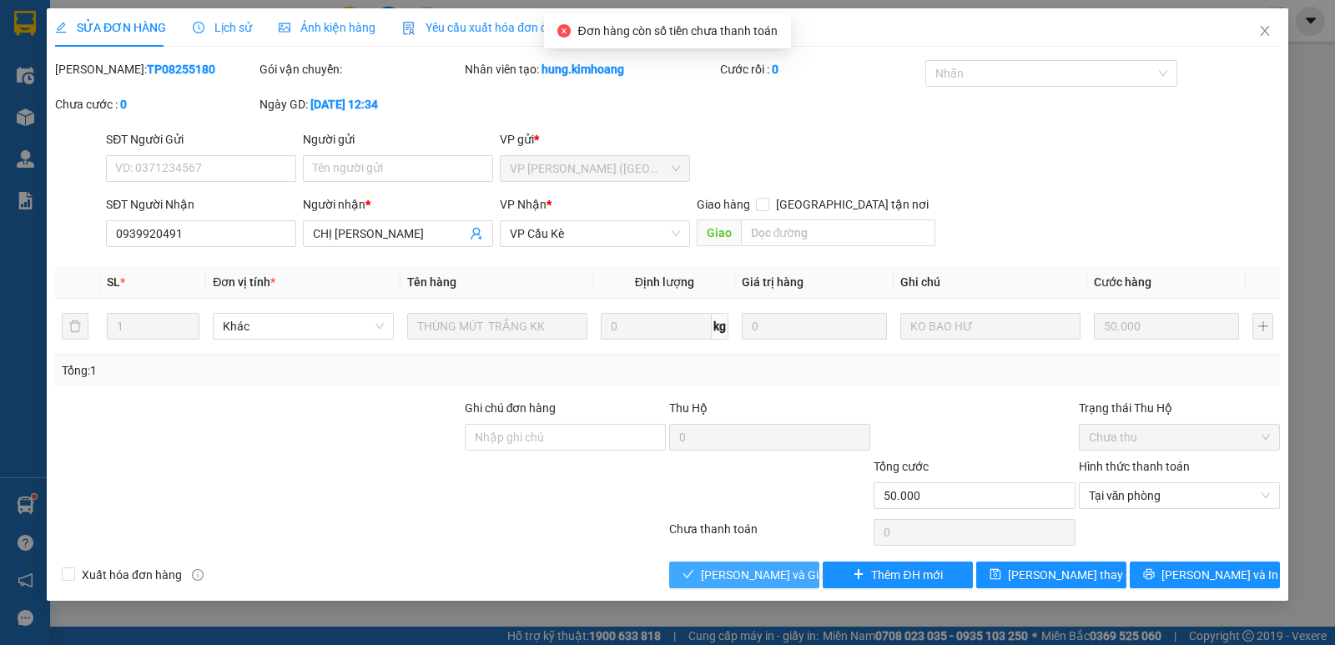
click at [798, 581] on span "[PERSON_NAME] và Giao hàng" at bounding box center [781, 575] width 160 height 18
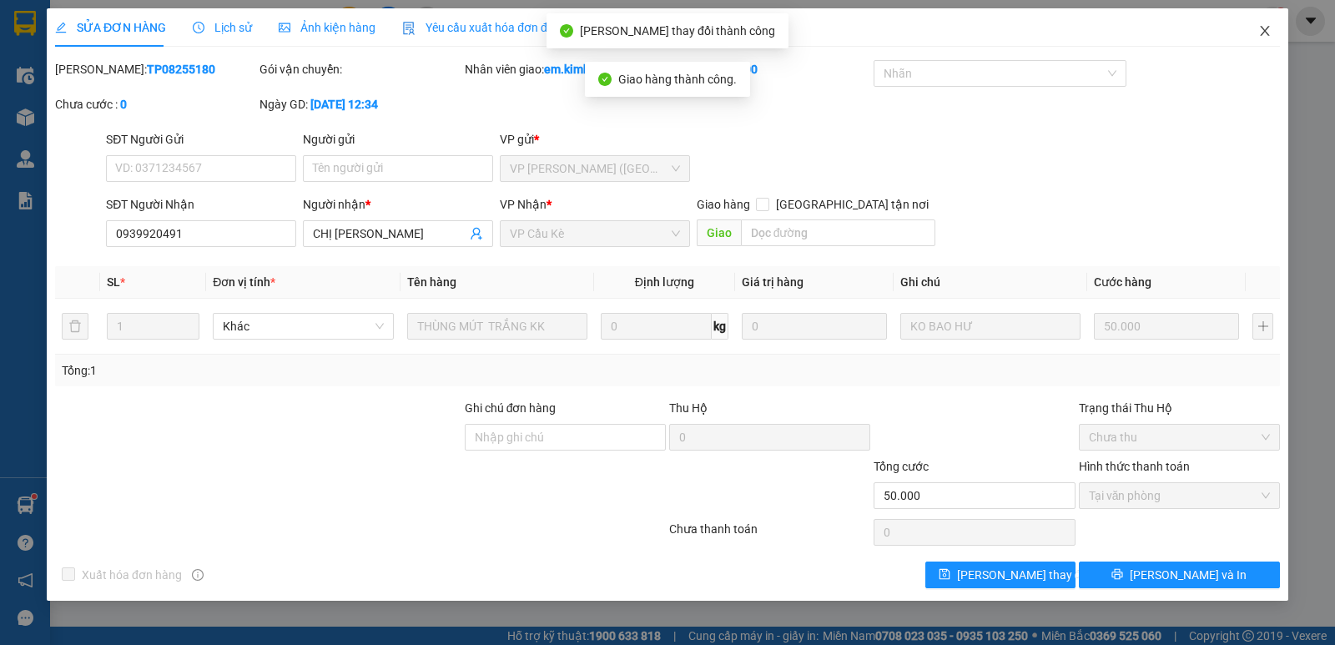
click at [1276, 32] on span "Close" at bounding box center [1264, 31] width 47 height 47
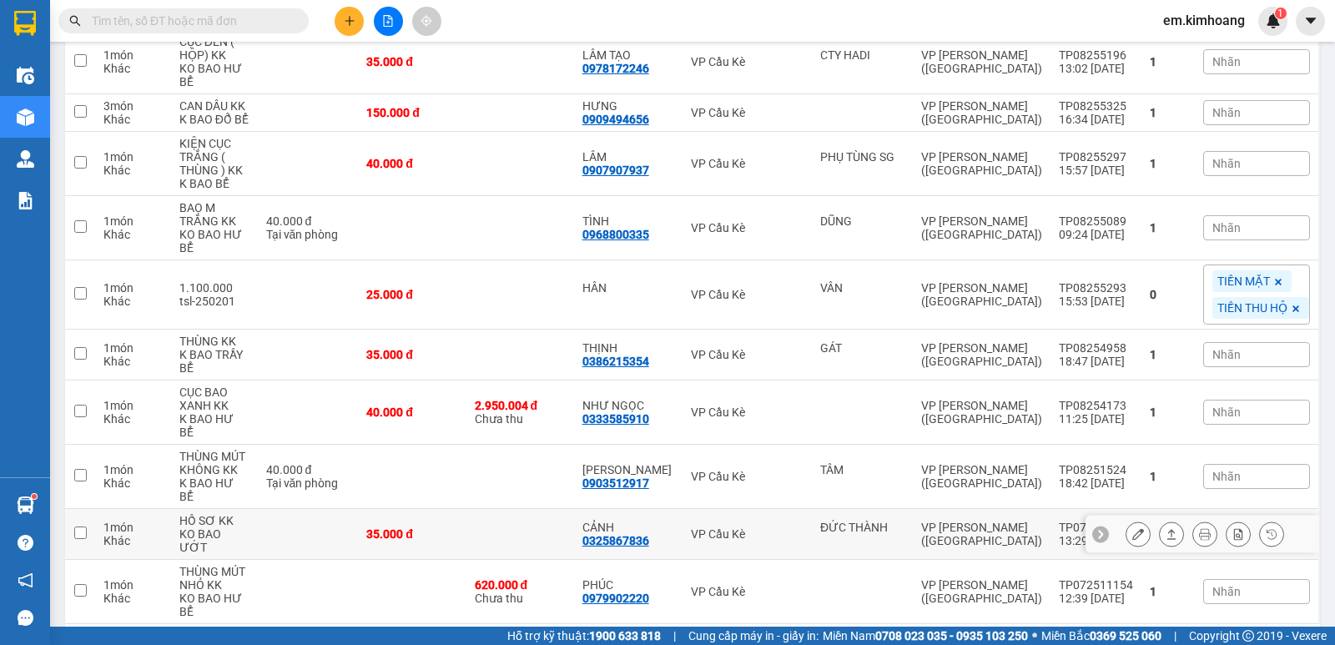
scroll to position [535, 0]
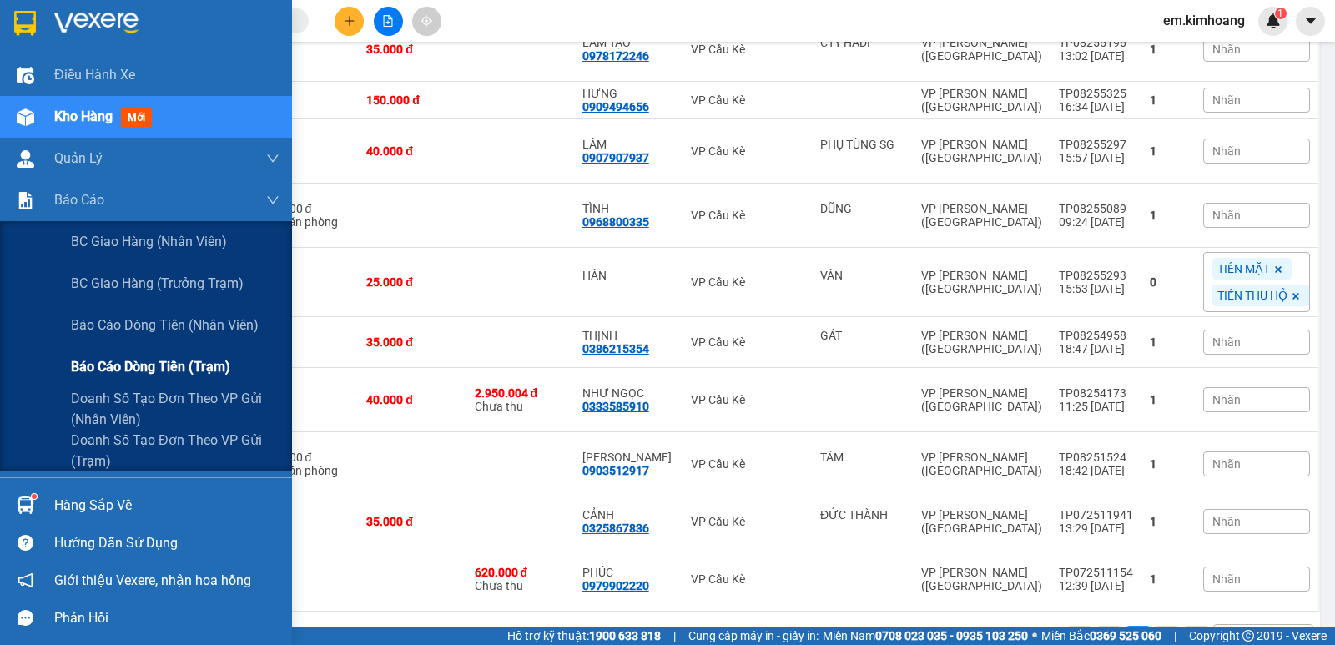
click at [150, 370] on span "Báo cáo dòng tiền (trạm)" at bounding box center [150, 366] width 159 height 21
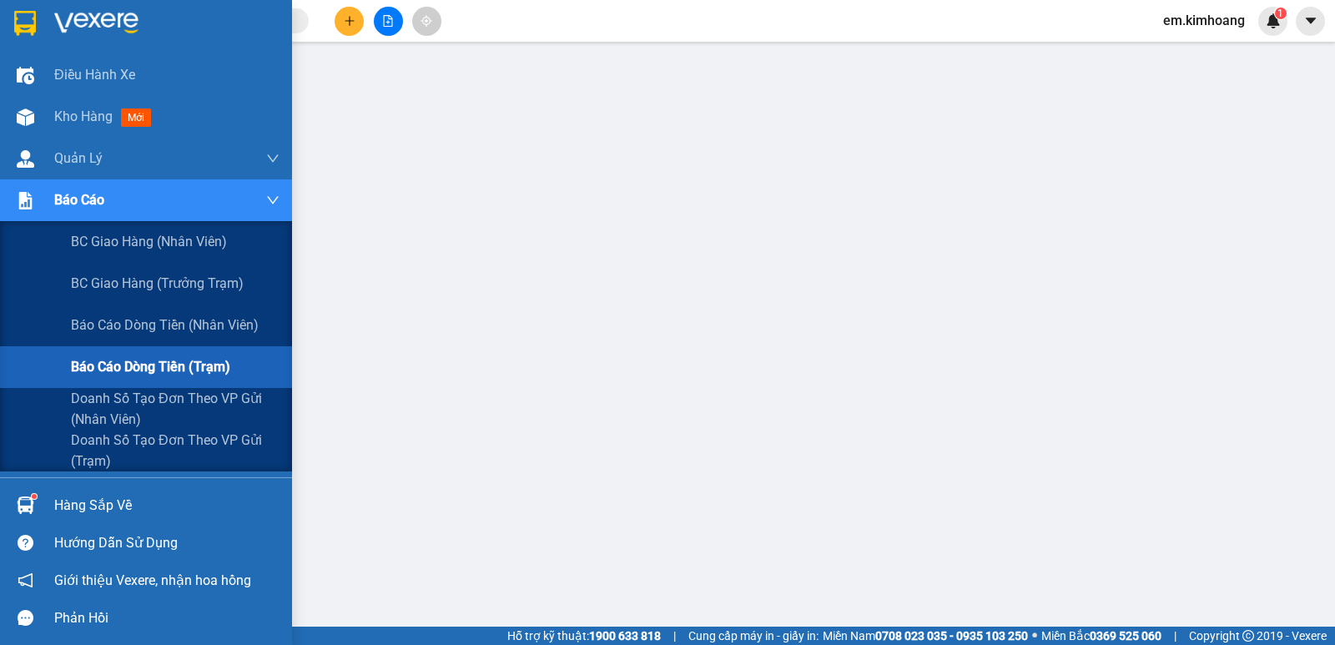
scroll to position [183, 0]
click at [154, 369] on span "Báo cáo dòng tiền (trạm)" at bounding box center [150, 366] width 159 height 21
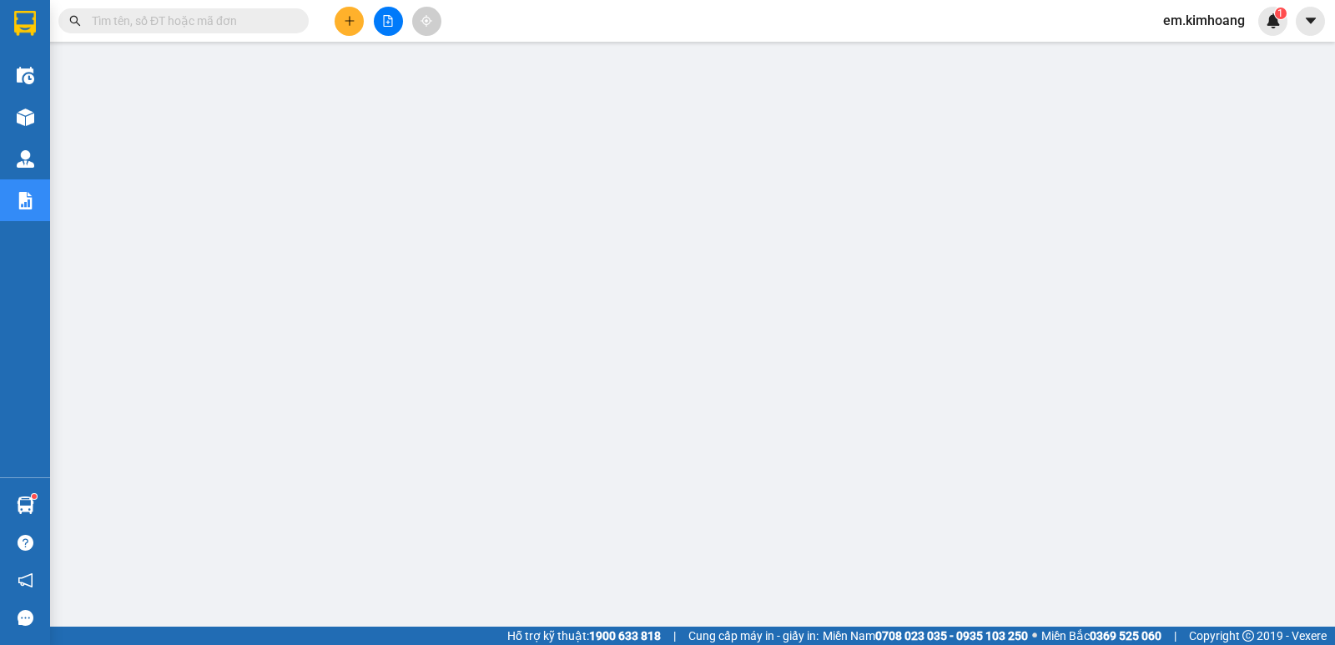
scroll to position [0, 0]
